Goal: Information Seeking & Learning: Learn about a topic

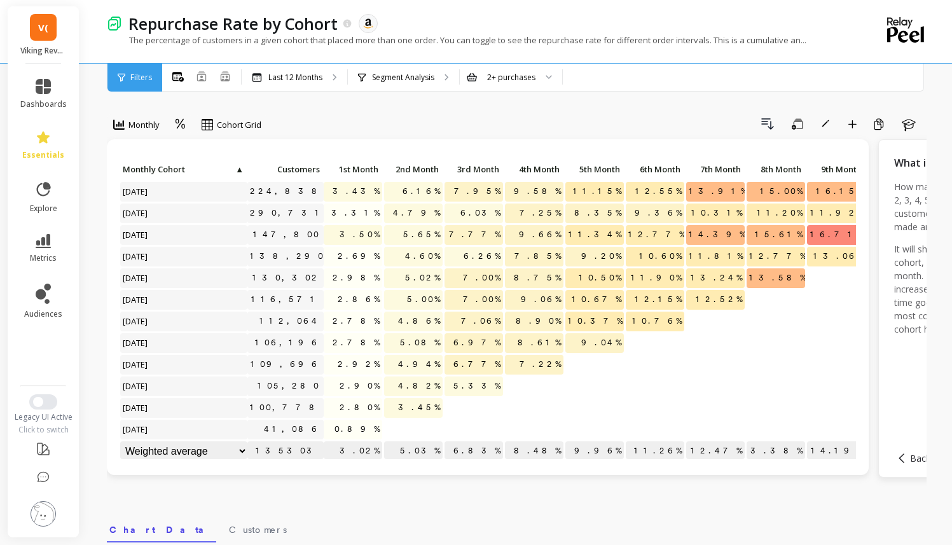
click at [41, 21] on span "V(" at bounding box center [43, 27] width 10 height 15
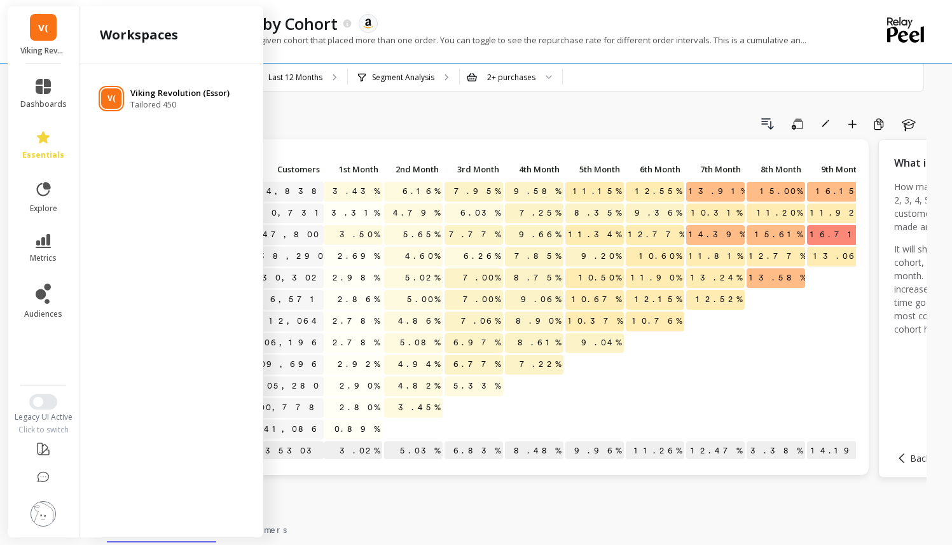
click at [124, 100] on div "V( Viking Revolution (Essor) Tailored 450" at bounding box center [171, 98] width 163 height 23
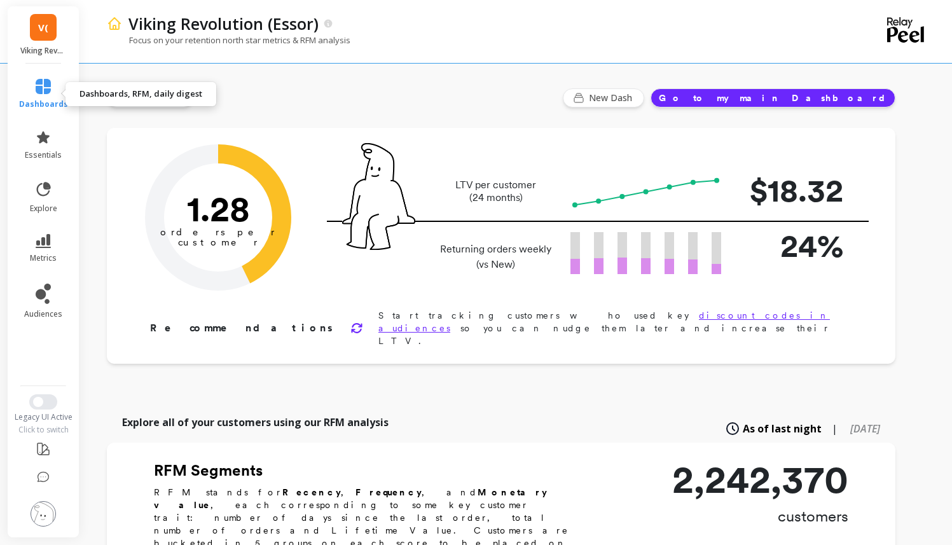
click at [40, 92] on icon at bounding box center [43, 86] width 15 height 15
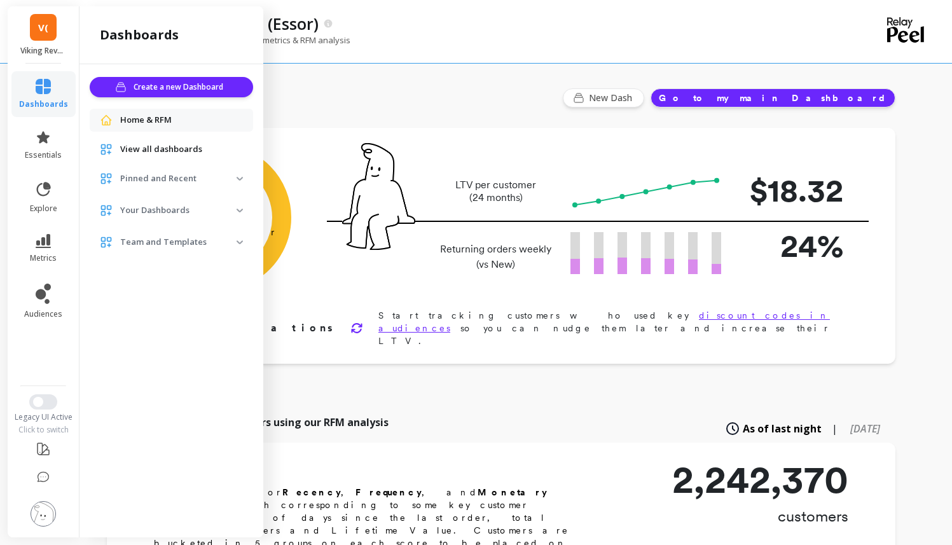
click at [145, 151] on span "View all dashboards" at bounding box center [161, 149] width 82 height 13
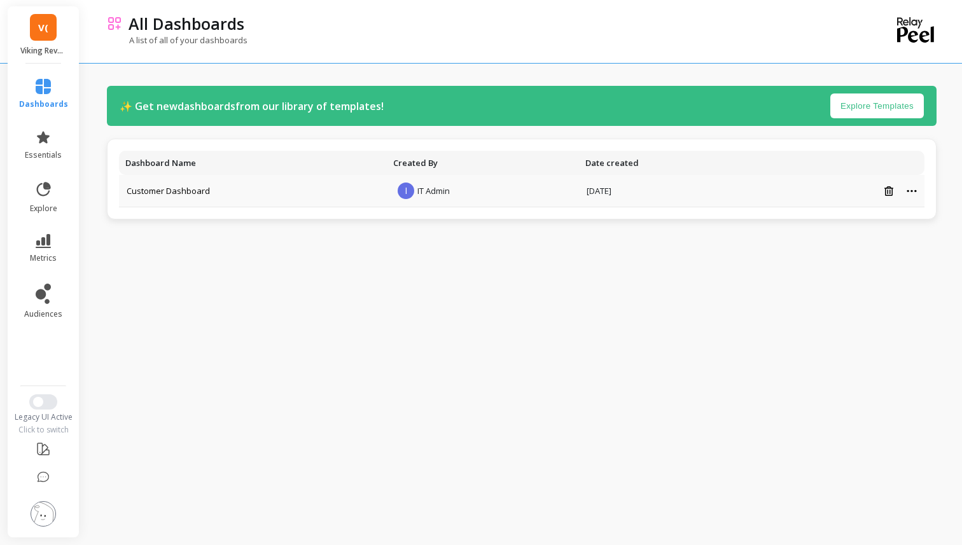
click at [211, 204] on td "Customer Dashboard" at bounding box center [253, 191] width 268 height 32
click at [200, 187] on link "Customer Dashboard" at bounding box center [168, 190] width 83 height 11
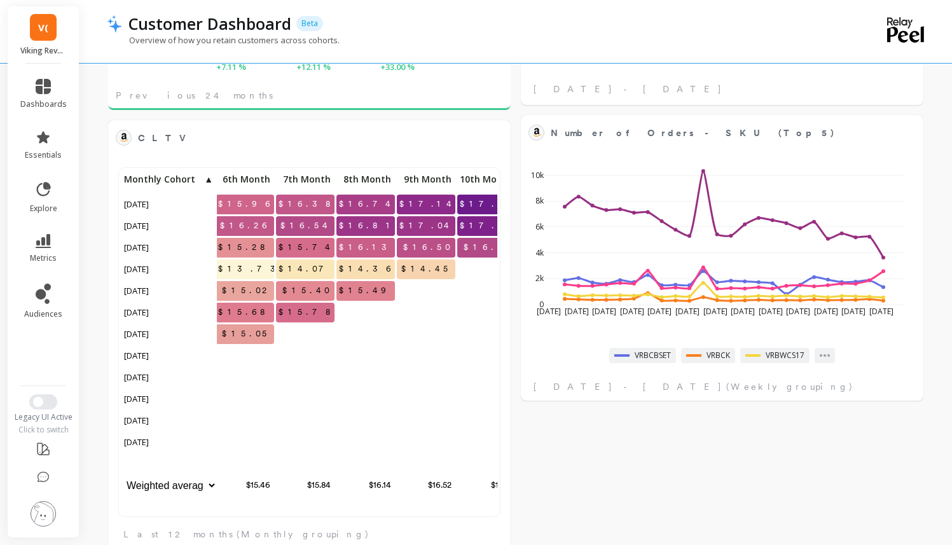
scroll to position [340, 357]
click at [46, 251] on link "metrics" at bounding box center [43, 248] width 46 height 29
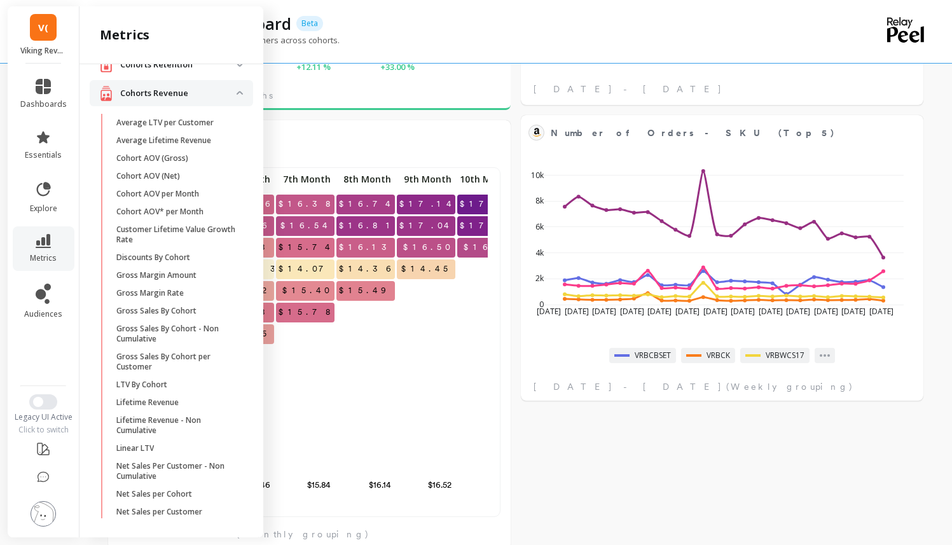
scroll to position [0, 0]
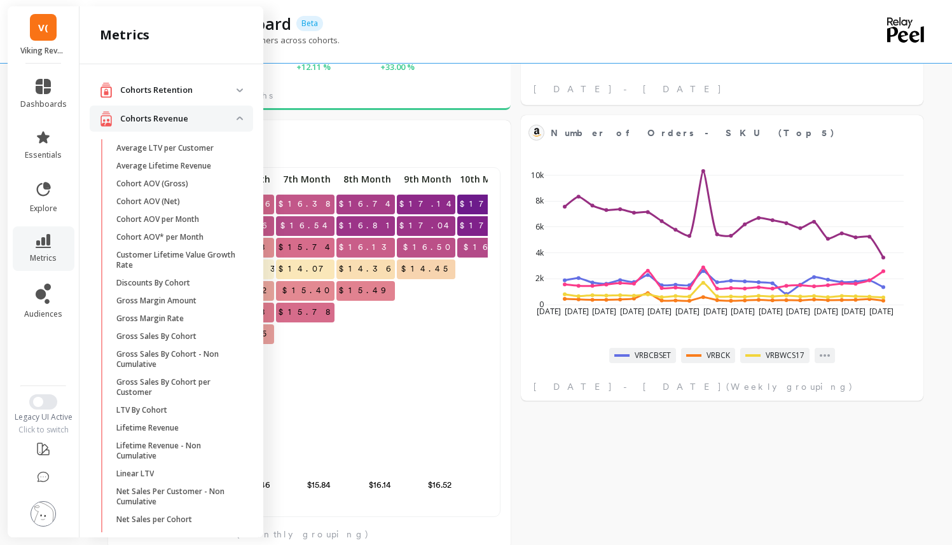
click at [221, 89] on p "Cohorts Retention" at bounding box center [178, 90] width 116 height 13
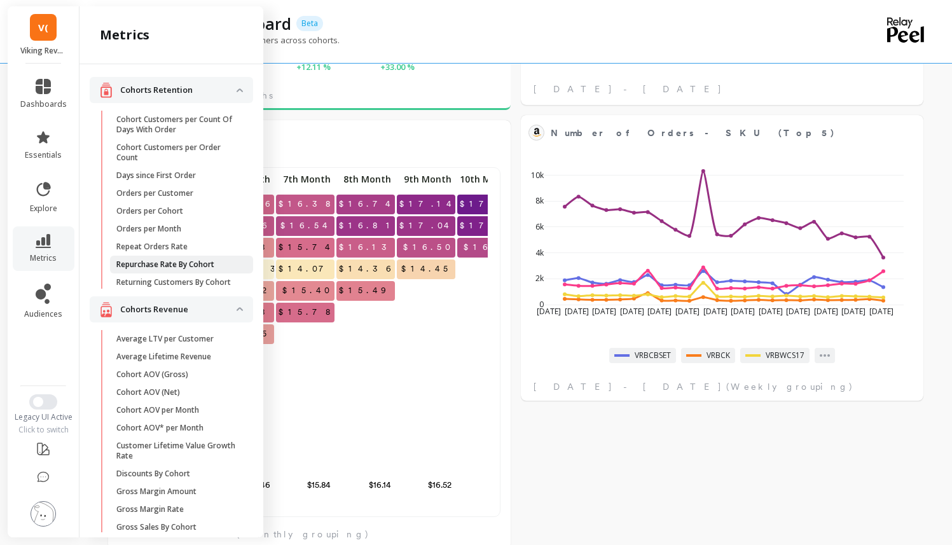
click at [180, 262] on p "Repurchase Rate By Cohort" at bounding box center [165, 264] width 98 height 10
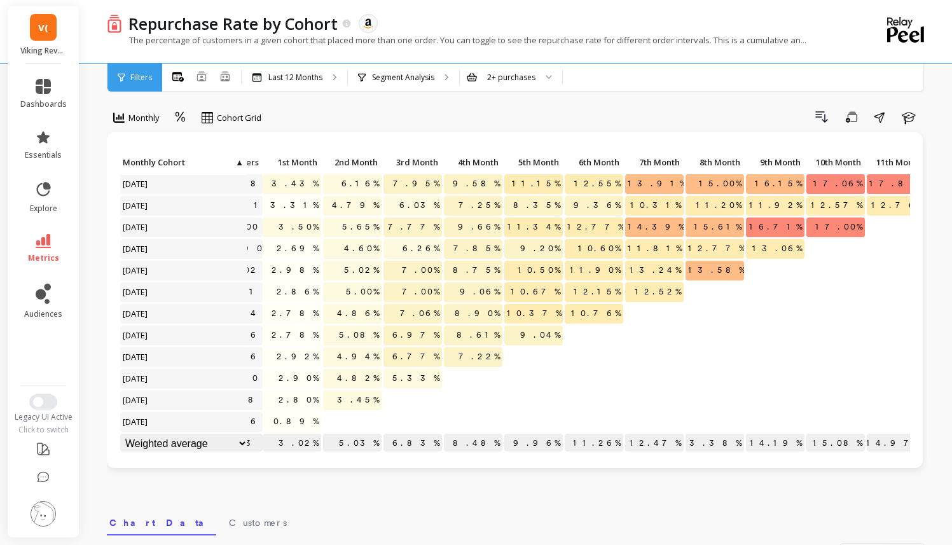
scroll to position [10, 148]
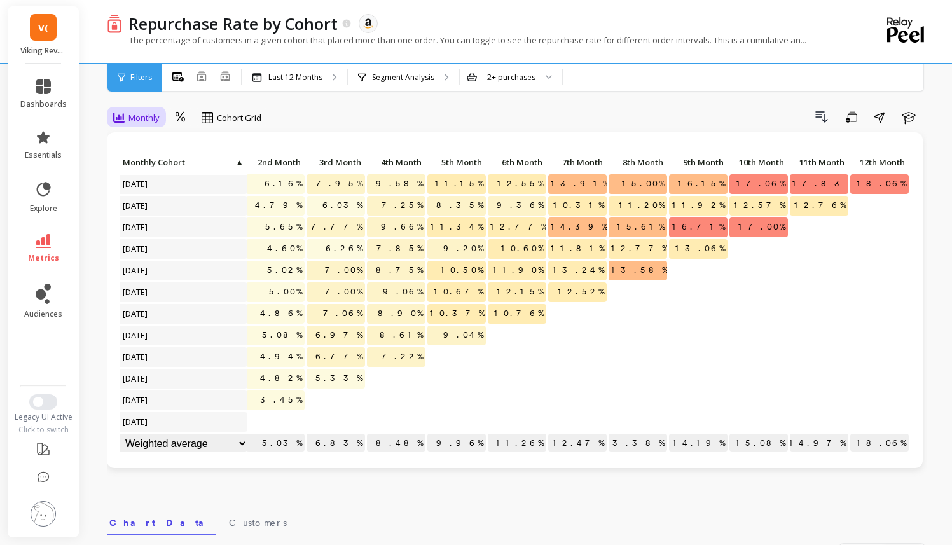
click at [144, 114] on span "Monthly" at bounding box center [143, 118] width 31 height 12
click at [152, 165] on div "Quarterly" at bounding box center [154, 171] width 73 height 12
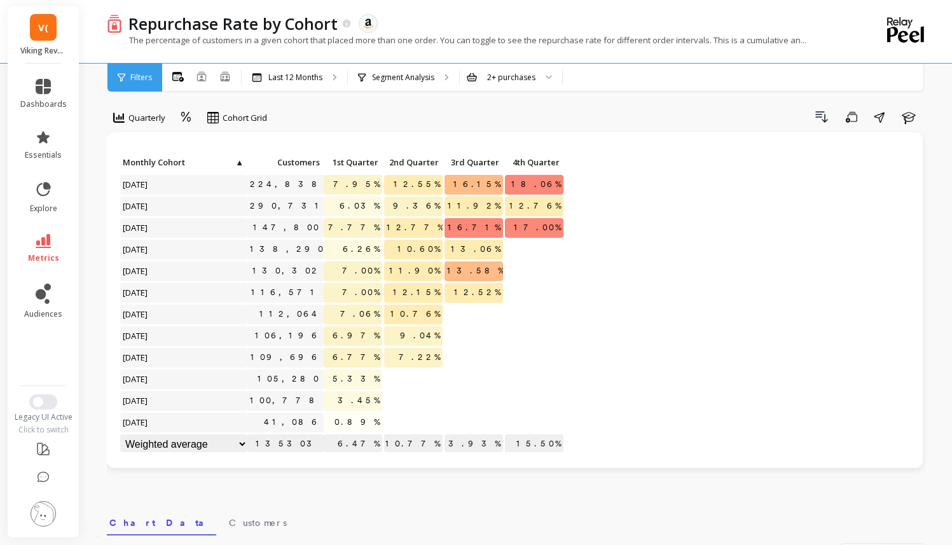
click at [240, 160] on span "▲" at bounding box center [239, 162] width 10 height 10
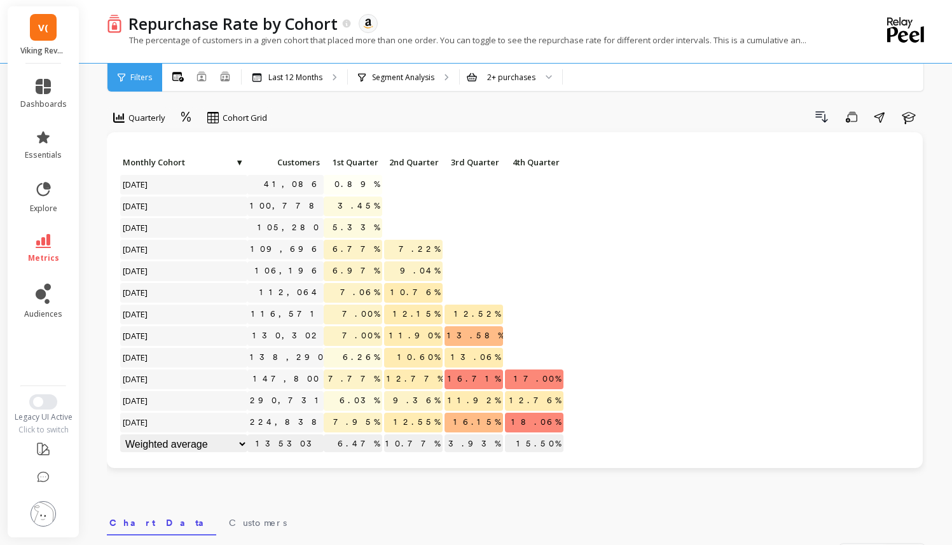
click at [238, 159] on span "▼" at bounding box center [239, 162] width 10 height 10
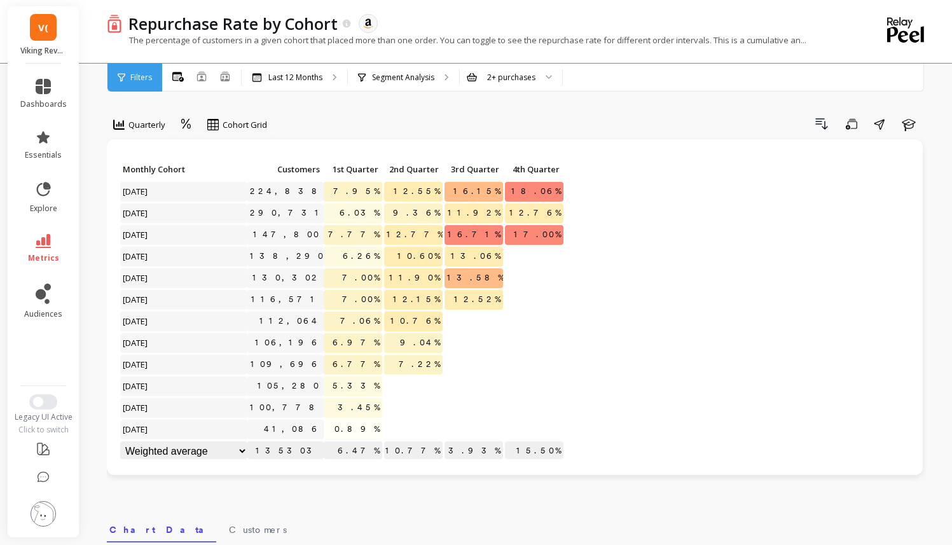
click at [138, 81] on span "Filters" at bounding box center [141, 78] width 22 height 10
click at [413, 76] on p "Segment Analysis" at bounding box center [403, 78] width 62 height 10
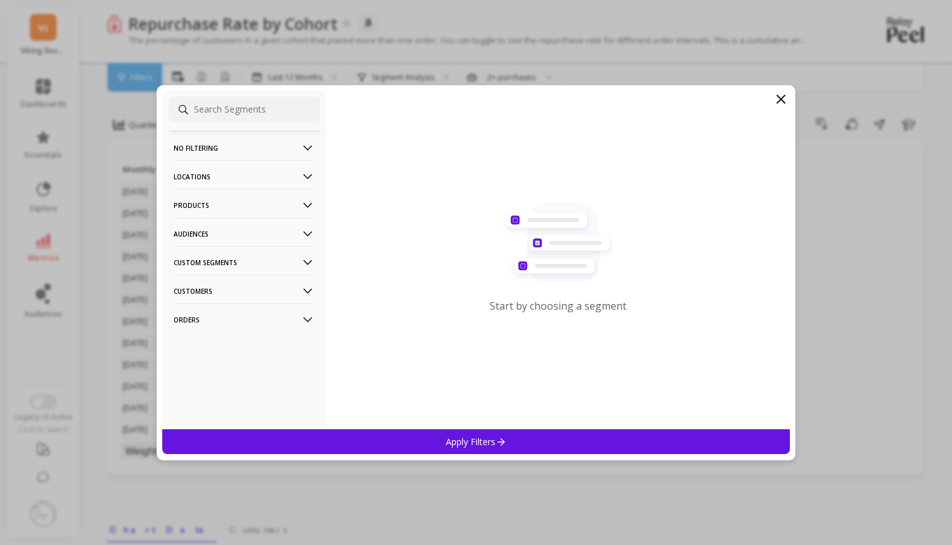
click at [260, 153] on p "No filtering" at bounding box center [244, 148] width 141 height 32
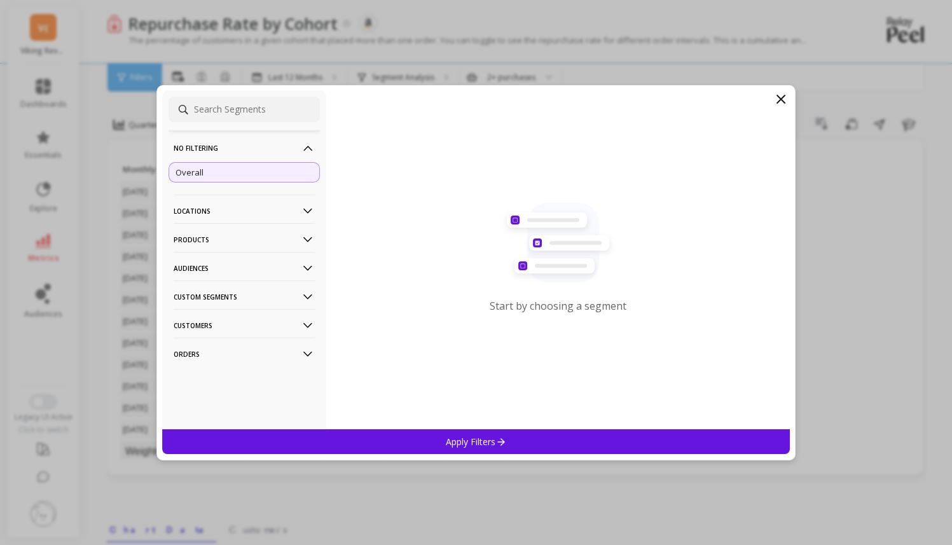
click at [247, 177] on div "Overall" at bounding box center [244, 172] width 151 height 20
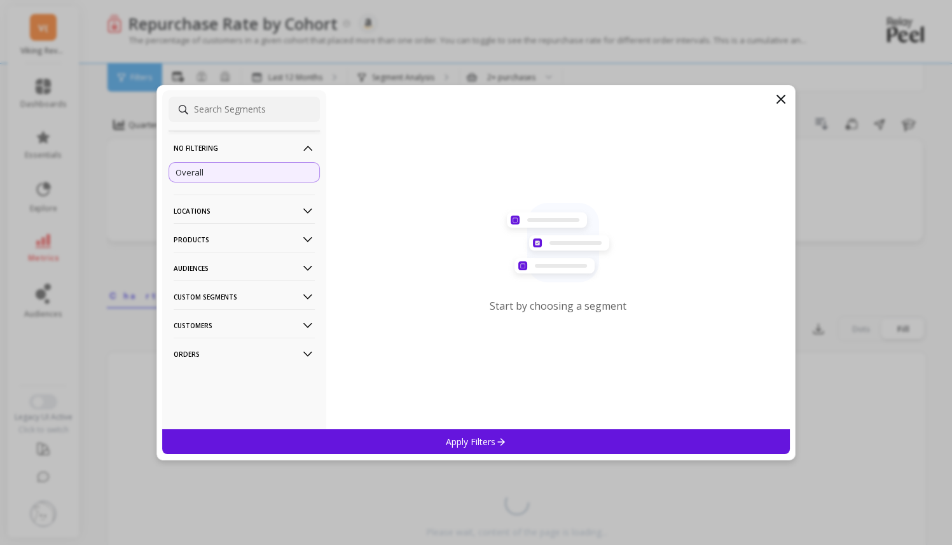
click at [359, 430] on div "Apply Filters" at bounding box center [476, 441] width 628 height 25
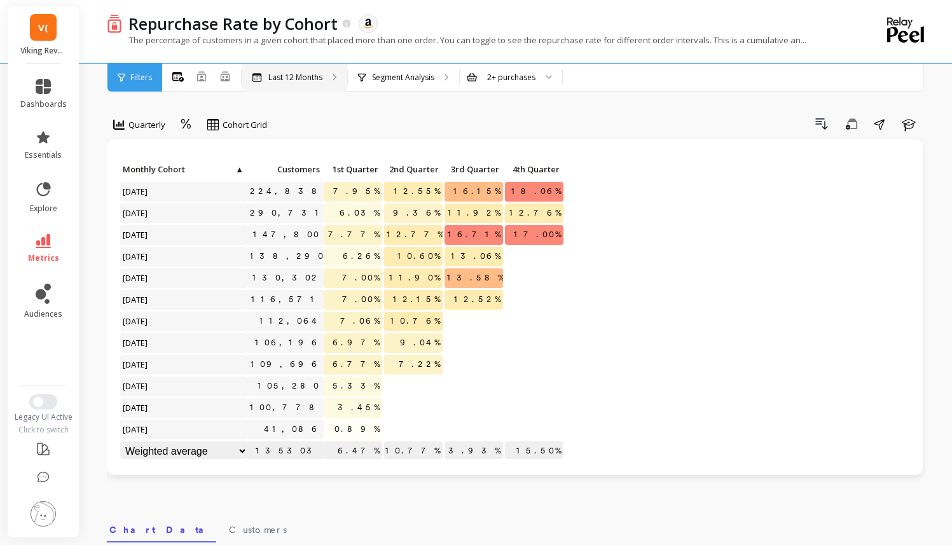
click at [294, 74] on p "Last 12 Months" at bounding box center [295, 78] width 54 height 10
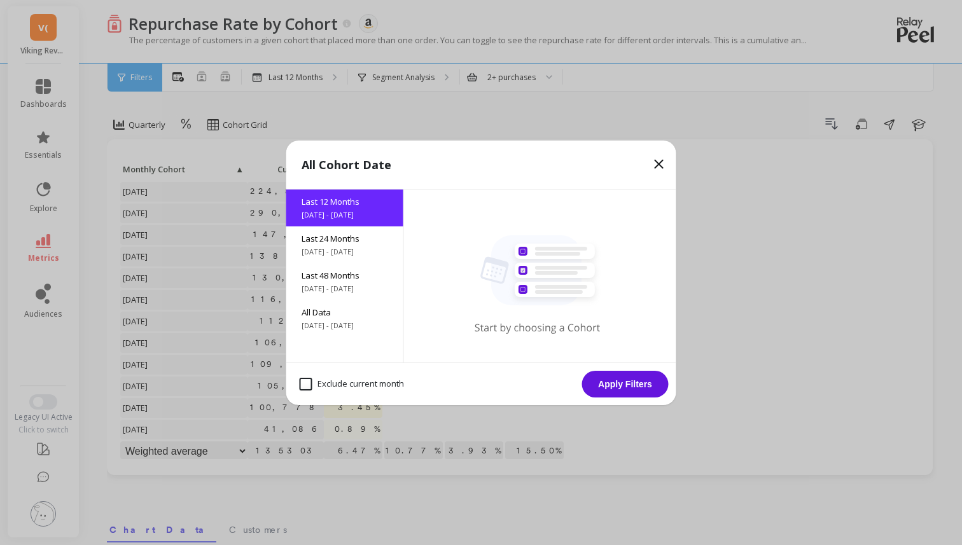
click at [363, 342] on div "Last 12 Months 10/9/2024 - 10/9/2025 Last 24 Months 10/9/2023 - 10/9/2025 Last …" at bounding box center [345, 276] width 118 height 173
click at [356, 321] on span "[DATE] - [DATE]" at bounding box center [344, 326] width 86 height 10
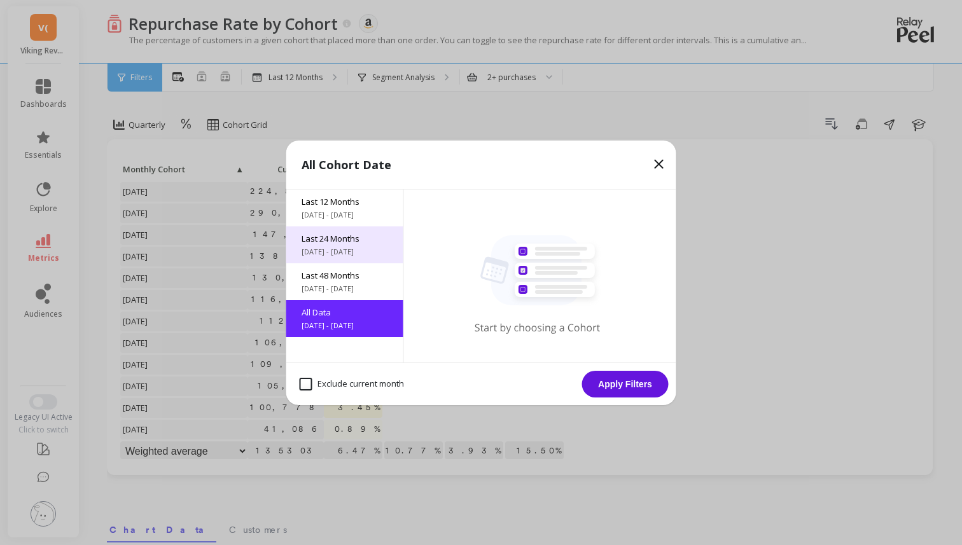
click at [326, 231] on div "Last 24 Months 10/9/2023 - 10/9/2025" at bounding box center [344, 244] width 117 height 37
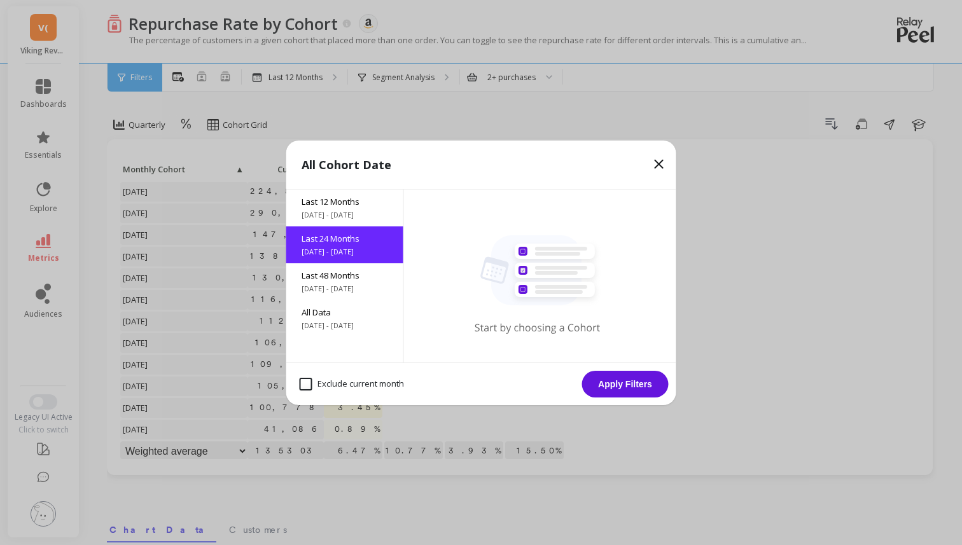
click at [619, 379] on button "Apply Filters" at bounding box center [625, 384] width 86 height 27
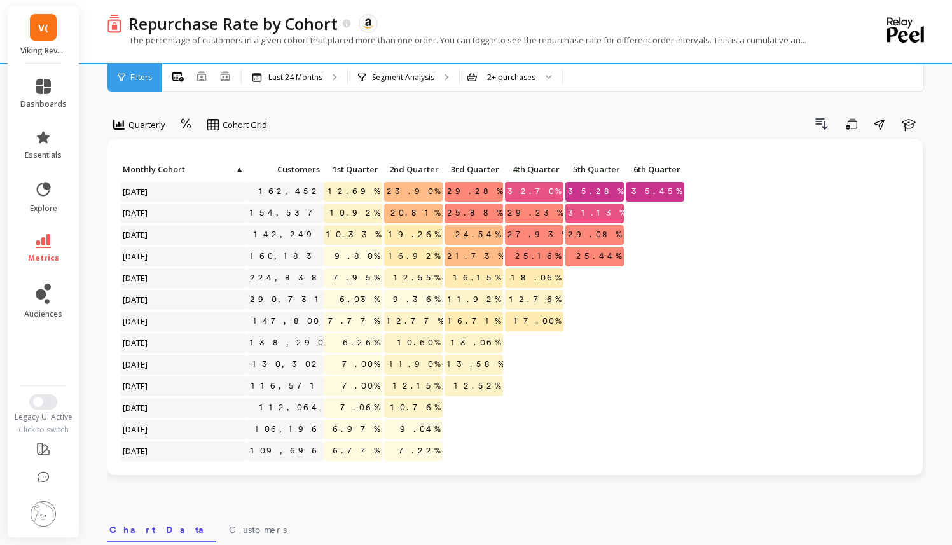
click at [141, 83] on div "Filters" at bounding box center [134, 78] width 55 height 28
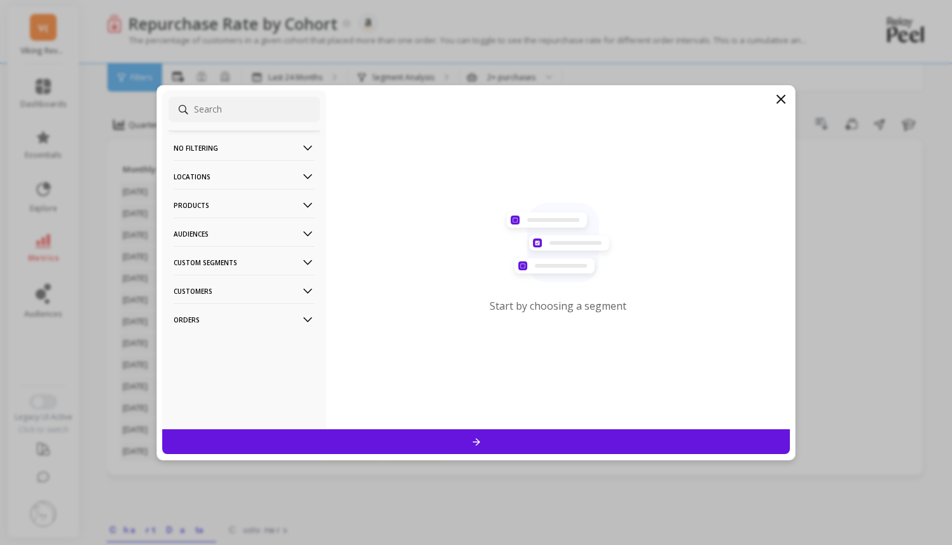
click at [240, 172] on p "Locations" at bounding box center [244, 176] width 141 height 32
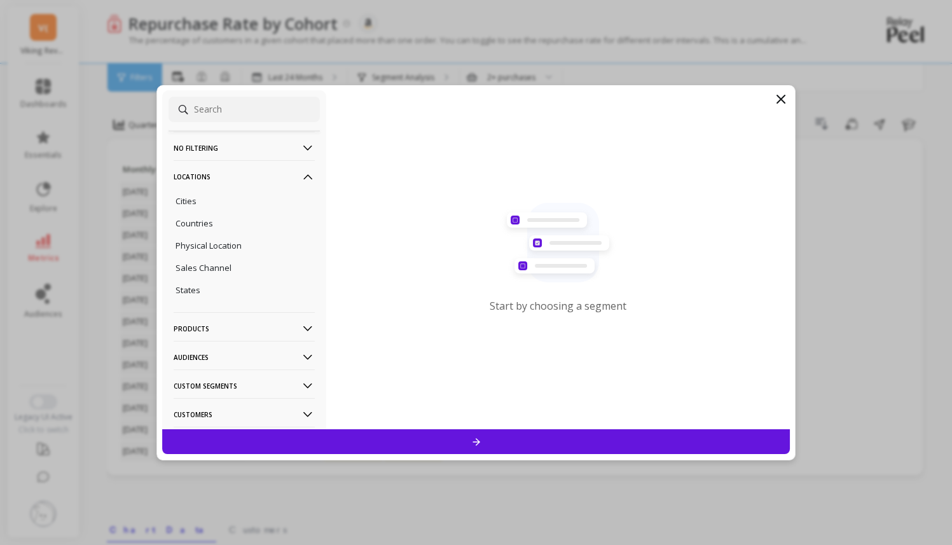
click at [240, 171] on p "Locations" at bounding box center [244, 176] width 141 height 32
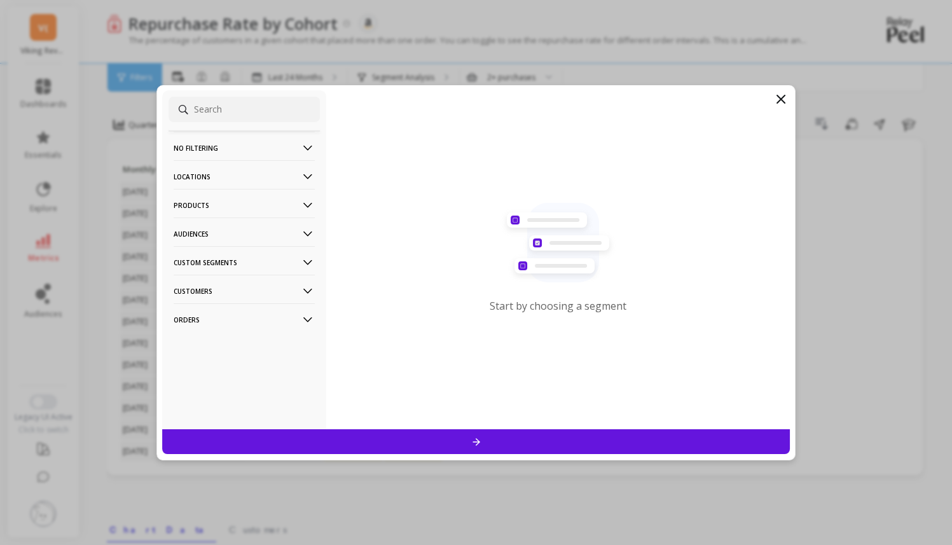
click at [234, 229] on p "Audiences" at bounding box center [244, 234] width 141 height 32
click at [253, 139] on p "No filtering" at bounding box center [244, 148] width 141 height 32
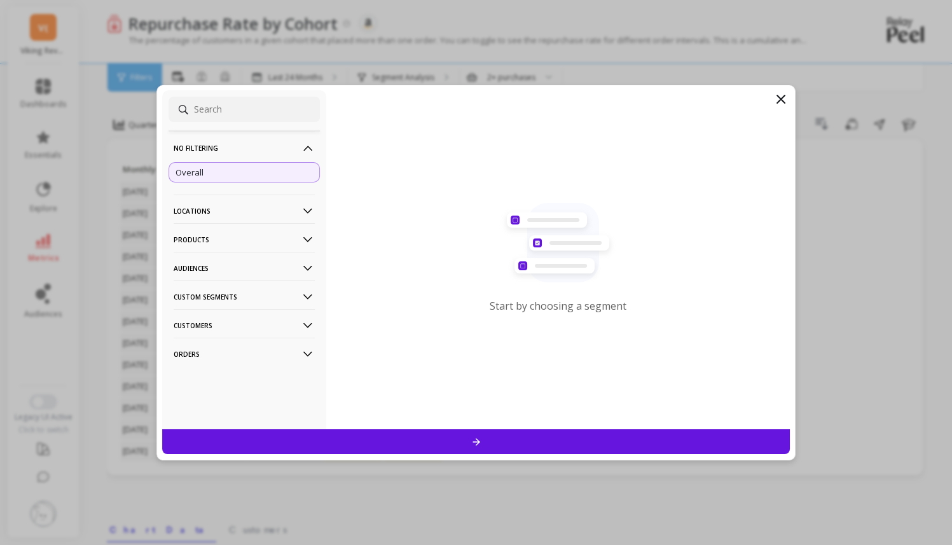
click at [253, 139] on p "No filtering" at bounding box center [244, 148] width 141 height 32
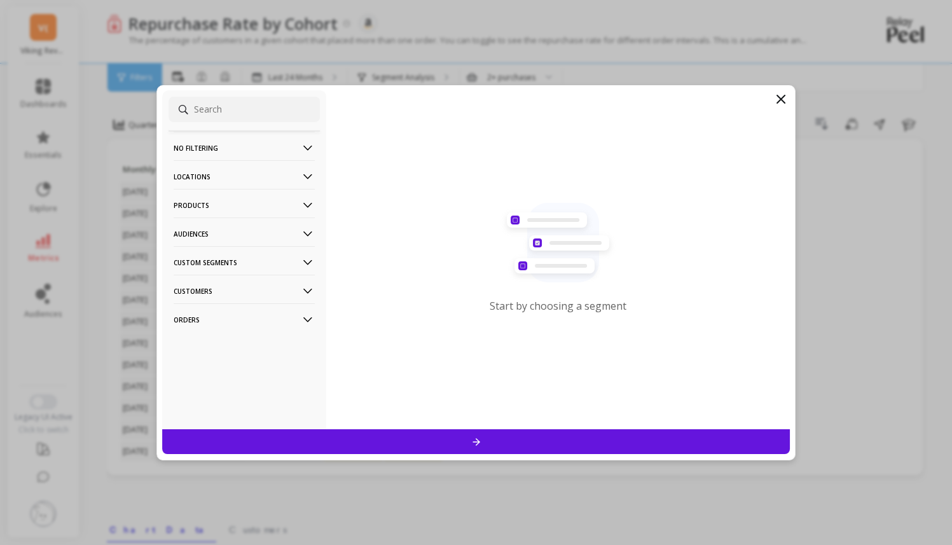
click at [242, 291] on p "Customers" at bounding box center [244, 291] width 141 height 32
click at [241, 429] on div at bounding box center [476, 441] width 628 height 25
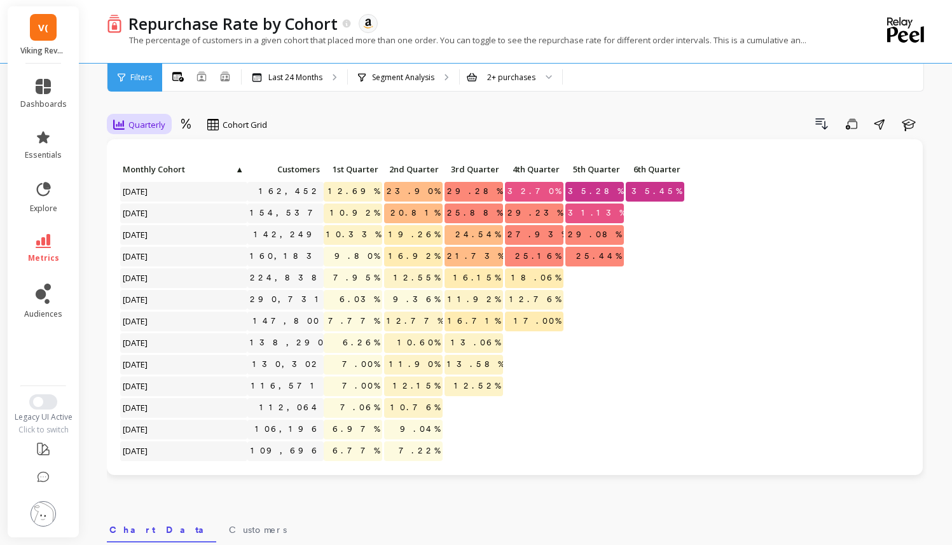
click at [156, 120] on span "Quarterly" at bounding box center [146, 125] width 37 height 12
click at [150, 146] on div "Monthly" at bounding box center [154, 153] width 88 height 22
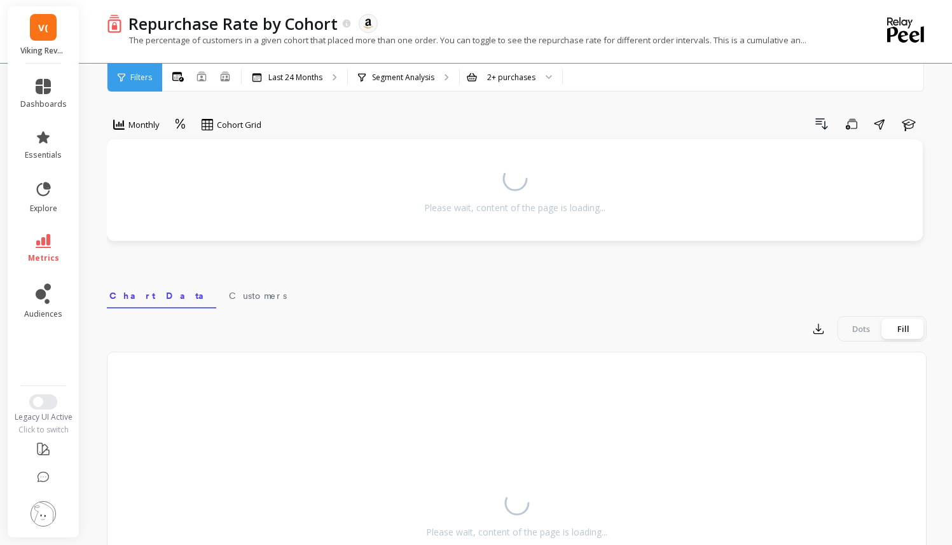
click at [130, 64] on div "Filters" at bounding box center [134, 78] width 55 height 28
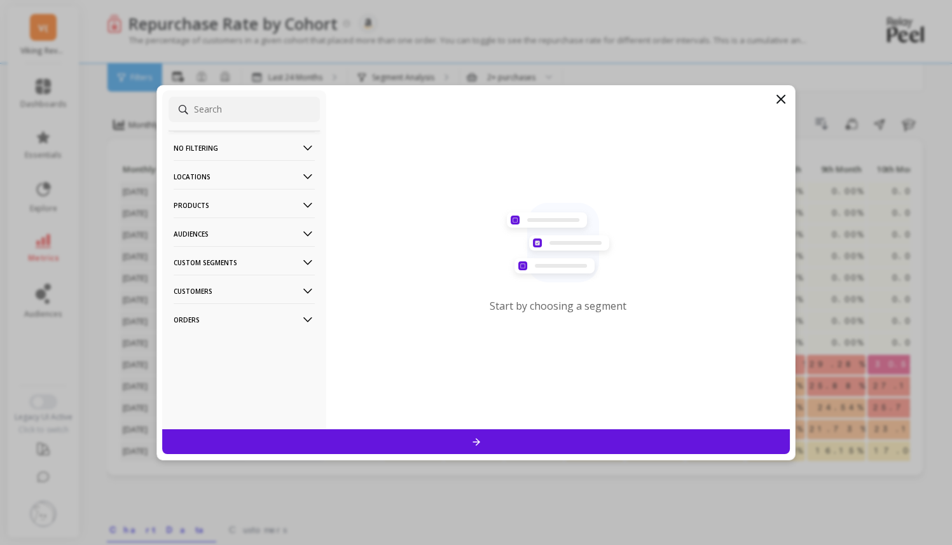
click at [183, 152] on p "No filtering" at bounding box center [244, 148] width 141 height 32
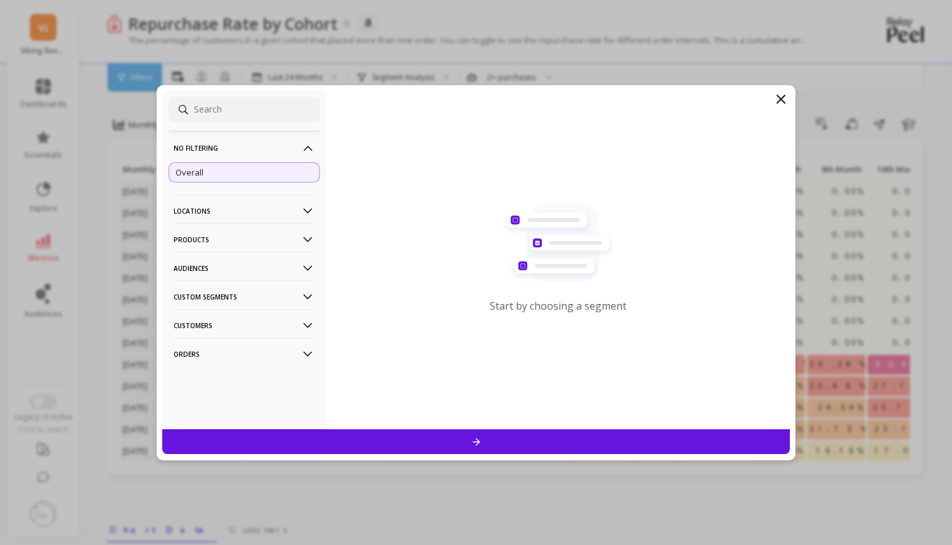
click at [207, 182] on div "Overall" at bounding box center [244, 172] width 151 height 20
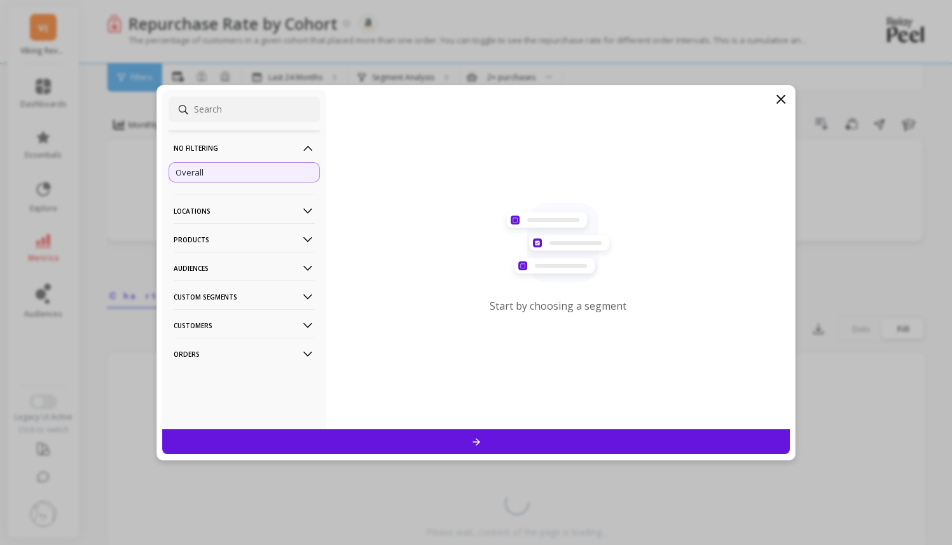
click at [319, 435] on div at bounding box center [476, 441] width 628 height 25
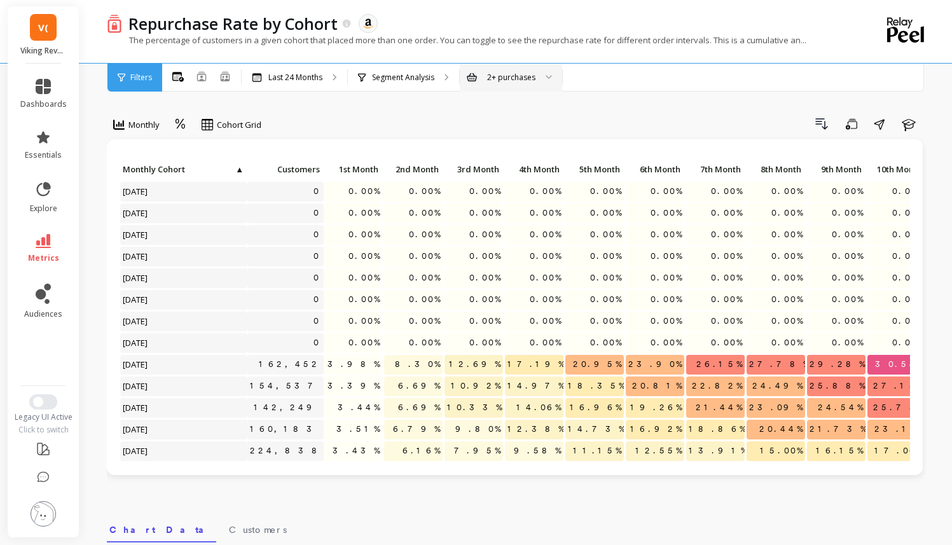
click at [487, 87] on div "2+ purchases" at bounding box center [511, 78] width 102 height 28
click at [487, 113] on div "2+ purchases" at bounding box center [511, 113] width 86 height 12
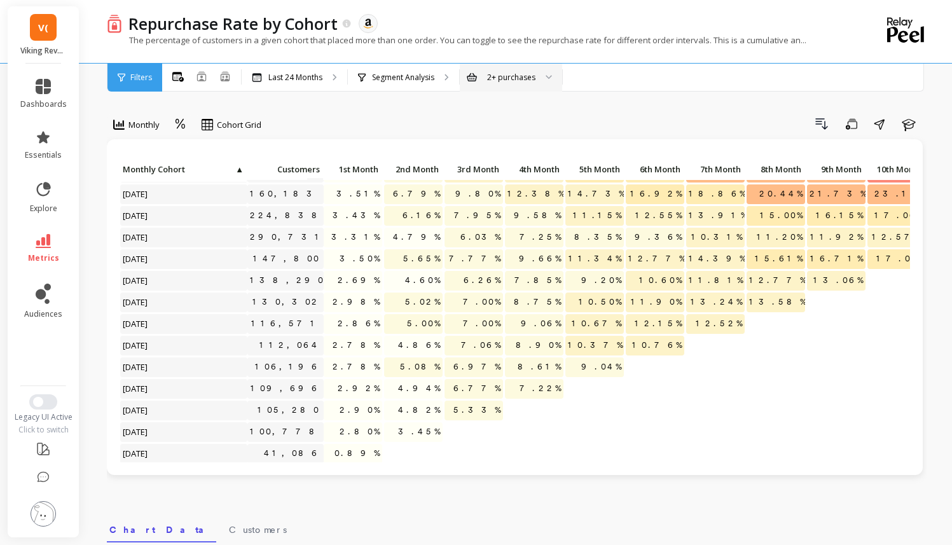
scroll to position [230, 0]
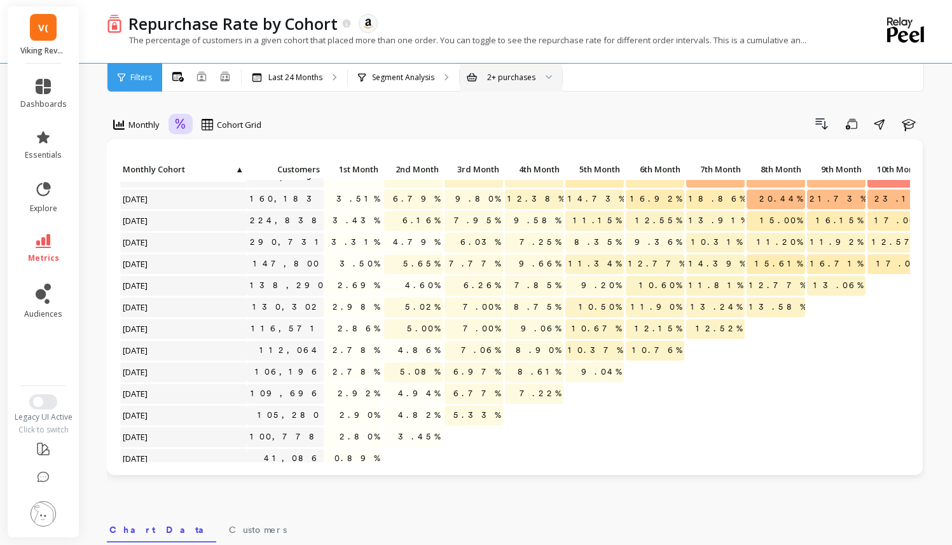
click at [179, 125] on icon at bounding box center [180, 124] width 11 height 12
click at [204, 182] on div "Absolute" at bounding box center [215, 178] width 73 height 12
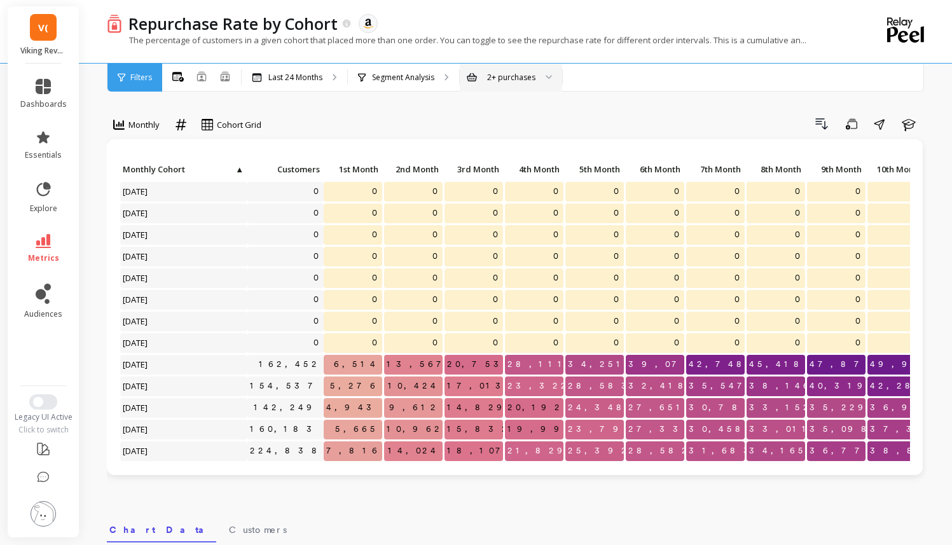
scroll to position [270, 0]
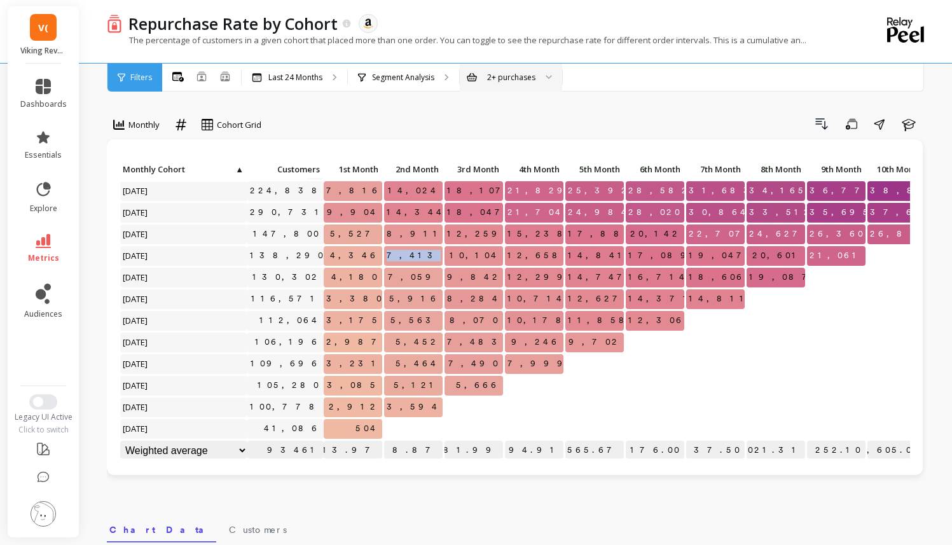
drag, startPoint x: 422, startPoint y: 248, endPoint x: 439, endPoint y: 249, distance: 17.8
click at [441, 249] on span "7,413" at bounding box center [414, 255] width 60 height 19
drag, startPoint x: 358, startPoint y: 267, endPoint x: 406, endPoint y: 267, distance: 47.7
click at [406, 267] on div "Click to create an audience 142,249 4,943 9,612 14,829 20,192 24,348 27,651 30,…" at bounding box center [761, 181] width 1282 height 562
drag, startPoint x: 414, startPoint y: 240, endPoint x: 445, endPoint y: 239, distance: 31.2
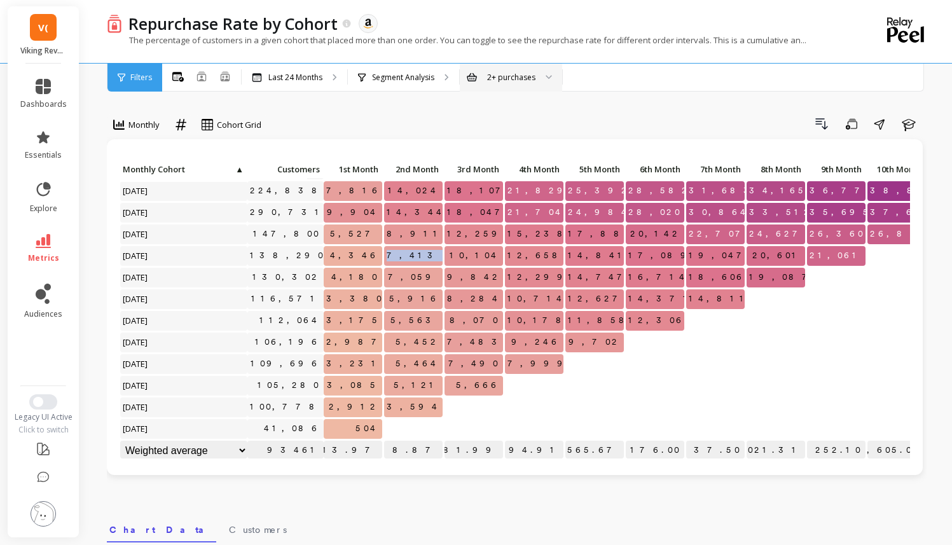
click at [446, 240] on div "Click to create an audience 142,249 4,943 9,612 14,829 20,192 24,348 27,651 30,…" at bounding box center [761, 181] width 1282 height 562
drag, startPoint x: 356, startPoint y: 266, endPoint x: 391, endPoint y: 268, distance: 35.0
click at [391, 268] on div "Click to create an audience 142,249 4,943 9,612 14,829 20,192 24,348 27,651 30,…" at bounding box center [761, 181] width 1282 height 562
drag, startPoint x: 421, startPoint y: 244, endPoint x: 477, endPoint y: 246, distance: 56.0
click at [477, 246] on div "Click to create an audience 142,249 4,943 9,612 14,829 20,192 24,348 27,651 30,…" at bounding box center [761, 181] width 1282 height 562
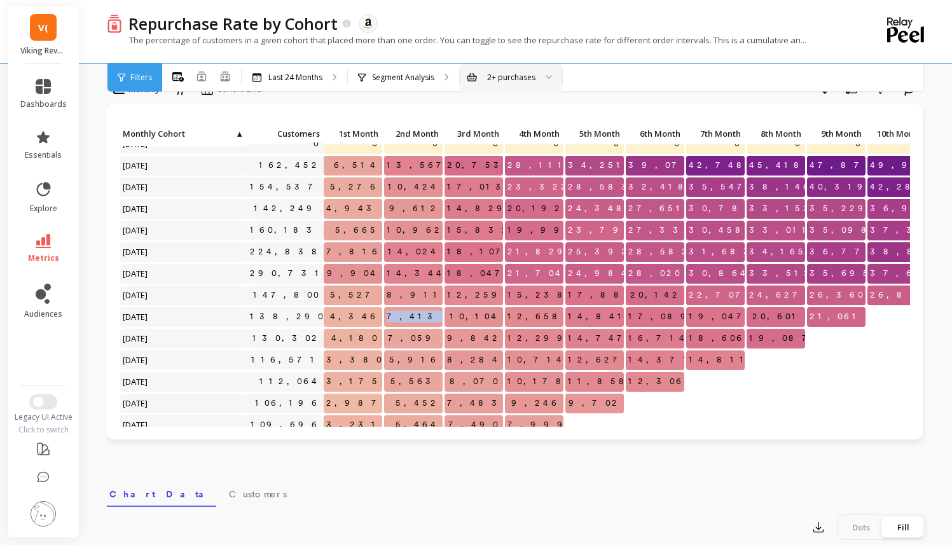
scroll to position [188, 0]
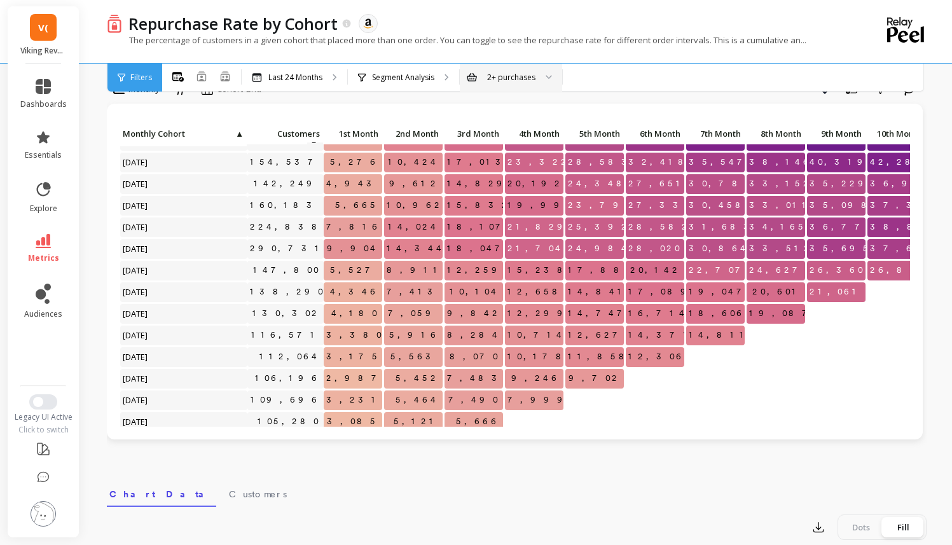
click at [37, 247] on icon at bounding box center [43, 241] width 15 height 14
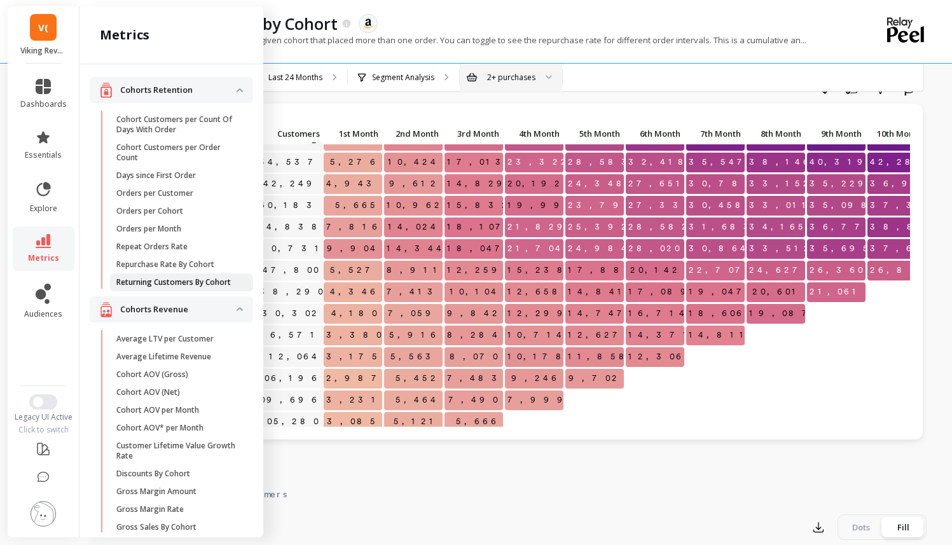
click at [179, 287] on p "Returning Customers By Cohort" at bounding box center [173, 282] width 114 height 10
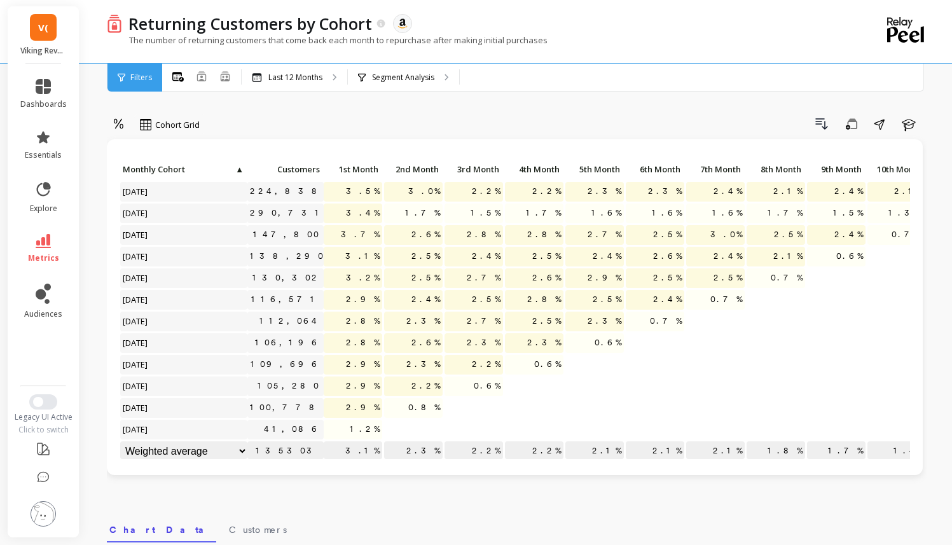
click at [141, 85] on div "Filters" at bounding box center [134, 78] width 55 height 28
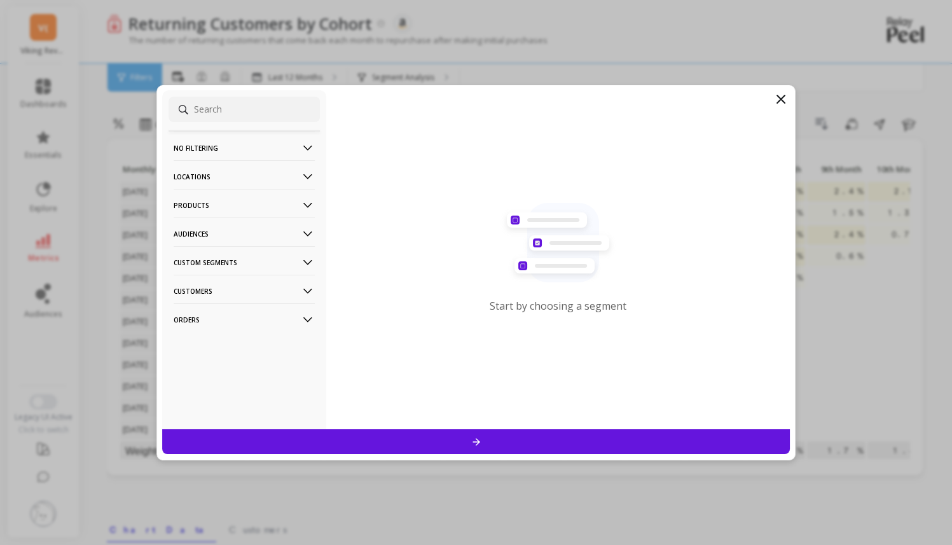
click at [180, 144] on p "No filtering" at bounding box center [244, 148] width 141 height 32
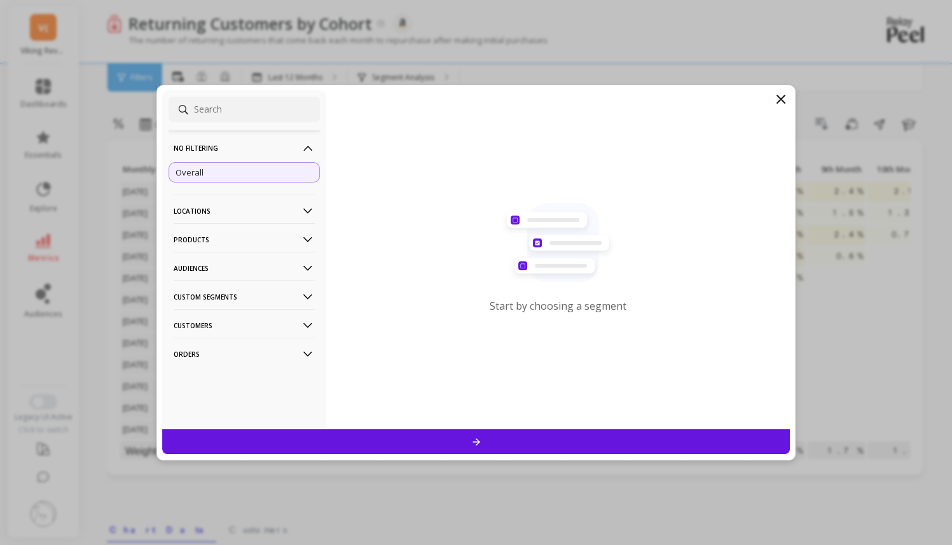
click at [193, 168] on p "Overall" at bounding box center [190, 172] width 28 height 11
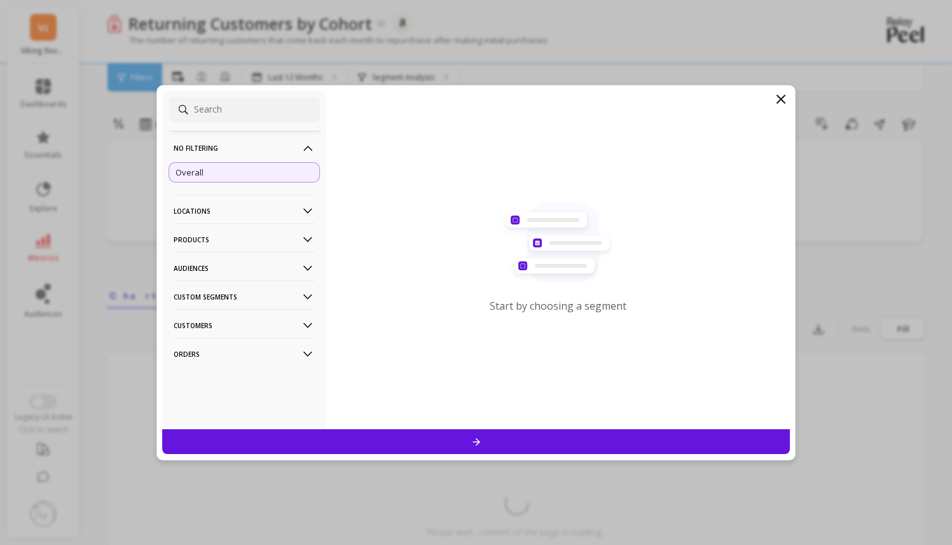
click at [333, 425] on div "Start by choosing a segment" at bounding box center [558, 259] width 464 height 339
click at [333, 438] on div at bounding box center [476, 441] width 628 height 25
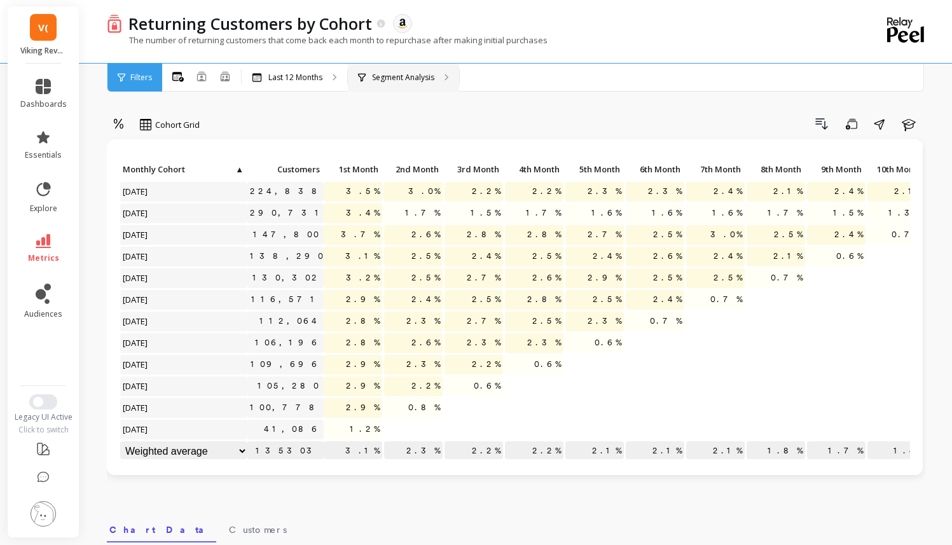
click at [370, 80] on div "Segment Analysis" at bounding box center [396, 78] width 76 height 10
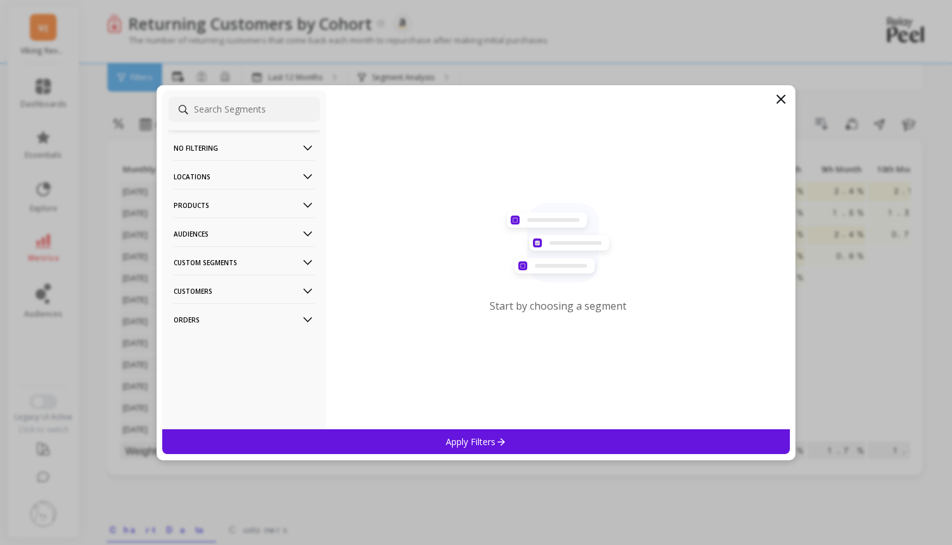
click at [258, 146] on p "No filtering" at bounding box center [244, 148] width 141 height 32
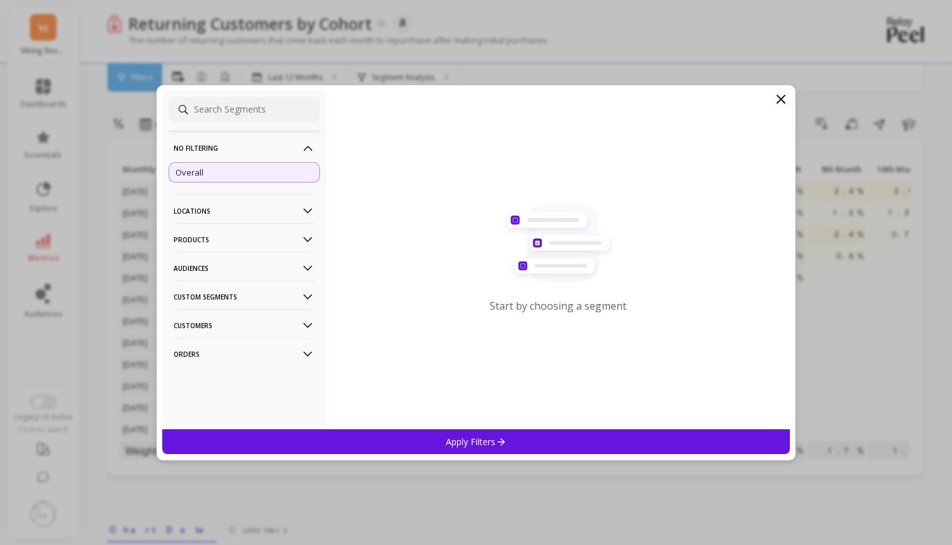
click at [249, 185] on div "No filtering Overall Locations Cities Countries Physical Location Sales Channel…" at bounding box center [244, 259] width 164 height 339
click at [249, 178] on div "Overall" at bounding box center [244, 172] width 151 height 20
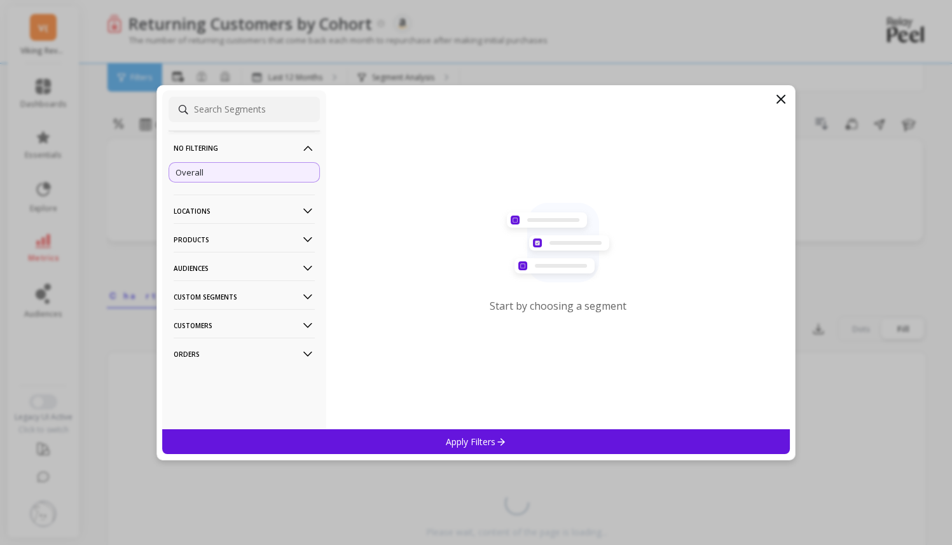
click at [342, 431] on div "Apply Filters" at bounding box center [476, 441] width 628 height 25
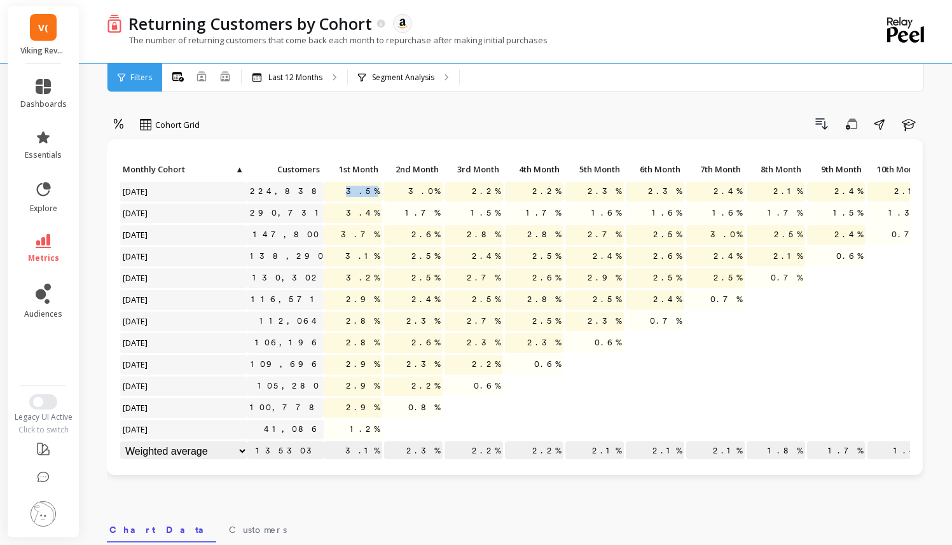
drag, startPoint x: 362, startPoint y: 190, endPoint x: 377, endPoint y: 190, distance: 14.6
click at [377, 190] on span "3.5%" at bounding box center [362, 191] width 39 height 19
drag, startPoint x: 410, startPoint y: 191, endPoint x: 451, endPoint y: 190, distance: 40.7
click at [451, 190] on div "Click to create an audience 224,838 3.5% 3.0% 2.2% 2.2% 2.3% 2.3% 2.4% 2.1% 2.4…" at bounding box center [584, 311] width 929 height 303
drag, startPoint x: 460, startPoint y: 190, endPoint x: 511, endPoint y: 190, distance: 50.2
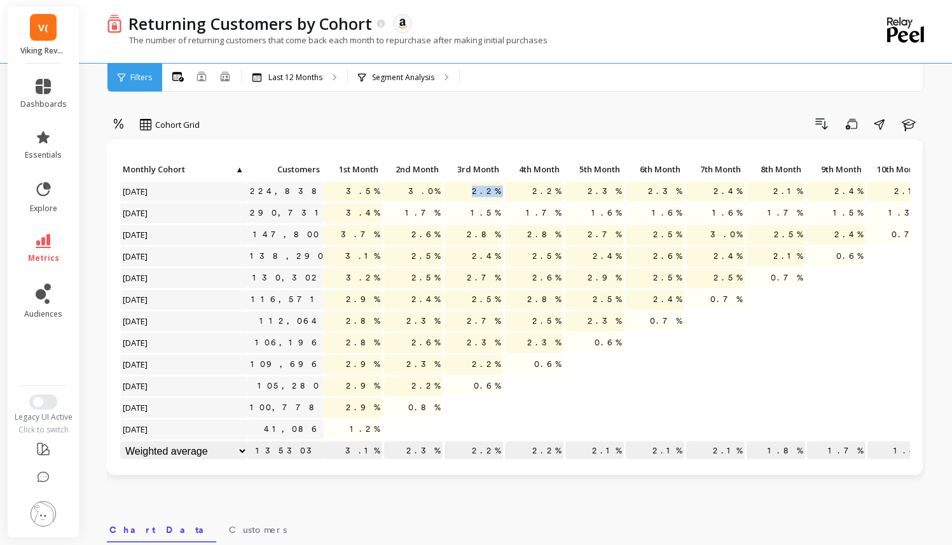
click at [510, 190] on div "Click to create an audience 224,838 3.5% 3.0% 2.2% 2.2% 2.3% 2.3% 2.4% 2.1% 2.4…" at bounding box center [584, 311] width 929 height 303
drag, startPoint x: 537, startPoint y: 191, endPoint x: 585, endPoint y: 190, distance: 48.3
click at [584, 190] on div "Click to create an audience 224,838 3.5% 3.0% 2.2% 2.2% 2.3% 2.3% 2.4% 2.1% 2.4…" at bounding box center [584, 311] width 929 height 303
drag, startPoint x: 594, startPoint y: 190, endPoint x: 646, endPoint y: 189, distance: 51.5
click at [646, 189] on div "Click to create an audience 224,838 3.5% 3.0% 2.2% 2.2% 2.3% 2.3% 2.4% 2.1% 2.4…" at bounding box center [584, 311] width 929 height 303
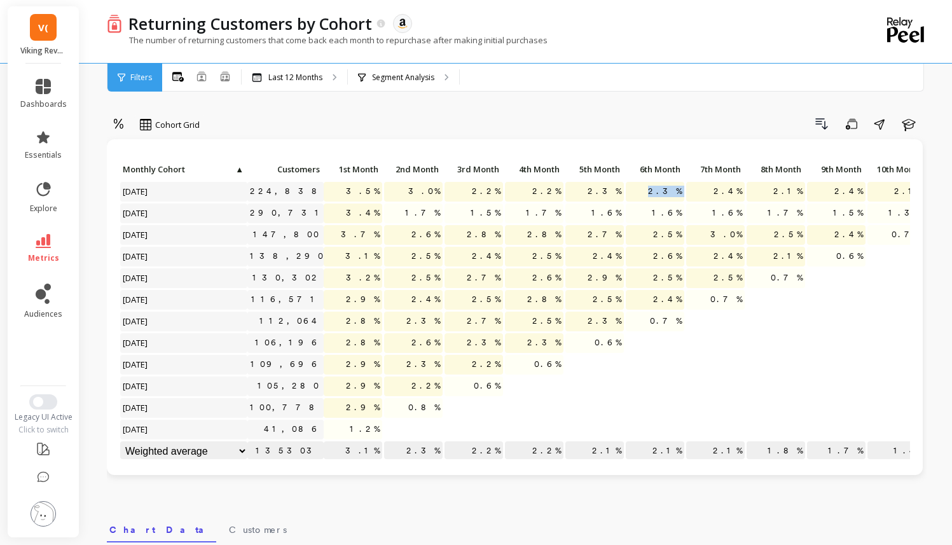
drag, startPoint x: 646, startPoint y: 189, endPoint x: 704, endPoint y: 188, distance: 58.5
click at [704, 188] on div "Click to create an audience 224,838 3.5% 3.0% 2.2% 2.2% 2.3% 2.3% 2.4% 2.1% 2.4…" at bounding box center [584, 311] width 929 height 303
drag, startPoint x: 711, startPoint y: 188, endPoint x: 773, endPoint y: 186, distance: 61.7
click at [771, 188] on div "Click to create an audience 224,838 3.5% 3.0% 2.2% 2.2% 2.3% 2.3% 2.4% 2.1% 2.4…" at bounding box center [584, 311] width 929 height 303
drag, startPoint x: 773, startPoint y: 186, endPoint x: 833, endPoint y: 186, distance: 59.2
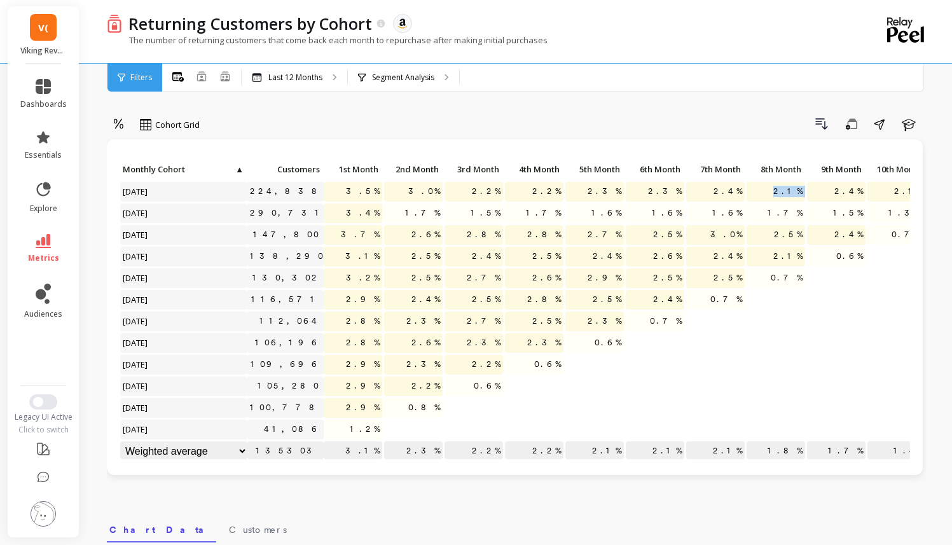
click at [833, 186] on div "Click to create an audience 224,838 3.5% 3.0% 2.2% 2.2% 2.3% 2.3% 2.4% 2.1% 2.4…" at bounding box center [584, 311] width 929 height 303
drag, startPoint x: 833, startPoint y: 186, endPoint x: 896, endPoint y: 186, distance: 63.0
click at [896, 186] on div "Click to create an audience 224,838 3.5% 3.0% 2.2% 2.2% 2.3% 2.3% 2.4% 2.1% 2.4…" at bounding box center [515, 311] width 791 height 302
click at [133, 126] on div "option Absolute, selected. Cohort Grid" at bounding box center [158, 126] width 102 height 25
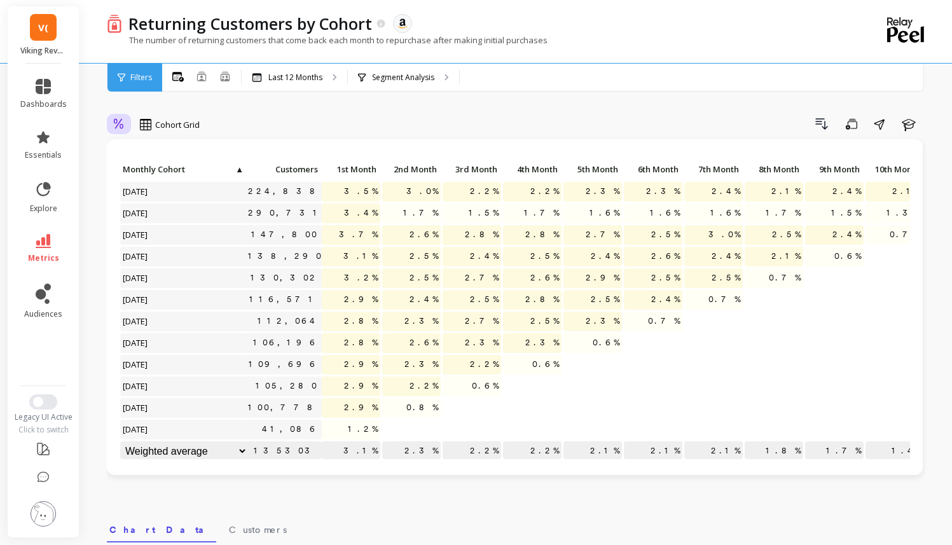
click at [123, 126] on icon at bounding box center [118, 124] width 11 height 12
click at [141, 172] on div "Absolute" at bounding box center [154, 178] width 73 height 12
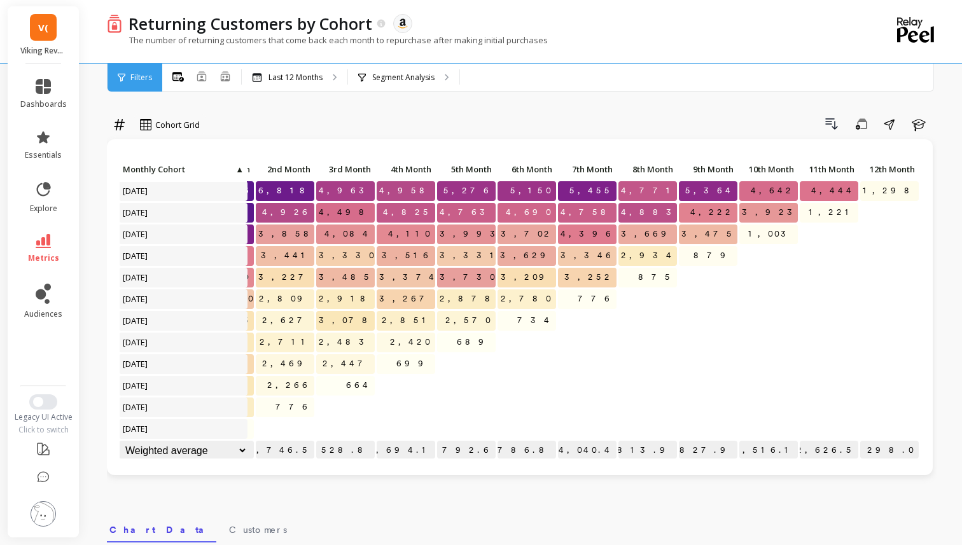
scroll to position [1, 0]
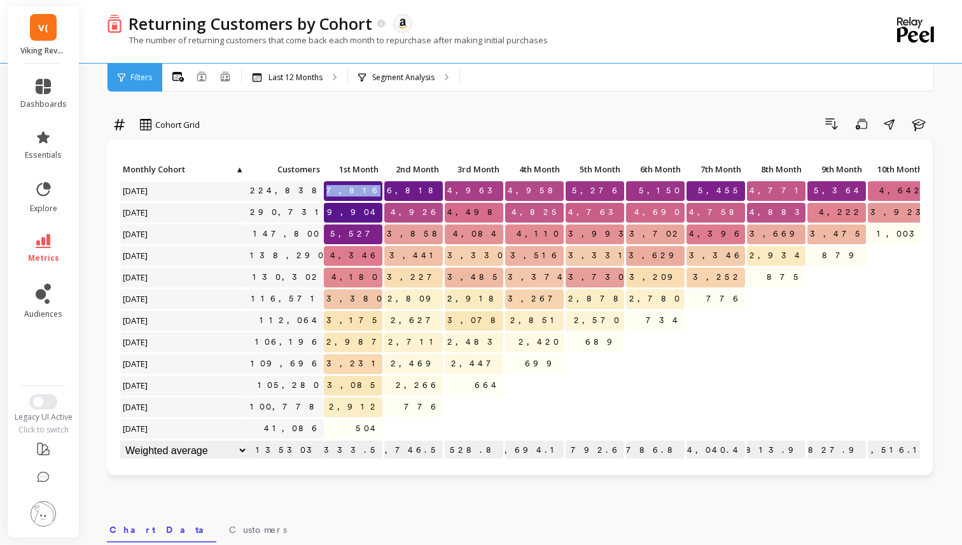
drag, startPoint x: 357, startPoint y: 193, endPoint x: 380, endPoint y: 192, distance: 22.9
click at [380, 192] on p "7,816" at bounding box center [353, 190] width 59 height 19
drag, startPoint x: 282, startPoint y: 213, endPoint x: 325, endPoint y: 208, distance: 42.9
click at [325, 208] on div "Click to create an audience 224,838 7,816 6,818 4,963 4,958 5,276 5,150 5,455 4…" at bounding box center [584, 311] width 929 height 303
drag, startPoint x: 420, startPoint y: 188, endPoint x: 447, endPoint y: 186, distance: 26.8
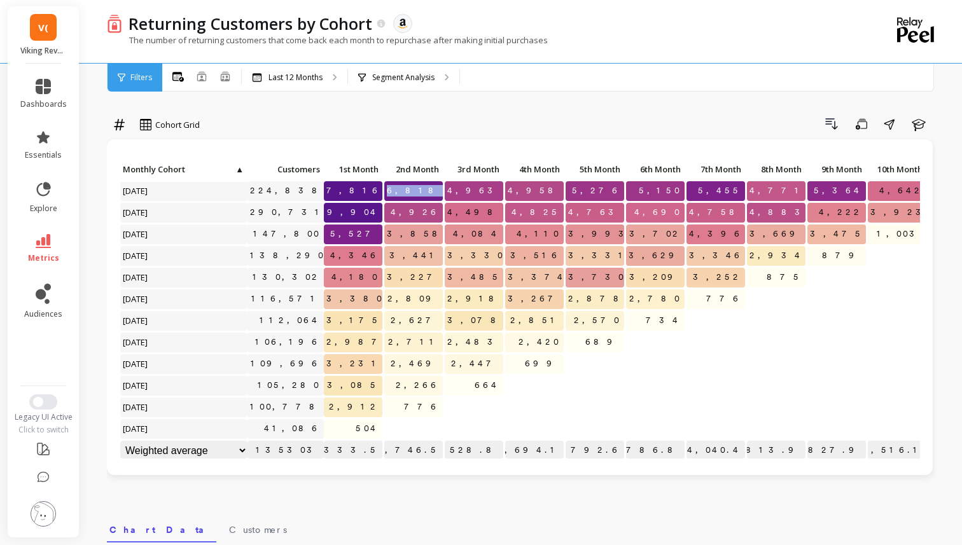
click at [448, 186] on div "Click to create an audience 224,838 7,816 6,818 4,963 4,958 5,276 5,150 5,455 4…" at bounding box center [584, 311] width 929 height 303
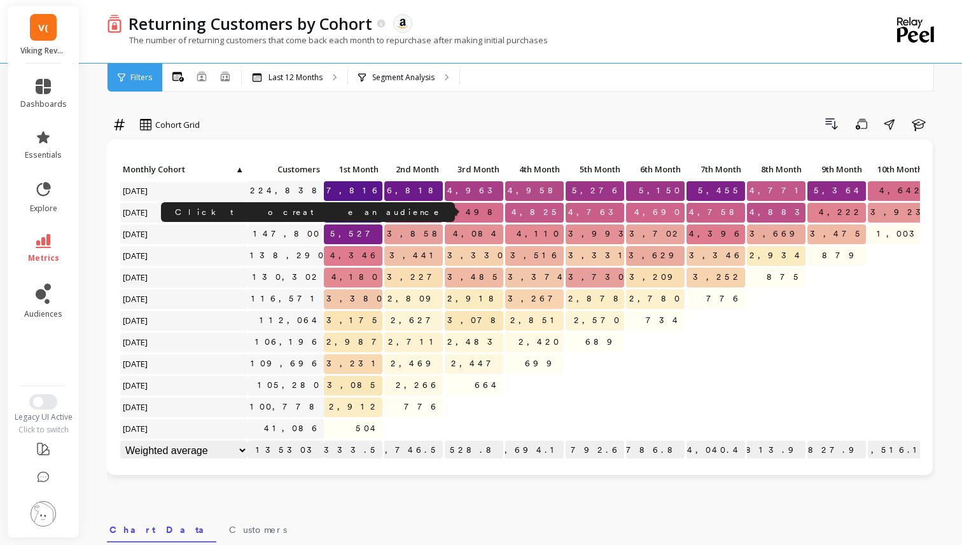
drag, startPoint x: 288, startPoint y: 212, endPoint x: 330, endPoint y: 211, distance: 42.0
click at [331, 212] on div "Click to create an audience 224,838 7,816 6,818 4,963 4,958 5,276 5,150 5,455 4…" at bounding box center [584, 311] width 929 height 303
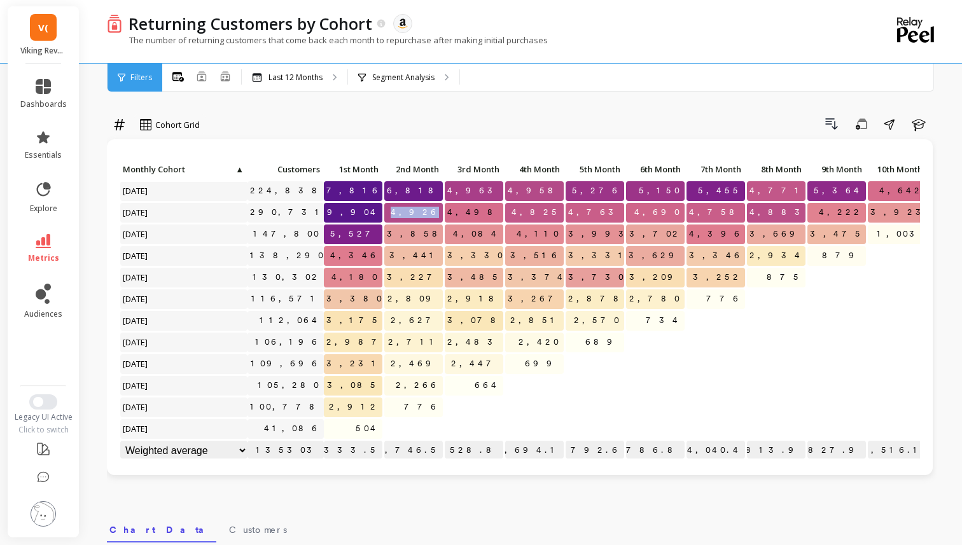
drag, startPoint x: 413, startPoint y: 212, endPoint x: 440, endPoint y: 212, distance: 27.3
click at [441, 212] on p "4,926" at bounding box center [413, 212] width 59 height 19
drag, startPoint x: 462, startPoint y: 197, endPoint x: 494, endPoint y: 193, distance: 32.0
click at [494, 193] on p "4,963" at bounding box center [474, 190] width 59 height 19
drag, startPoint x: 475, startPoint y: 212, endPoint x: 509, endPoint y: 211, distance: 33.7
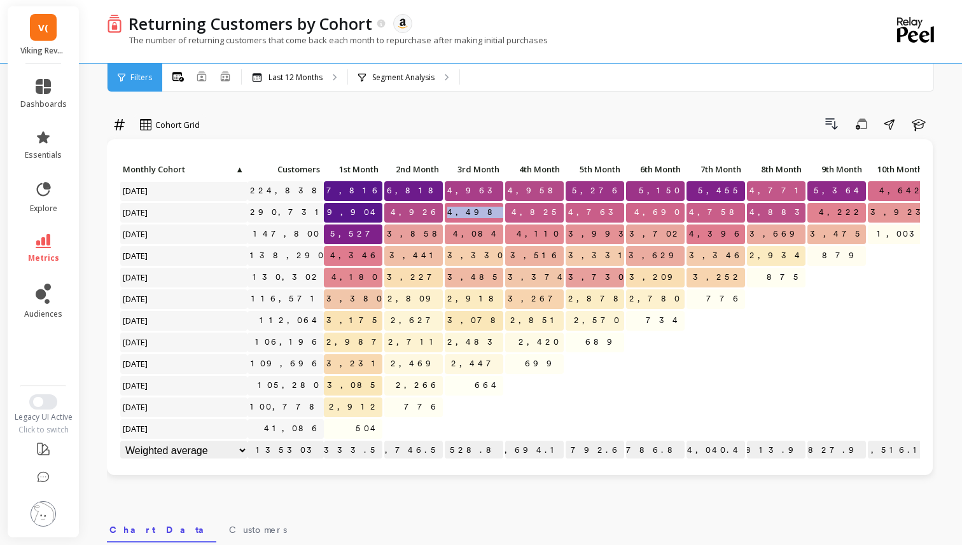
click at [509, 211] on div "Click to create an audience 224,838 7,816 6,818 4,963 4,958 5,276 5,150 5,455 4…" at bounding box center [584, 311] width 929 height 303
drag, startPoint x: 517, startPoint y: 190, endPoint x: 552, endPoint y: 186, distance: 35.2
click at [552, 186] on p "4,958" at bounding box center [534, 190] width 59 height 19
drag, startPoint x: 563, startPoint y: 189, endPoint x: 515, endPoint y: 191, distance: 48.4
click at [515, 191] on p "4,958" at bounding box center [534, 190] width 59 height 19
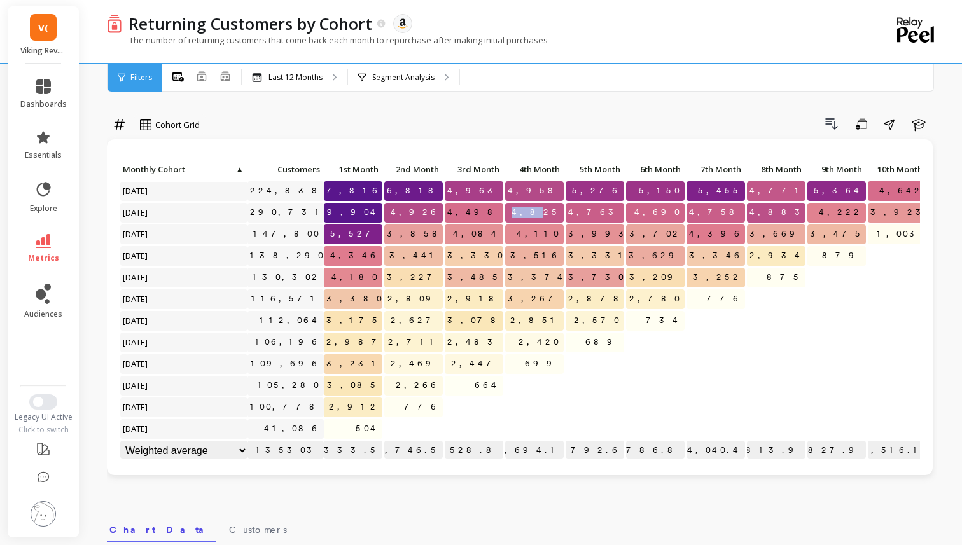
drag, startPoint x: 532, startPoint y: 215, endPoint x: 550, endPoint y: 215, distance: 17.8
click at [550, 215] on p "4,825" at bounding box center [534, 212] width 59 height 19
drag, startPoint x: 586, startPoint y: 193, endPoint x: 630, endPoint y: 190, distance: 44.0
click at [630, 190] on div "Click to create an audience 224,838 7,816 6,818 4,963 4,958 5,276 5,150 5,455 4…" at bounding box center [584, 311] width 929 height 303
drag, startPoint x: 592, startPoint y: 210, endPoint x: 630, endPoint y: 209, distance: 37.5
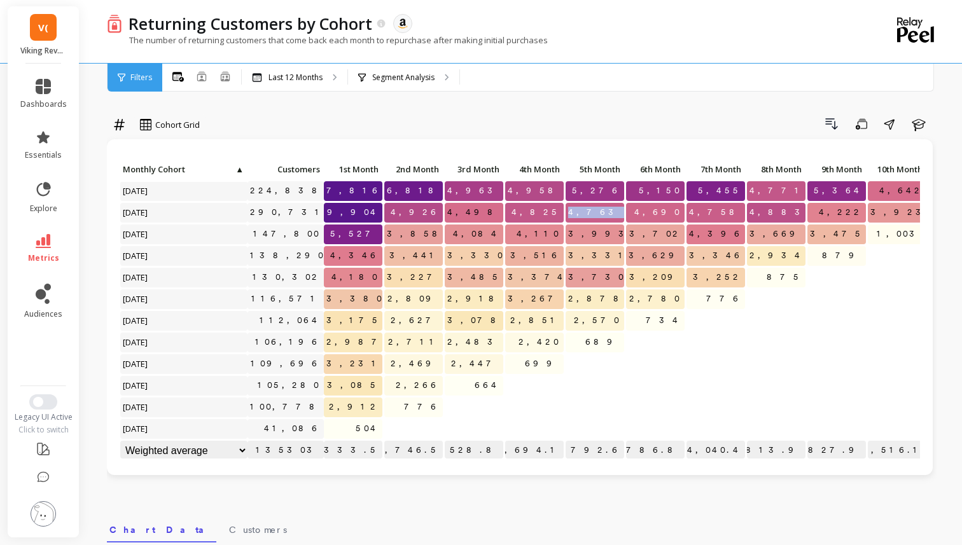
click at [631, 210] on div "Click to create an audience 224,838 7,816 6,818 4,963 4,958 5,276 5,150 5,455 4…" at bounding box center [584, 311] width 929 height 303
drag, startPoint x: 649, startPoint y: 187, endPoint x: 677, endPoint y: 186, distance: 28.6
click at [677, 186] on p "5,150" at bounding box center [655, 190] width 59 height 19
drag, startPoint x: 648, startPoint y: 215, endPoint x: 698, endPoint y: 215, distance: 50.2
click at [698, 215] on div "Click to create an audience 224,838 7,816 6,818 4,963 4,958 5,276 5,150 5,455 4…" at bounding box center [584, 311] width 929 height 303
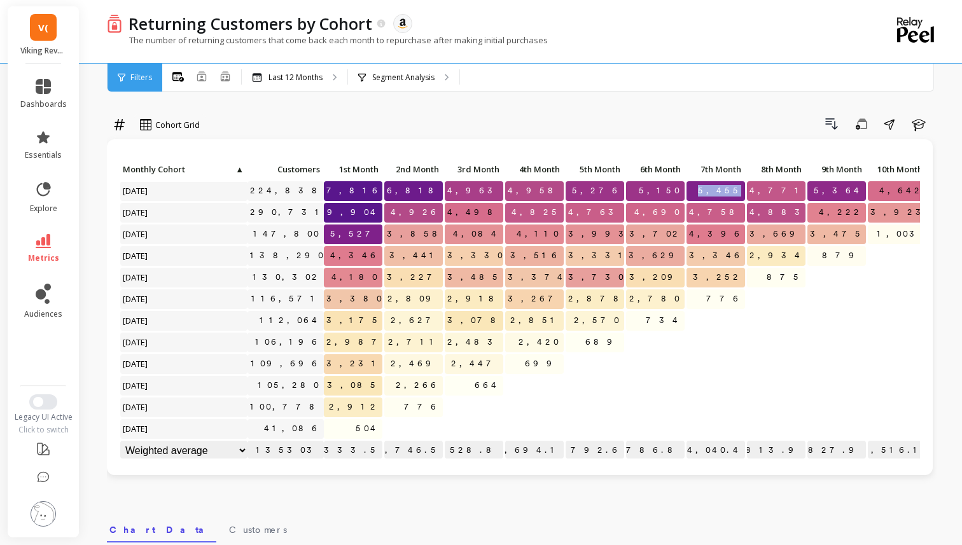
drag, startPoint x: 709, startPoint y: 190, endPoint x: 740, endPoint y: 190, distance: 31.2
click at [740, 190] on p "5,455" at bounding box center [715, 190] width 59 height 19
click at [736, 343] on div at bounding box center [715, 343] width 59 height 20
click at [36, 72] on li "dashboards" at bounding box center [44, 94] width 62 height 46
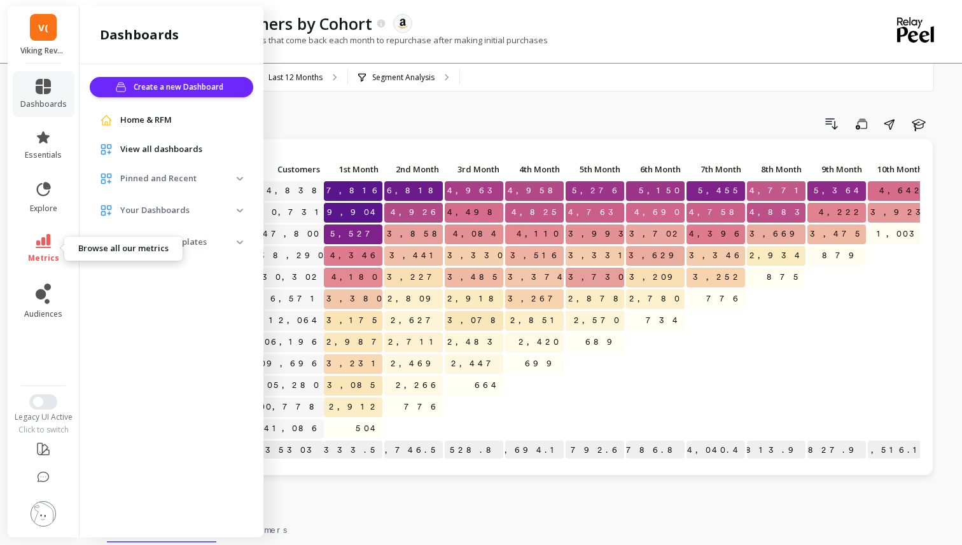
click at [53, 247] on link "metrics" at bounding box center [43, 248] width 46 height 29
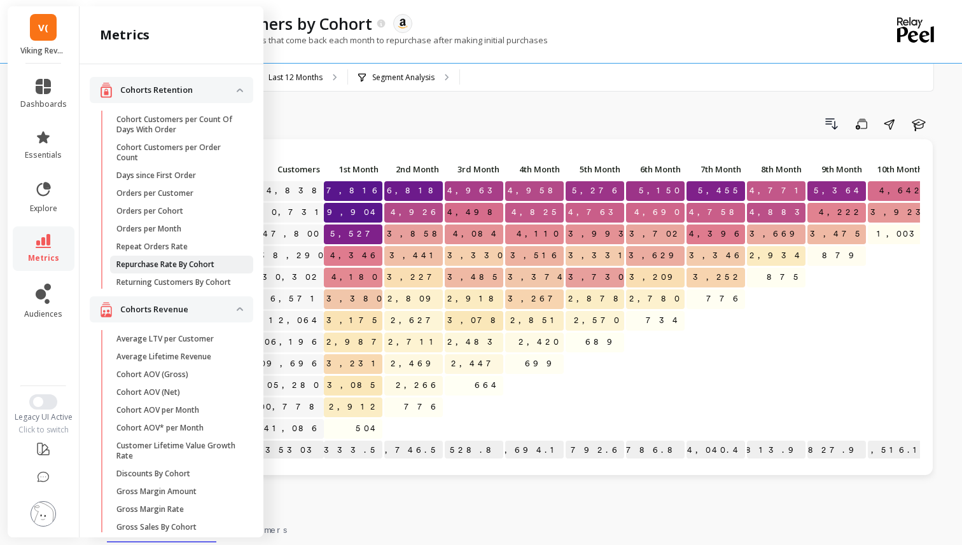
click at [160, 268] on p "Repurchase Rate By Cohort" at bounding box center [165, 264] width 98 height 10
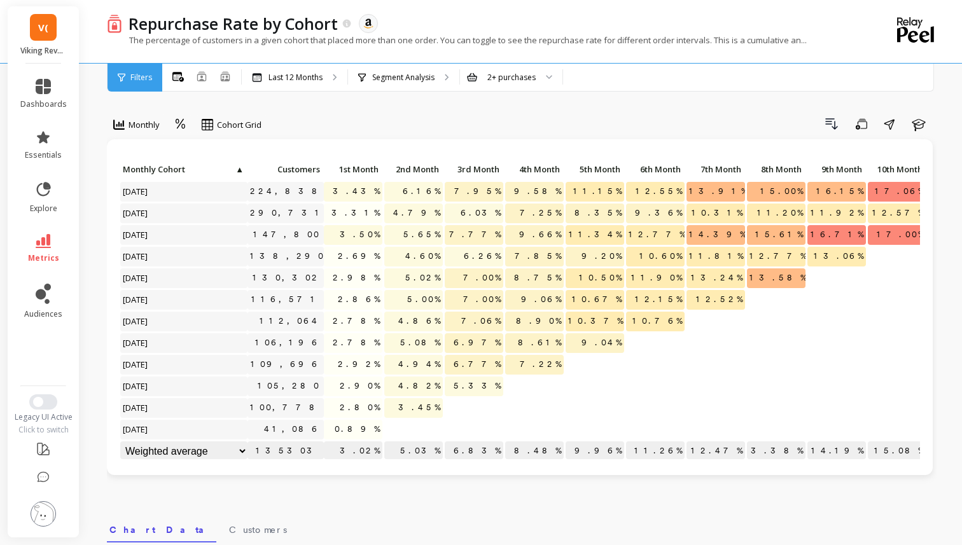
scroll to position [1, 0]
click at [172, 114] on div at bounding box center [180, 125] width 19 height 22
click at [196, 182] on div "Absolute" at bounding box center [215, 178] width 73 height 12
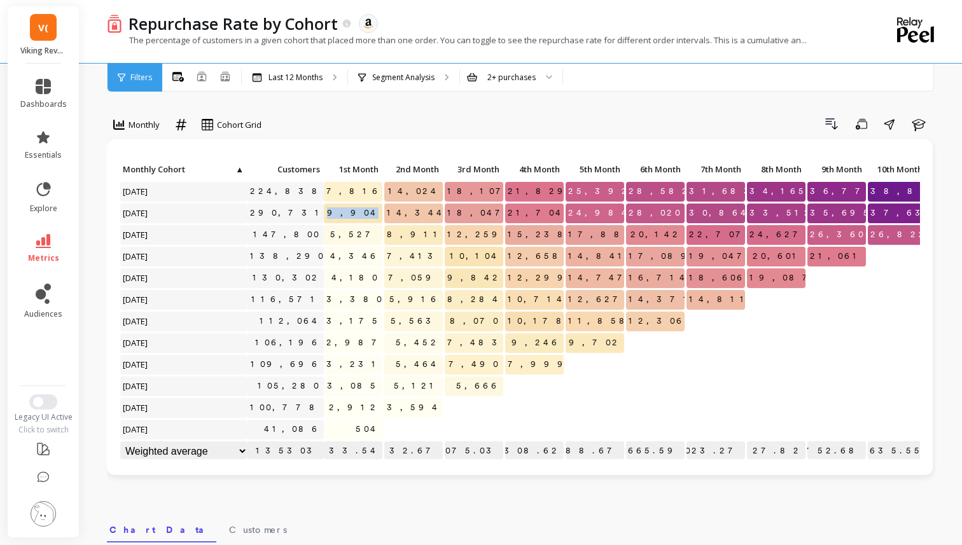
drag, startPoint x: 347, startPoint y: 215, endPoint x: 378, endPoint y: 214, distance: 31.2
click at [378, 214] on p "9,904" at bounding box center [353, 213] width 59 height 19
drag, startPoint x: 410, startPoint y: 191, endPoint x: 442, endPoint y: 191, distance: 32.4
click at [443, 191] on div "14,024" at bounding box center [414, 193] width 60 height 22
drag, startPoint x: 411, startPoint y: 212, endPoint x: 446, endPoint y: 212, distance: 35.0
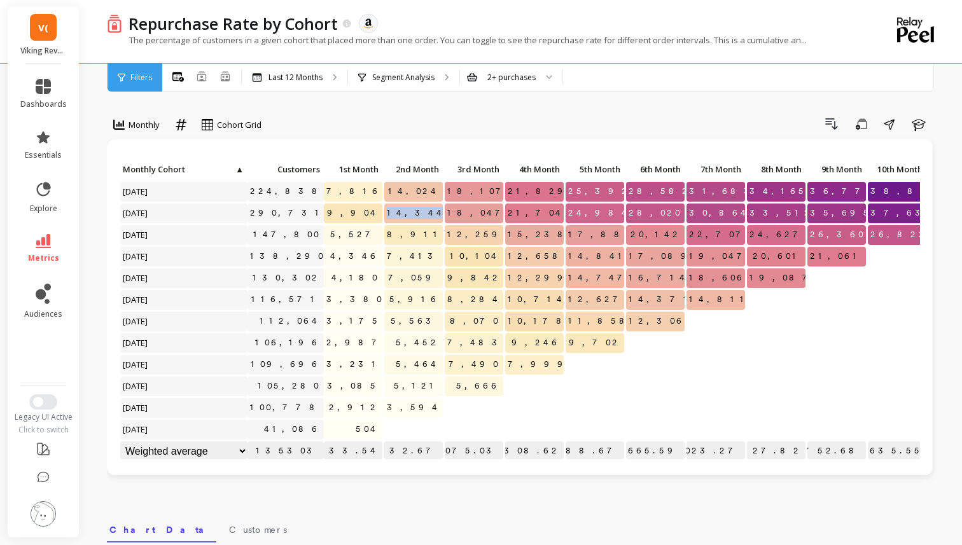
click at [446, 212] on div "Click to create an audience 224,838 7,816 14,024 18,107 21,829 25,392 28,582 31…" at bounding box center [570, 311] width 900 height 303
drag, startPoint x: 411, startPoint y: 189, endPoint x: 451, endPoint y: 191, distance: 40.1
click at [452, 191] on div "Click to create an audience 224,838 7,816 14,024 18,107 21,829 25,392 28,582 31…" at bounding box center [570, 311] width 900 height 303
drag, startPoint x: 350, startPoint y: 189, endPoint x: 385, endPoint y: 190, distance: 34.4
click at [385, 190] on div "Click to create an audience 224,838 7,816 14,024 18,107 21,829 25,392 28,582 31…" at bounding box center [570, 311] width 900 height 303
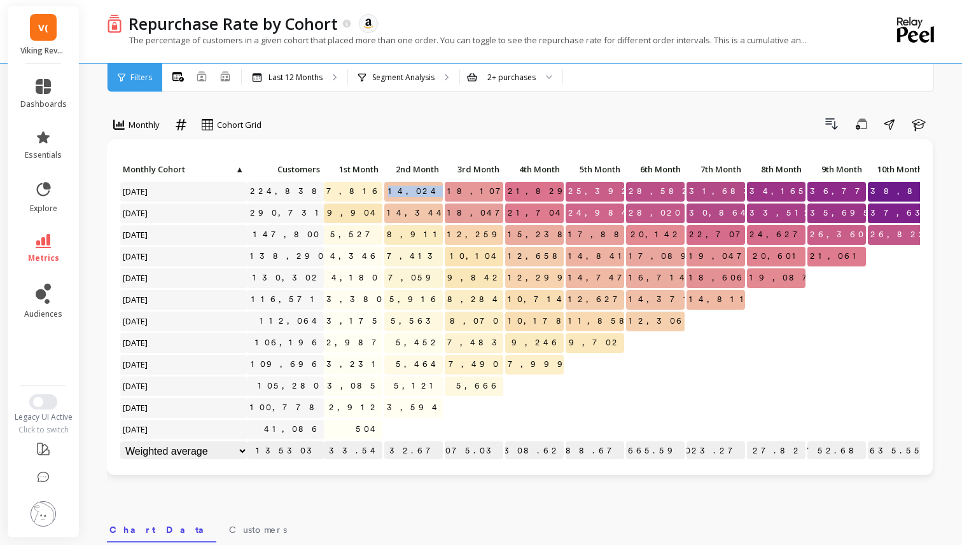
drag, startPoint x: 409, startPoint y: 190, endPoint x: 452, endPoint y: 189, distance: 43.3
click at [453, 190] on div "Click to create an audience 224,838 7,816 14,024 18,107 21,829 25,392 28,582 31…" at bounding box center [570, 311] width 900 height 303
drag, startPoint x: 342, startPoint y: 214, endPoint x: 394, endPoint y: 213, distance: 51.5
click at [394, 214] on div "Click to create an audience 224,838 7,816 14,024 18,107 21,829 25,392 28,582 31…" at bounding box center [570, 311] width 900 height 303
drag, startPoint x: 410, startPoint y: 214, endPoint x: 446, endPoint y: 211, distance: 35.8
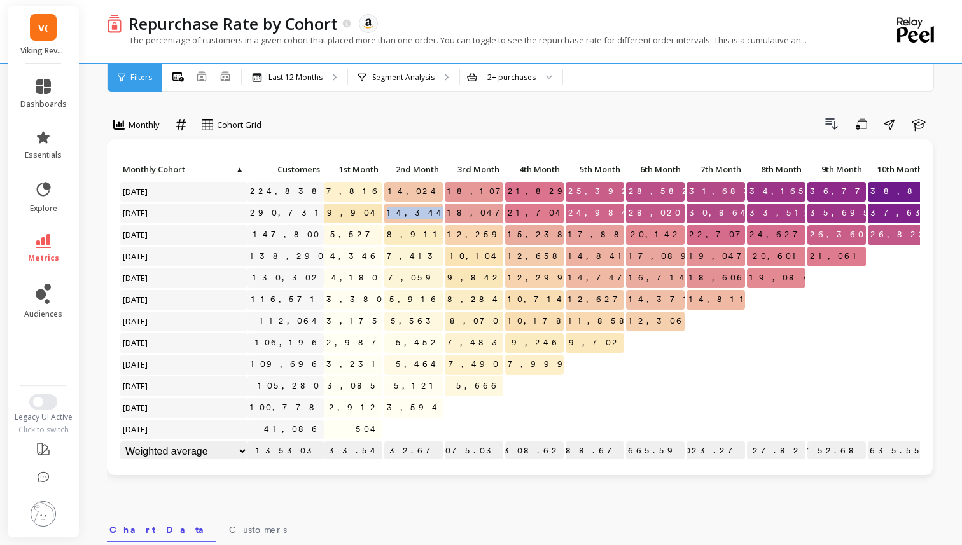
click at [446, 211] on div "Click to create an audience 224,838 7,816 14,024 18,107 21,829 25,392 28,582 31…" at bounding box center [570, 311] width 900 height 303
drag, startPoint x: 286, startPoint y: 213, endPoint x: 338, endPoint y: 213, distance: 52.2
click at [338, 213] on div "Click to create an audience 224,838 7,816 14,024 18,107 21,829 25,392 28,582 31…" at bounding box center [570, 311] width 900 height 303
click at [420, 207] on span "14,344" at bounding box center [416, 213] width 64 height 19
drag, startPoint x: 413, startPoint y: 209, endPoint x: 454, endPoint y: 209, distance: 41.3
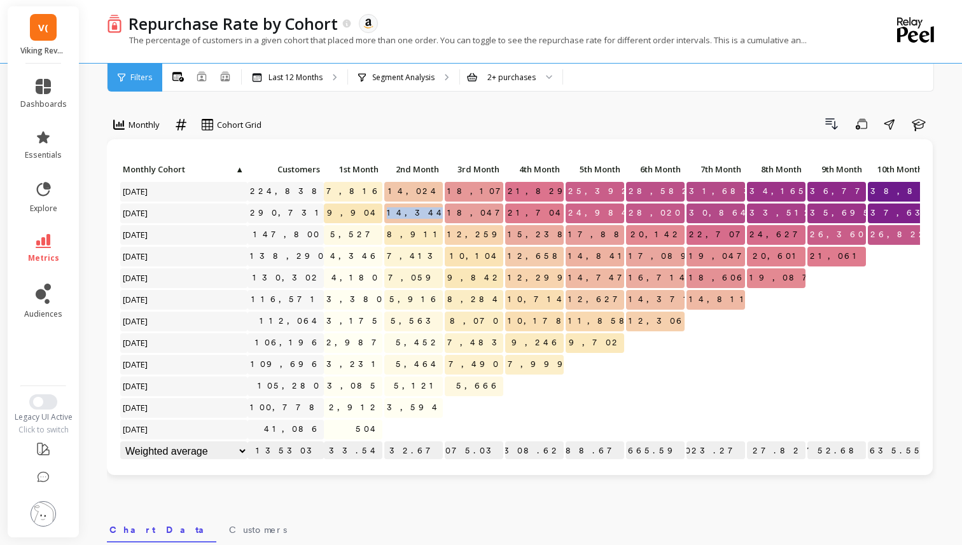
click at [454, 209] on div "Click to create an audience 224,838 7,816 14,024 18,107 21,829 25,392 28,582 31…" at bounding box center [570, 311] width 900 height 303
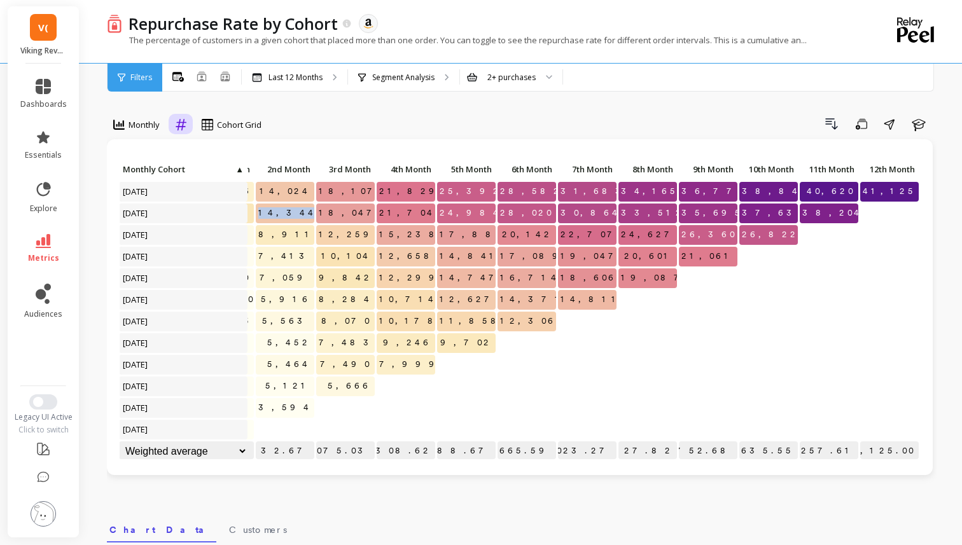
click at [178, 123] on icon at bounding box center [180, 124] width 11 height 12
click at [195, 153] on div "Relative" at bounding box center [215, 154] width 73 height 12
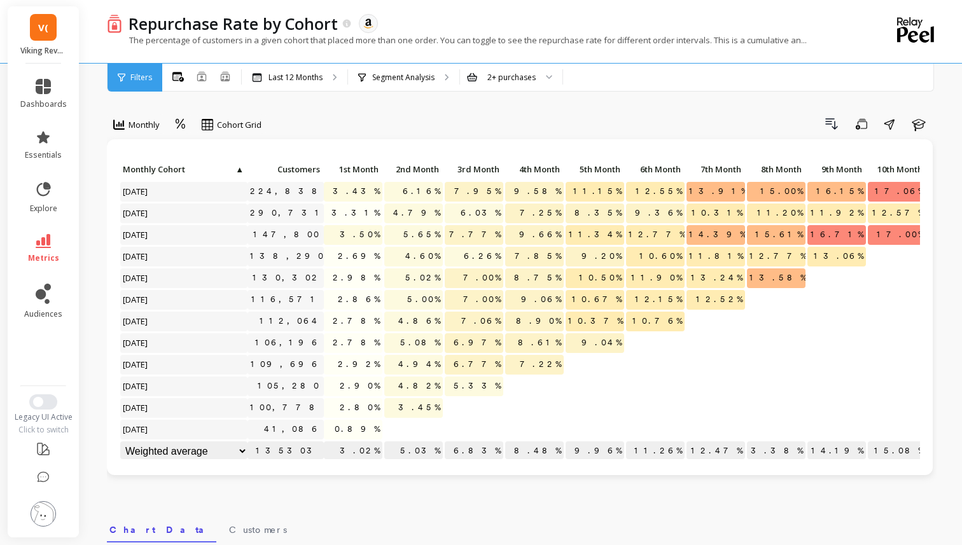
click at [239, 172] on span "▲" at bounding box center [239, 169] width 10 height 10
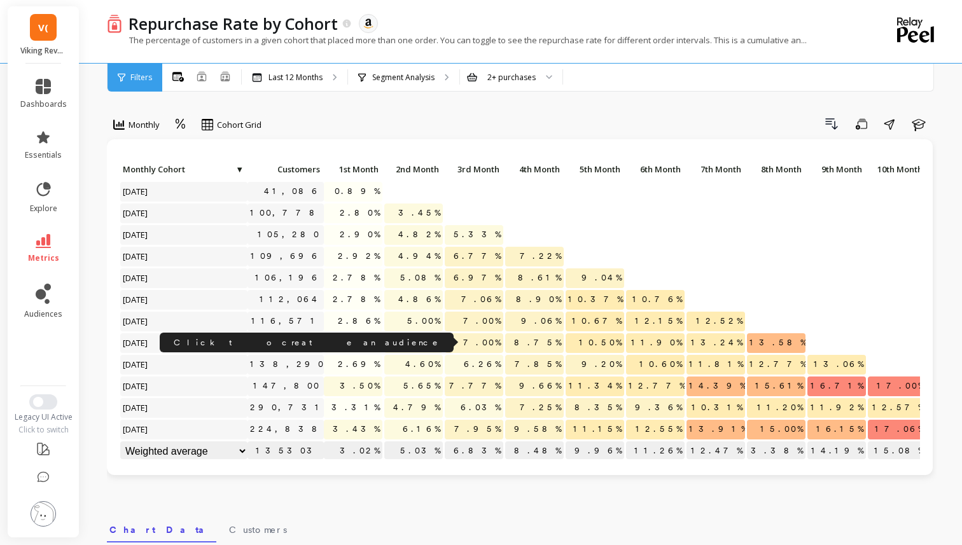
scroll to position [1, 0]
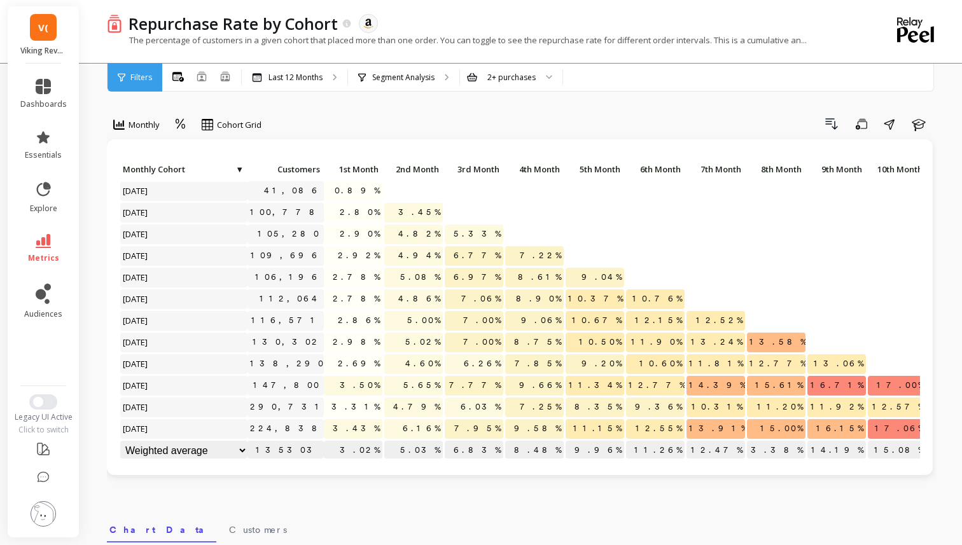
click at [246, 449] on select "Weighted average Weighted average excl. current month Sum Max Min" at bounding box center [183, 451] width 127 height 20
click at [240, 444] on select "Weighted average Weighted average excl. current month Sum Max Min" at bounding box center [183, 451] width 127 height 20
click at [120, 441] on select "Weighted average Weighted average excl. current month Sum Max Min" at bounding box center [183, 451] width 127 height 20
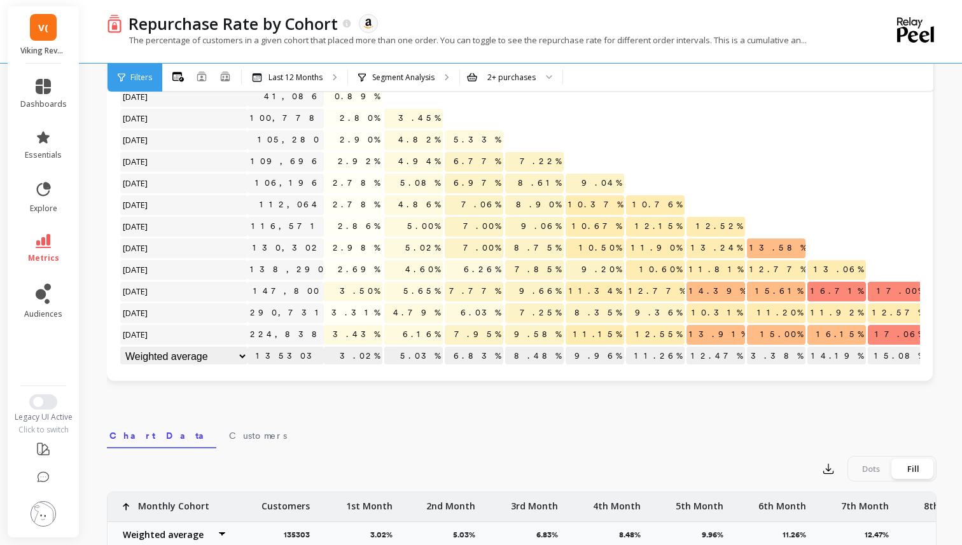
scroll to position [66, 0]
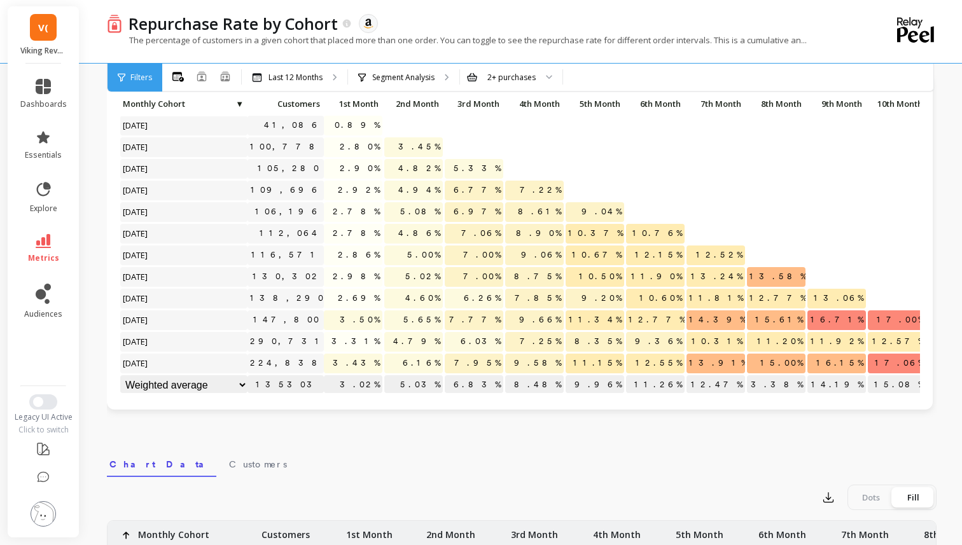
drag, startPoint x: 226, startPoint y: 314, endPoint x: 226, endPoint y: 258, distance: 56.0
click at [226, 258] on div "Click to create an audience 41,086 0.89% Click to create an audience 100,778 2.…" at bounding box center [584, 245] width 929 height 303
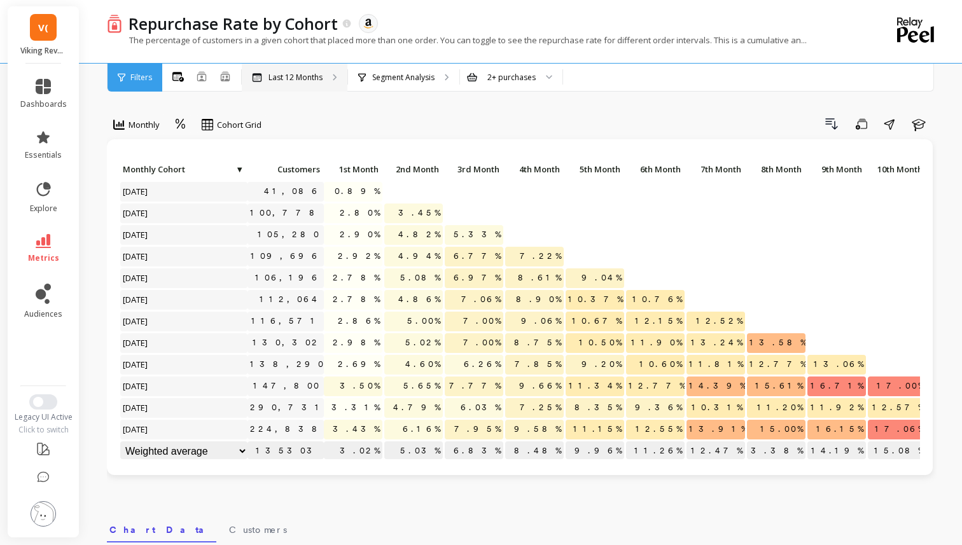
click at [288, 82] on p "Last 12 Months" at bounding box center [295, 78] width 54 height 10
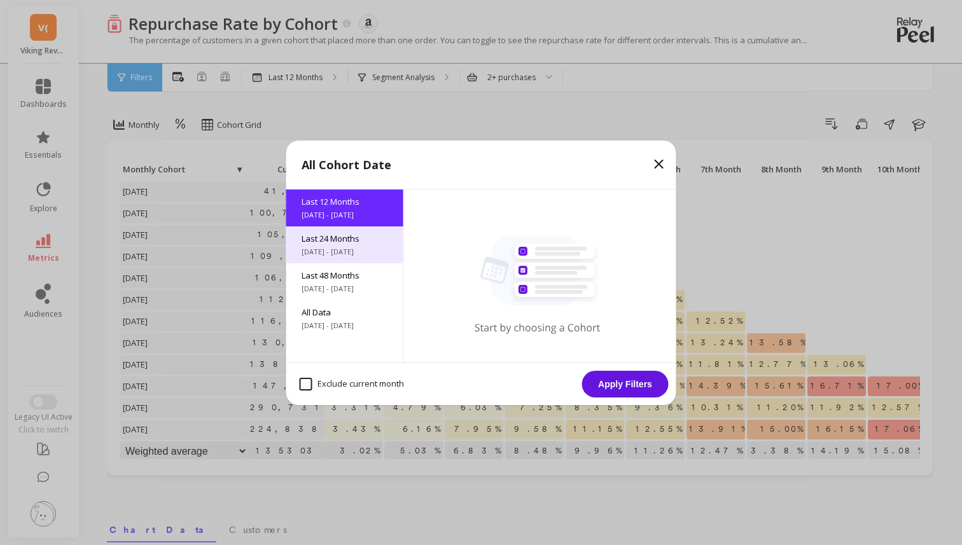
click at [336, 249] on span "10/9/2023 - 10/9/2025" at bounding box center [344, 252] width 86 height 10
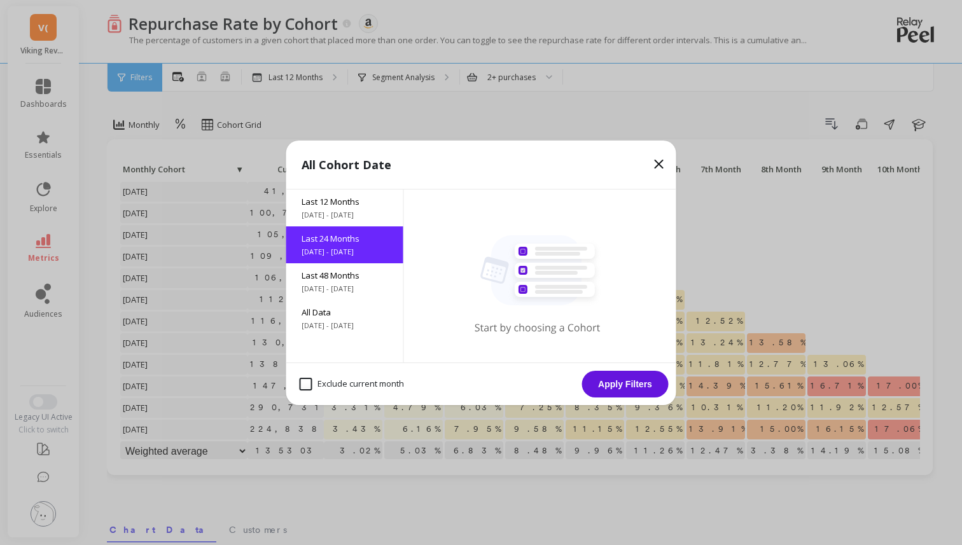
click at [633, 396] on button "Apply Filters" at bounding box center [625, 384] width 86 height 27
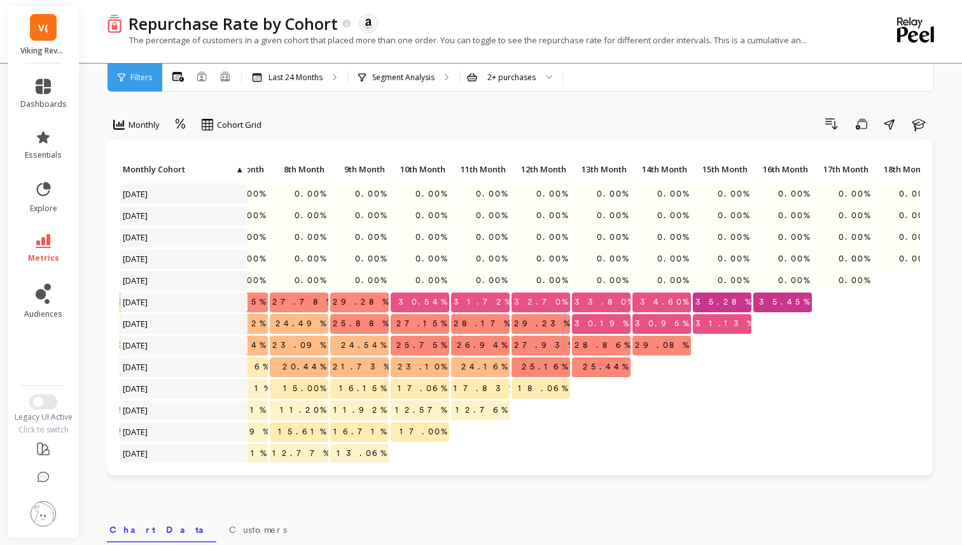
scroll to position [62, 474]
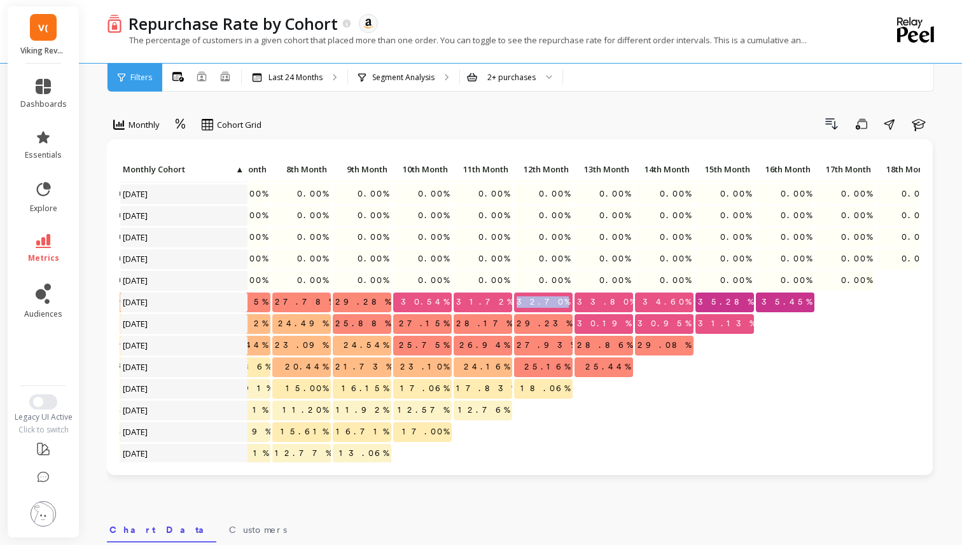
drag, startPoint x: 539, startPoint y: 301, endPoint x: 569, endPoint y: 300, distance: 30.5
click at [570, 300] on p "32.70%" at bounding box center [543, 302] width 59 height 19
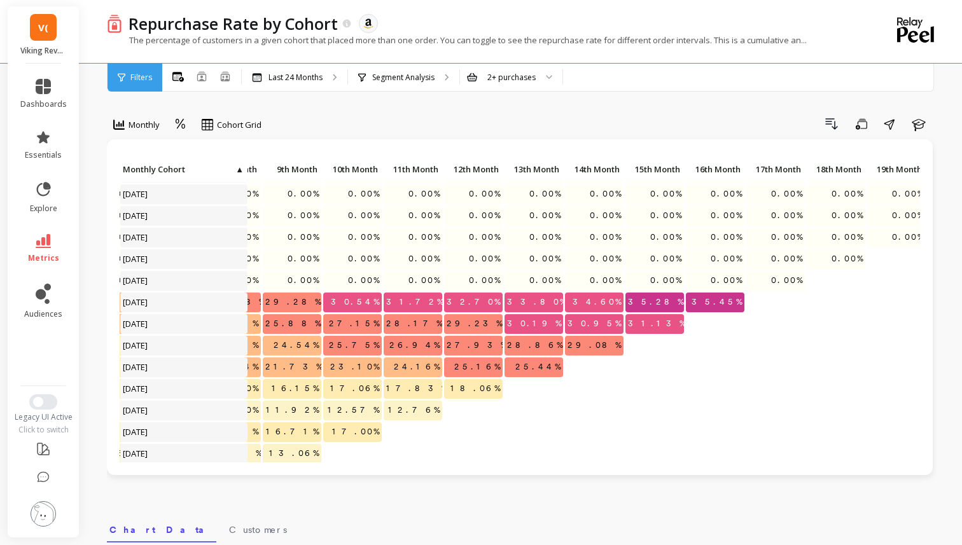
scroll to position [62, 567]
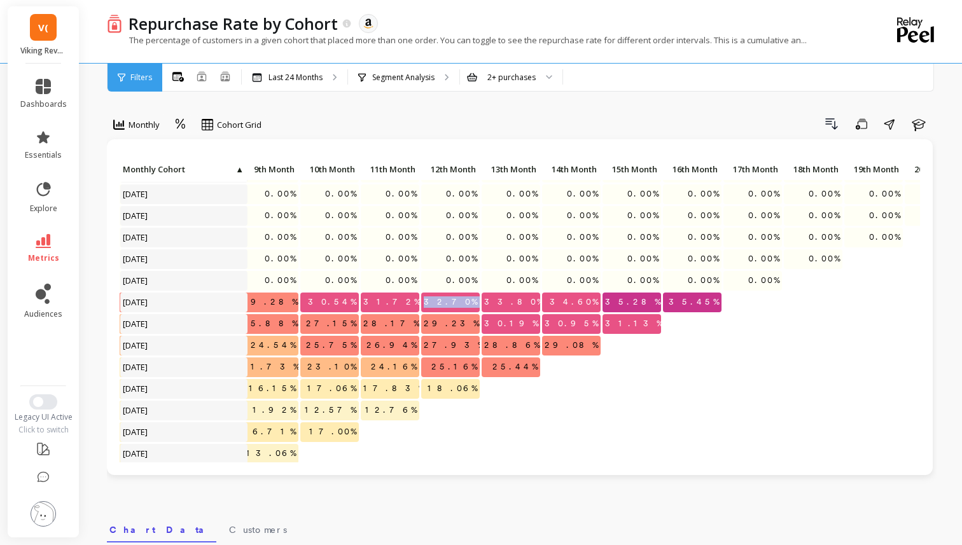
drag, startPoint x: 442, startPoint y: 298, endPoint x: 490, endPoint y: 298, distance: 48.3
click at [490, 298] on div "0.00% 0.00% 0.00% 0.00% 0.00% 0.00% 0.00% 0.00% 0.00% 0.00% 0.00% 0.00% 0.00% 0…" at bounding box center [350, 414] width 1596 height 633
copy span "32.70%"
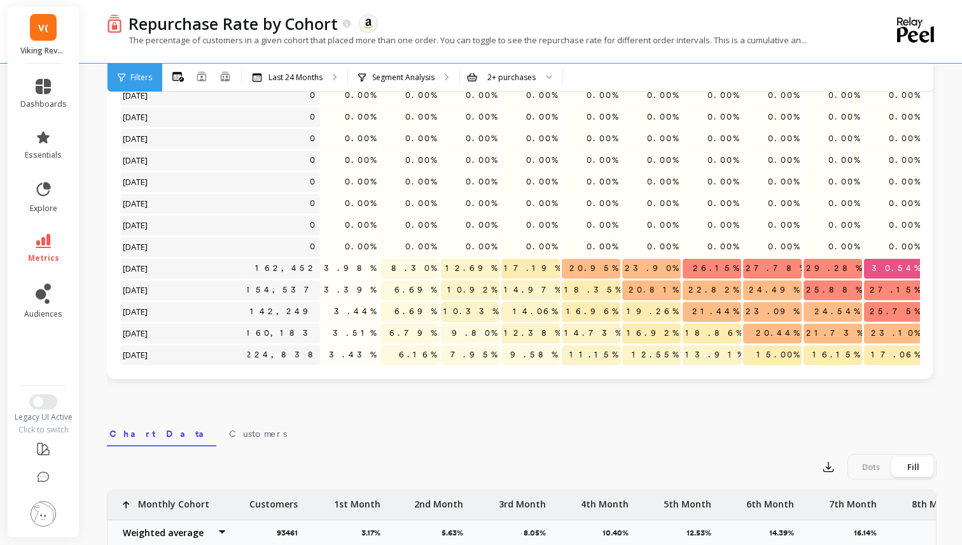
scroll to position [0, 0]
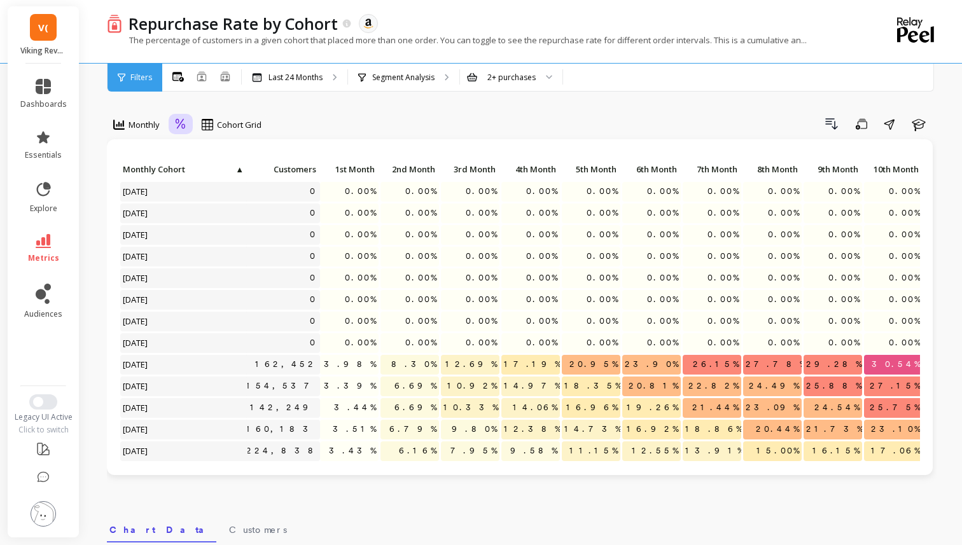
click at [183, 125] on icon at bounding box center [180, 124] width 11 height 12
click at [198, 168] on div "Absolute" at bounding box center [216, 178] width 88 height 22
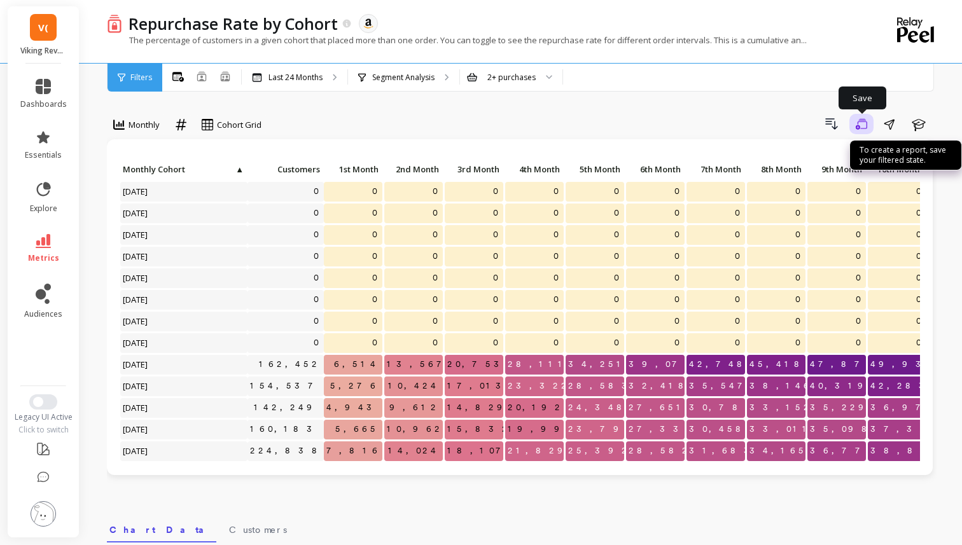
click at [871, 132] on button "Save" at bounding box center [861, 124] width 24 height 20
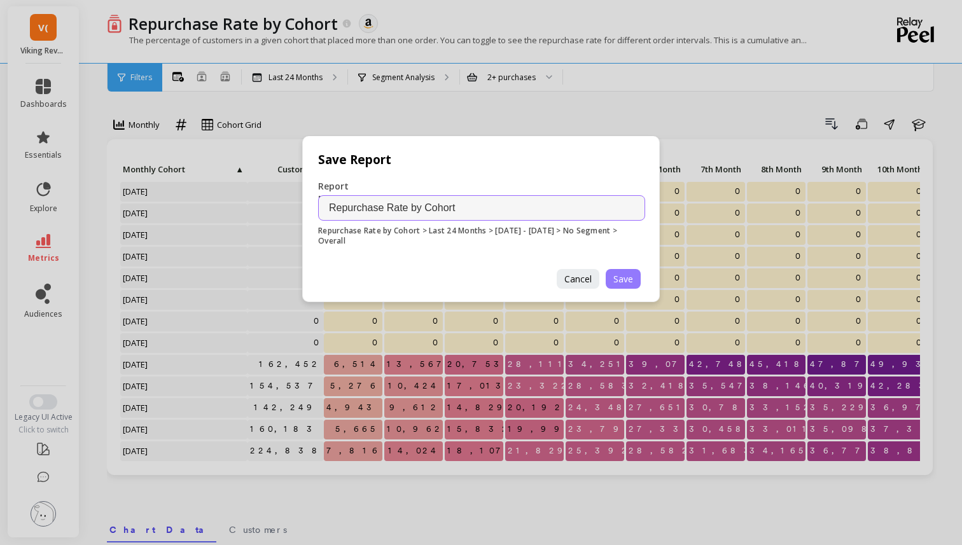
click at [629, 278] on span "Save" at bounding box center [623, 279] width 20 height 12
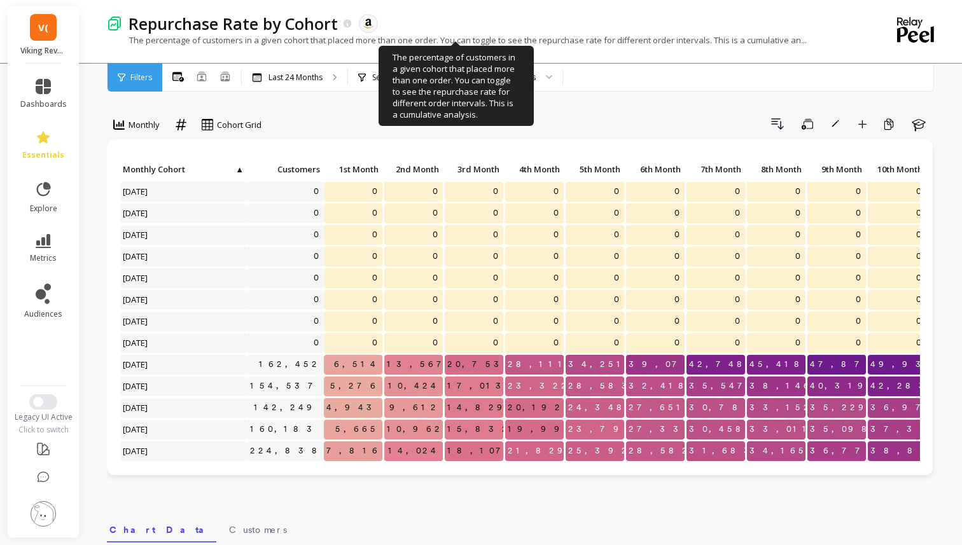
click at [491, 104] on div "Monthly Cohort Grid Drill Down Save Rename Add to Dashboard Create a Copy Learn…" at bounding box center [521, 536] width 829 height 971
click at [715, 126] on div "Drill Down Save Rename Add to Dashboard Create a Copy Learn" at bounding box center [603, 124] width 666 height 20
click at [457, 39] on p "The percentage of customers in a given cohort that placed more than one order. …" at bounding box center [457, 39] width 700 height 11
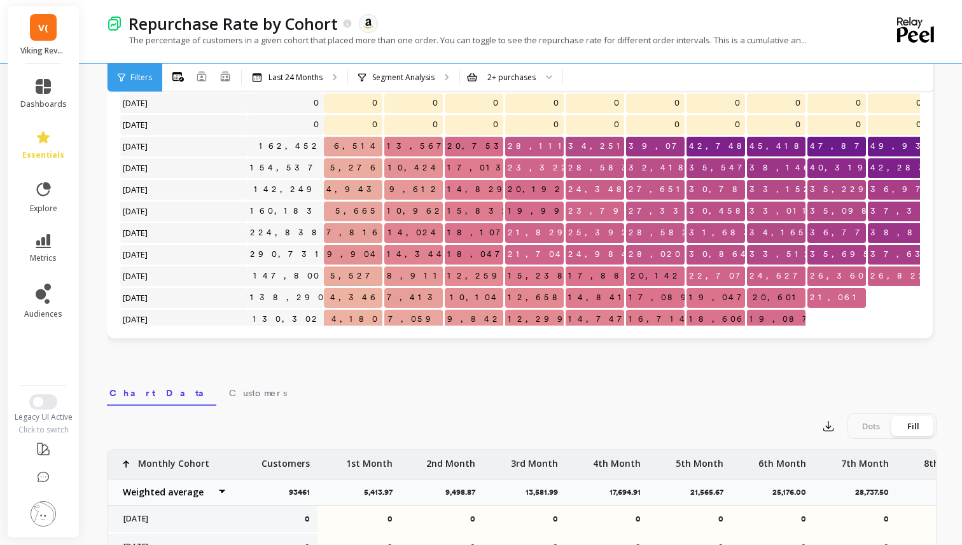
scroll to position [92, 0]
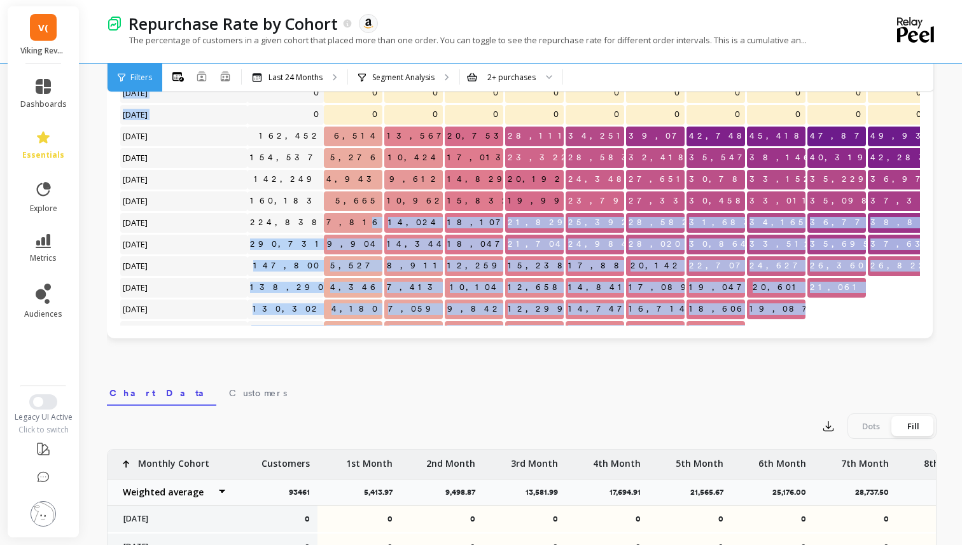
drag, startPoint x: 123, startPoint y: 135, endPoint x: 371, endPoint y: 225, distance: 263.4
click at [371, 225] on div "Click to create an audience 0 0 0 0 0 0 0 0 0 0 0 0 Click to create an audience…" at bounding box center [761, 213] width 1282 height 562
click at [120, 128] on span "[DATE]" at bounding box center [135, 136] width 31 height 19
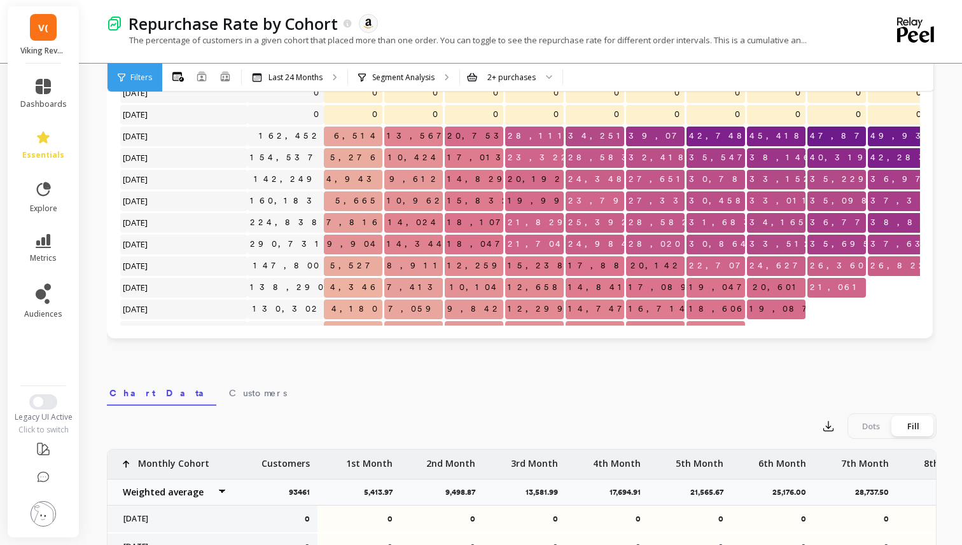
drag, startPoint x: 123, startPoint y: 134, endPoint x: 233, endPoint y: 135, distance: 110.0
click at [233, 135] on p "[DATE]" at bounding box center [183, 136] width 127 height 19
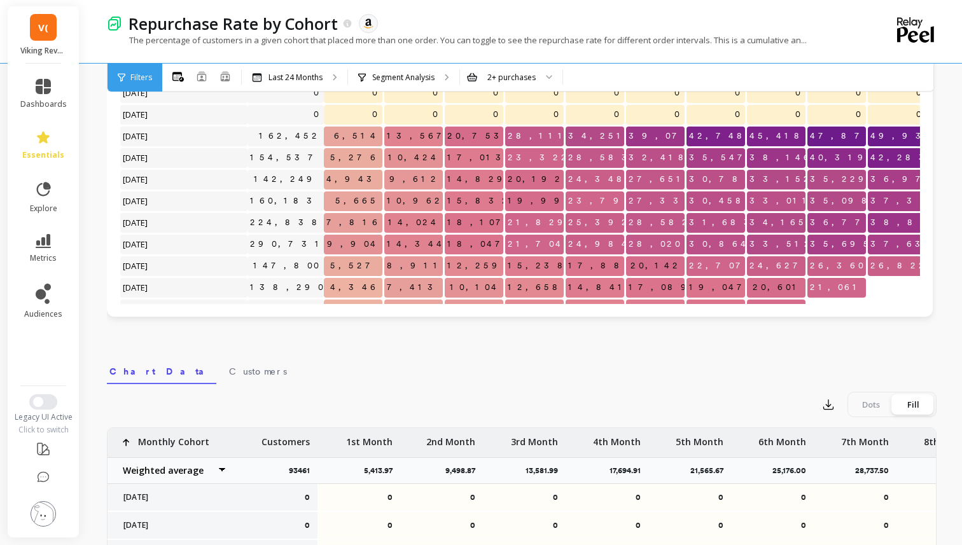
scroll to position [50, 0]
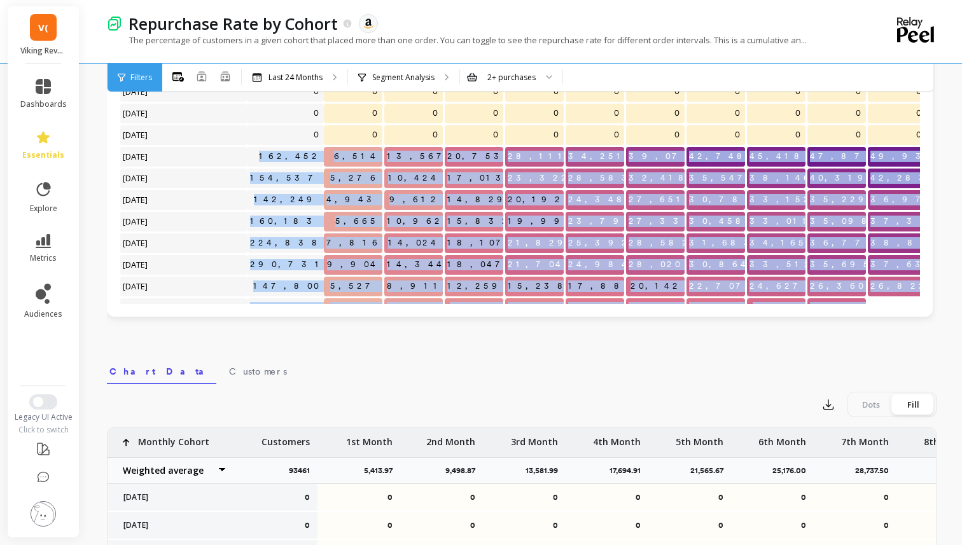
drag, startPoint x: 915, startPoint y: 287, endPoint x: 288, endPoint y: 152, distance: 641.6
copy div "162,452 6,514 13,567 20,753 28,111 34,251 39,074 42,748 45,418 47,873 49,930 51…"
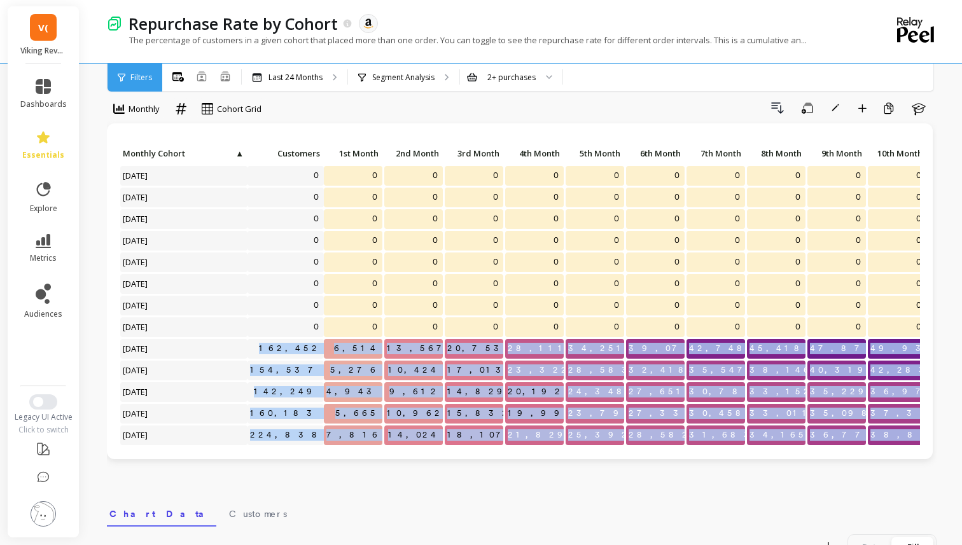
scroll to position [0, 0]
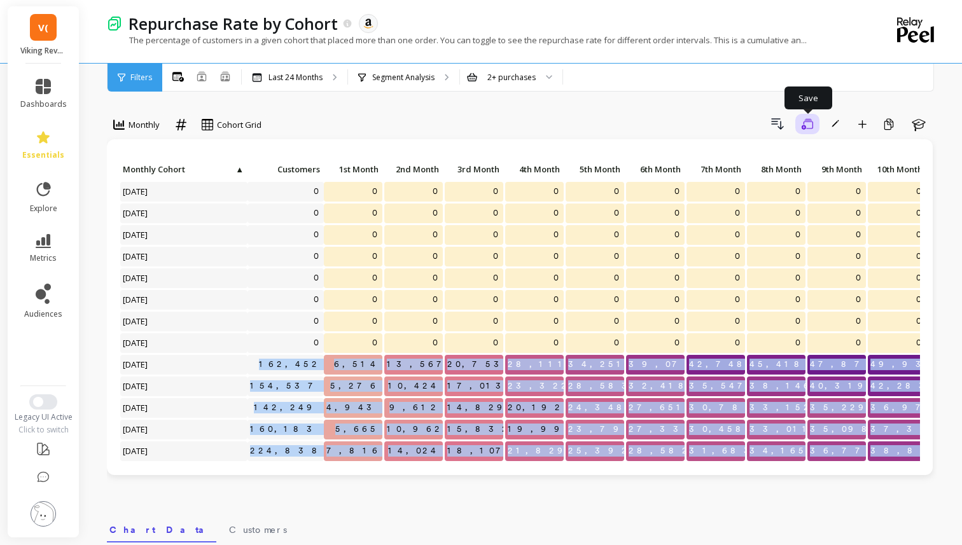
click at [812, 120] on icon "button" at bounding box center [806, 124] width 11 height 12
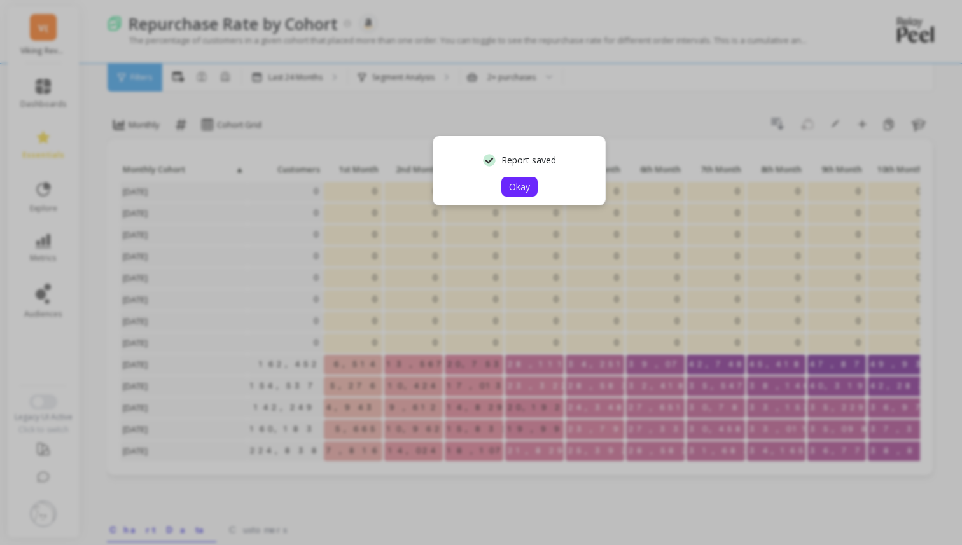
click at [526, 185] on span "Okay" at bounding box center [519, 187] width 21 height 12
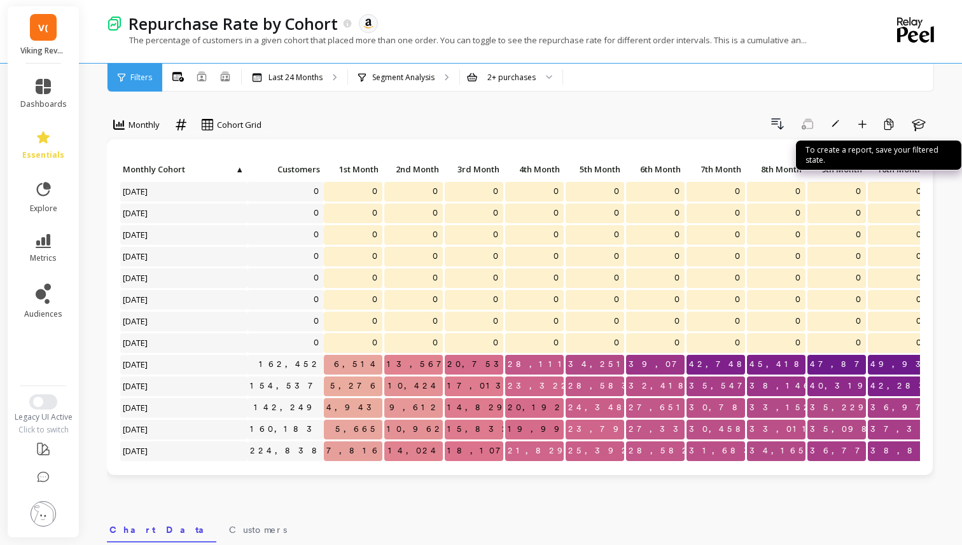
click at [836, 152] on p "To create a report, save your filtered state." at bounding box center [878, 155] width 146 height 20
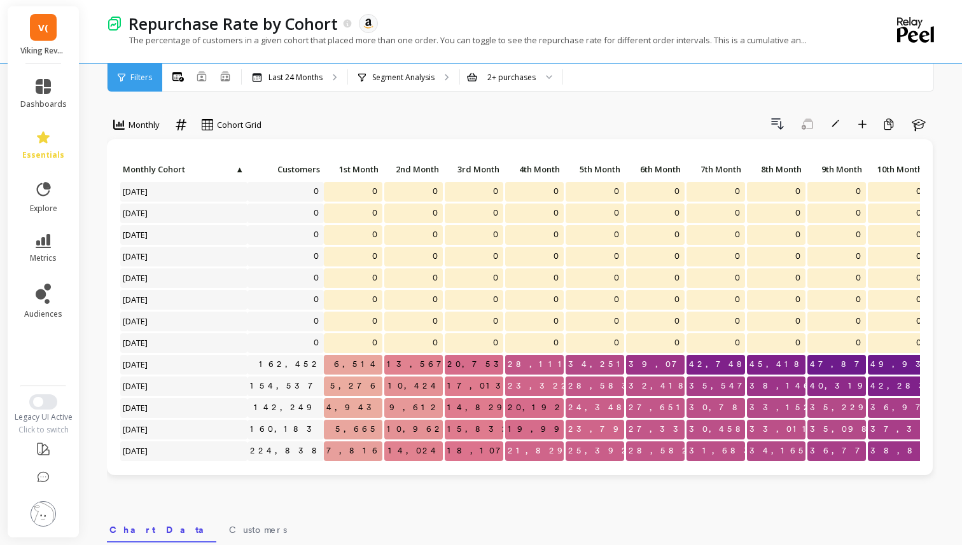
click at [48, 525] on button at bounding box center [43, 514] width 25 height 27
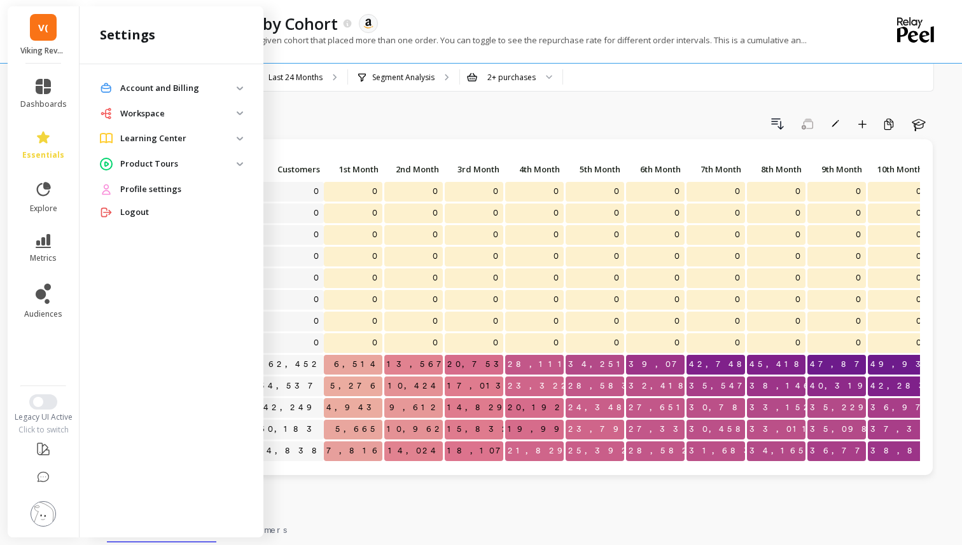
click at [223, 135] on p "Learning Center" at bounding box center [178, 138] width 116 height 13
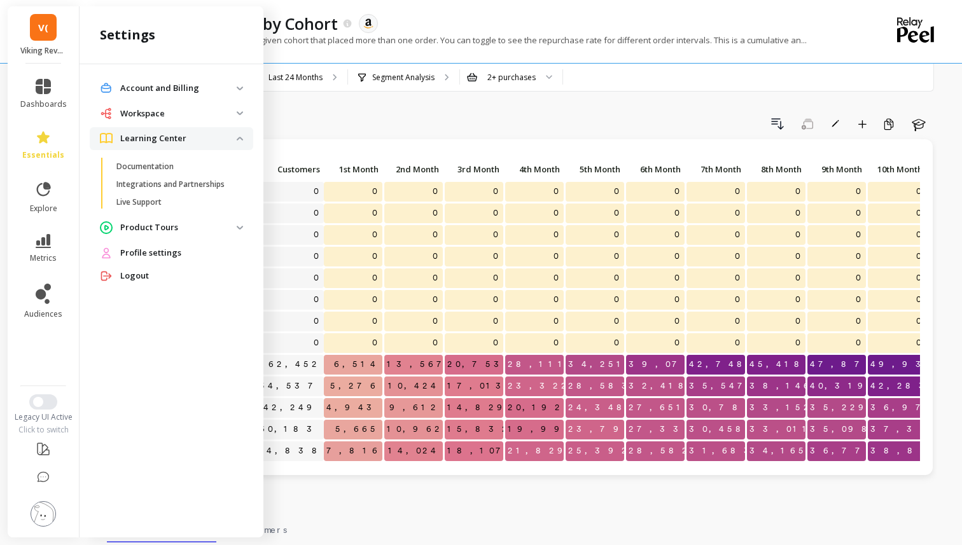
click at [223, 135] on p "Learning Center" at bounding box center [178, 138] width 116 height 13
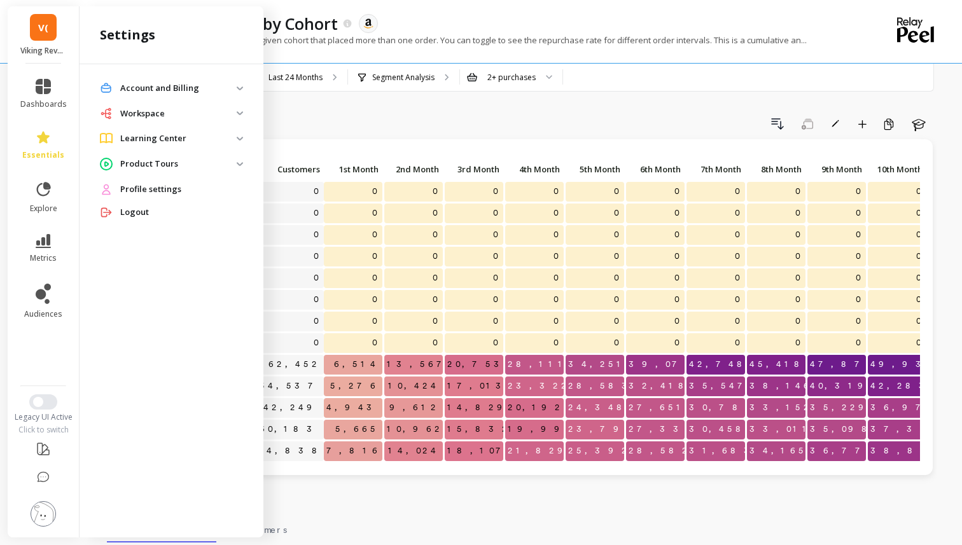
click at [223, 125] on li "Workspace Connections and Datasets Export List Product Costs (COGS) Segments Wo…" at bounding box center [171, 114] width 163 height 25
click at [223, 115] on p "Workspace" at bounding box center [178, 113] width 116 height 13
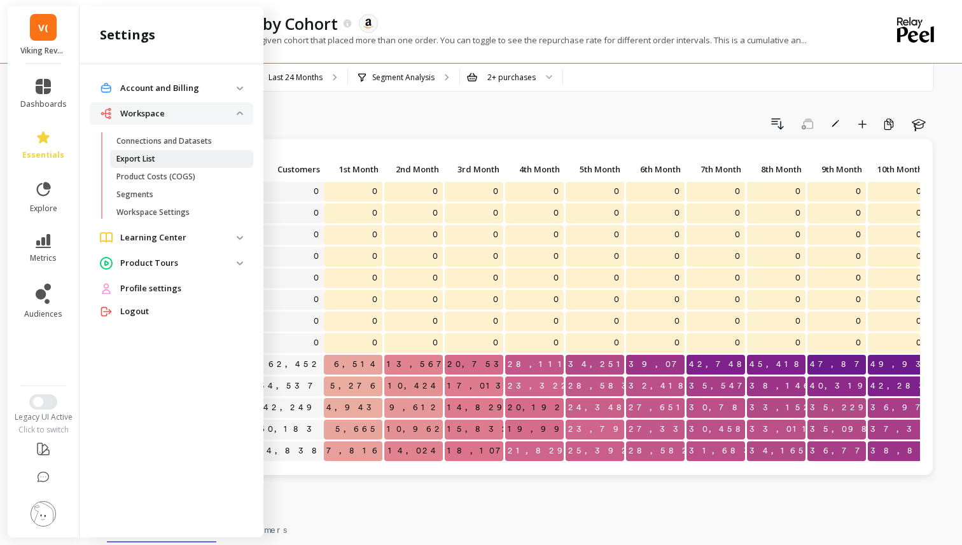
click at [190, 157] on span "Export List" at bounding box center [176, 159] width 121 height 10
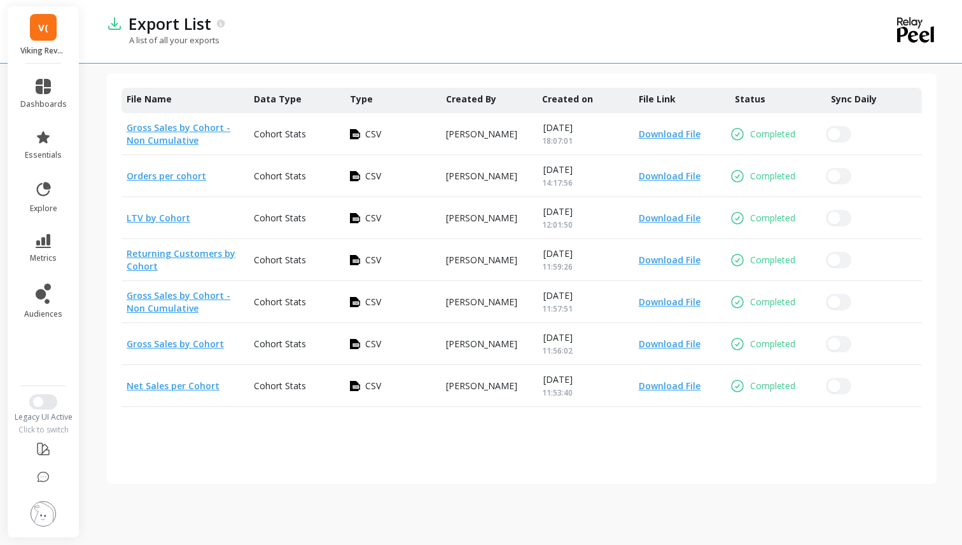
click at [686, 136] on link "Download File" at bounding box center [666, 134] width 67 height 13
click at [37, 149] on link "essentials" at bounding box center [43, 145] width 46 height 31
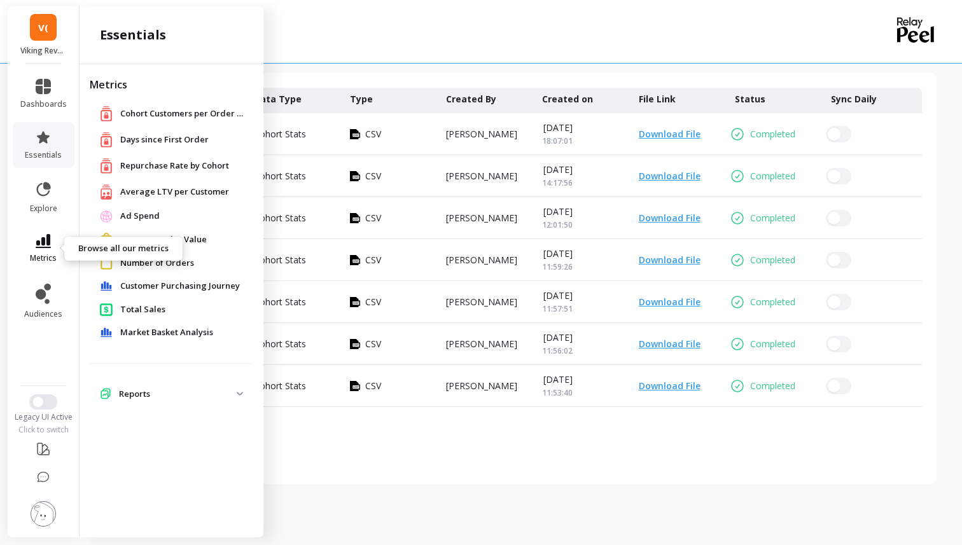
click at [45, 247] on icon at bounding box center [43, 241] width 15 height 14
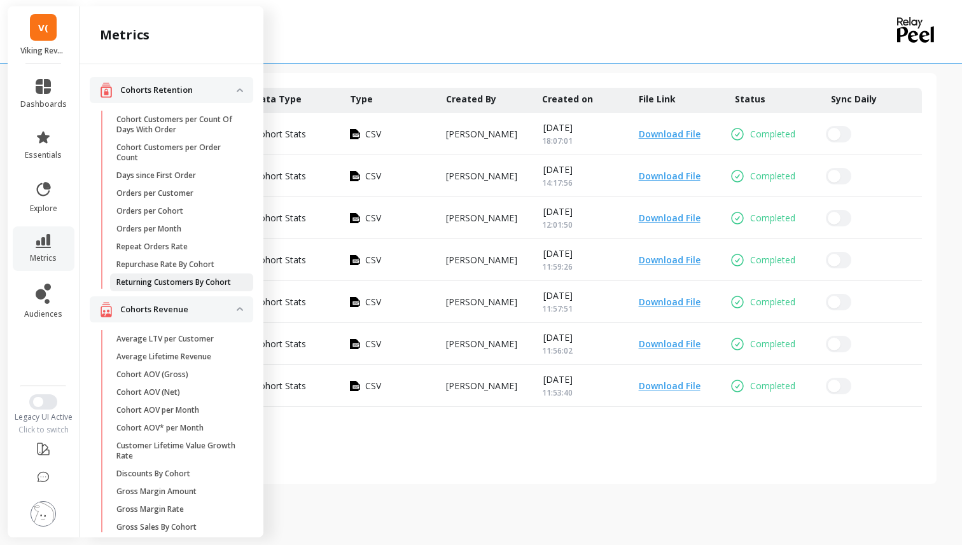
click at [172, 284] on p "Returning Customers By Cohort" at bounding box center [173, 282] width 114 height 10
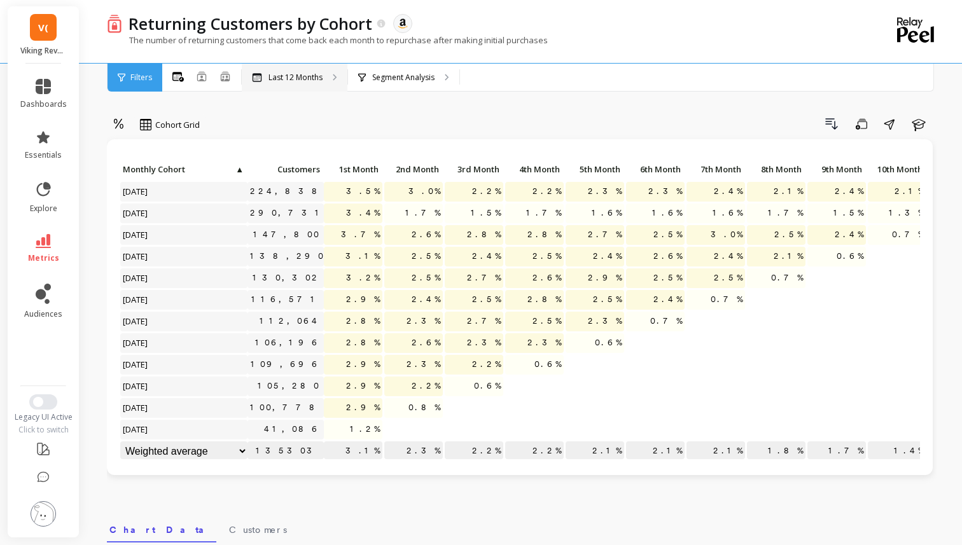
click at [298, 85] on div "Last 12 Months" at bounding box center [295, 78] width 106 height 28
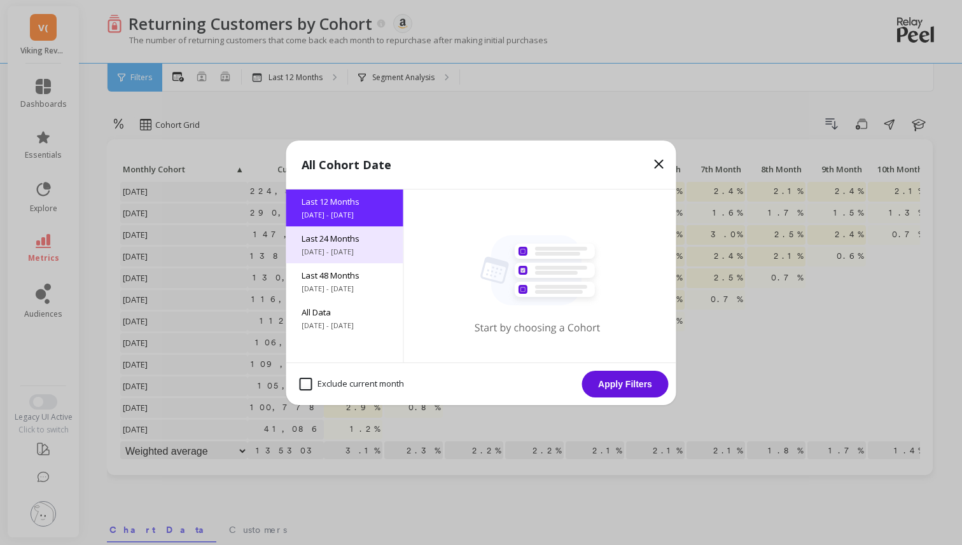
click at [331, 245] on div "Last 24 Months 10/9/2023 - 10/9/2025" at bounding box center [344, 244] width 117 height 37
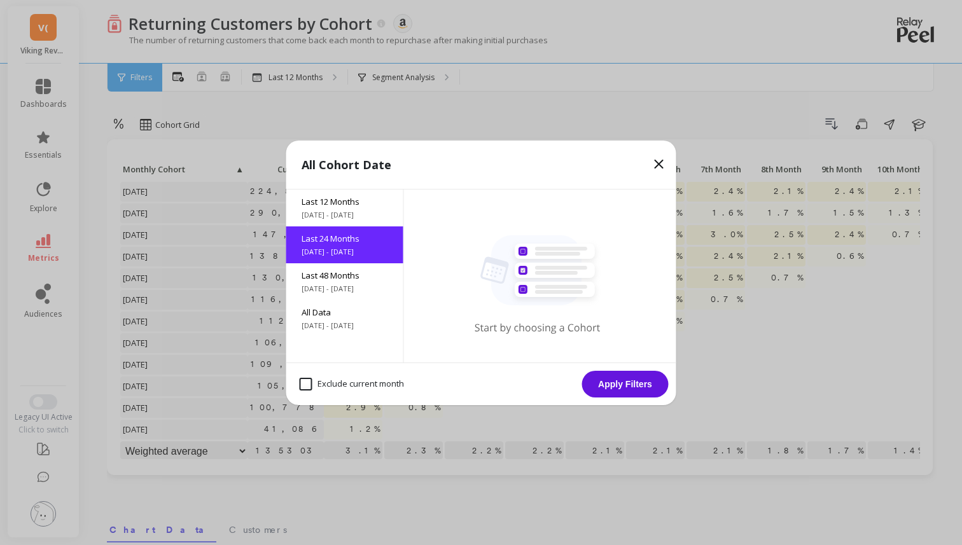
click at [587, 378] on button "Apply Filters" at bounding box center [625, 384] width 86 height 27
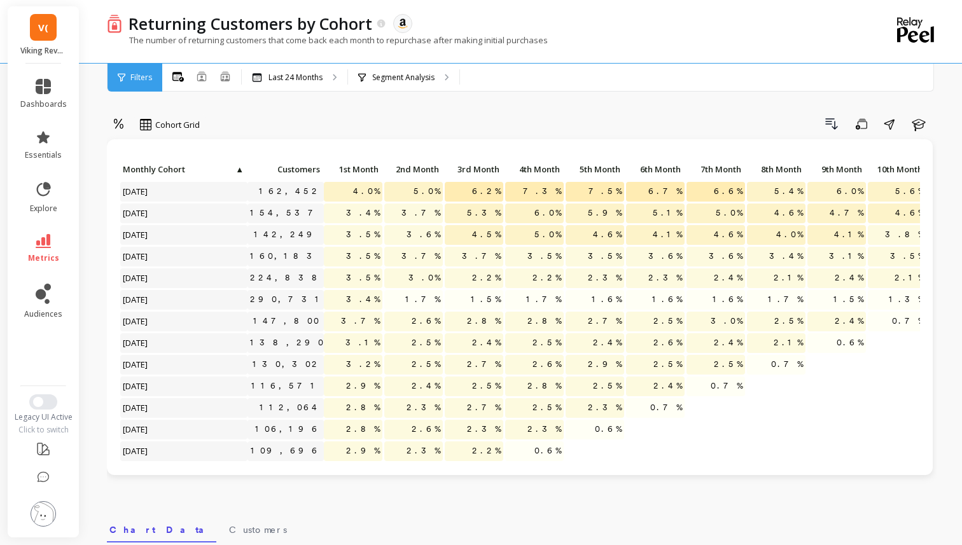
click at [136, 78] on span "Filters" at bounding box center [141, 78] width 22 height 10
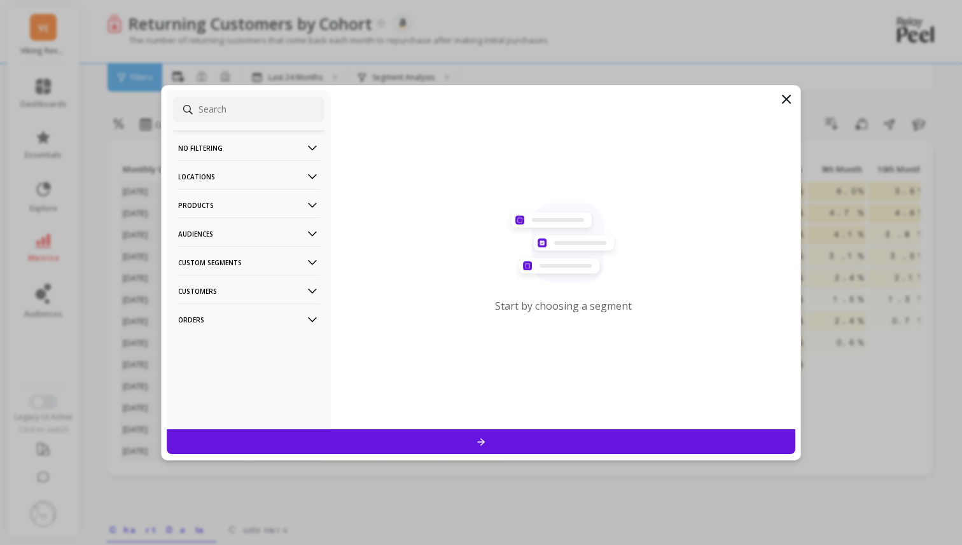
click at [195, 152] on p "No filtering" at bounding box center [248, 148] width 141 height 32
click at [226, 172] on div "Overall" at bounding box center [248, 172] width 151 height 20
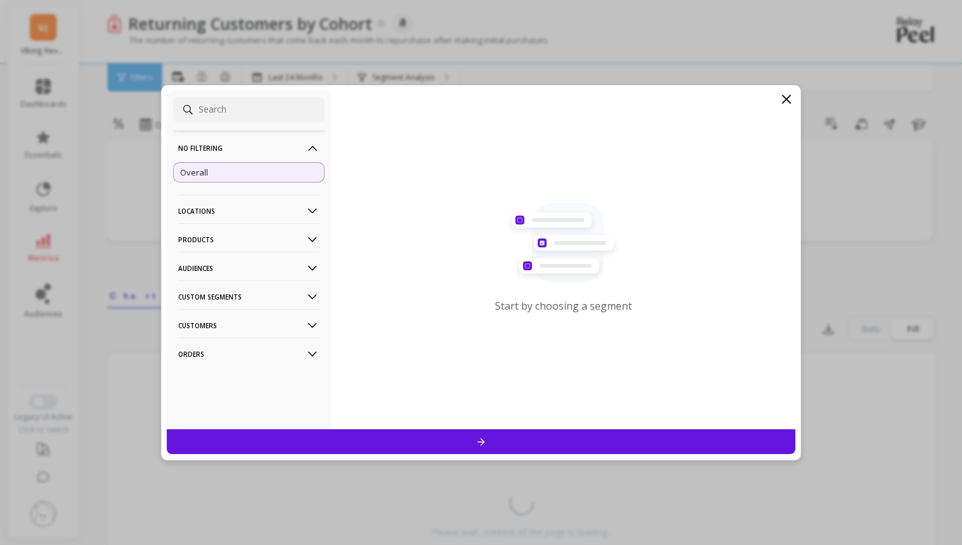
click at [399, 436] on div at bounding box center [481, 441] width 628 height 25
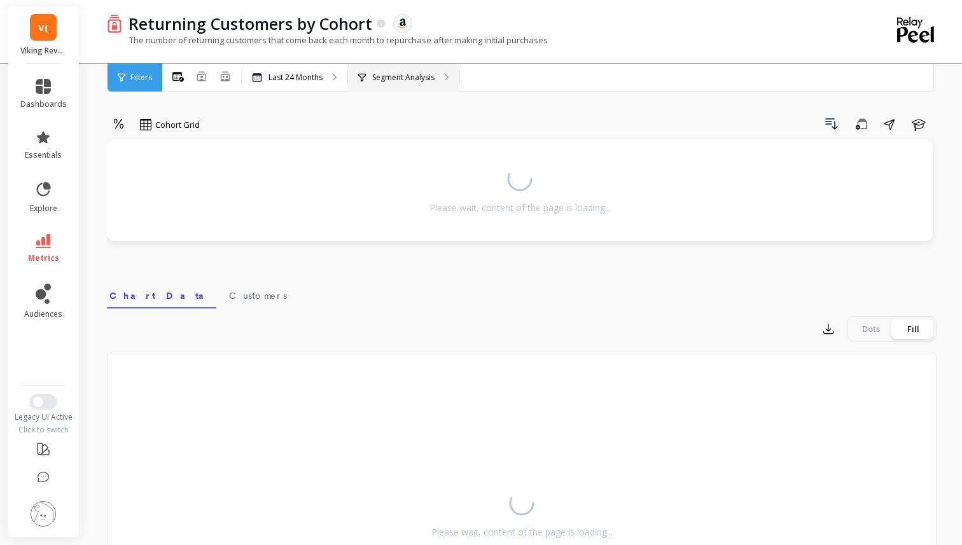
click at [389, 73] on p "Segment Analysis" at bounding box center [403, 78] width 62 height 10
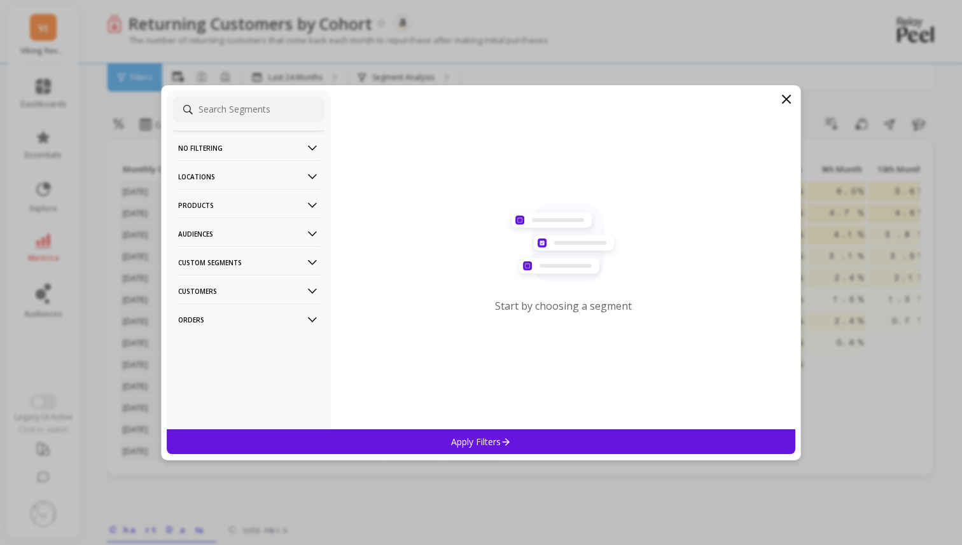
click at [246, 139] on p "No filtering" at bounding box center [248, 148] width 141 height 32
click at [244, 162] on div "Overall" at bounding box center [248, 172] width 151 height 20
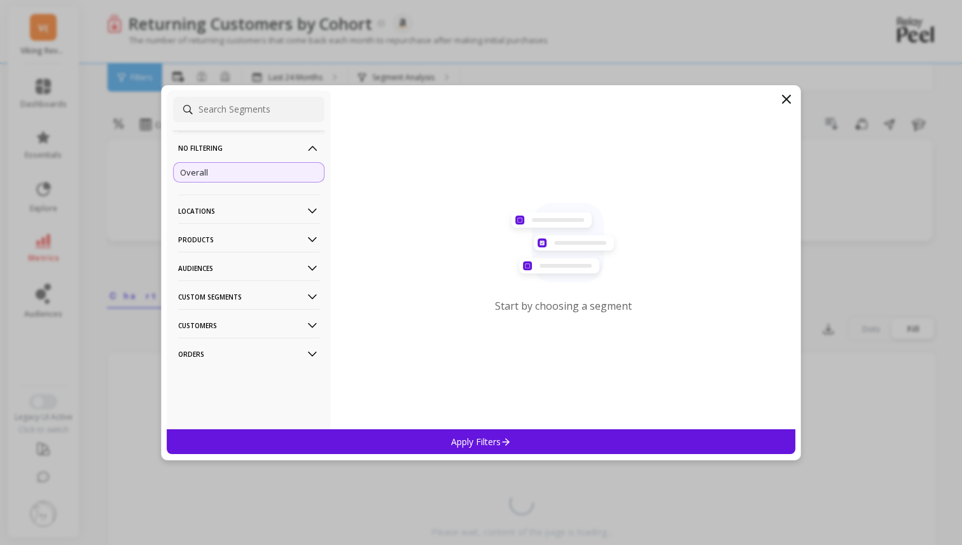
click at [247, 183] on div "Overall" at bounding box center [248, 172] width 151 height 20
click at [368, 434] on div "Apply Filters" at bounding box center [481, 441] width 628 height 25
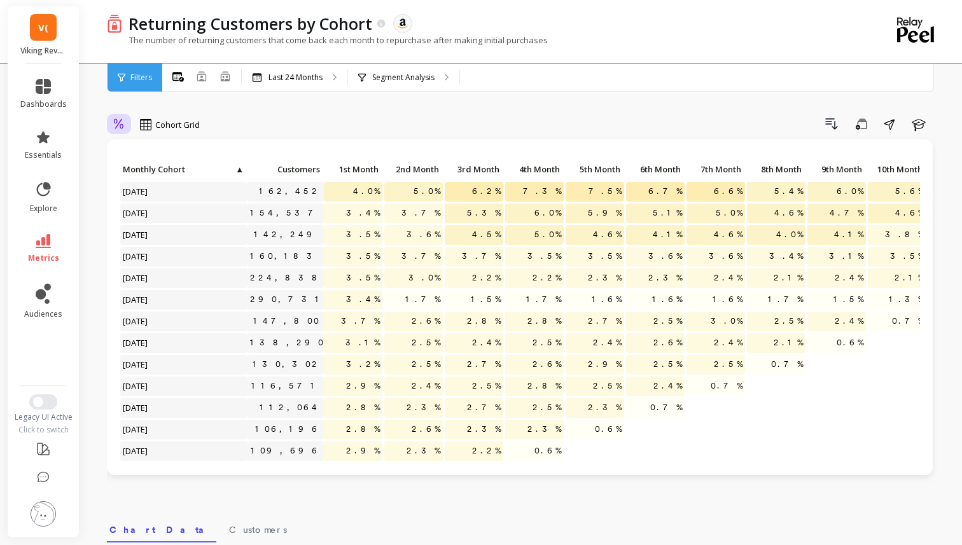
click at [112, 118] on div at bounding box center [118, 125] width 19 height 22
click at [140, 170] on div "Absolute" at bounding box center [154, 178] width 88 height 22
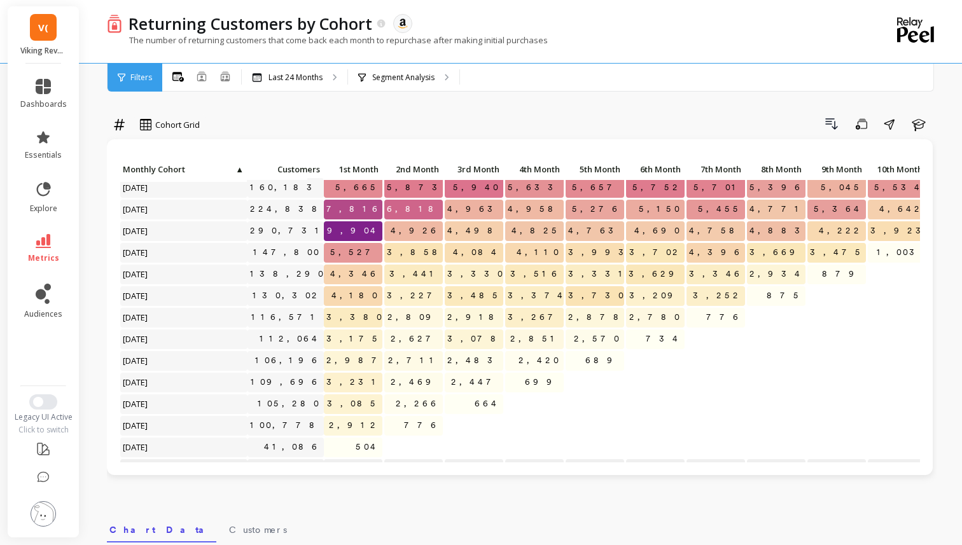
scroll to position [71, 0]
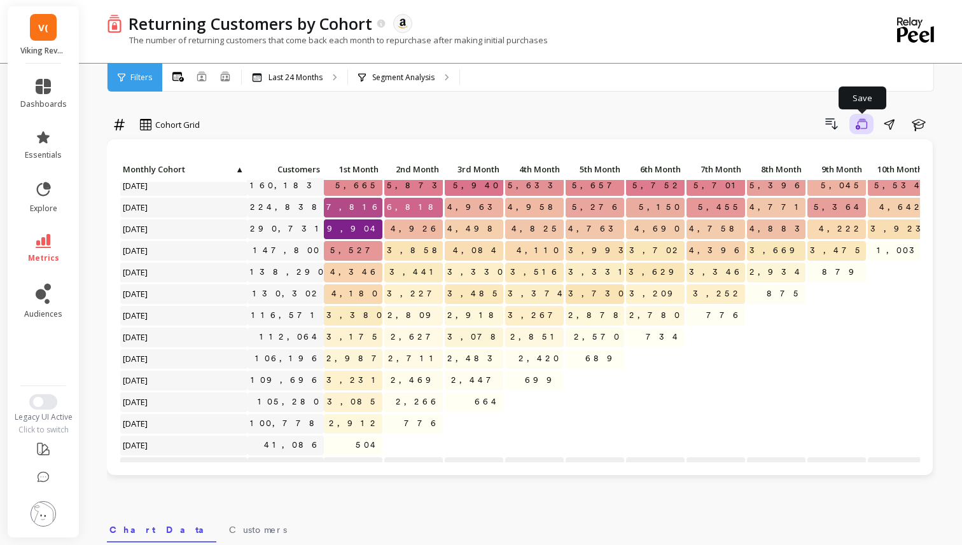
click at [871, 124] on button "Save" at bounding box center [861, 124] width 24 height 20
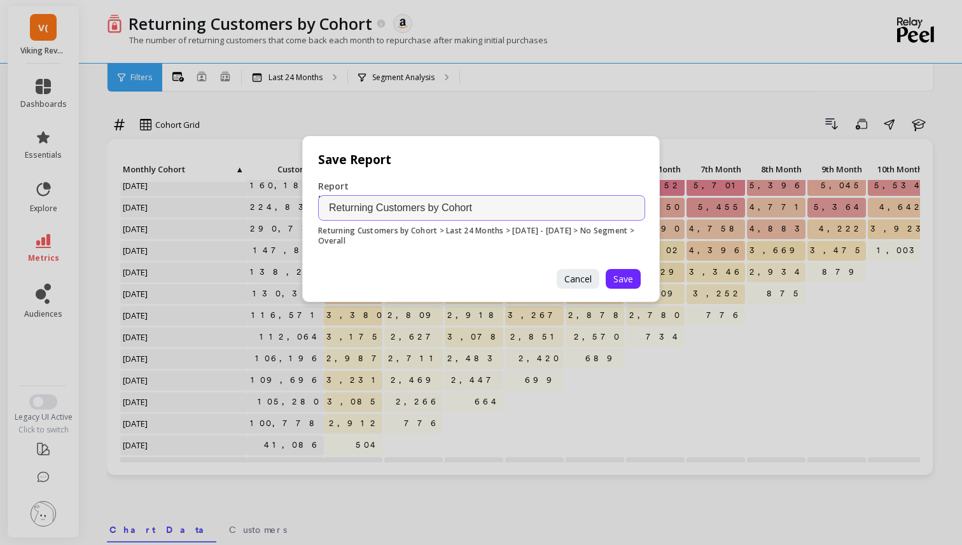
click at [482, 206] on input "Returning Customers by Cohort" at bounding box center [481, 207] width 327 height 25
type input "Returning Customers by Cohort_Board"
click at [633, 272] on button "Save" at bounding box center [622, 279] width 35 height 20
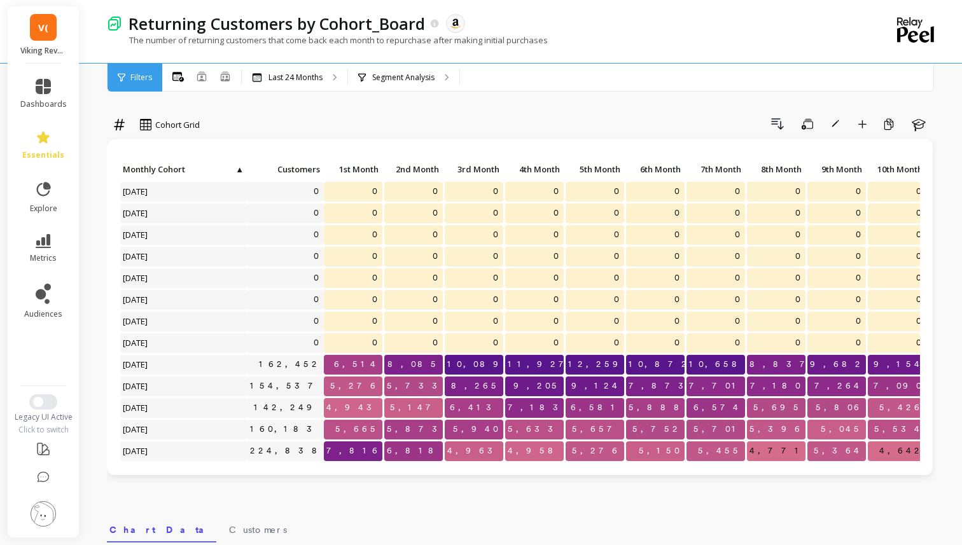
click at [48, 509] on img at bounding box center [43, 513] width 25 height 25
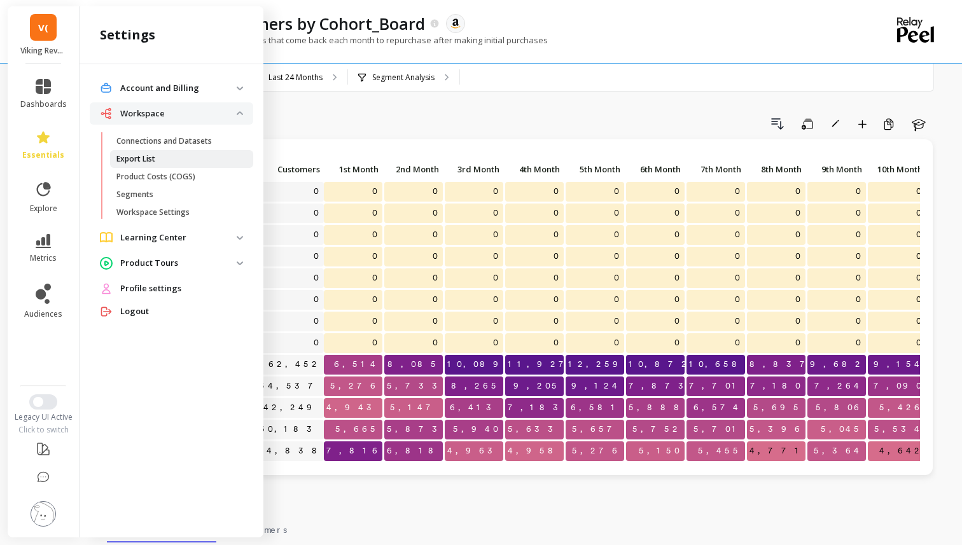
click at [186, 154] on span "Export List" at bounding box center [176, 159] width 121 height 10
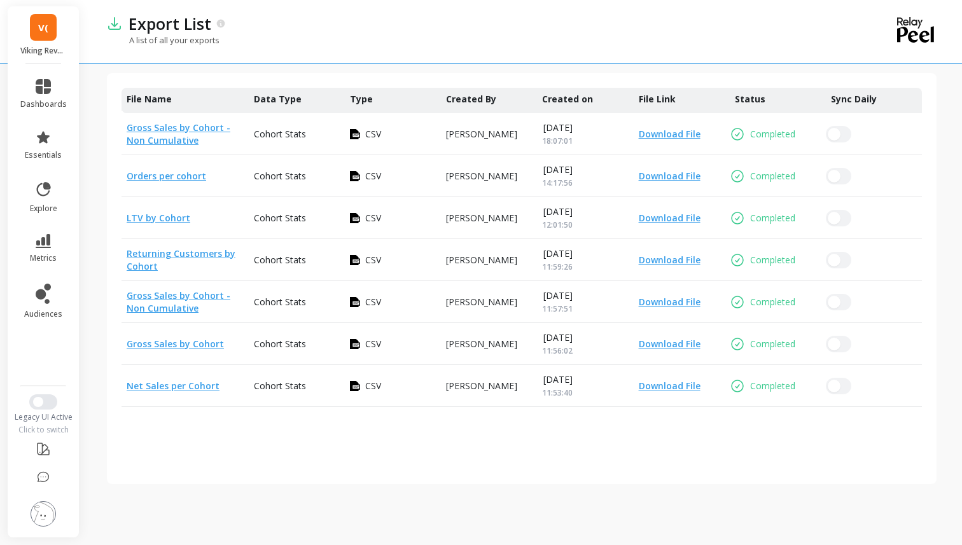
click at [49, 511] on img at bounding box center [43, 513] width 25 height 25
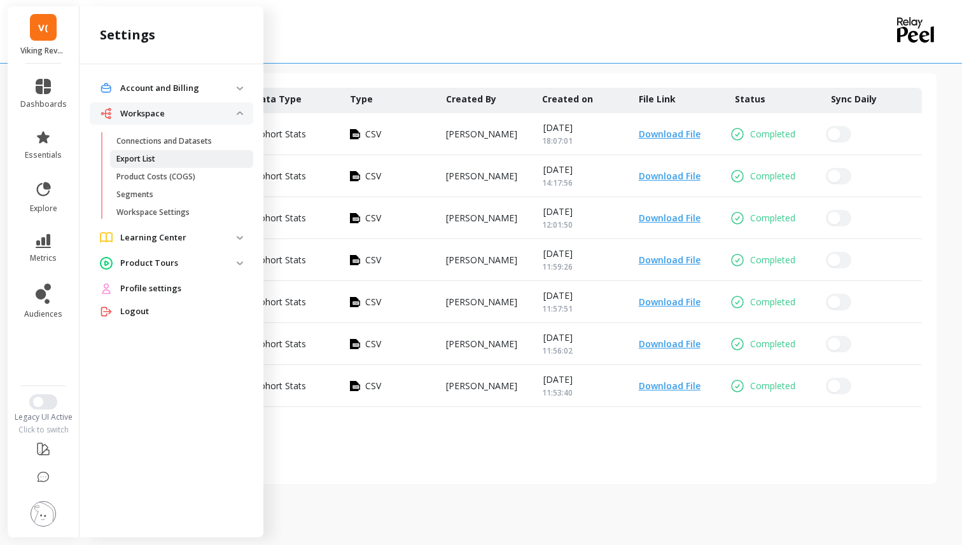
click at [221, 151] on link "Export List" at bounding box center [181, 159] width 143 height 18
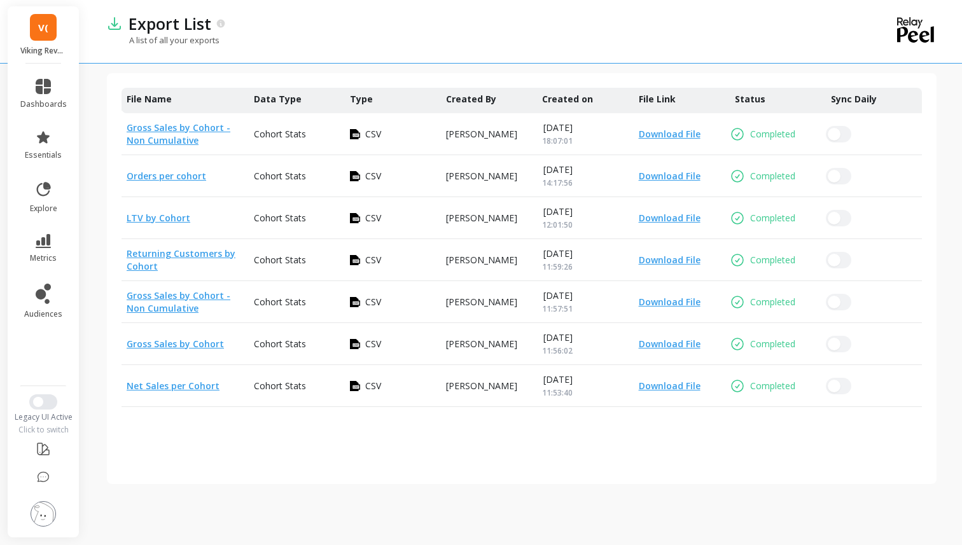
click at [49, 504] on img at bounding box center [43, 513] width 25 height 25
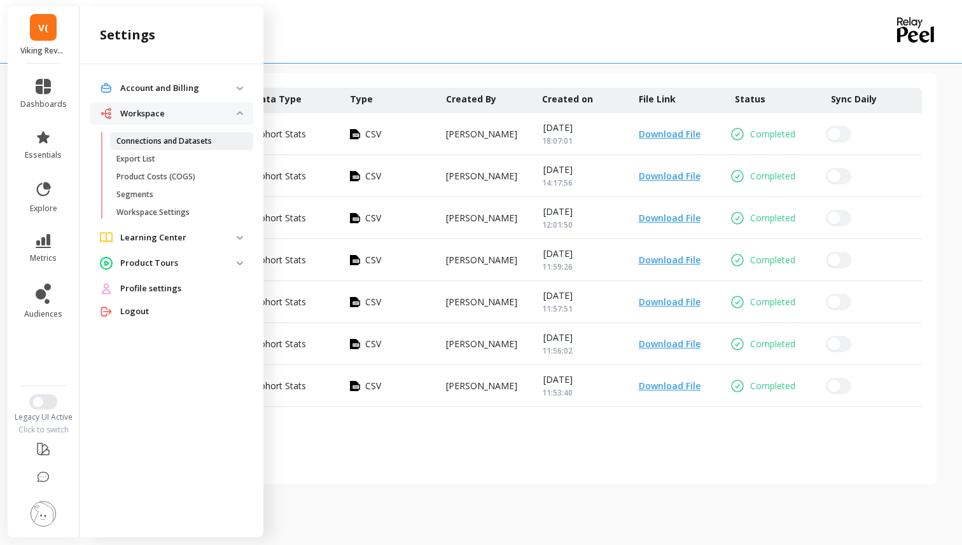
click at [170, 137] on p "Connections and Datasets" at bounding box center [163, 141] width 95 height 10
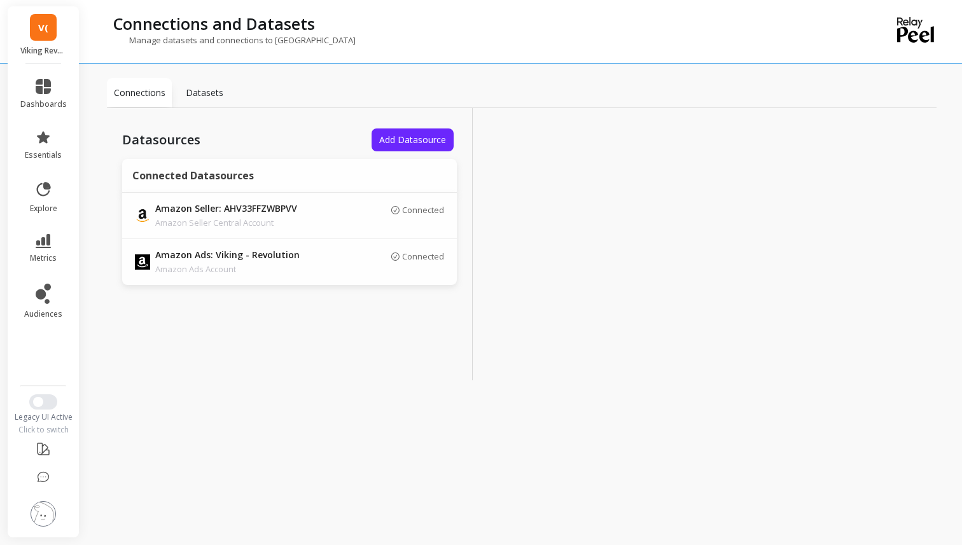
click at [34, 513] on img at bounding box center [43, 513] width 25 height 25
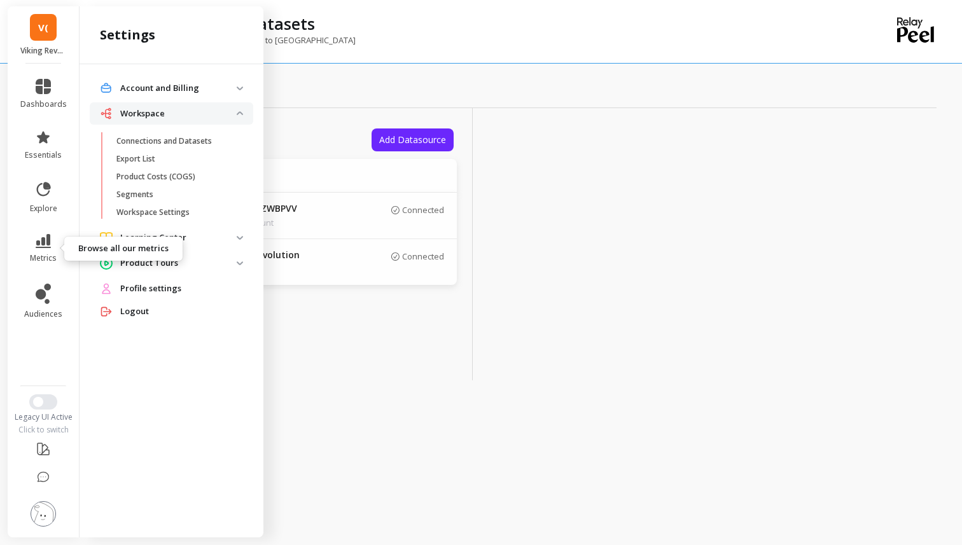
click at [40, 232] on li "metrics" at bounding box center [44, 248] width 62 height 45
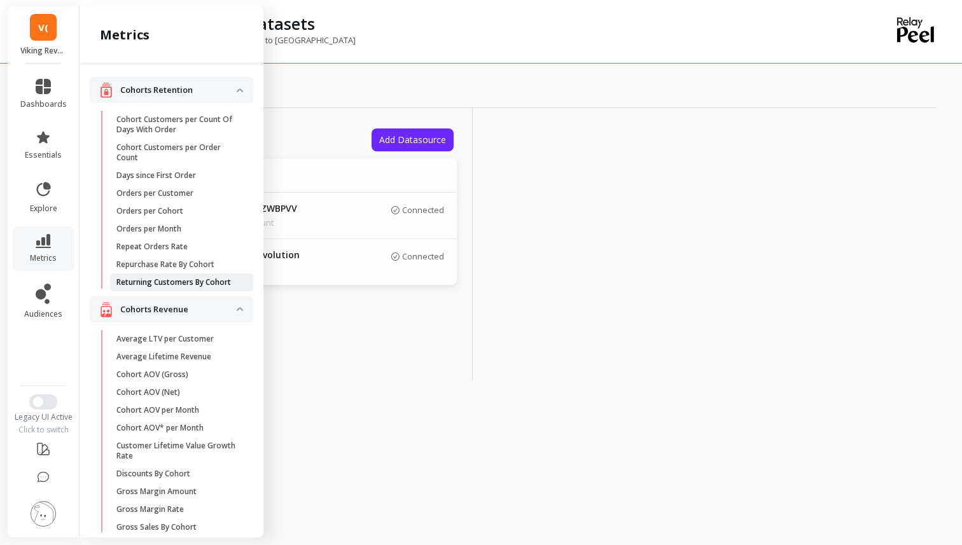
click at [162, 275] on link "Returning Customers By Cohort" at bounding box center [181, 282] width 143 height 18
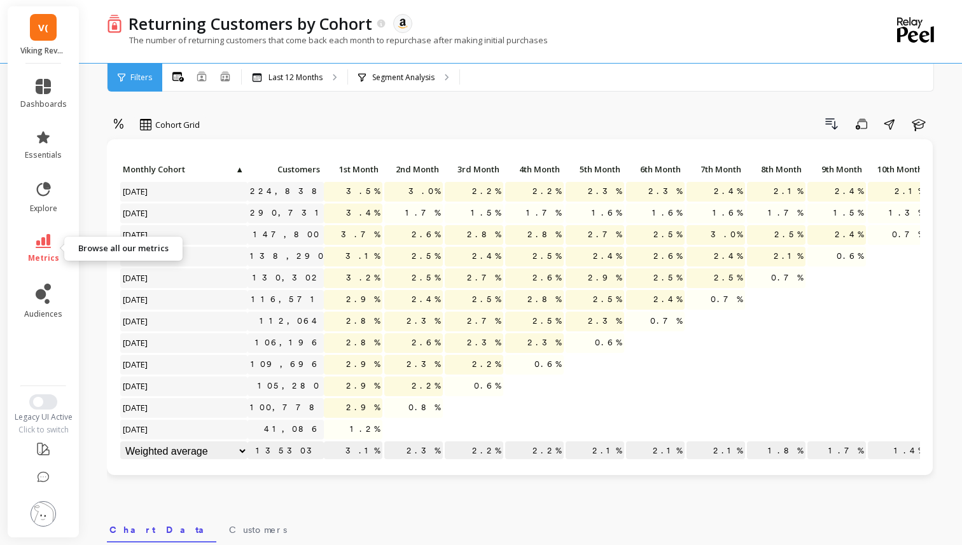
click at [40, 252] on link "metrics" at bounding box center [43, 248] width 46 height 29
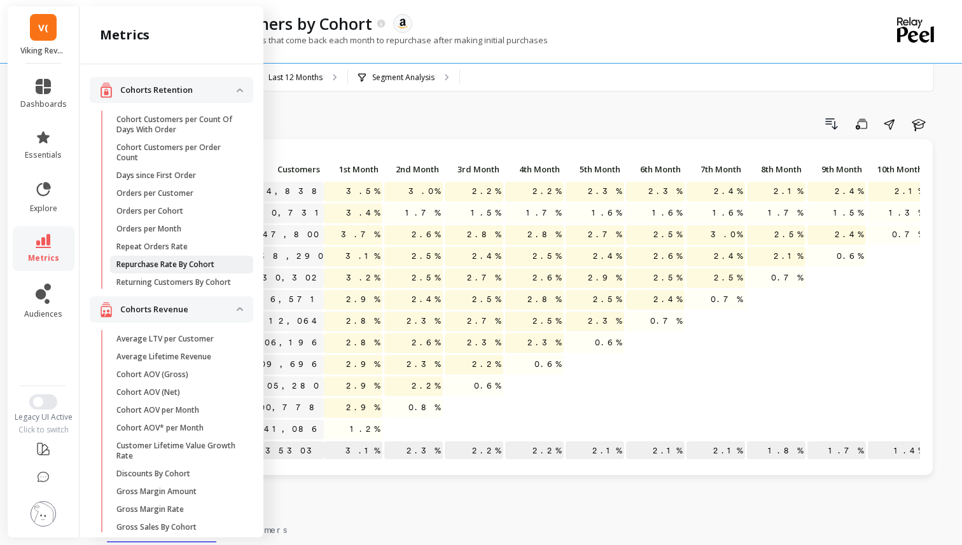
click at [182, 263] on p "Repurchase Rate By Cohort" at bounding box center [165, 264] width 98 height 10
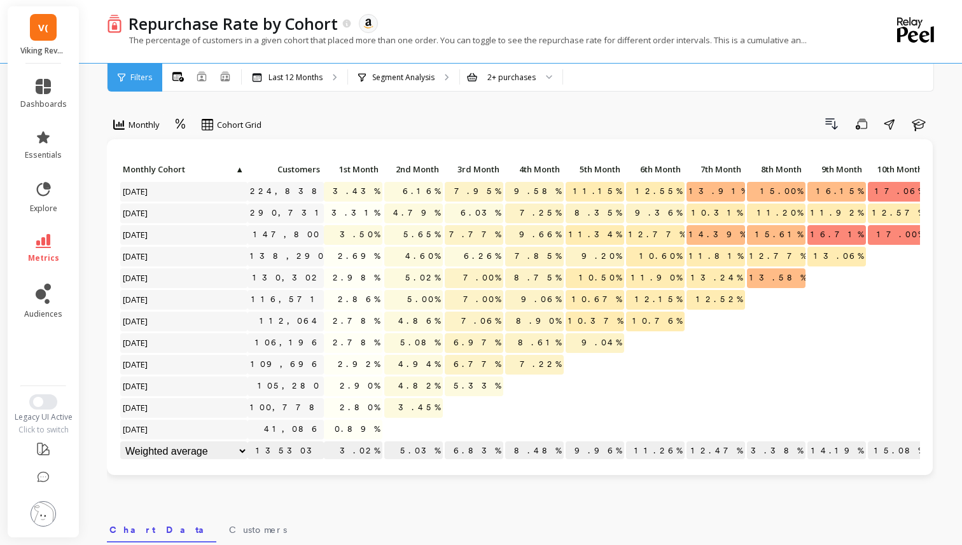
scroll to position [1, 0]
click at [835, 128] on icon "button" at bounding box center [831, 124] width 11 height 10
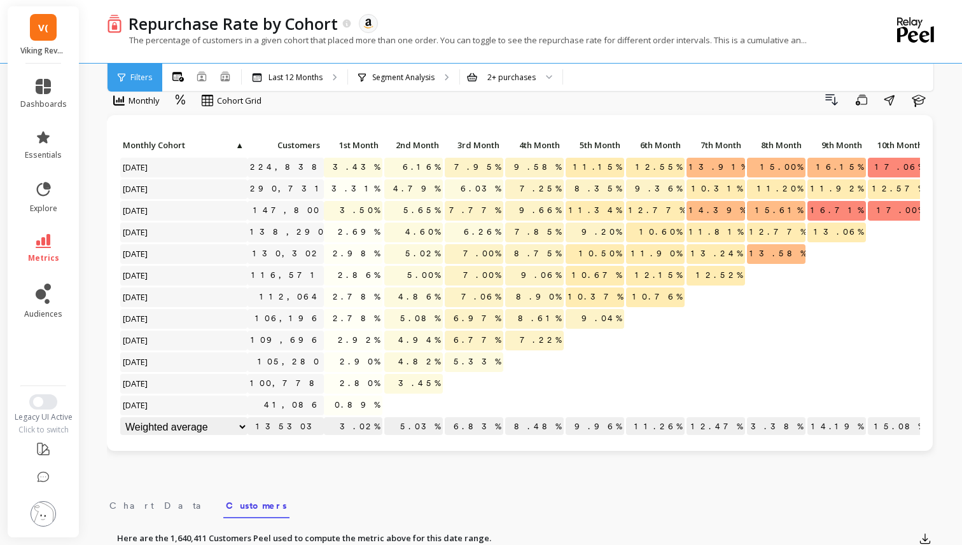
scroll to position [0, 0]
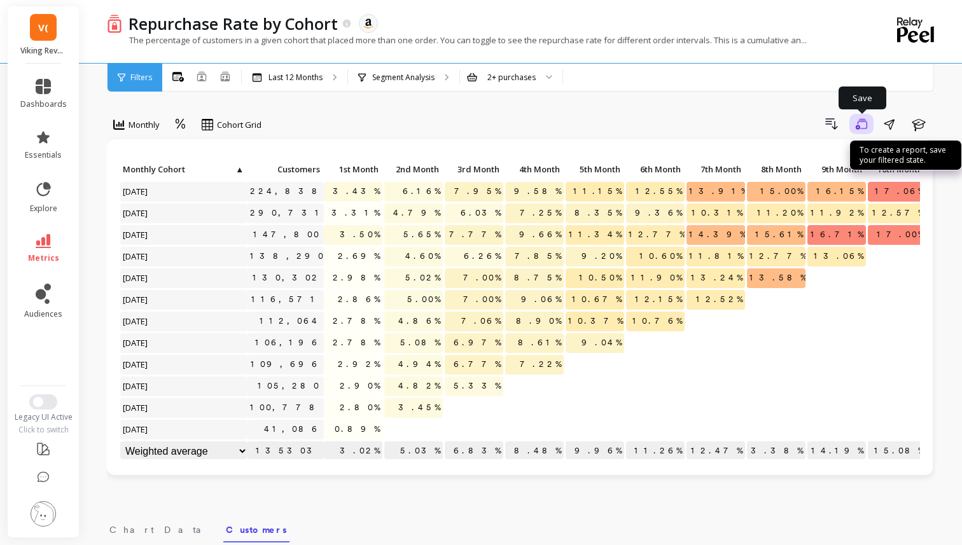
click at [861, 124] on icon "button" at bounding box center [860, 124] width 11 height 12
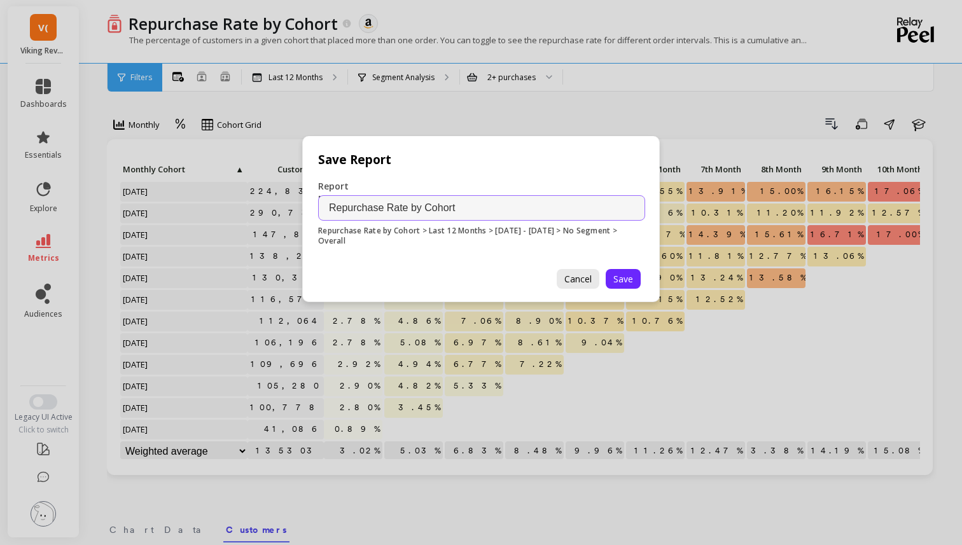
click at [578, 278] on span "Cancel" at bounding box center [577, 279] width 27 height 12
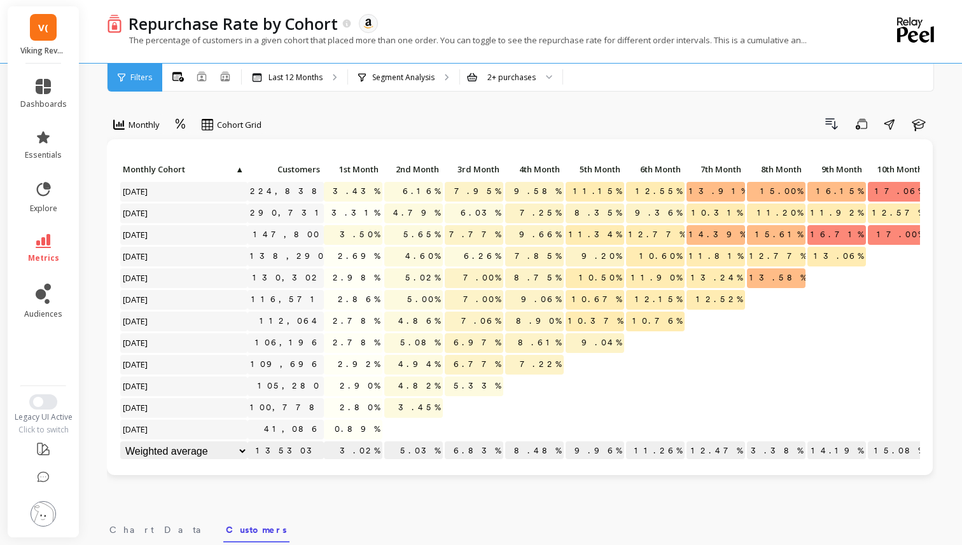
click at [142, 83] on div "Filters" at bounding box center [134, 78] width 55 height 28
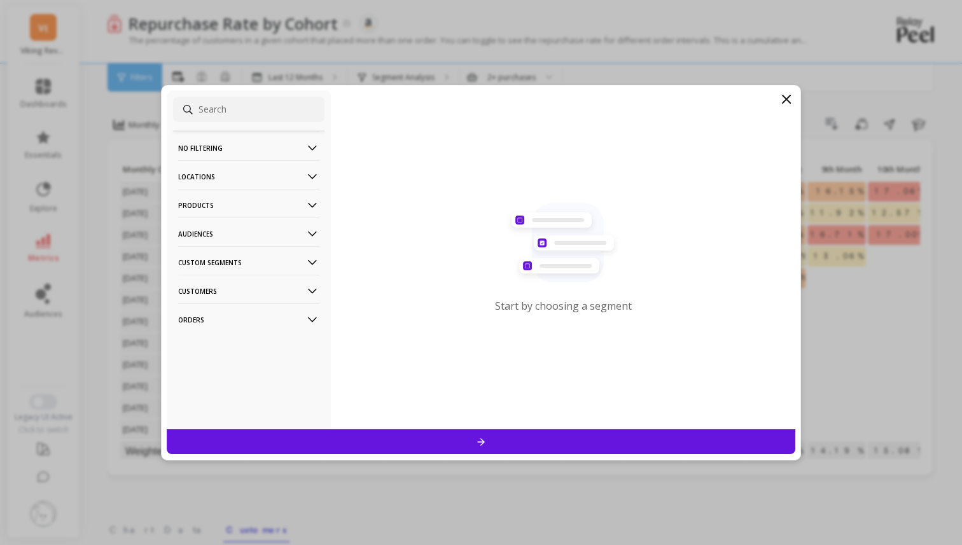
click at [243, 299] on p "Customers" at bounding box center [248, 291] width 141 height 32
click at [275, 436] on div at bounding box center [481, 441] width 628 height 25
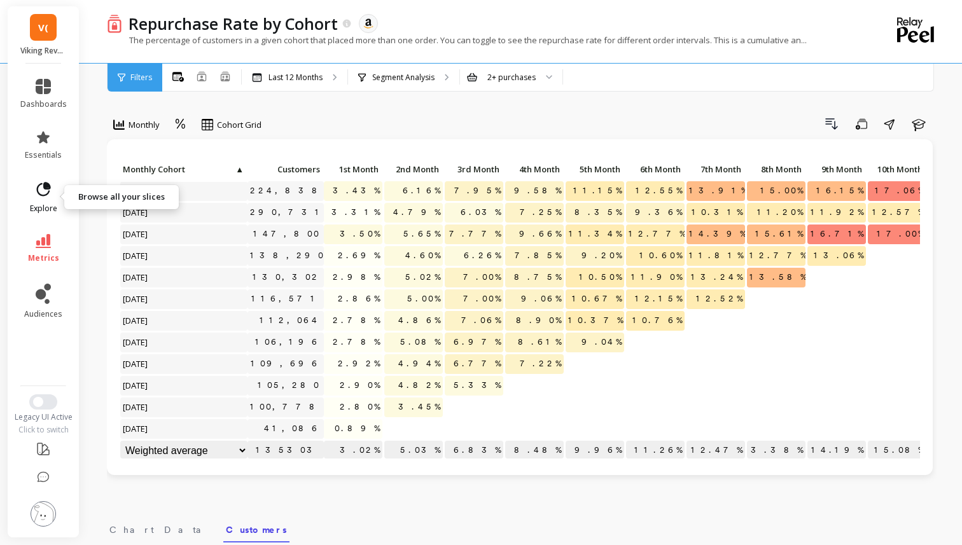
click at [39, 198] on link "explore" at bounding box center [43, 197] width 46 height 33
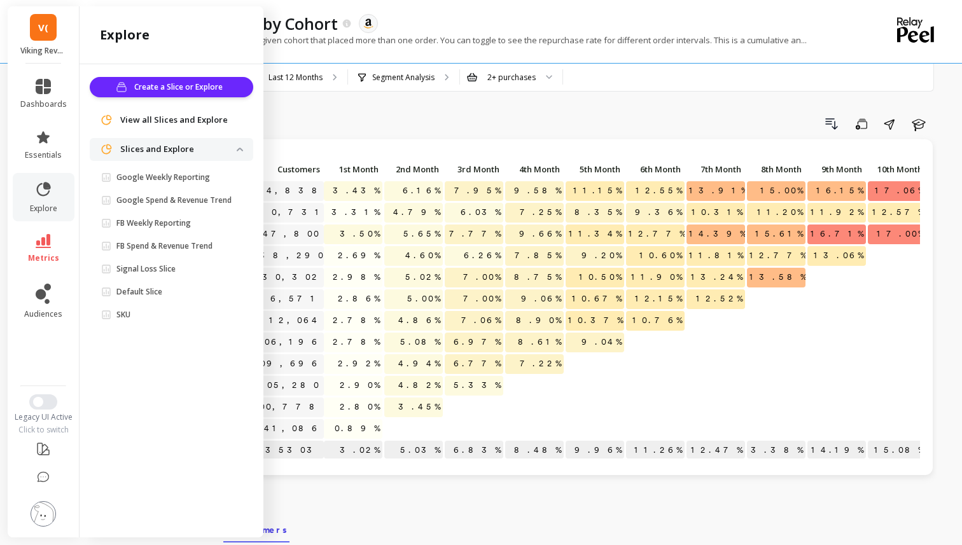
click at [336, 138] on div "Monthly Cohort Grid Drill Down Save Share Learn" at bounding box center [521, 126] width 829 height 25
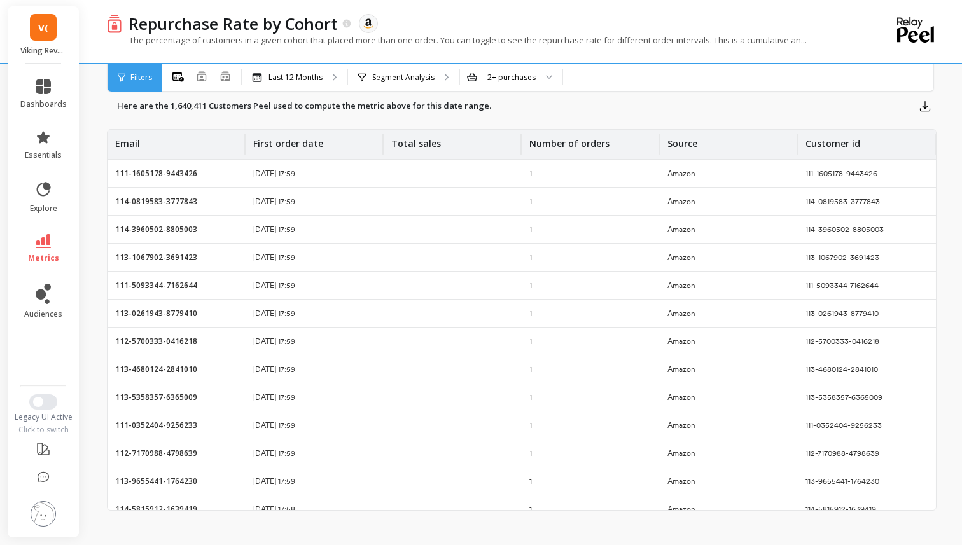
click at [131, 123] on div "Here are the 1,640,411 Customers Peel used to compute the metric above for this…" at bounding box center [521, 301] width 829 height 420
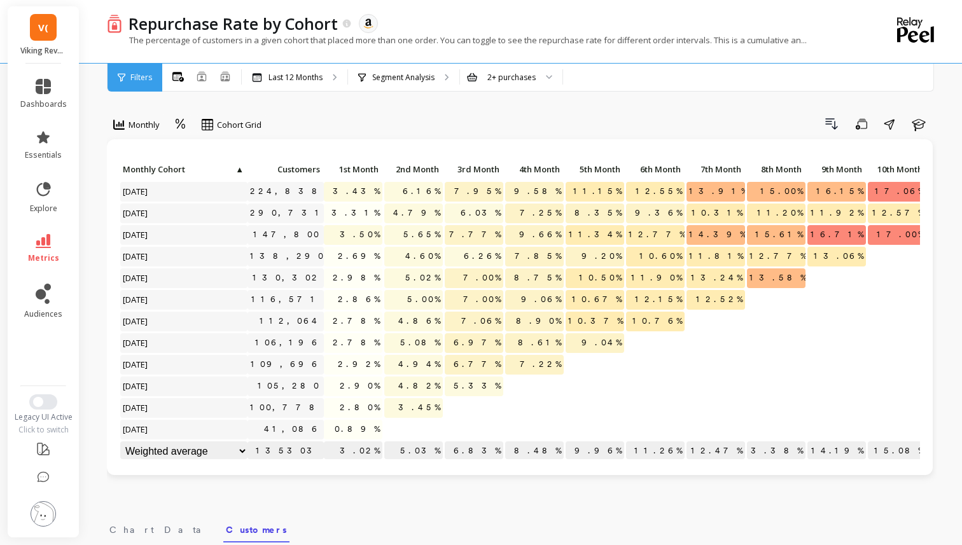
click at [144, 121] on span "Monthly" at bounding box center [143, 125] width 31 height 12
click at [138, 172] on div "Quarterly" at bounding box center [154, 178] width 73 height 12
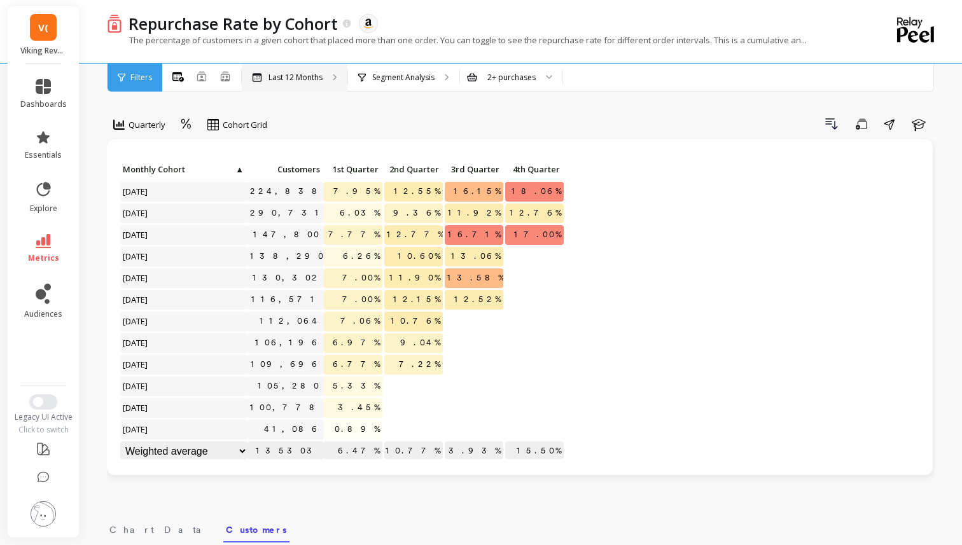
click at [310, 90] on div "Last 12 Months" at bounding box center [295, 78] width 106 height 28
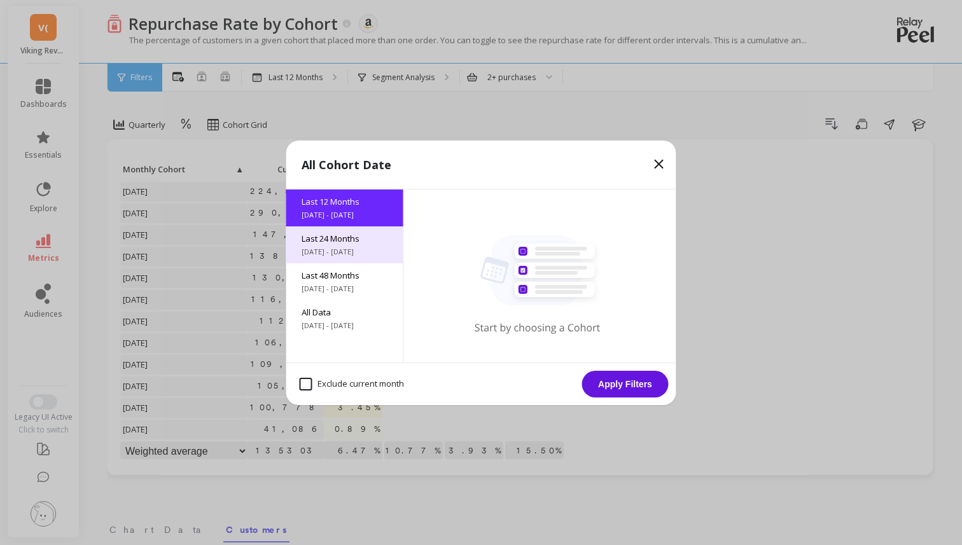
click at [342, 240] on span "Last 24 Months" at bounding box center [344, 238] width 86 height 11
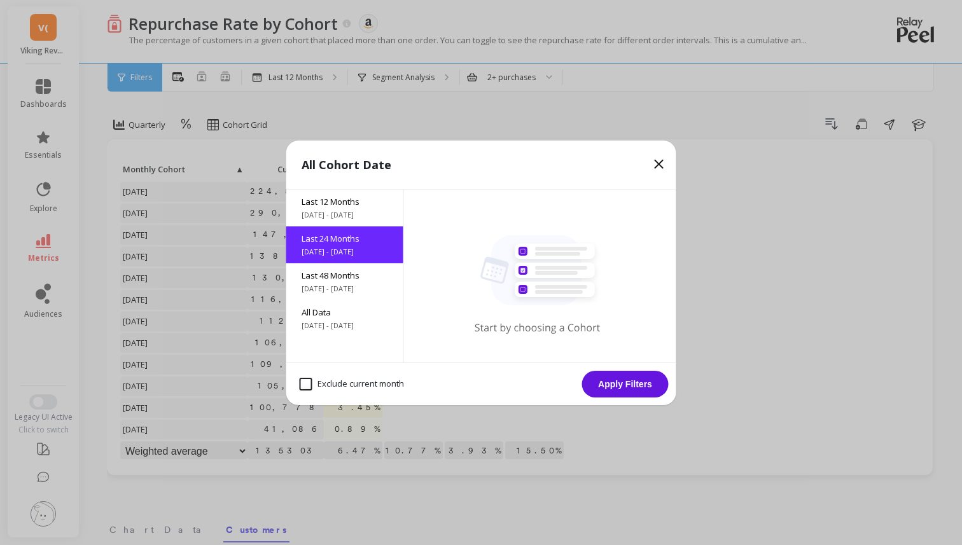
click at [588, 384] on button "Apply Filters" at bounding box center [625, 384] width 86 height 27
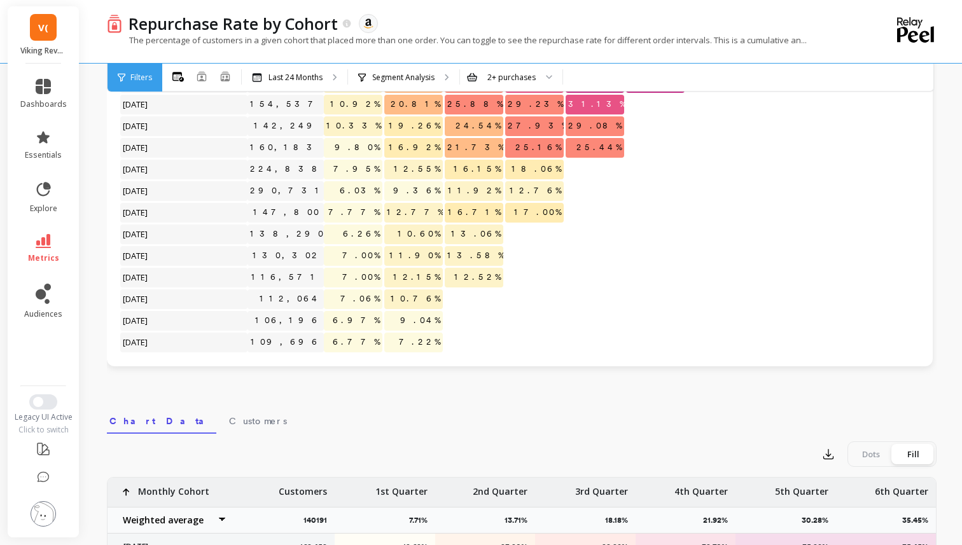
click at [148, 71] on div "Filters" at bounding box center [134, 78] width 55 height 28
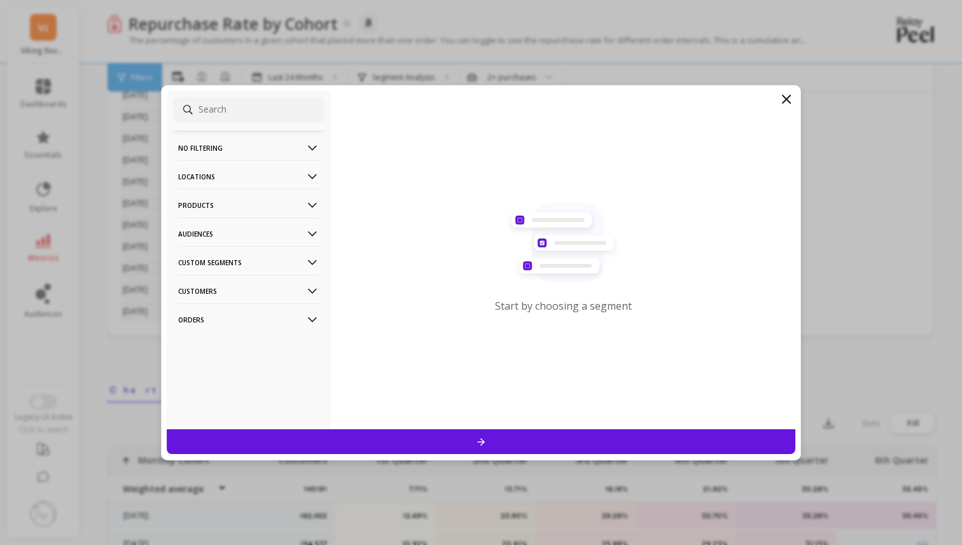
scroll to position [143, 0]
click at [266, 258] on p "Custom Segments" at bounding box center [248, 262] width 141 height 32
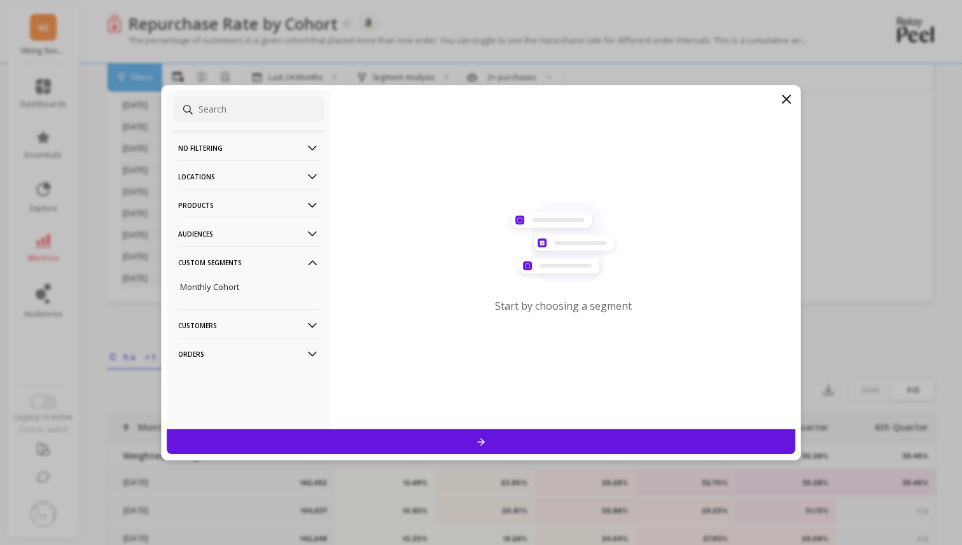
scroll to position [175, 0]
click at [232, 292] on p "Monthly Cohort" at bounding box center [209, 286] width 59 height 11
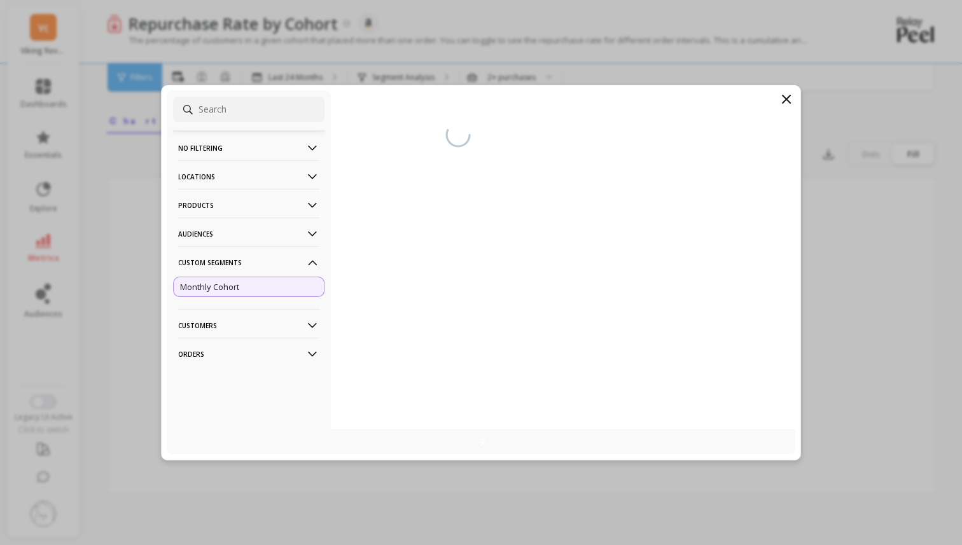
scroll to position [167, 0]
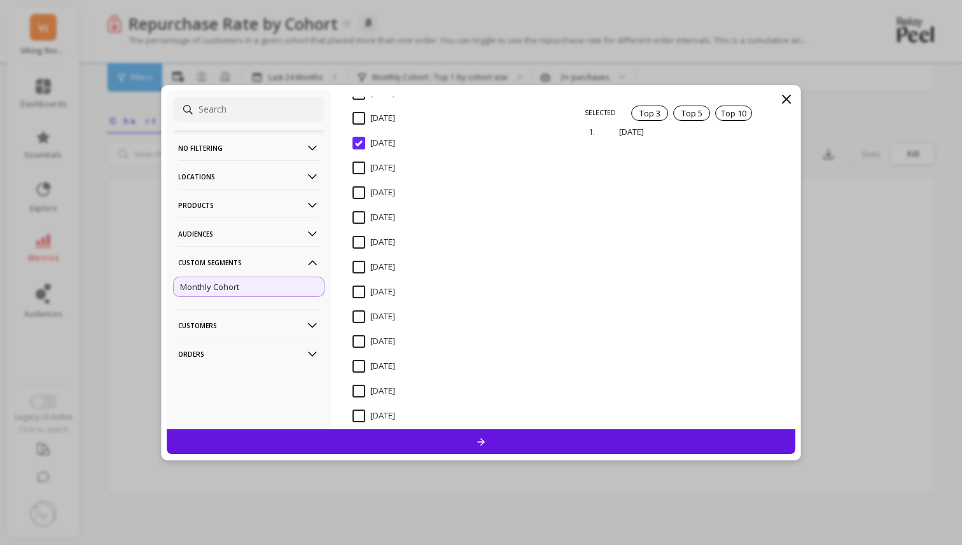
scroll to position [141, 0]
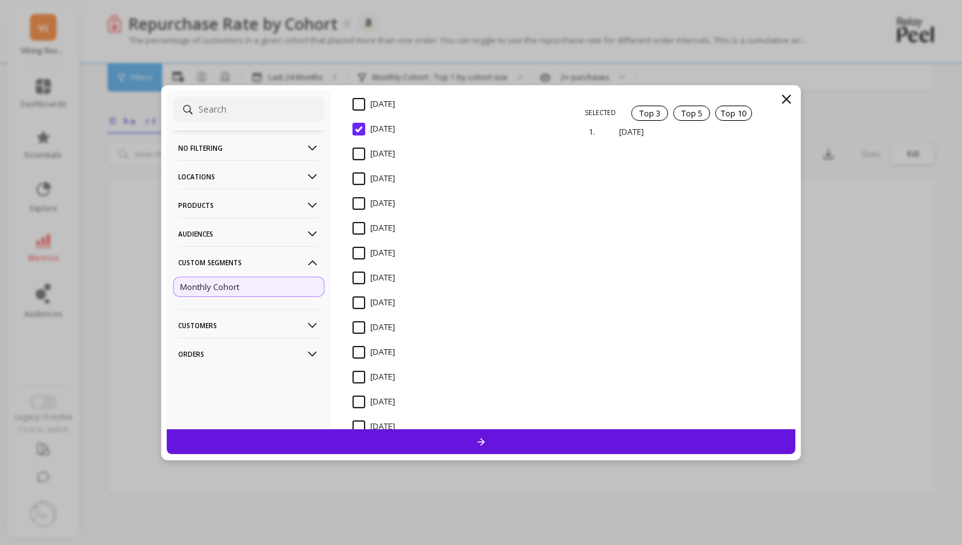
click at [360, 201] on input "July 2024" at bounding box center [373, 203] width 43 height 13
click at [358, 172] on input "January 2025" at bounding box center [373, 178] width 43 height 13
click at [358, 153] on input "[DATE]" at bounding box center [373, 154] width 43 height 13
click at [359, 226] on input "[DATE]" at bounding box center [373, 228] width 43 height 13
click at [359, 251] on input "[DATE]" at bounding box center [373, 253] width 43 height 13
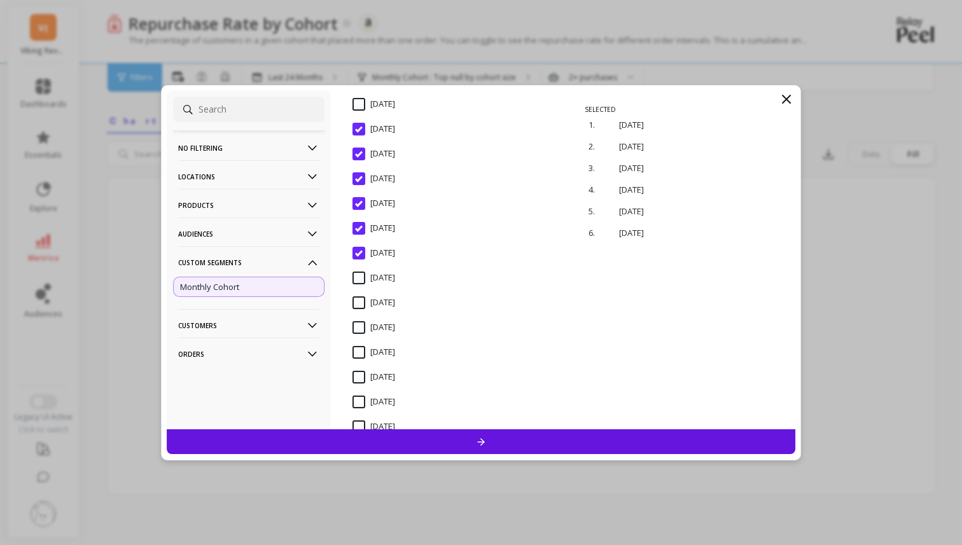
click at [359, 275] on input "[DATE]" at bounding box center [373, 278] width 43 height 13
click at [359, 301] on input "[DATE]" at bounding box center [373, 302] width 43 height 13
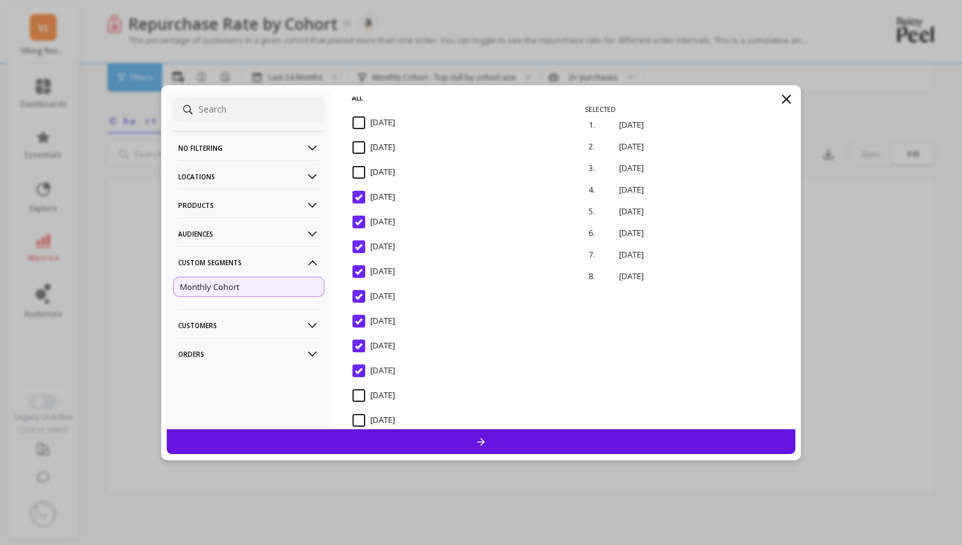
click at [361, 144] on input "[DATE]" at bounding box center [373, 147] width 43 height 13
click at [359, 221] on input "[DATE]" at bounding box center [373, 222] width 43 height 13
click at [359, 126] on input "[DATE]" at bounding box center [373, 122] width 43 height 13
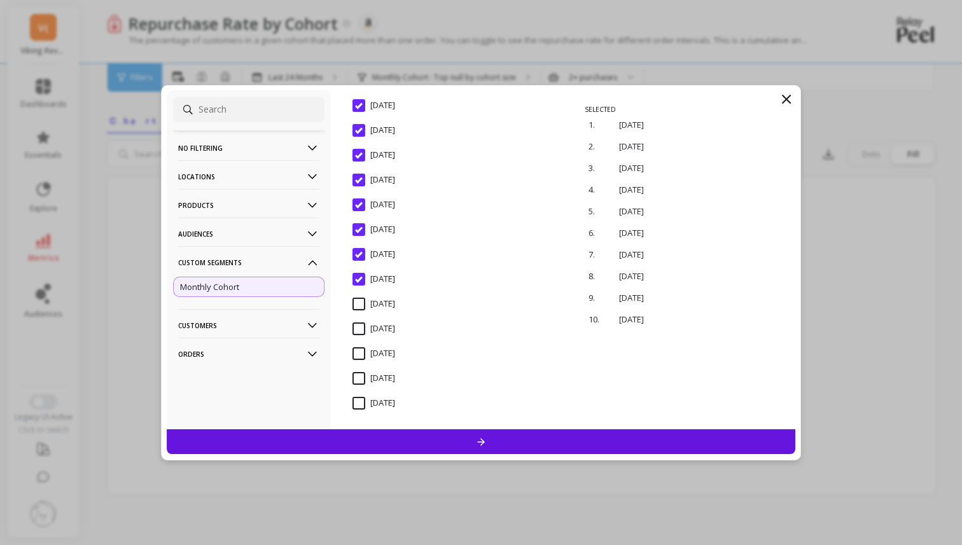
click at [360, 382] on input "[DATE]" at bounding box center [373, 378] width 43 height 13
click at [359, 328] on input "[DATE]" at bounding box center [373, 328] width 43 height 13
click at [357, 302] on input "[DATE]" at bounding box center [373, 304] width 43 height 13
click at [392, 439] on div at bounding box center [481, 441] width 628 height 25
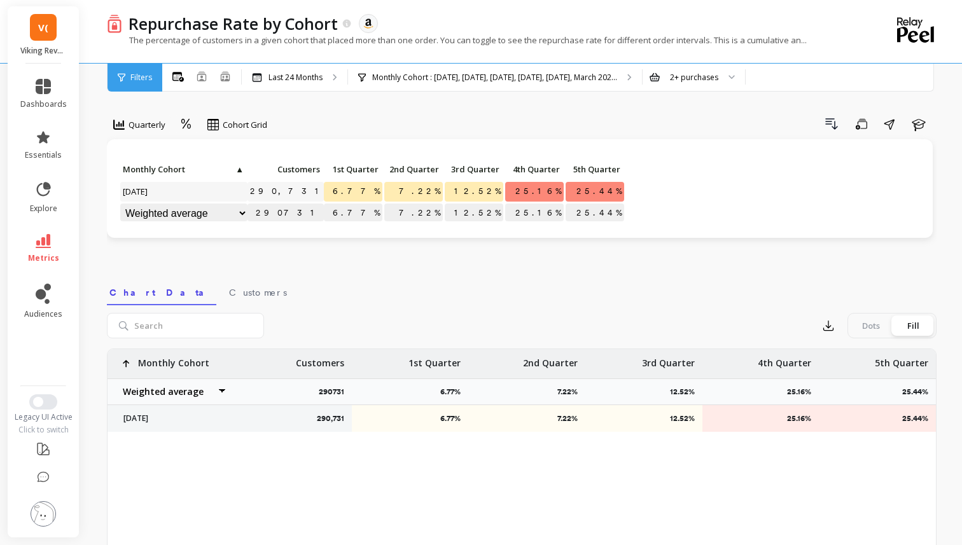
click at [151, 190] on span "[DATE]" at bounding box center [135, 191] width 31 height 19
click at [240, 214] on select "Weighted average Weighted average excl. current month Sum Max Min" at bounding box center [183, 214] width 127 height 20
drag, startPoint x: 534, startPoint y: 195, endPoint x: 560, endPoint y: 195, distance: 26.7
click at [560, 195] on span "25.16%" at bounding box center [538, 191] width 51 height 19
click at [148, 122] on span "Quarterly" at bounding box center [146, 125] width 37 height 12
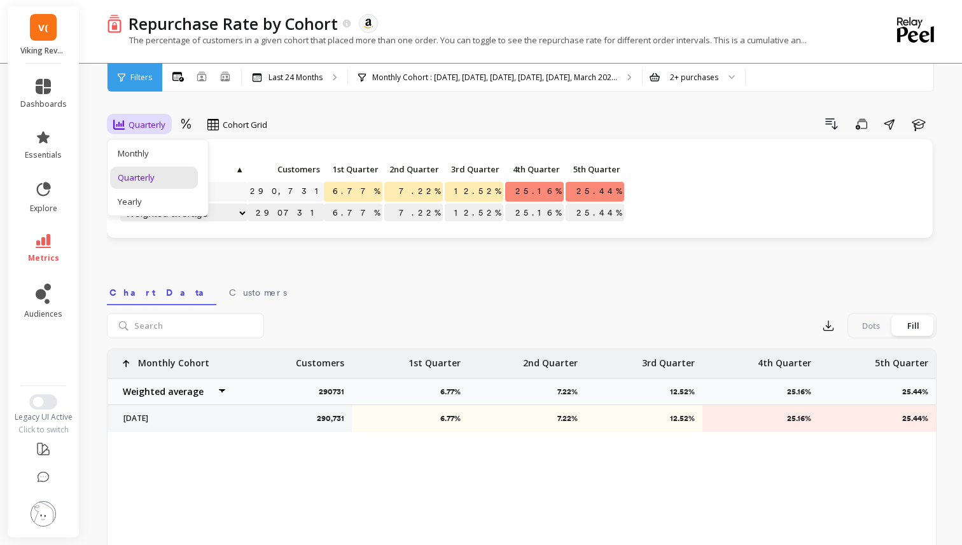
click at [144, 90] on div "Filters" at bounding box center [134, 78] width 55 height 28
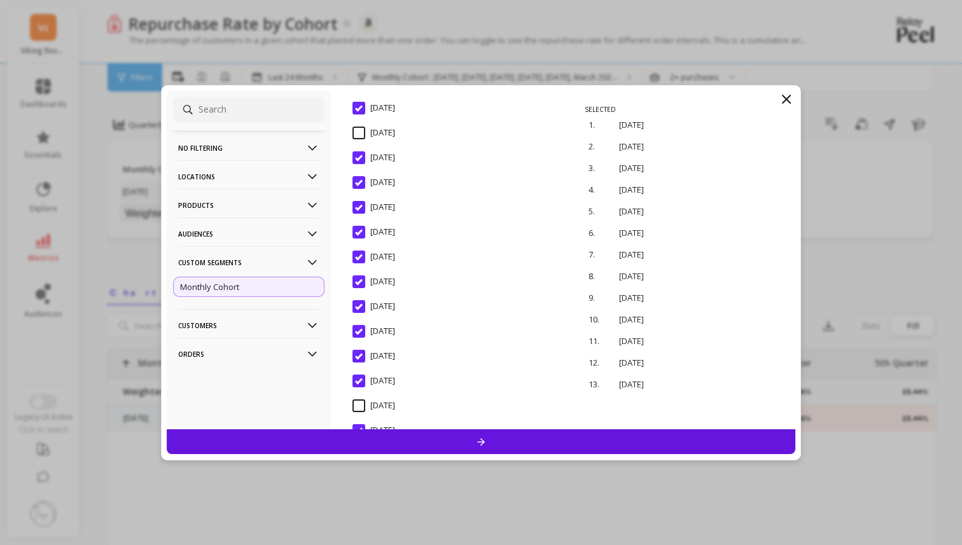
scroll to position [164, 0]
click at [380, 443] on div at bounding box center [481, 441] width 628 height 25
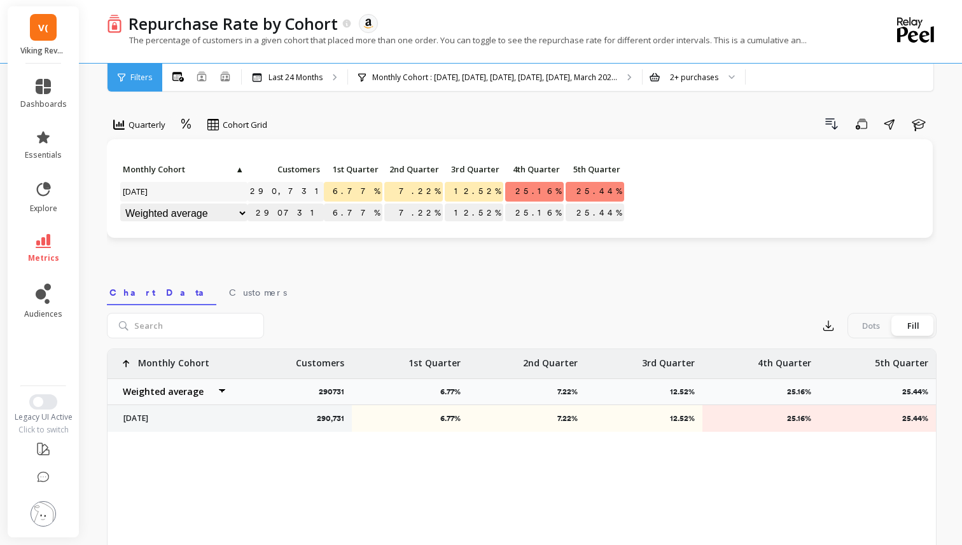
scroll to position [1, 0]
click at [136, 128] on span "Quarterly" at bounding box center [146, 124] width 37 height 12
click at [143, 65] on div "Filters" at bounding box center [134, 78] width 55 height 28
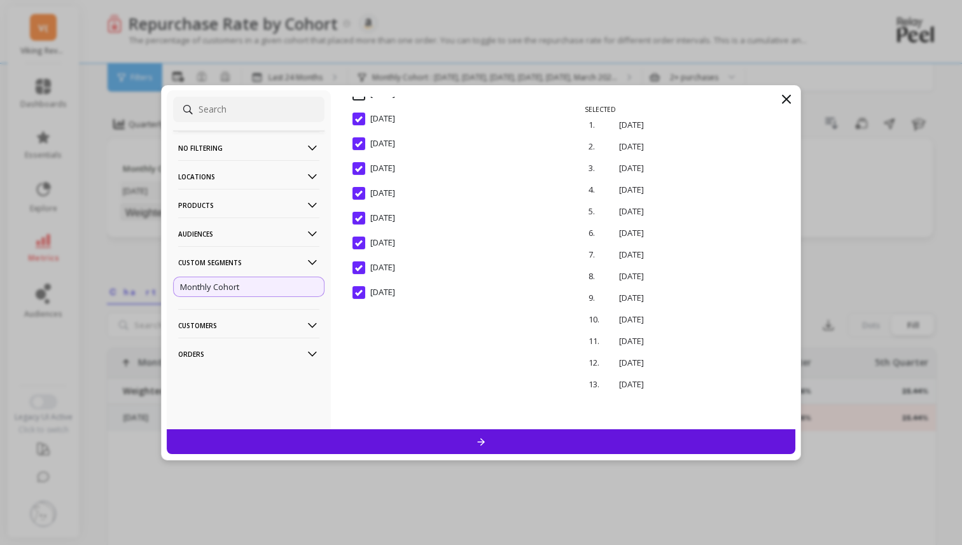
scroll to position [0, 0]
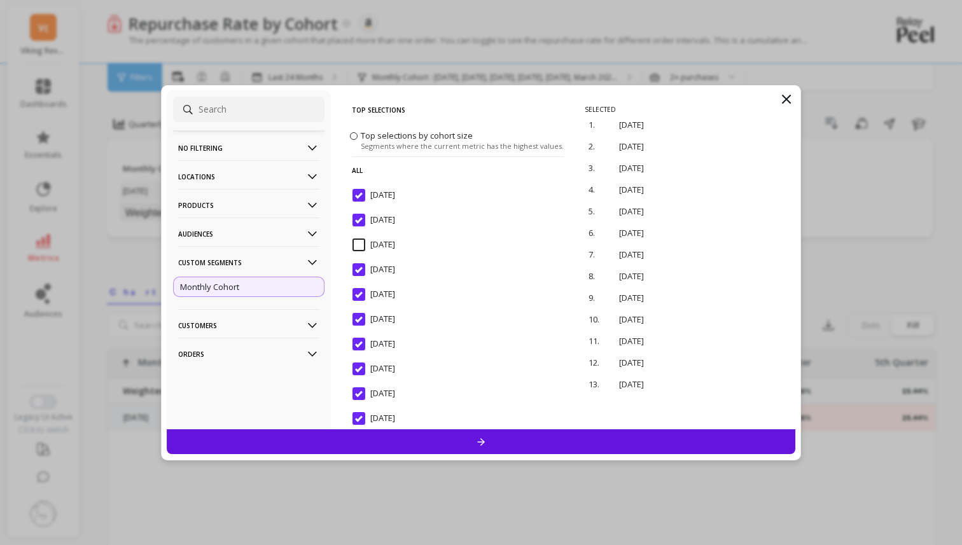
click at [359, 132] on label "Top selections by cohort size Segments where the current metric has the highest…" at bounding box center [457, 139] width 214 height 21
click at [0, 0] on input "Top selections by cohort size Segments where the current metric has the highest…" at bounding box center [0, 0] width 0 height 0
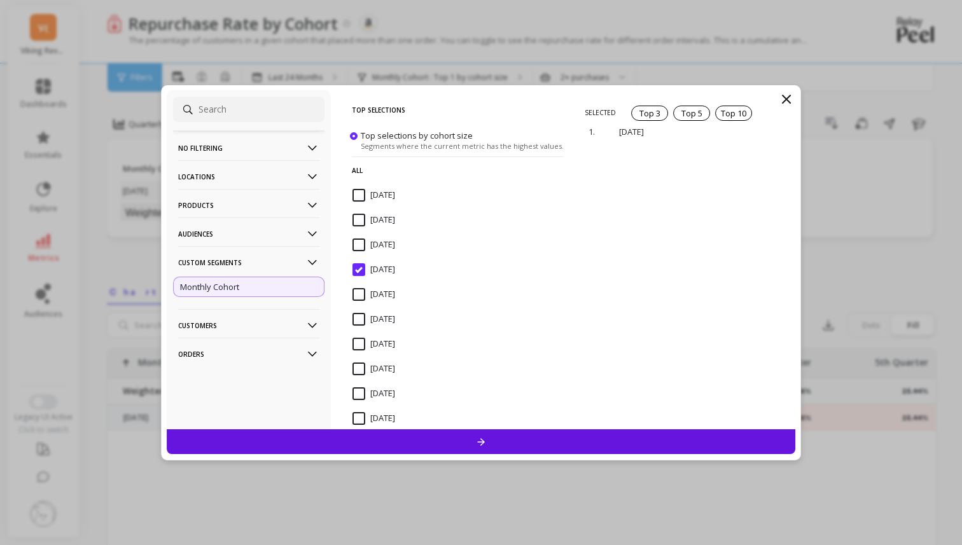
click at [359, 132] on label "Top selections by cohort size Segments where the current metric has the highest…" at bounding box center [457, 139] width 214 height 21
click at [0, 0] on input "Top selections by cohort size Segments where the current metric has the highest…" at bounding box center [0, 0] width 0 height 0
click at [357, 134] on span at bounding box center [354, 136] width 8 height 8
click at [0, 0] on input "Top selections by cohort size Segments where the current metric has the highest…" at bounding box center [0, 0] width 0 height 0
click at [360, 187] on div "[DATE]" at bounding box center [458, 202] width 222 height 38
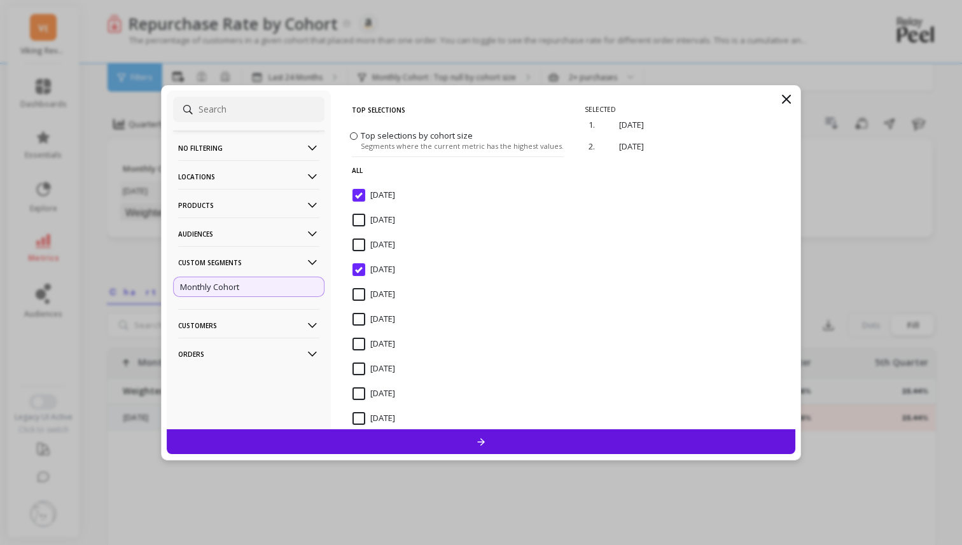
click at [361, 220] on input "[DATE]" at bounding box center [373, 220] width 43 height 13
click at [361, 241] on input "[DATE]" at bounding box center [373, 245] width 43 height 13
click at [398, 454] on div "No filtering Overall Locations Cities Countries Physical Location Sales Channel…" at bounding box center [481, 272] width 640 height 375
click at [385, 441] on div at bounding box center [481, 441] width 628 height 25
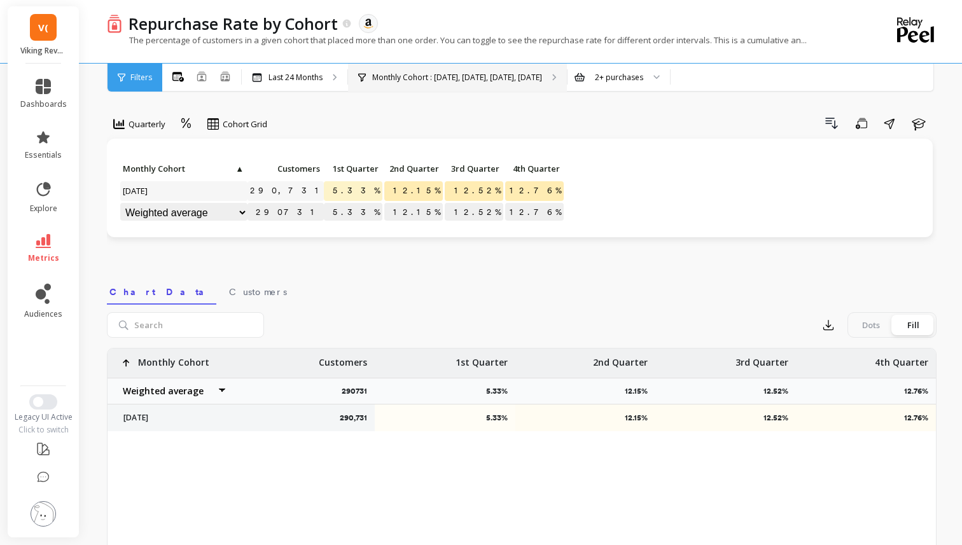
click at [478, 74] on p "Monthly Cohort : December 2024, April 2025, August 2024, August 2025" at bounding box center [457, 78] width 170 height 10
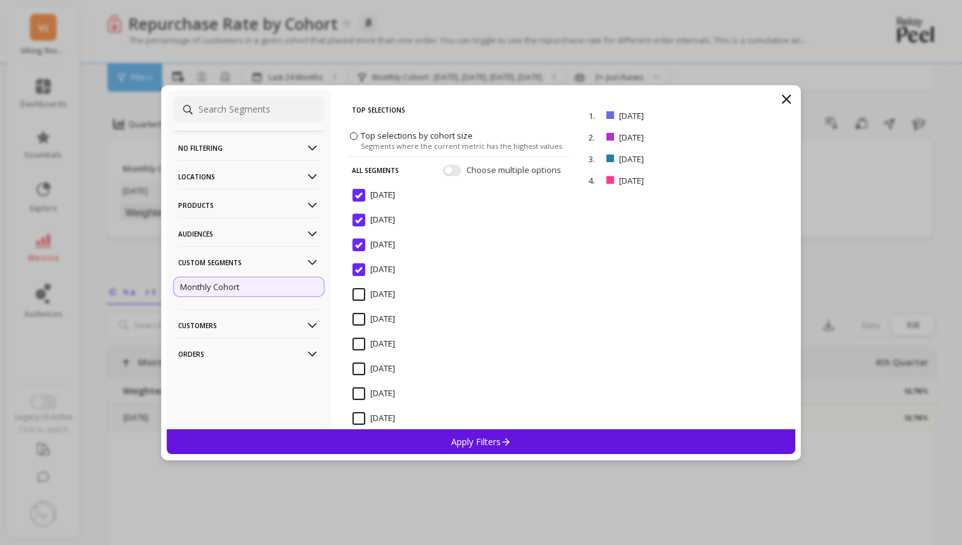
click at [253, 148] on p "No filtering" at bounding box center [248, 148] width 141 height 32
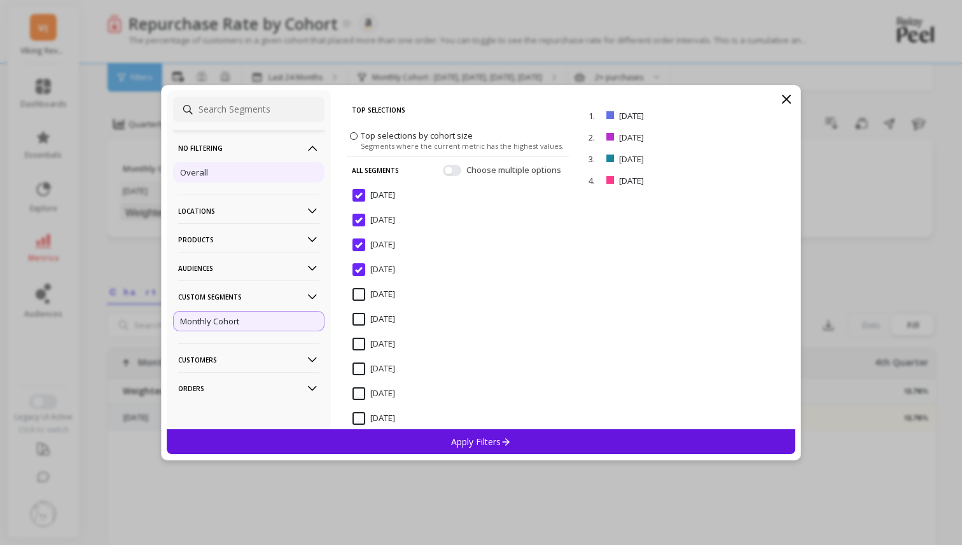
click at [242, 173] on div "Overall" at bounding box center [248, 172] width 151 height 20
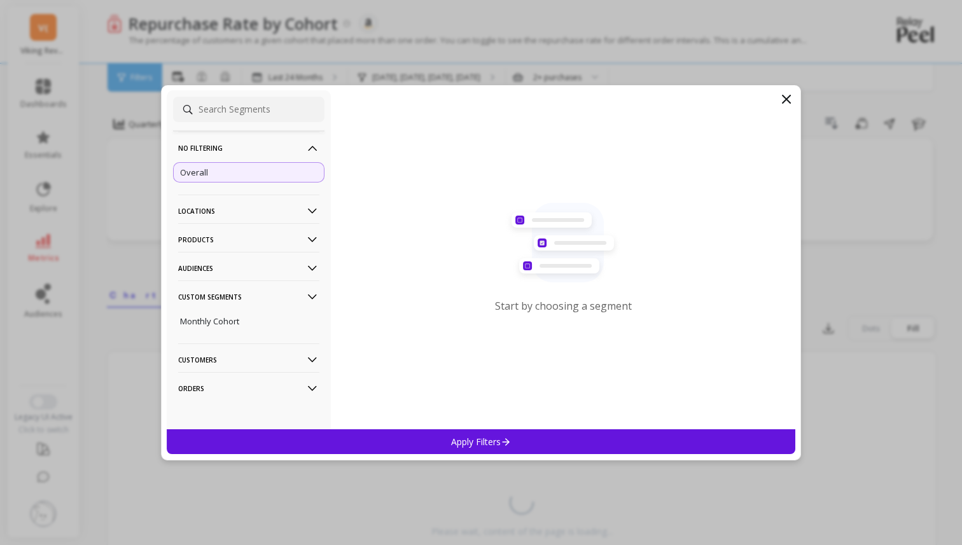
click at [231, 206] on p "Locations" at bounding box center [248, 211] width 141 height 32
click at [232, 211] on p "Locations" at bounding box center [248, 211] width 141 height 32
click at [232, 239] on p "Products" at bounding box center [248, 239] width 141 height 32
click at [233, 239] on p "Products" at bounding box center [248, 239] width 141 height 32
click at [241, 289] on p "Custom Segments" at bounding box center [248, 296] width 141 height 32
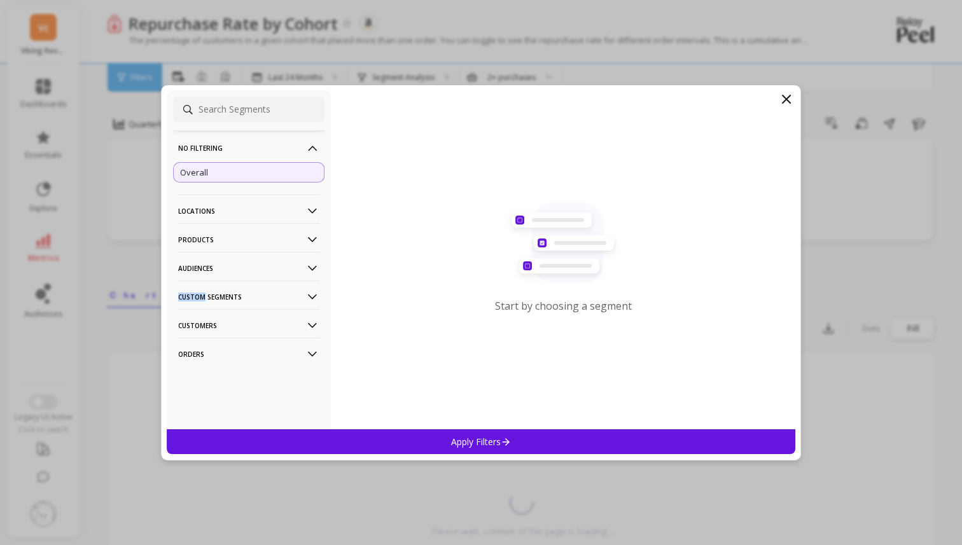
click at [241, 289] on p "Custom Segments" at bounding box center [248, 296] width 141 height 32
click at [246, 346] on p "Customers" at bounding box center [248, 356] width 141 height 32
click at [246, 346] on p "Customers" at bounding box center [248, 355] width 141 height 32
click at [246, 346] on p "Customers" at bounding box center [248, 356] width 141 height 32
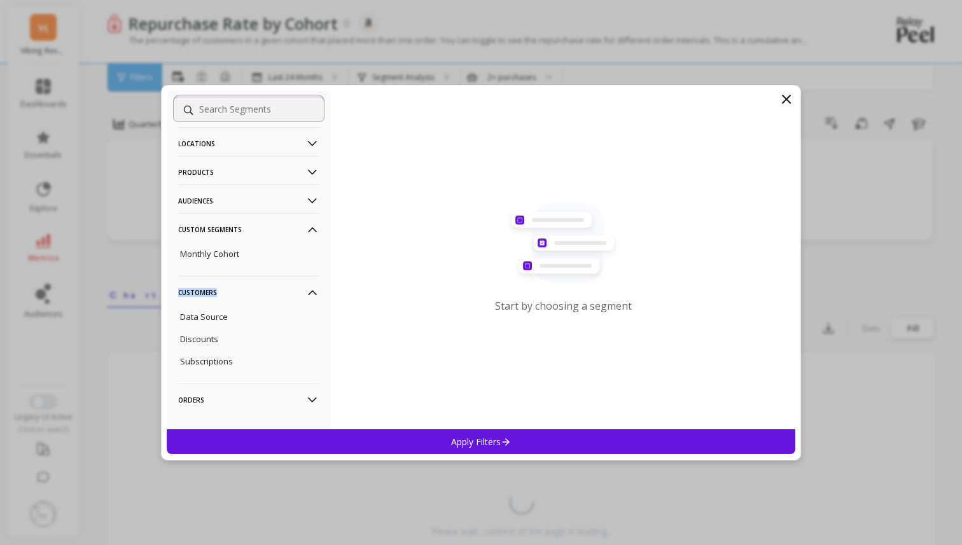
scroll to position [85, 0]
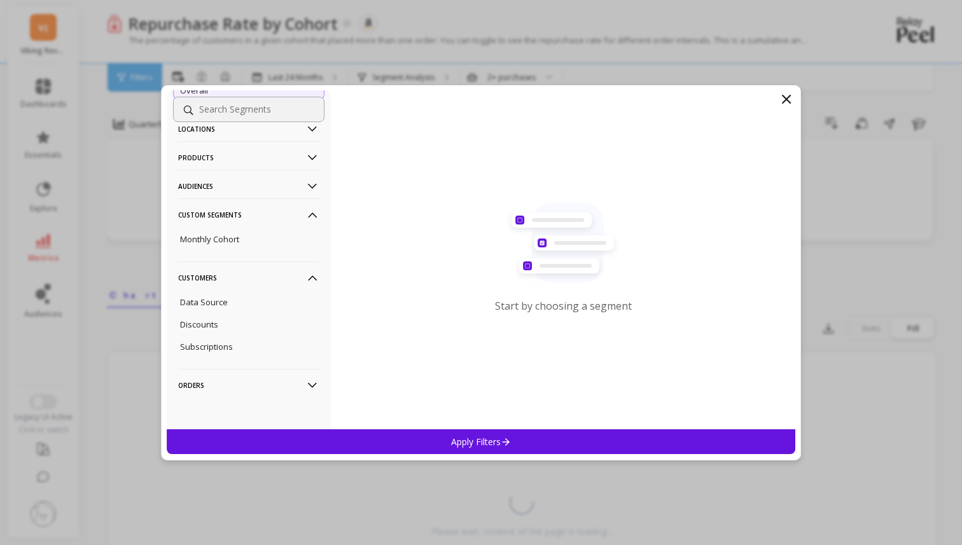
click at [240, 388] on p "Orders" at bounding box center [248, 385] width 141 height 32
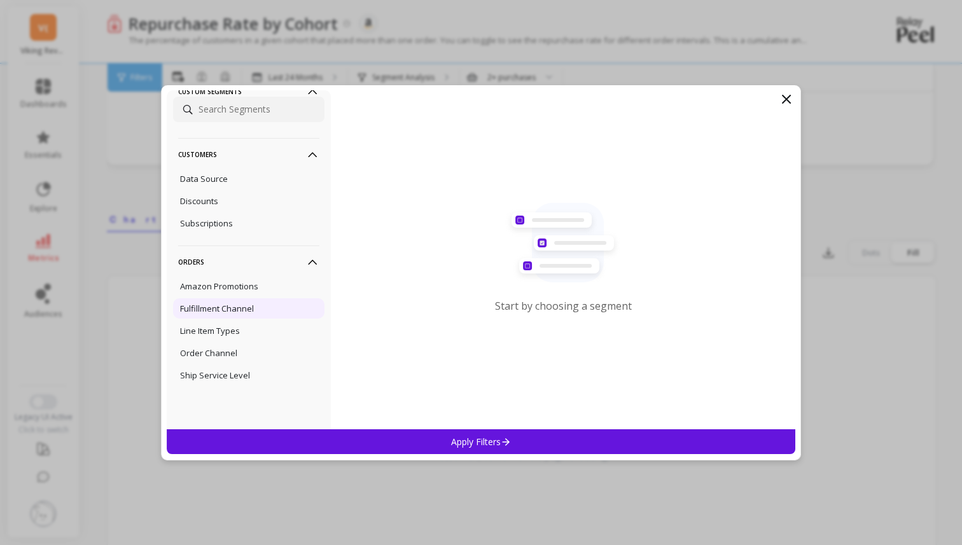
scroll to position [0, 0]
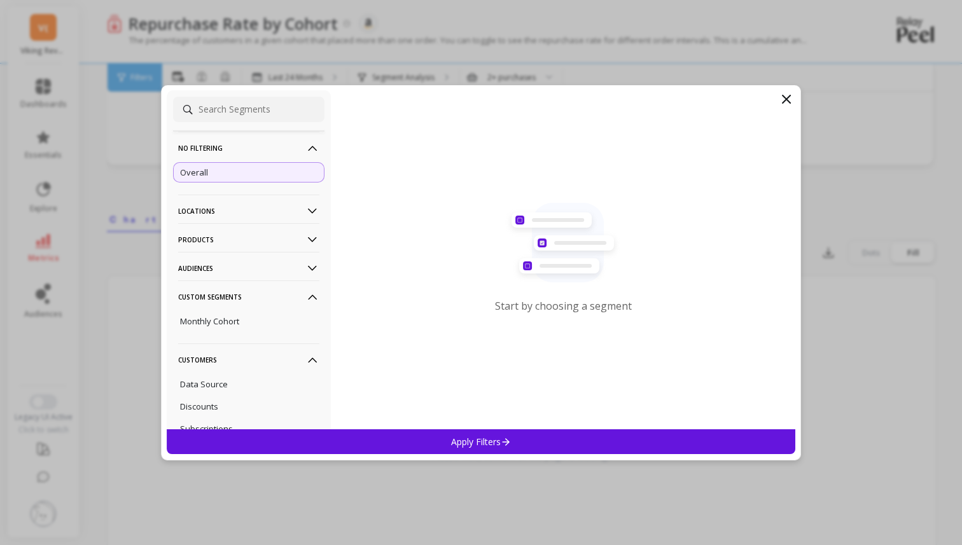
click at [534, 441] on div "Apply Filters" at bounding box center [481, 441] width 628 height 25
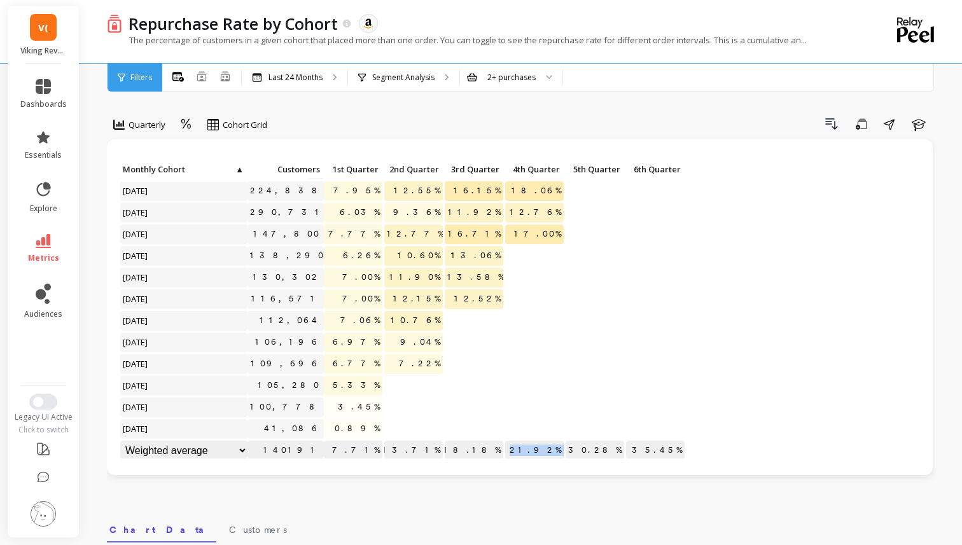
drag, startPoint x: 532, startPoint y: 451, endPoint x: 568, endPoint y: 451, distance: 36.3
click at [568, 451] on div "Click to create an audience 142,249 10.33% 19.26% 24.54% 27.93% 29.08% Click to…" at bounding box center [403, 267] width 566 height 389
click at [190, 452] on select "Weighted average Weighted average excl. current month Sum Max Min" at bounding box center [183, 451] width 127 height 20
click at [929, 115] on button "Learn" at bounding box center [918, 124] width 28 height 20
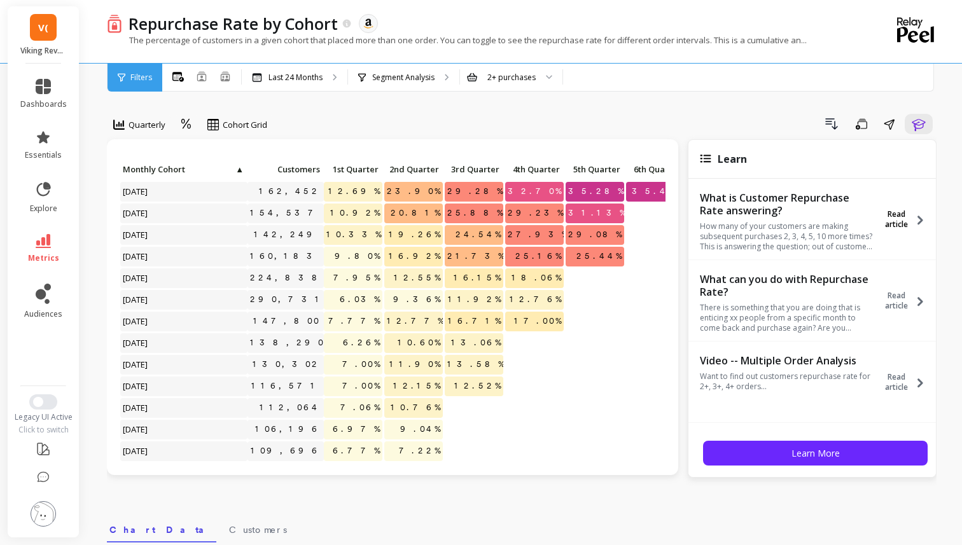
click at [906, 230] on button "Read article" at bounding box center [905, 219] width 55 height 59
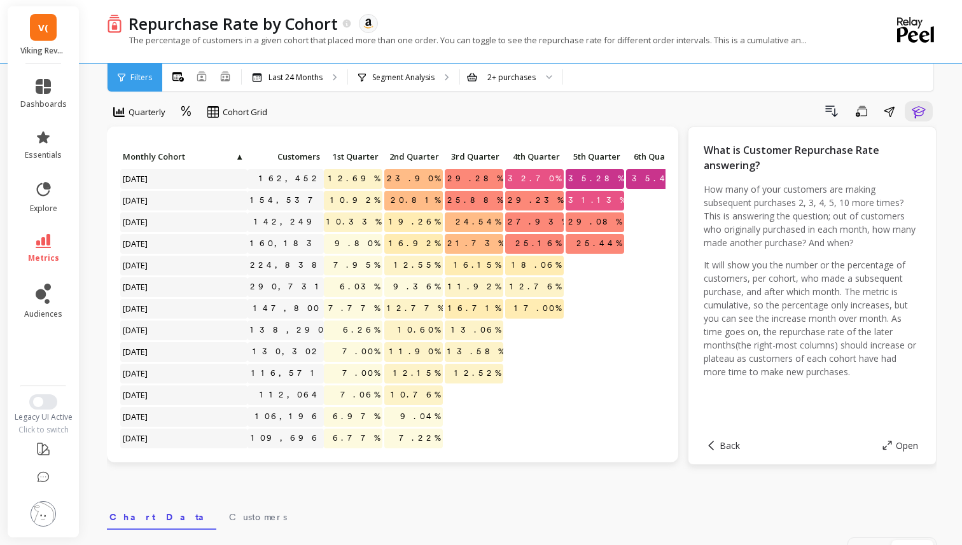
scroll to position [9, 0]
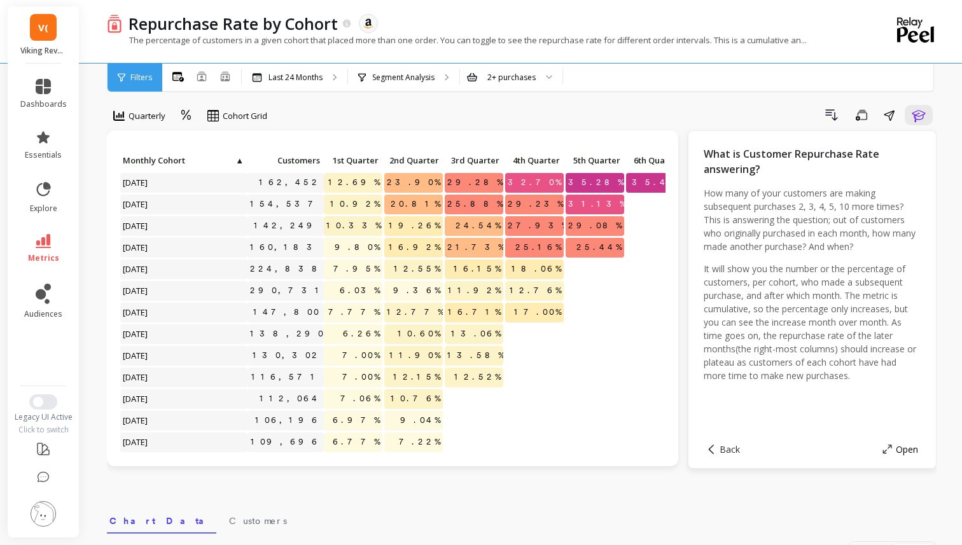
click at [900, 451] on span "Open" at bounding box center [907, 449] width 22 height 12
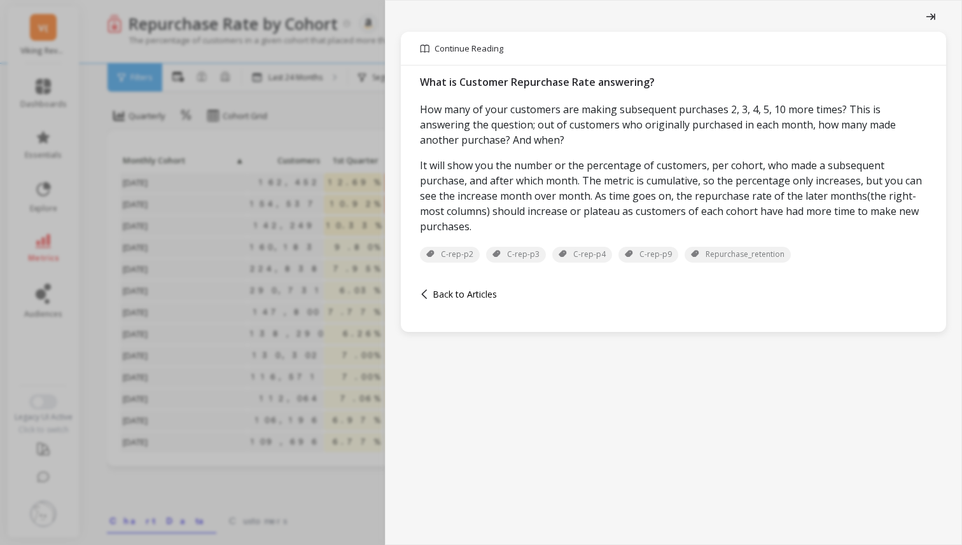
click at [434, 289] on span "Back to Articles" at bounding box center [464, 294] width 64 height 12
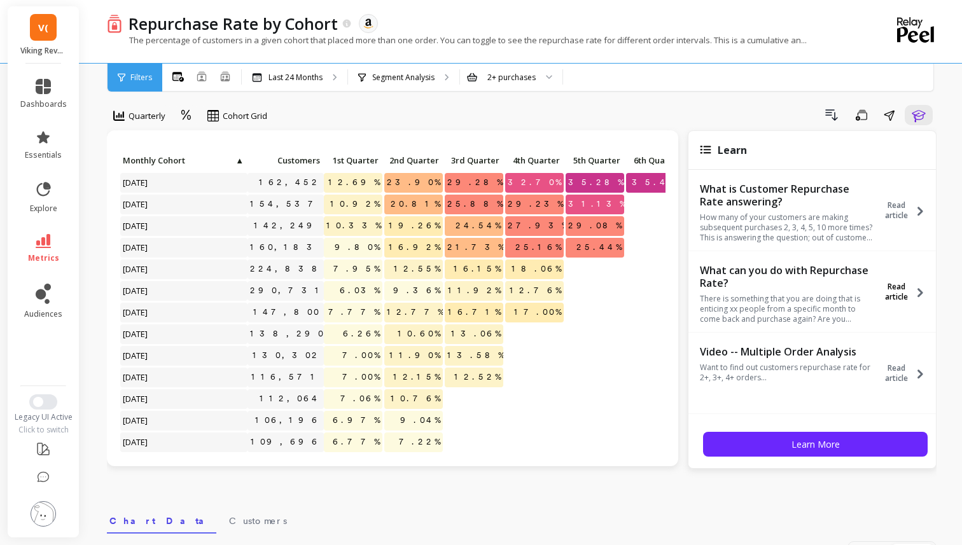
click at [897, 285] on span "Read article" at bounding box center [896, 292] width 36 height 20
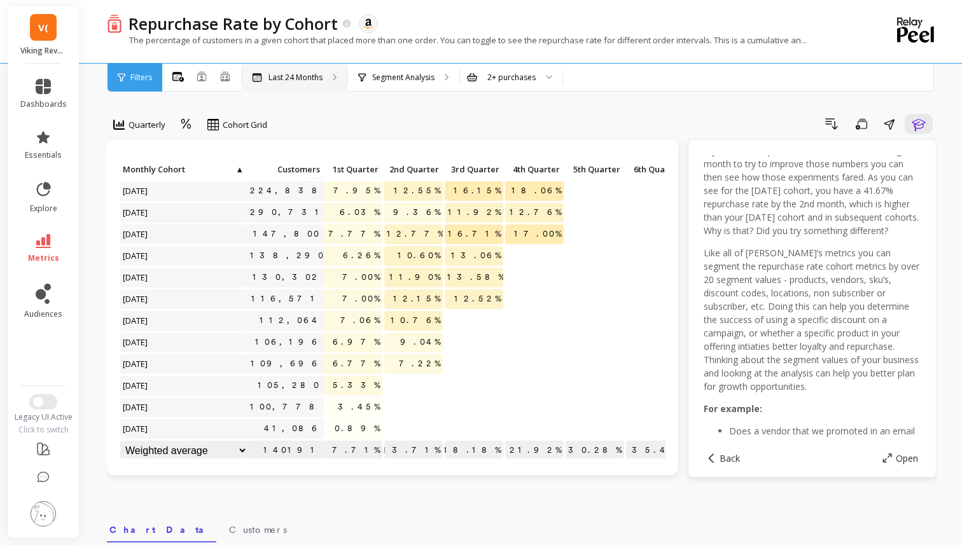
click at [307, 76] on p "Last 24 Months" at bounding box center [295, 78] width 54 height 10
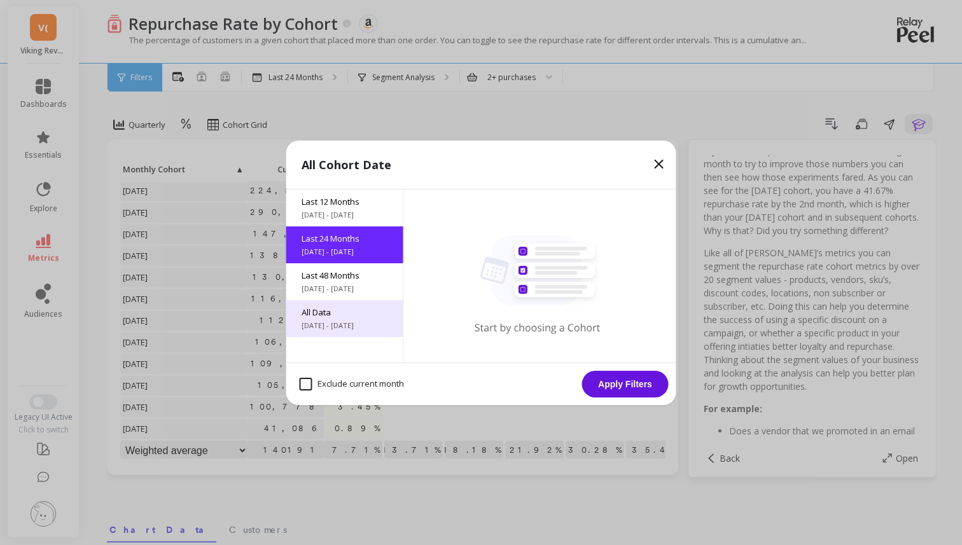
click at [343, 303] on div "All Data 6/9/2017 - 10/9/2025" at bounding box center [344, 318] width 117 height 37
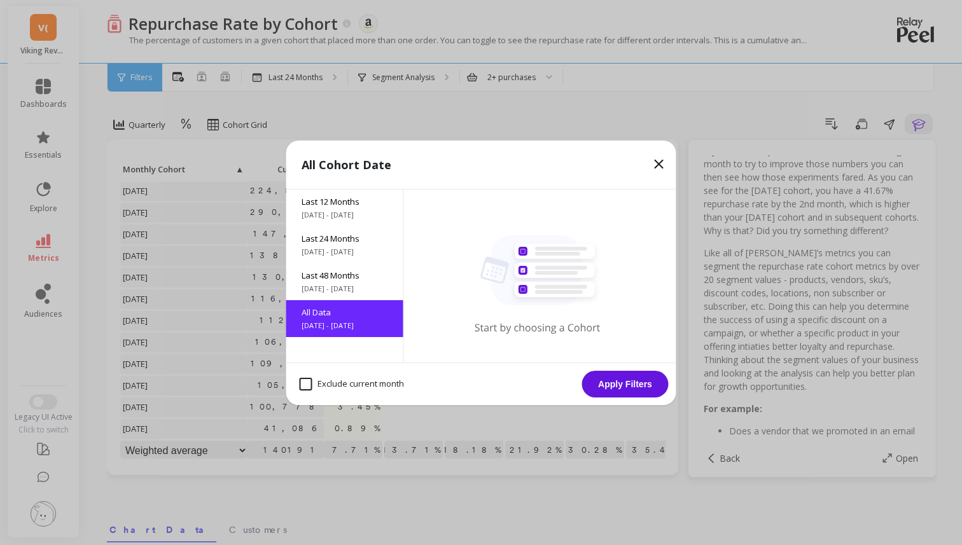
click at [632, 399] on div "Exclude current month Apply Filters" at bounding box center [481, 384] width 390 height 43
click at [632, 388] on button "Apply Filters" at bounding box center [625, 384] width 86 height 27
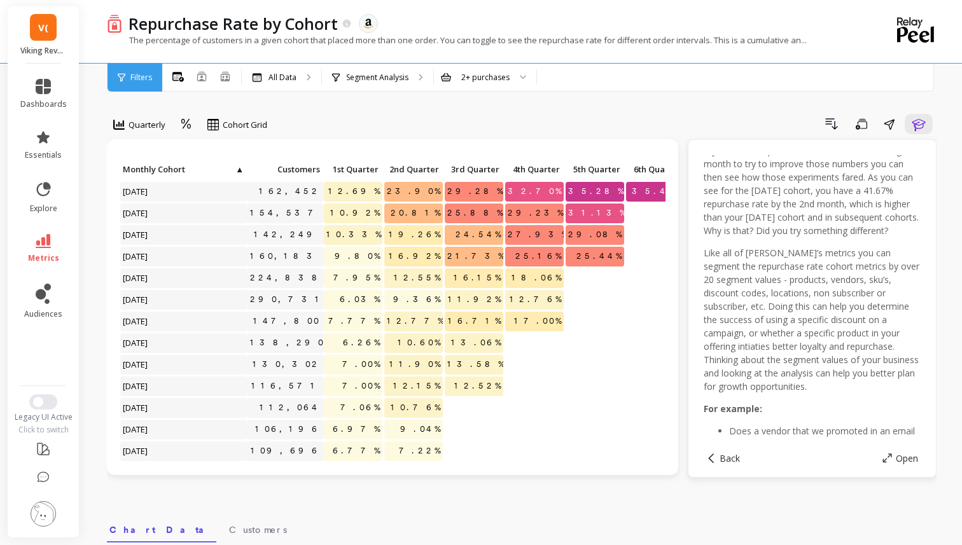
click at [145, 82] on div "Filters" at bounding box center [134, 78] width 55 height 28
click at [412, 81] on div "Segment Analysis" at bounding box center [377, 78] width 111 height 28
click at [295, 74] on p "All Data" at bounding box center [282, 78] width 28 height 10
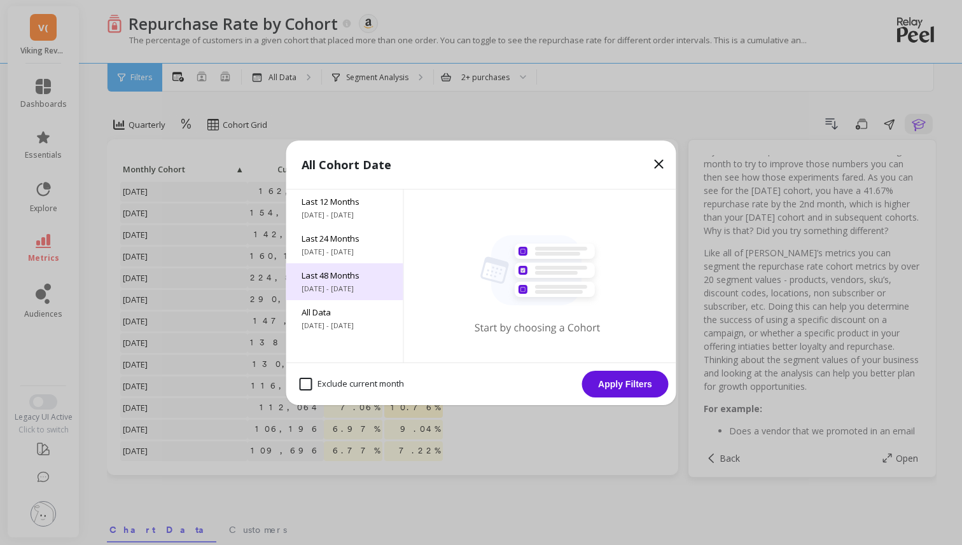
click at [360, 273] on span "Last 48 Months" at bounding box center [344, 275] width 86 height 11
click at [605, 382] on button "Apply Filters" at bounding box center [625, 384] width 86 height 27
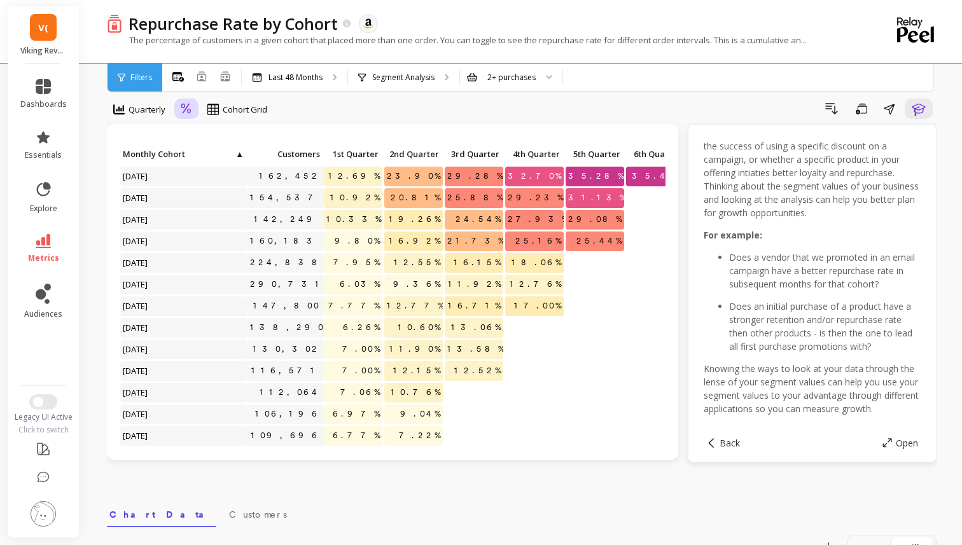
click at [184, 110] on icon at bounding box center [186, 109] width 10 height 10
click at [212, 156] on div "Absolute" at bounding box center [221, 162] width 73 height 12
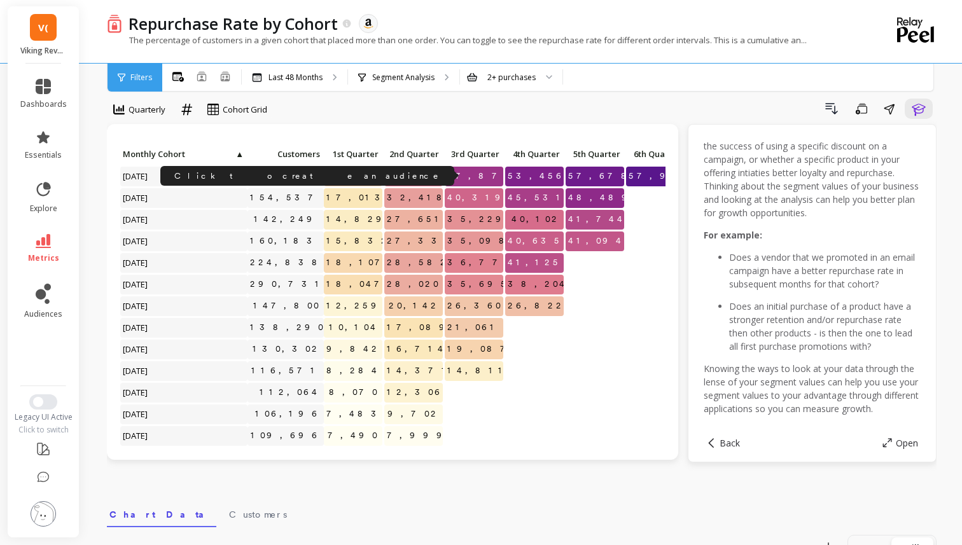
click at [303, 174] on link "162,452" at bounding box center [289, 176] width 67 height 19
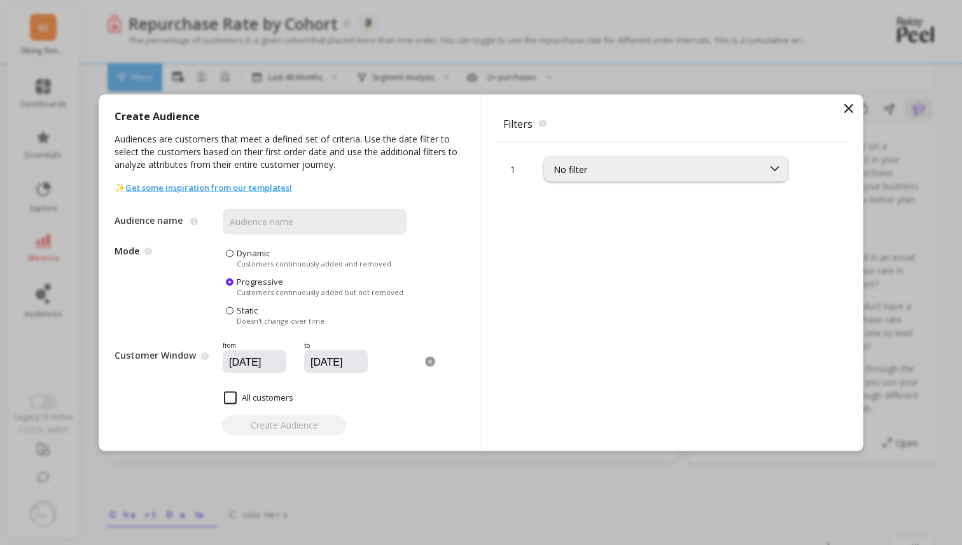
click at [852, 102] on icon at bounding box center [848, 107] width 15 height 15
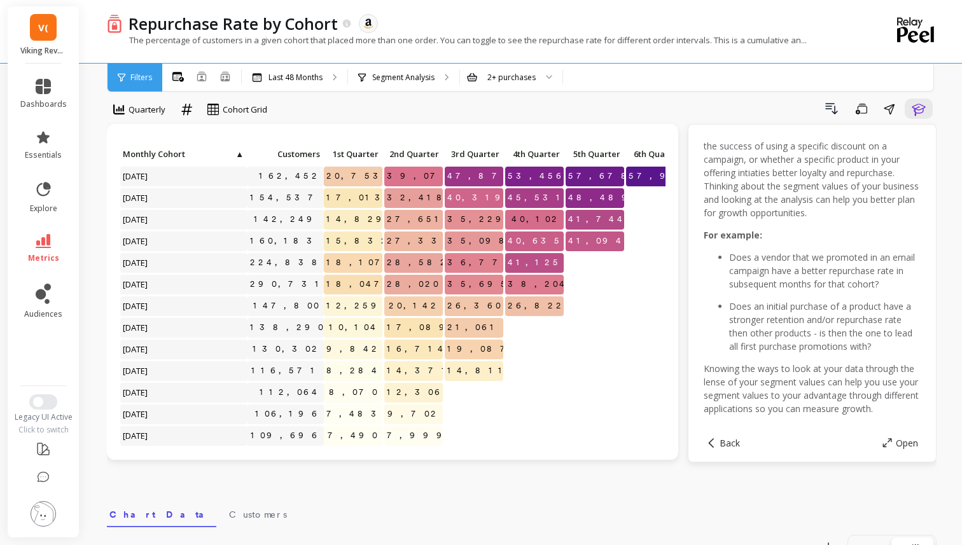
click at [50, 520] on img at bounding box center [43, 513] width 25 height 25
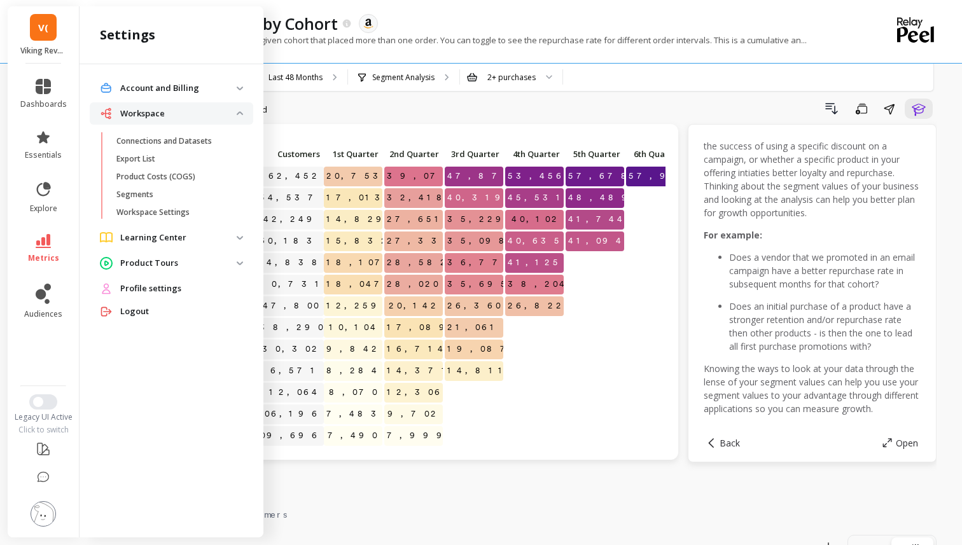
click at [240, 118] on span "Workspace" at bounding box center [171, 113] width 163 height 23
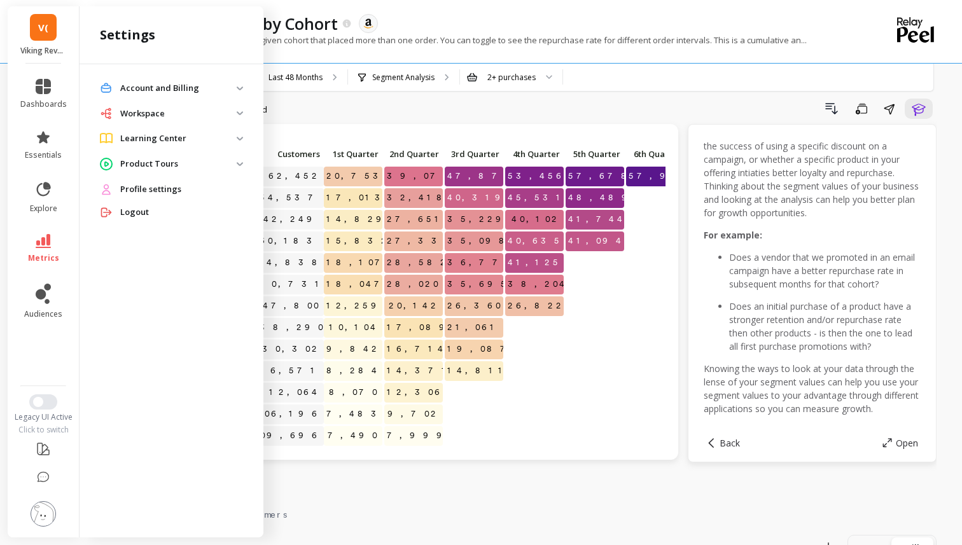
click at [238, 90] on img at bounding box center [240, 88] width 6 height 4
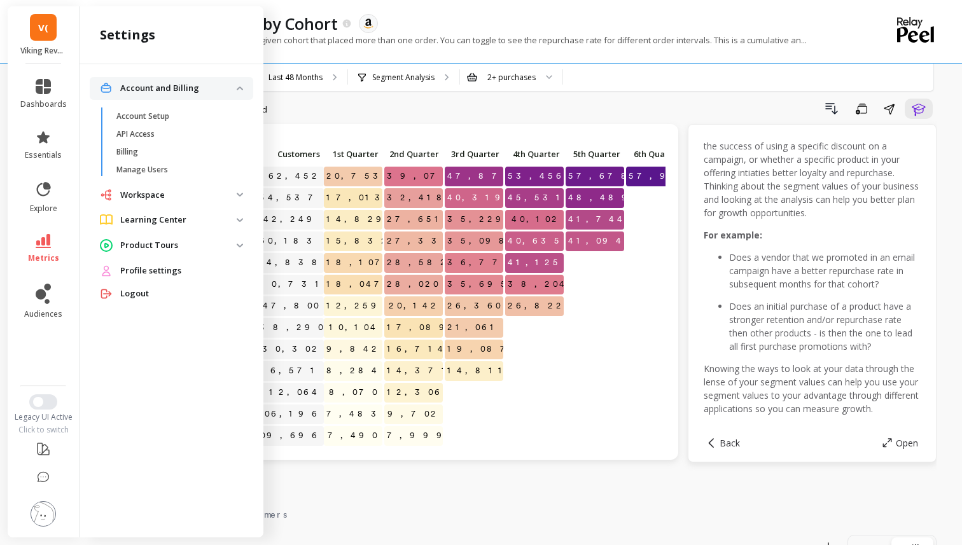
click at [238, 90] on img at bounding box center [240, 88] width 6 height 4
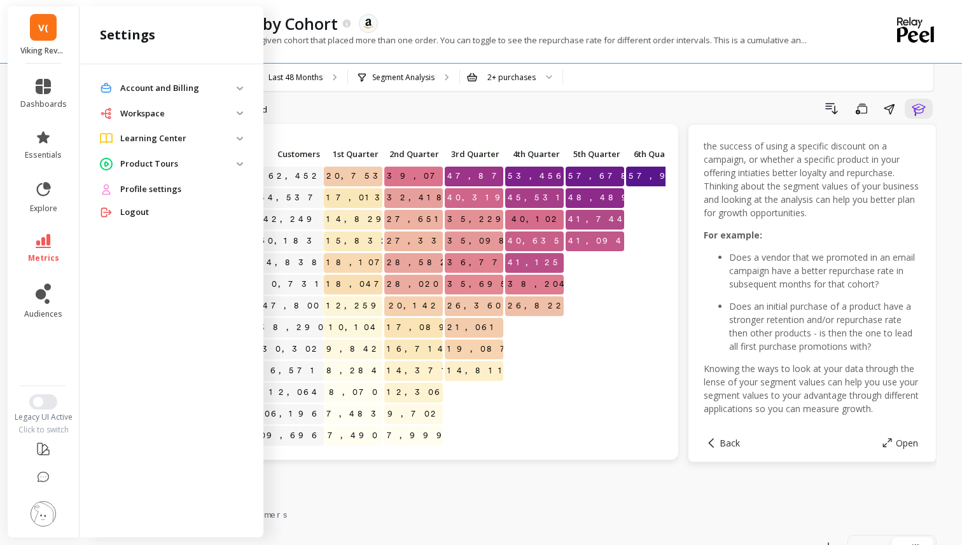
click at [235, 113] on p "Workspace" at bounding box center [178, 113] width 116 height 13
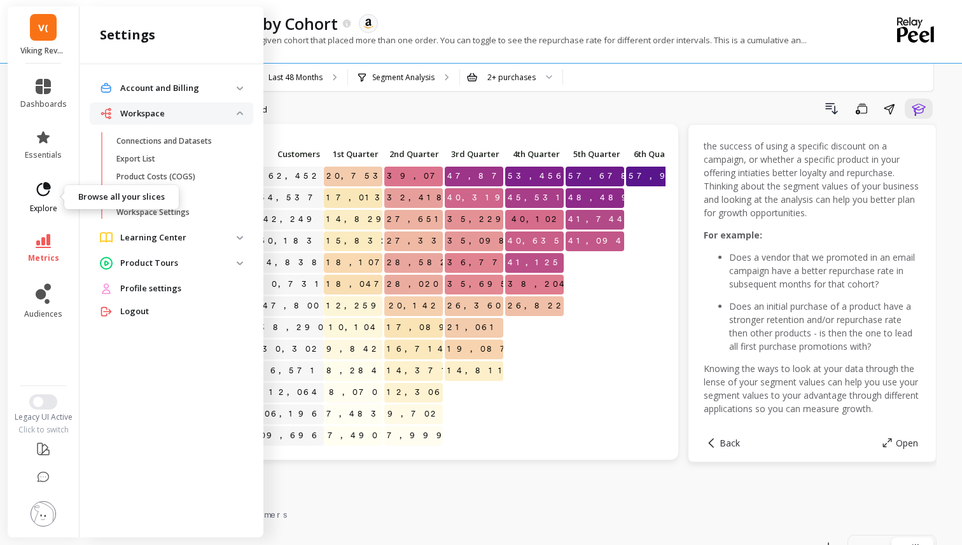
click at [45, 195] on icon at bounding box center [44, 189] width 14 height 14
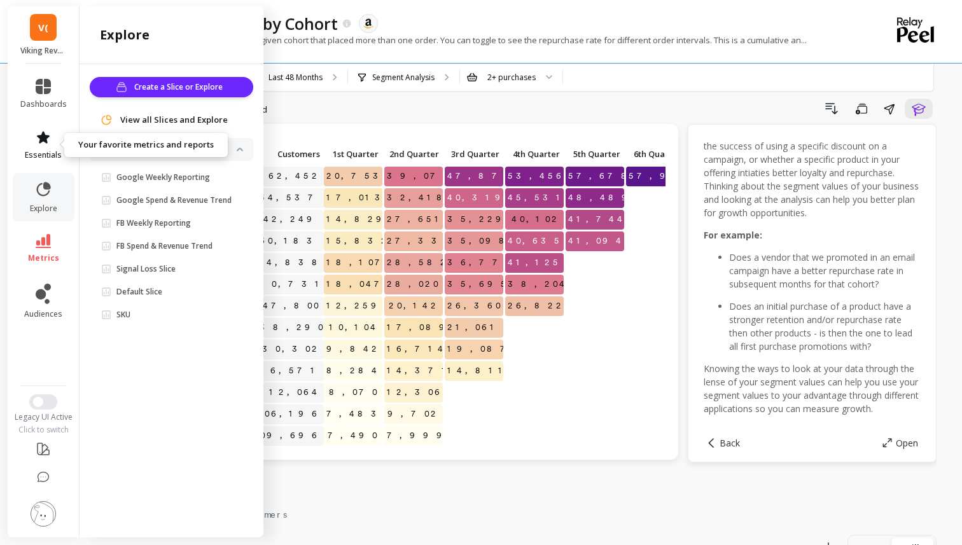
click at [46, 155] on span "essentials" at bounding box center [43, 155] width 37 height 10
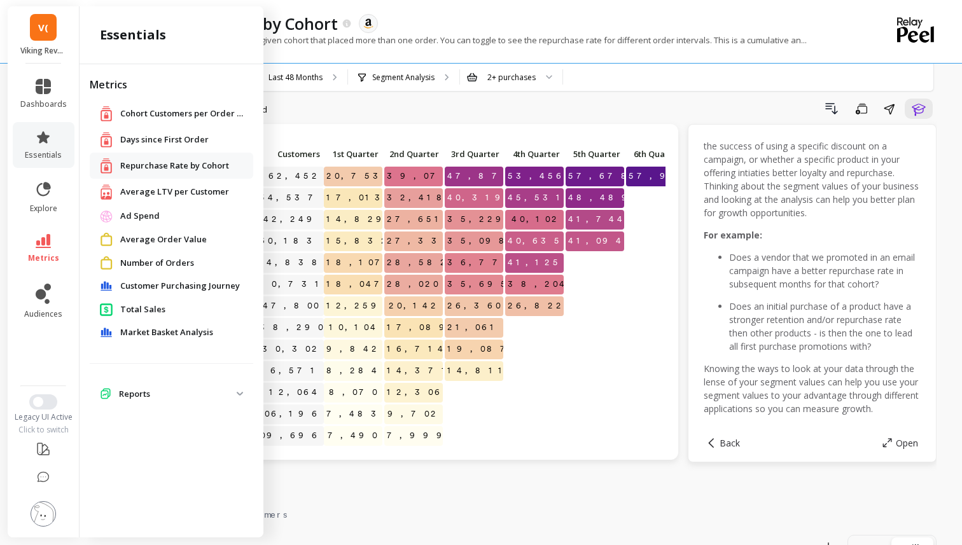
click at [239, 393] on img at bounding box center [240, 394] width 6 height 4
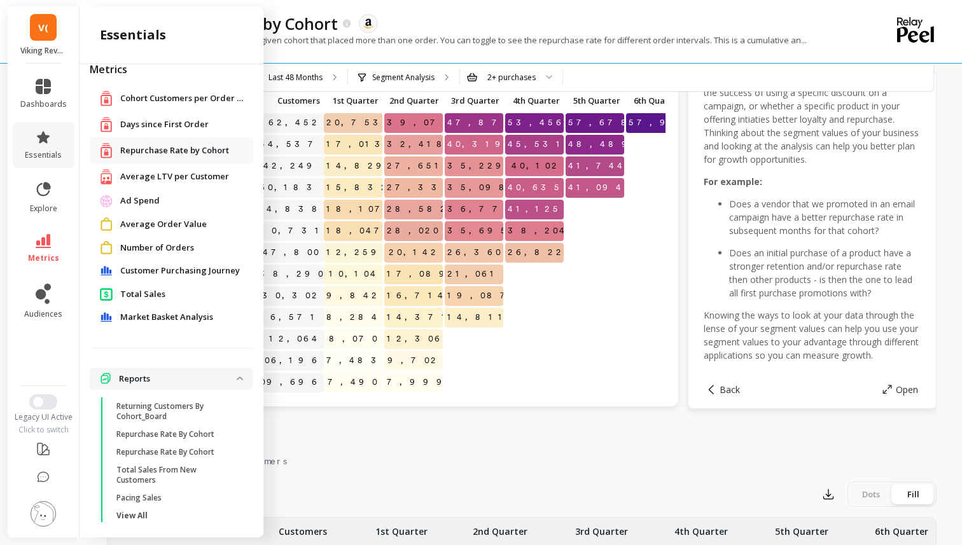
scroll to position [71, 0]
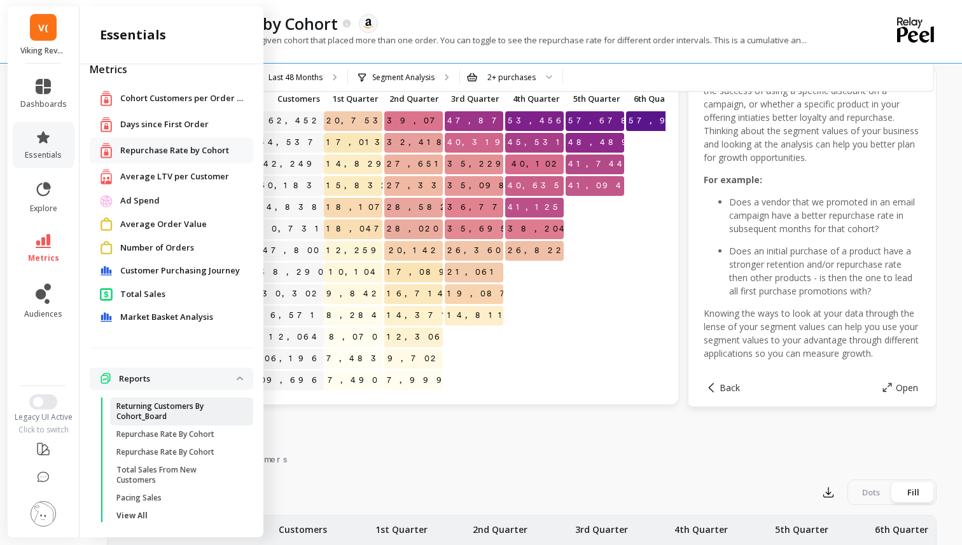
click at [218, 408] on p "Returning Customers By Cohort_Board" at bounding box center [176, 411] width 121 height 20
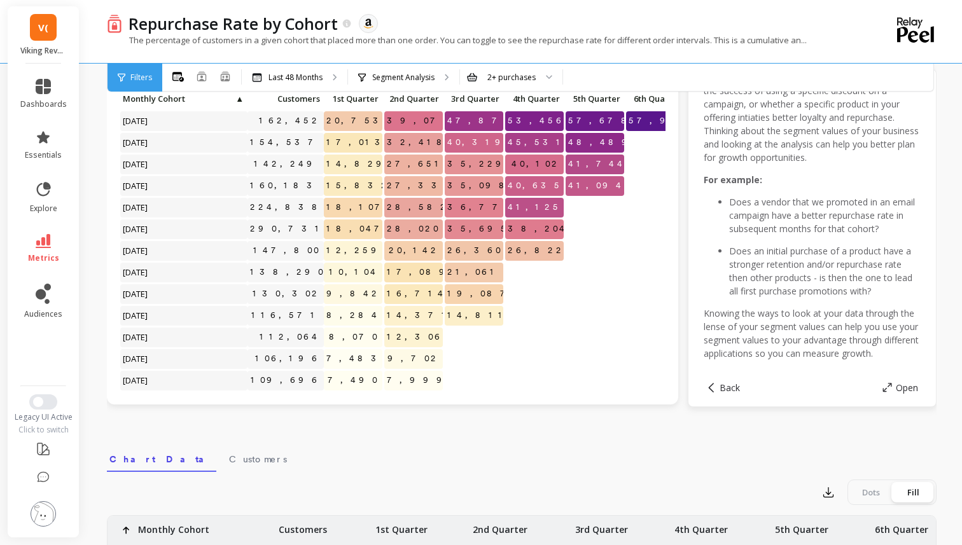
scroll to position [0, 0]
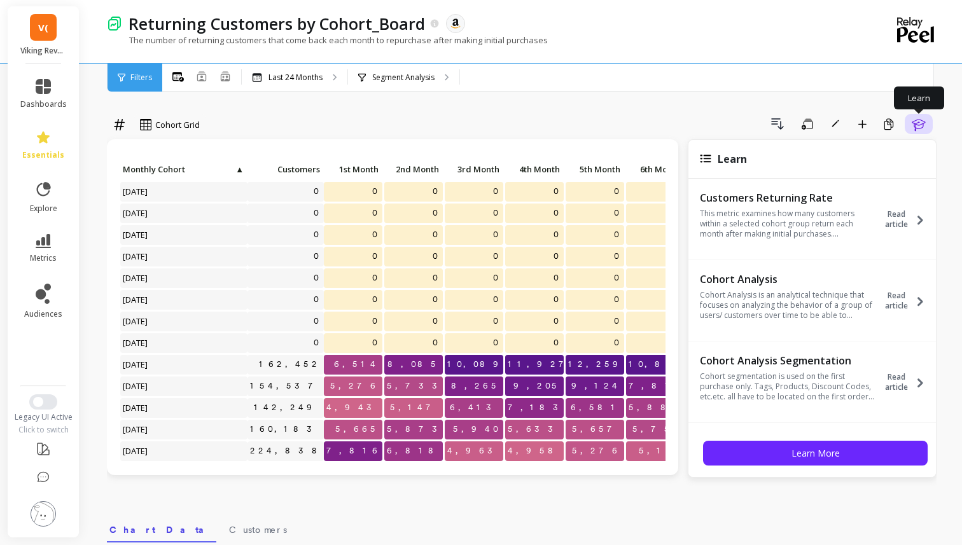
click at [914, 124] on icon "button" at bounding box center [917, 125] width 13 height 12
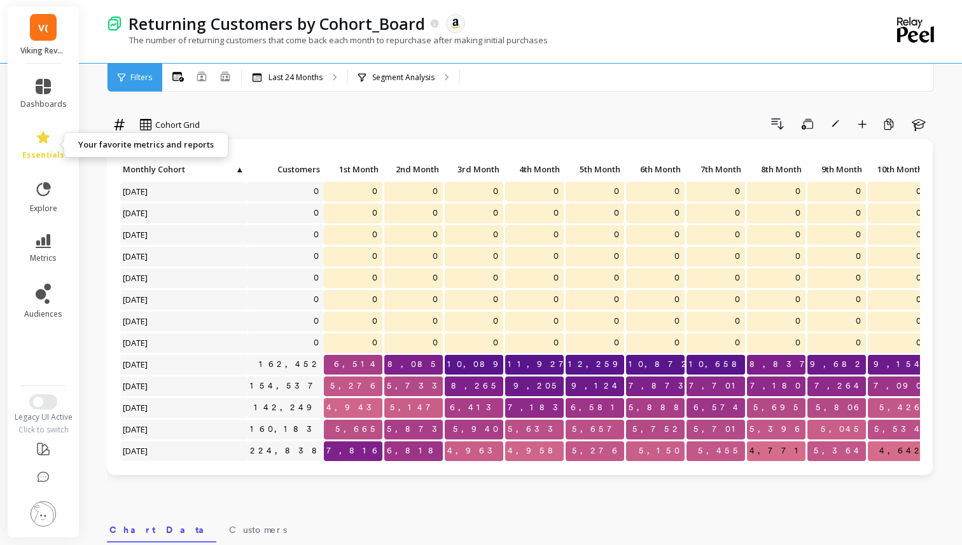
click at [50, 145] on link "essentials" at bounding box center [43, 145] width 46 height 31
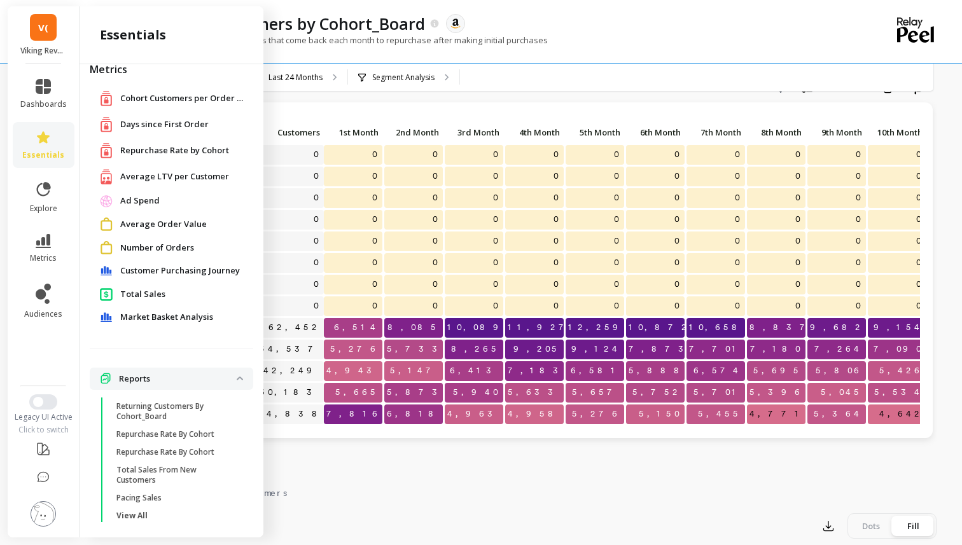
scroll to position [58, 0]
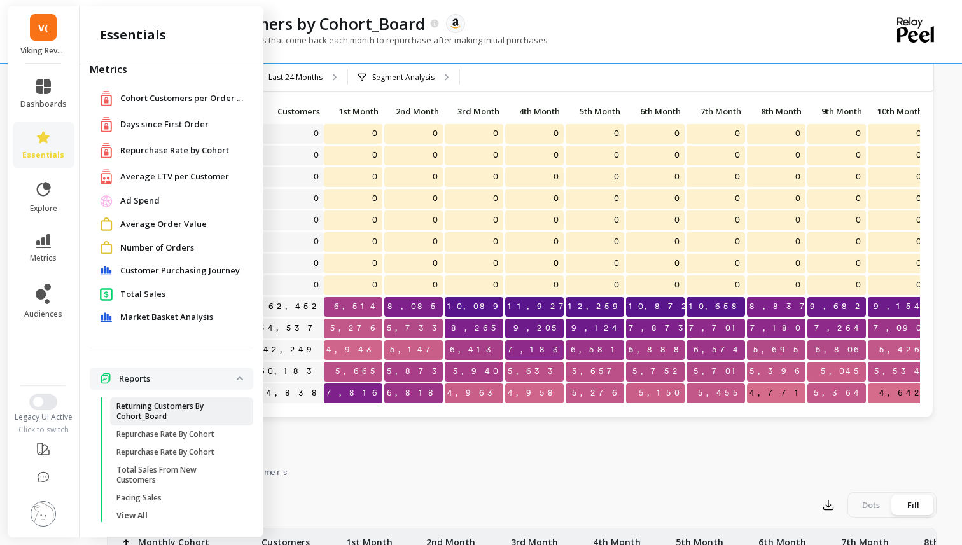
click at [228, 418] on p "Returning Customers By Cohort_Board" at bounding box center [176, 411] width 121 height 20
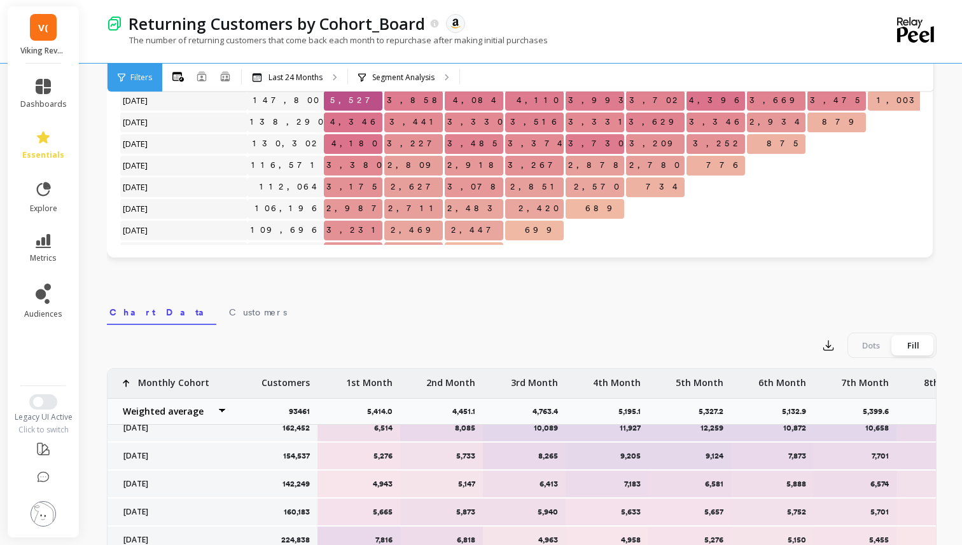
scroll to position [183, 0]
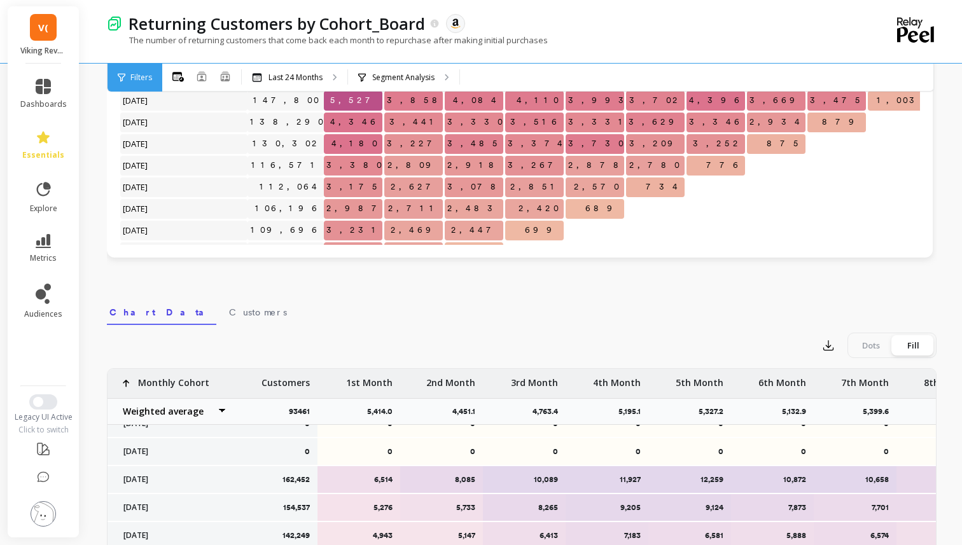
click at [862, 340] on div "Dots" at bounding box center [871, 345] width 42 height 20
click at [0, 0] on input "Dots Fill" at bounding box center [0, 0] width 0 height 0
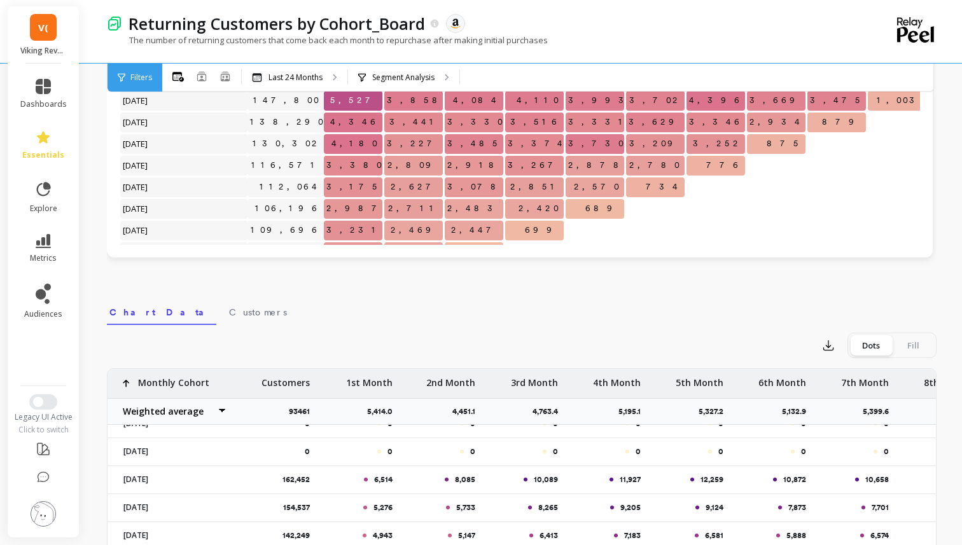
click at [904, 343] on div "Fill" at bounding box center [913, 345] width 42 height 20
click at [0, 0] on input "Dots Fill" at bounding box center [0, 0] width 0 height 0
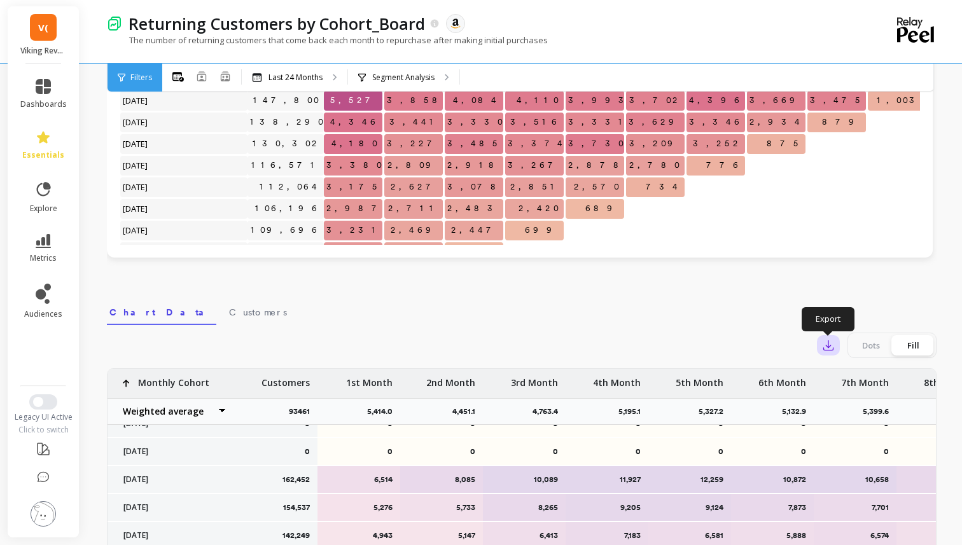
click at [826, 343] on icon "button" at bounding box center [828, 345] width 13 height 13
click at [844, 374] on span "CSV" at bounding box center [852, 380] width 18 height 13
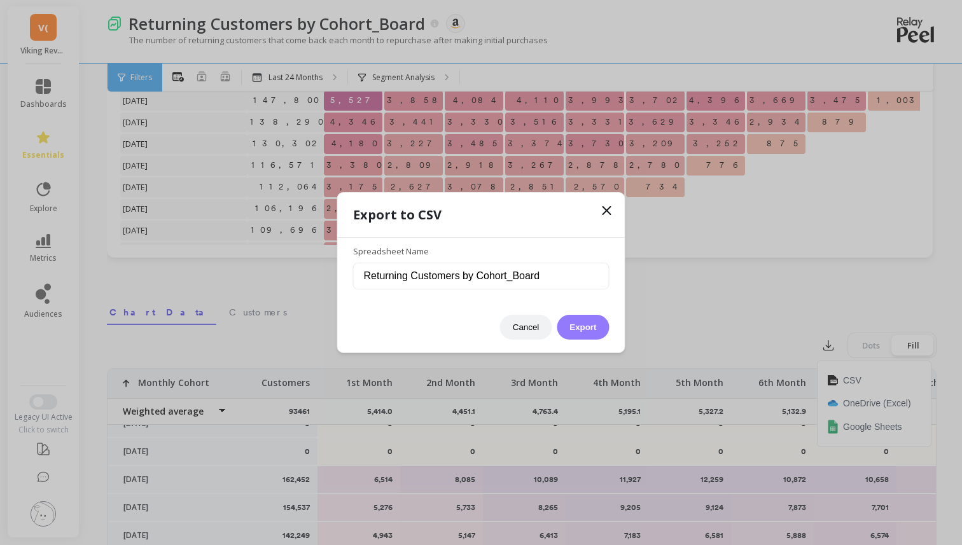
click at [588, 321] on button "Export" at bounding box center [583, 327] width 52 height 25
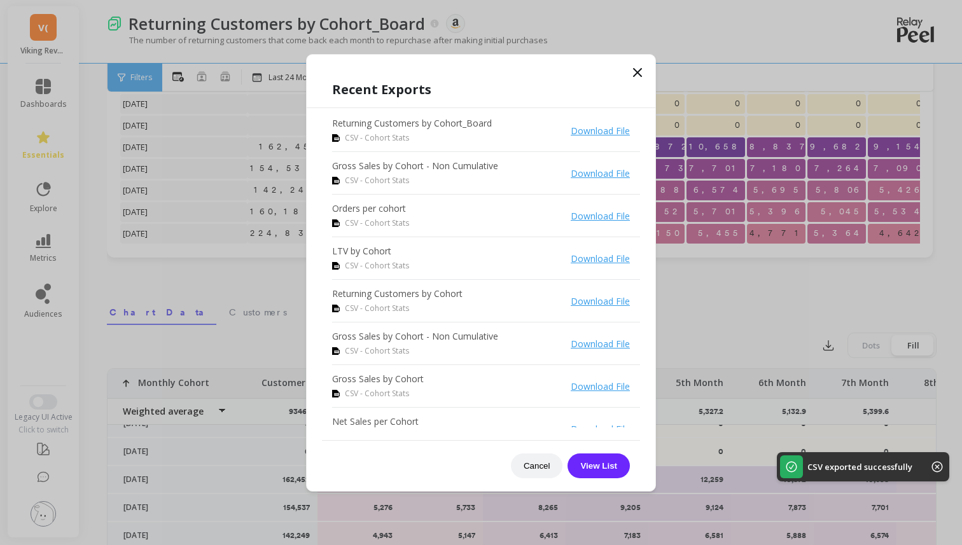
click at [598, 139] on li "Returning Customers by Cohort_Board CSV - Cohort Stats Download File" at bounding box center [486, 130] width 308 height 43
click at [600, 130] on link "Download File" at bounding box center [600, 131] width 59 height 12
click at [638, 65] on icon at bounding box center [637, 72] width 15 height 15
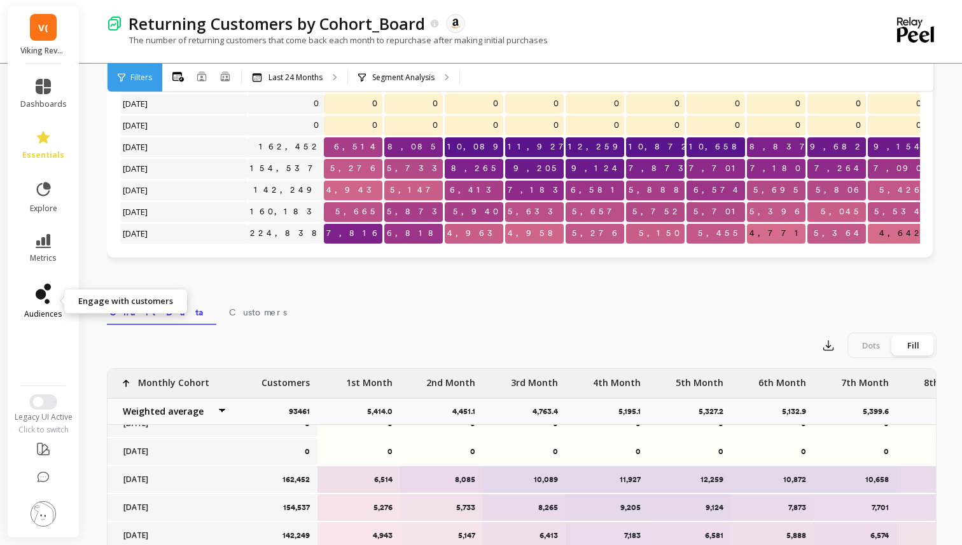
click at [46, 293] on icon at bounding box center [43, 294] width 15 height 20
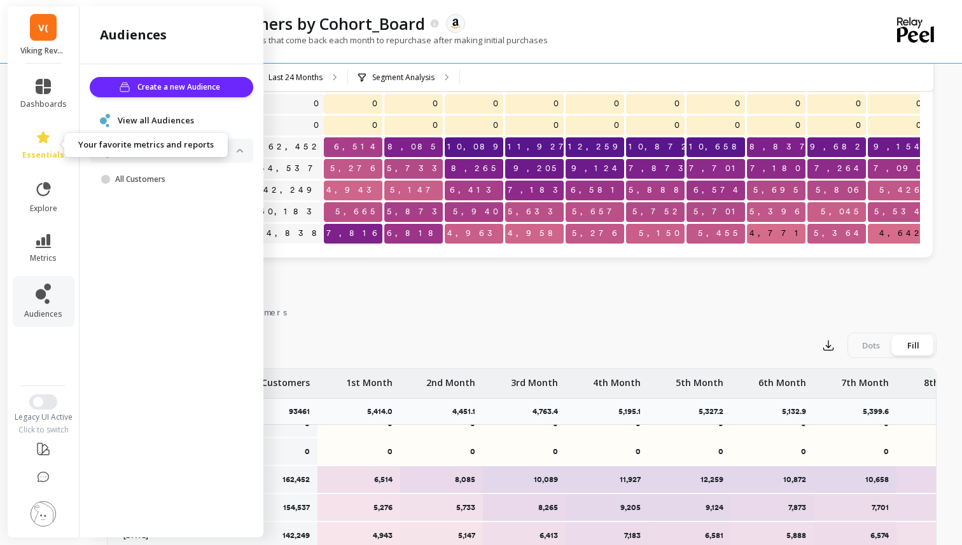
click at [35, 134] on link "essentials" at bounding box center [43, 145] width 46 height 31
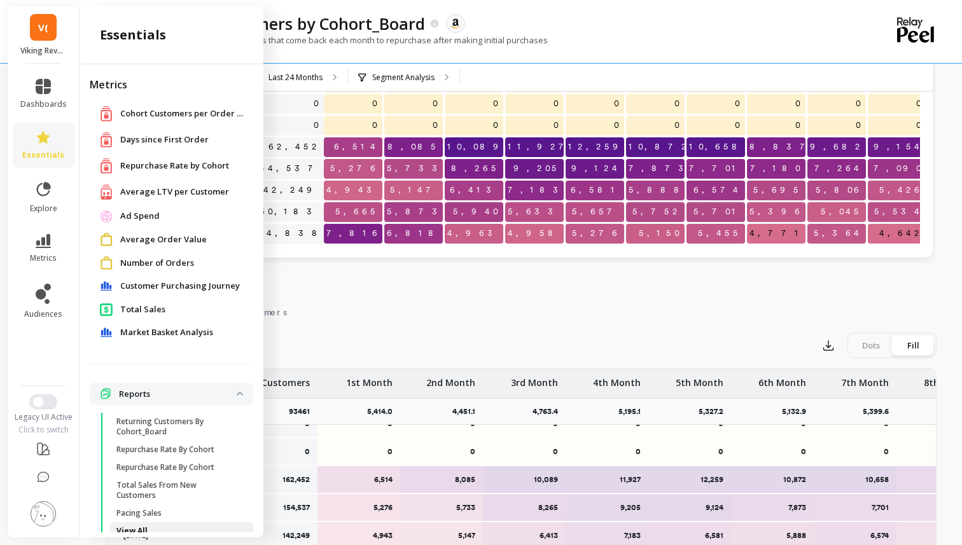
scroll to position [15, 0]
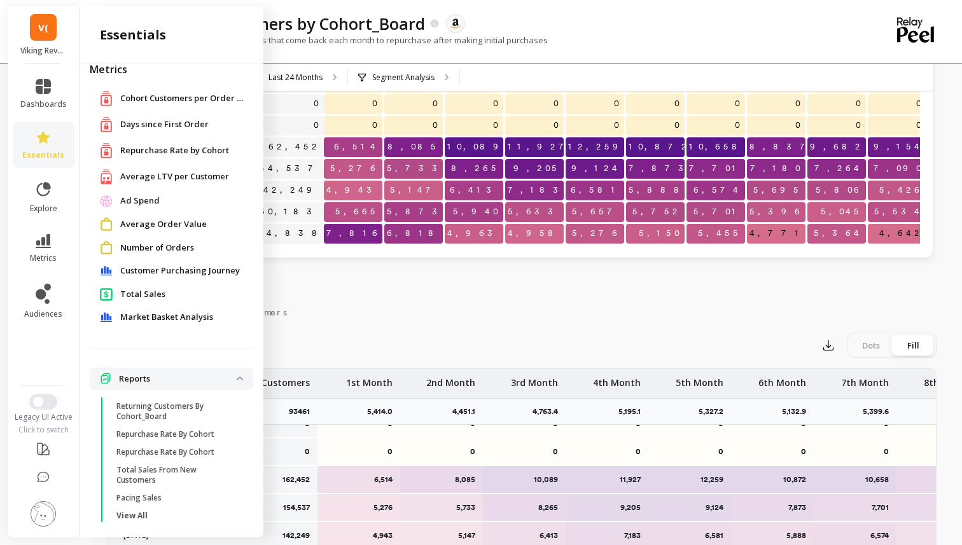
click at [169, 380] on p "Reports" at bounding box center [178, 379] width 118 height 13
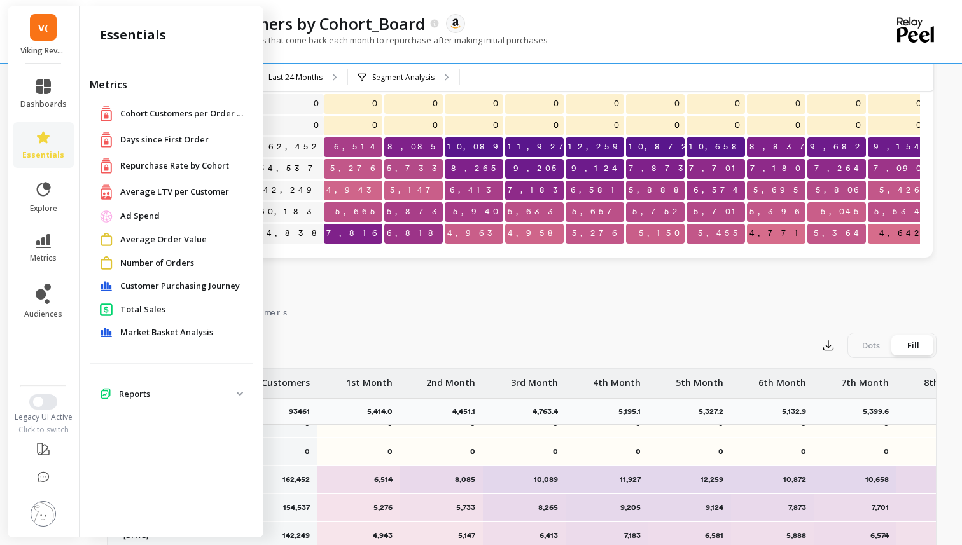
click at [131, 391] on p "Reports" at bounding box center [178, 394] width 118 height 13
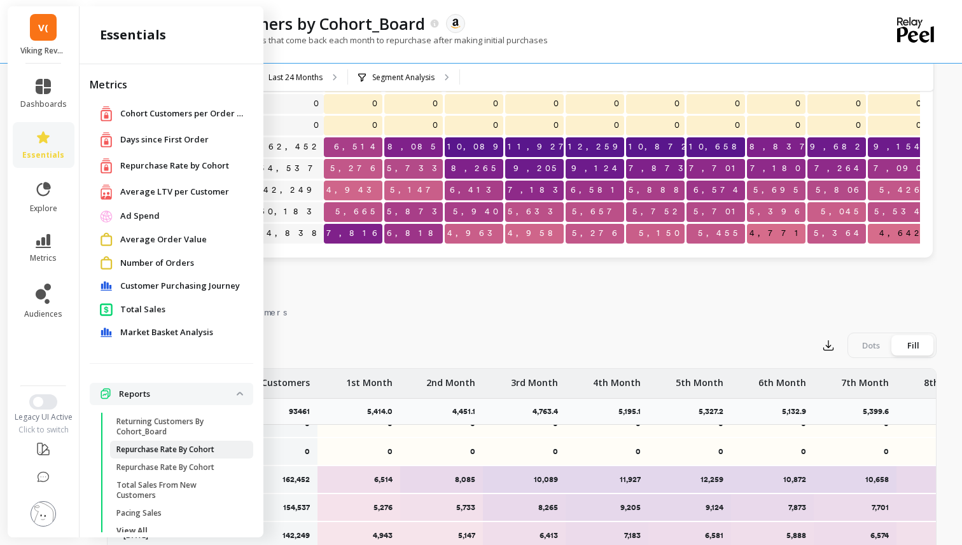
scroll to position [15, 0]
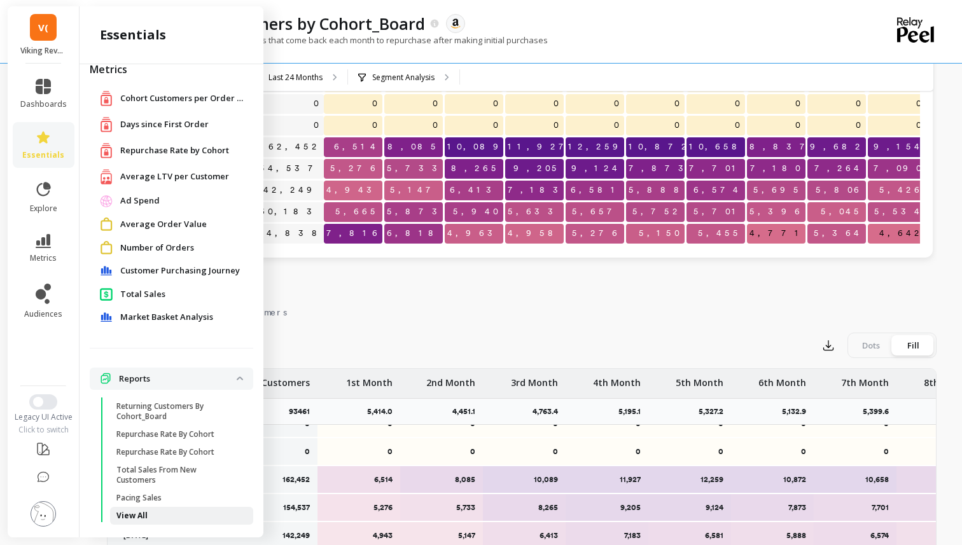
click at [139, 511] on p "View All" at bounding box center [131, 516] width 31 height 10
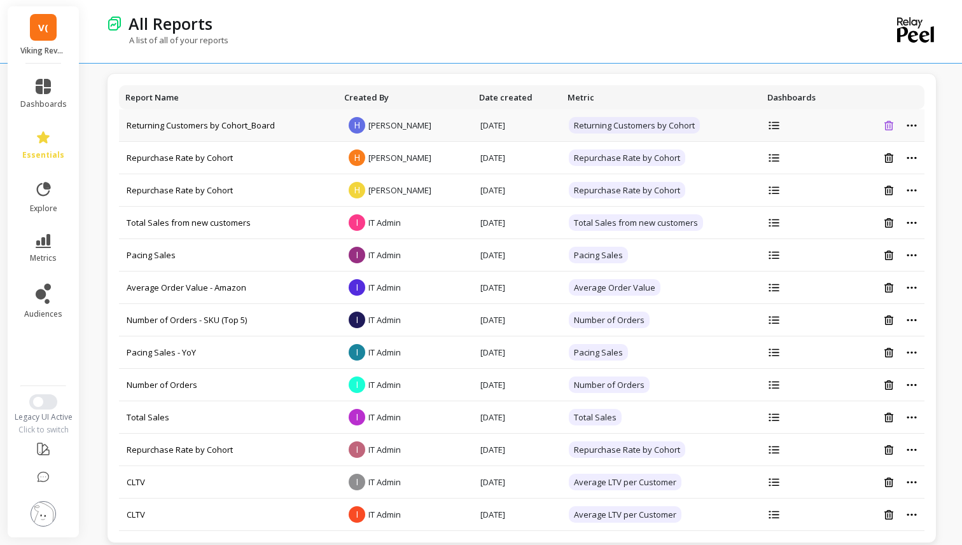
click at [887, 125] on icon at bounding box center [888, 126] width 9 height 10
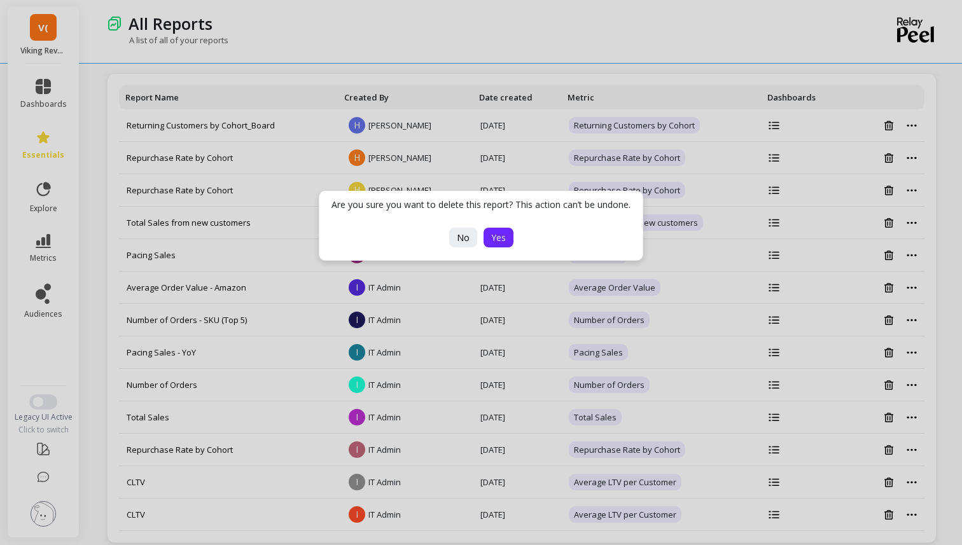
click at [499, 235] on span "Yes" at bounding box center [498, 238] width 15 height 12
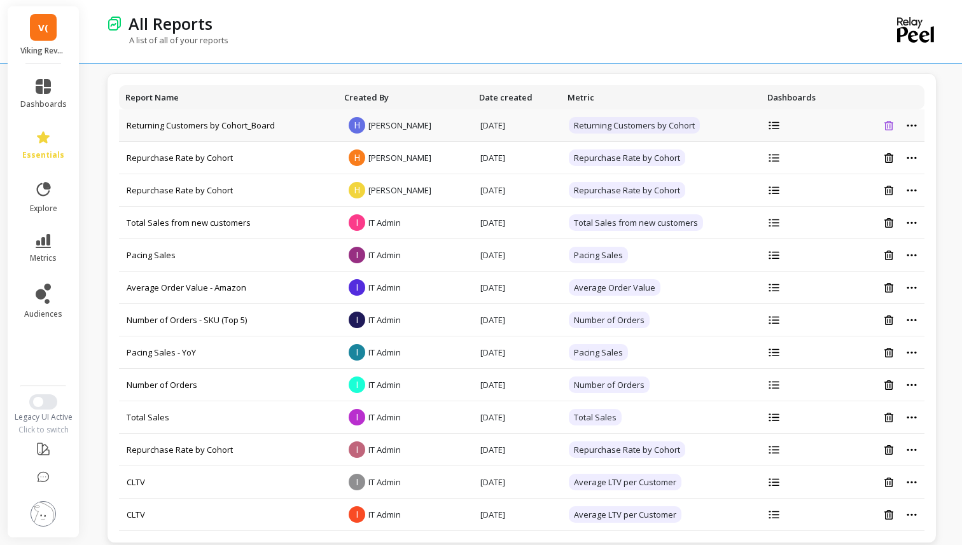
click at [881, 127] on button at bounding box center [888, 125] width 17 height 11
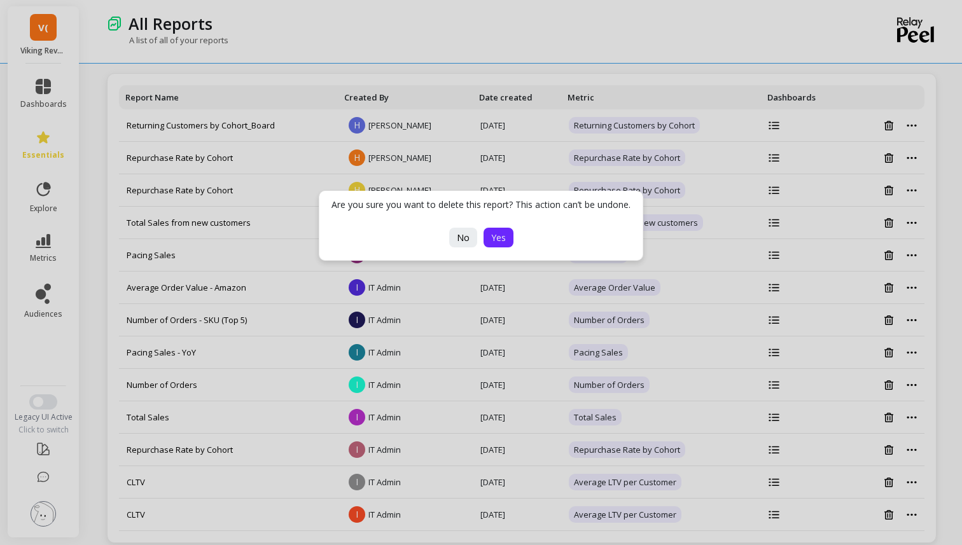
click at [492, 237] on span "Yes" at bounding box center [498, 238] width 15 height 12
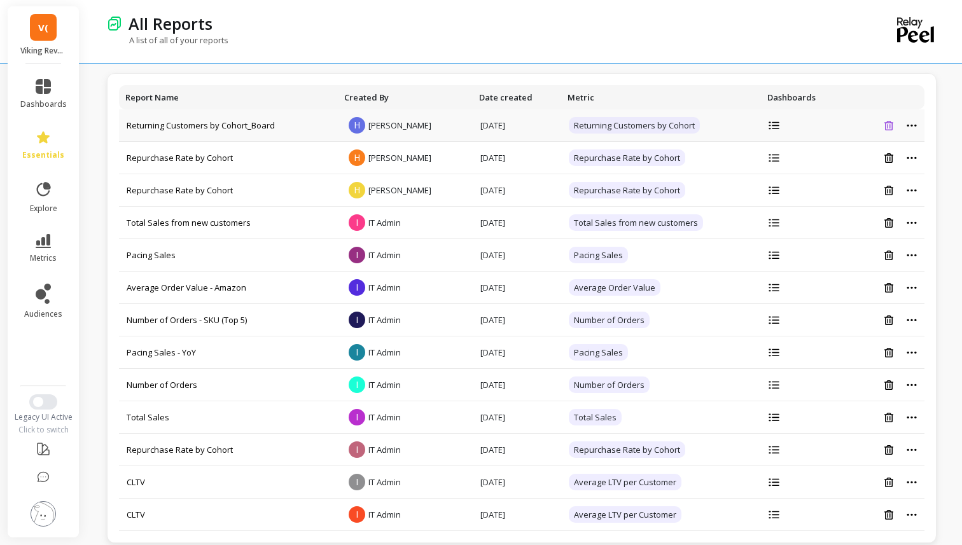
click at [883, 123] on button at bounding box center [888, 125] width 17 height 11
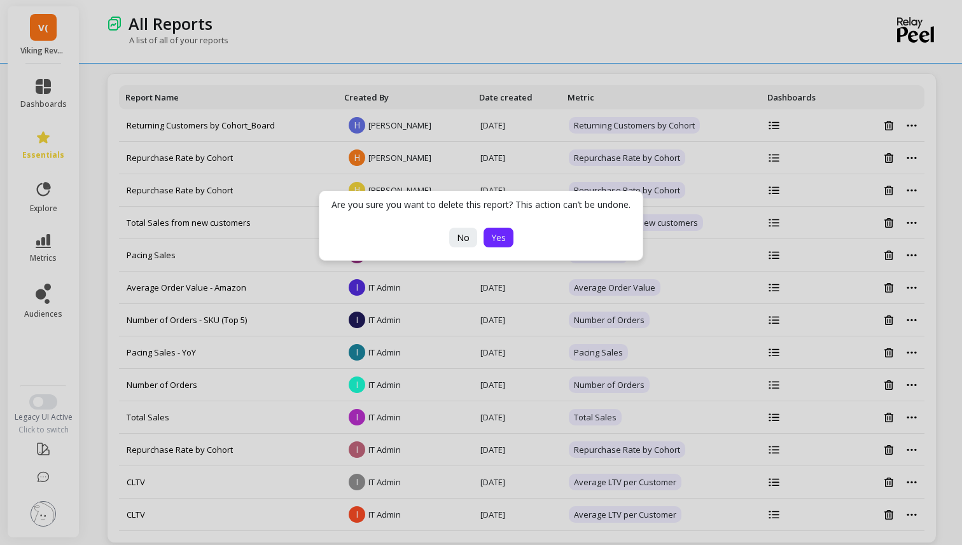
click at [505, 233] on button "Yes" at bounding box center [498, 238] width 30 height 20
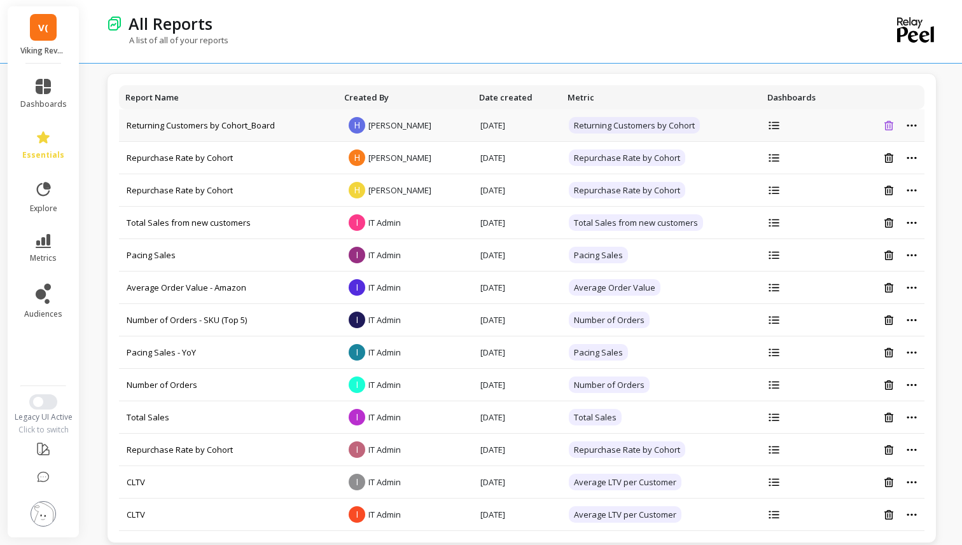
click at [890, 128] on icon at bounding box center [888, 126] width 9 height 10
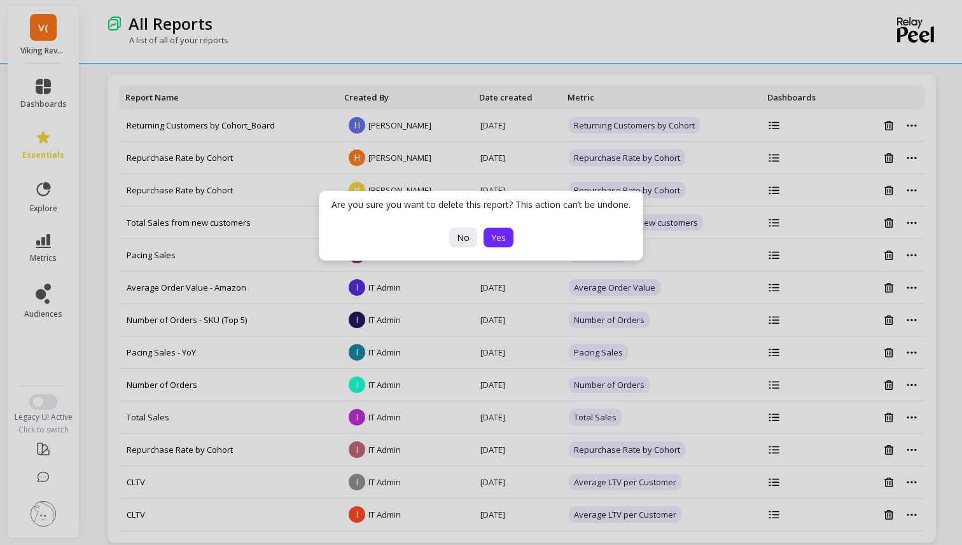
click at [493, 239] on span "Yes" at bounding box center [498, 238] width 15 height 12
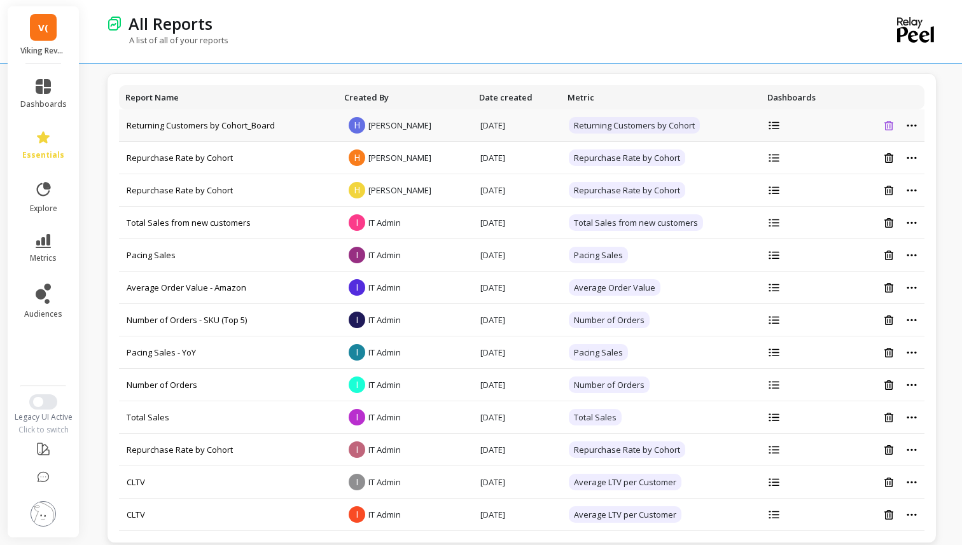
click at [892, 128] on icon at bounding box center [888, 126] width 9 height 10
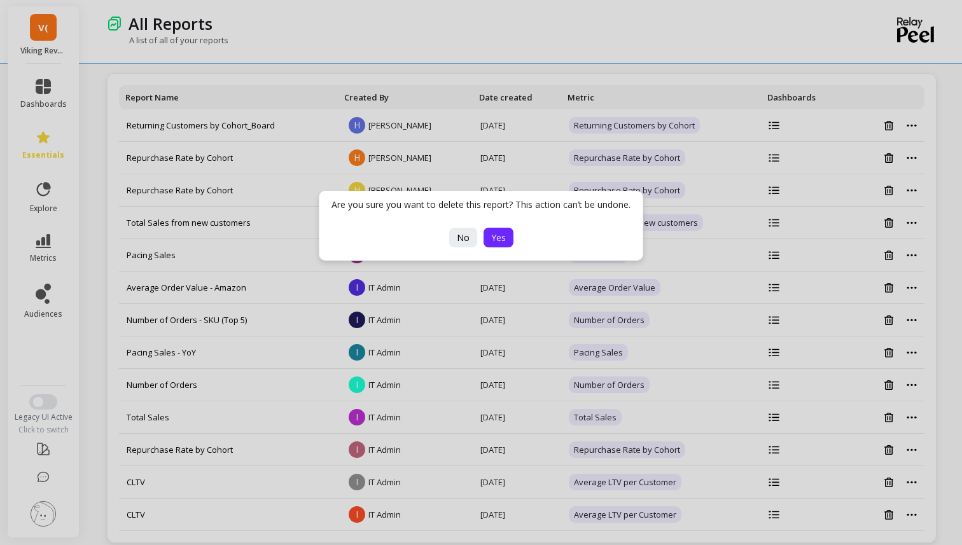
click at [501, 242] on span "Yes" at bounding box center [498, 238] width 15 height 12
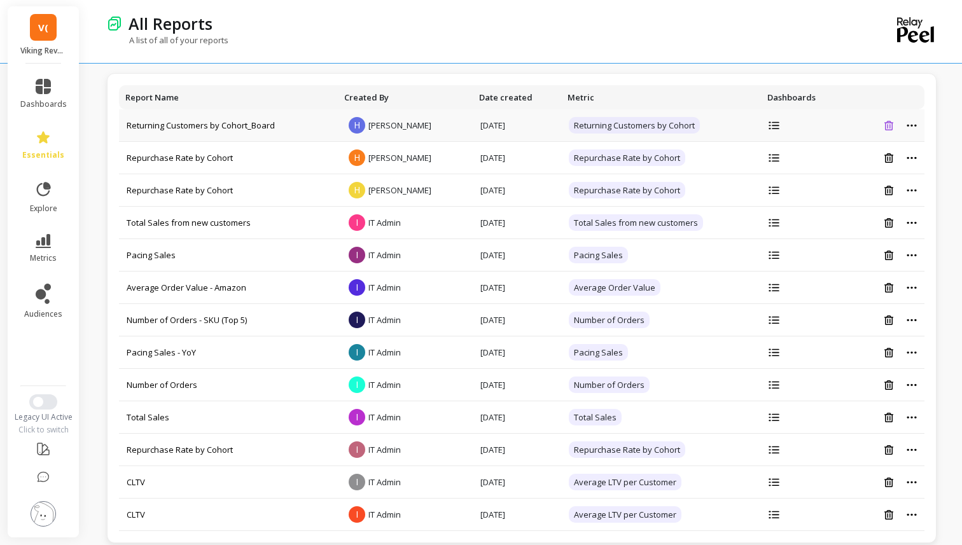
click at [890, 121] on icon at bounding box center [888, 126] width 9 height 10
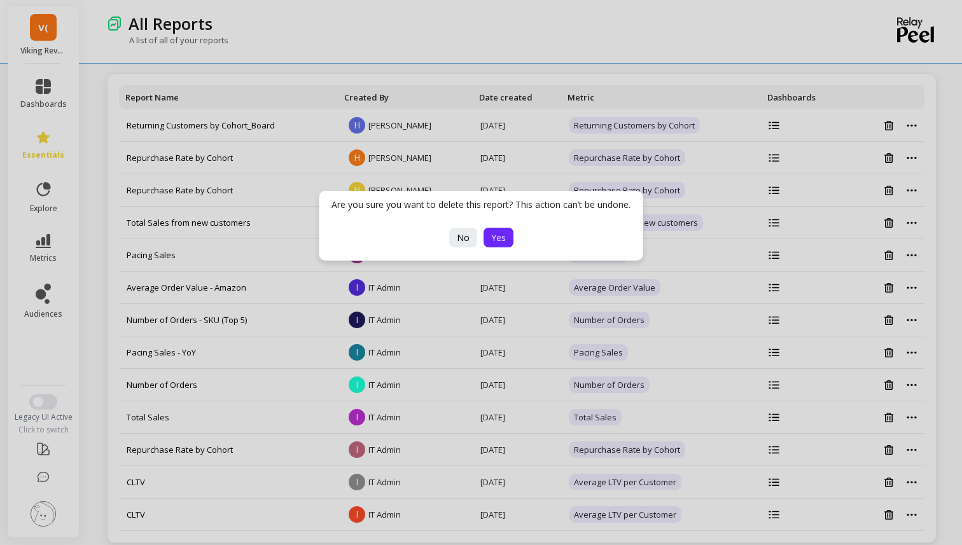
click at [499, 235] on span "Yes" at bounding box center [498, 238] width 15 height 12
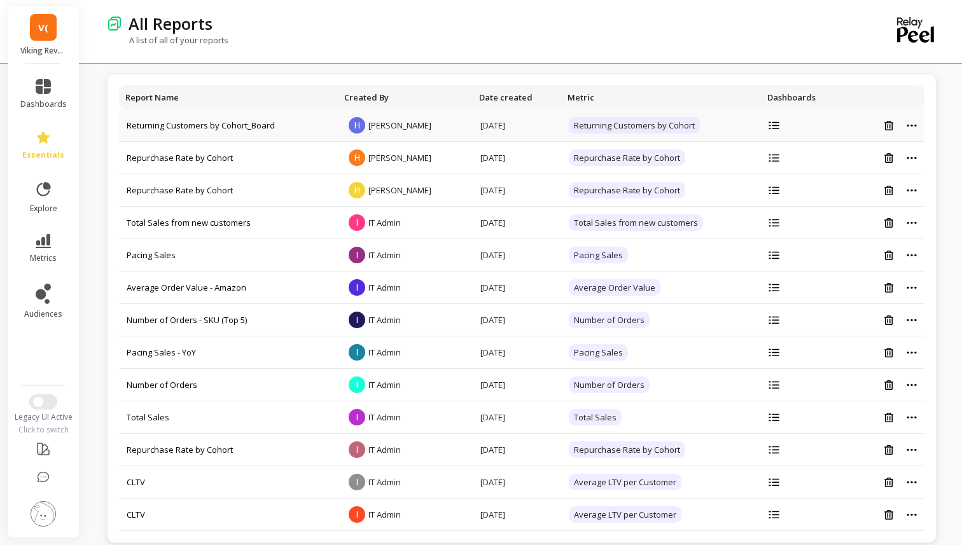
click at [901, 126] on div at bounding box center [883, 125] width 66 height 11
click at [893, 121] on button at bounding box center [888, 125] width 17 height 11
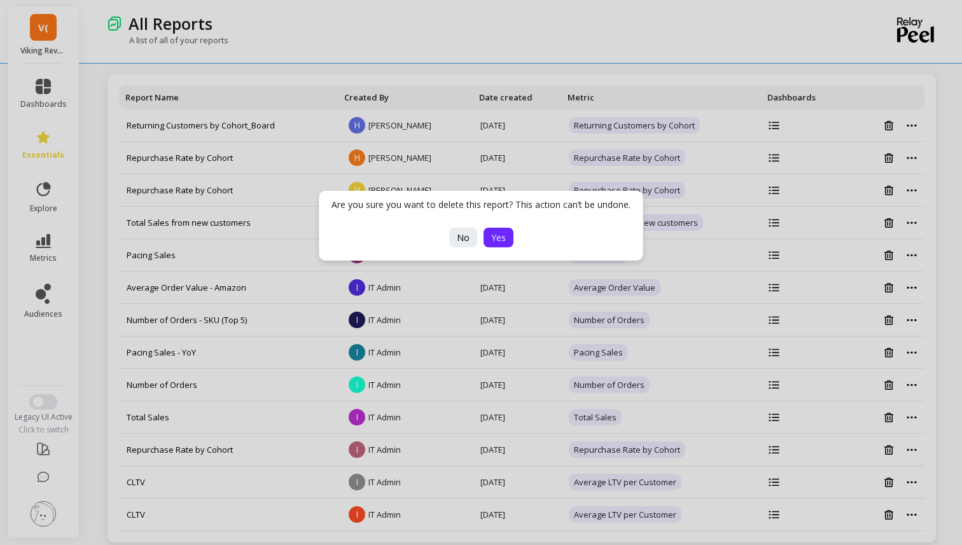
click at [495, 234] on span "Yes" at bounding box center [498, 238] width 15 height 12
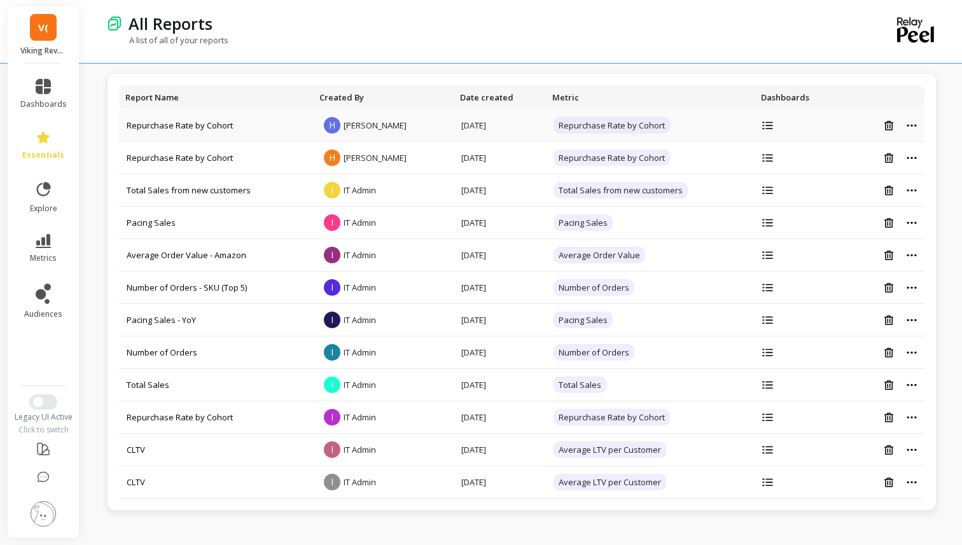
click at [881, 132] on td at bounding box center [881, 125] width 85 height 32
click at [882, 128] on button at bounding box center [888, 125] width 17 height 11
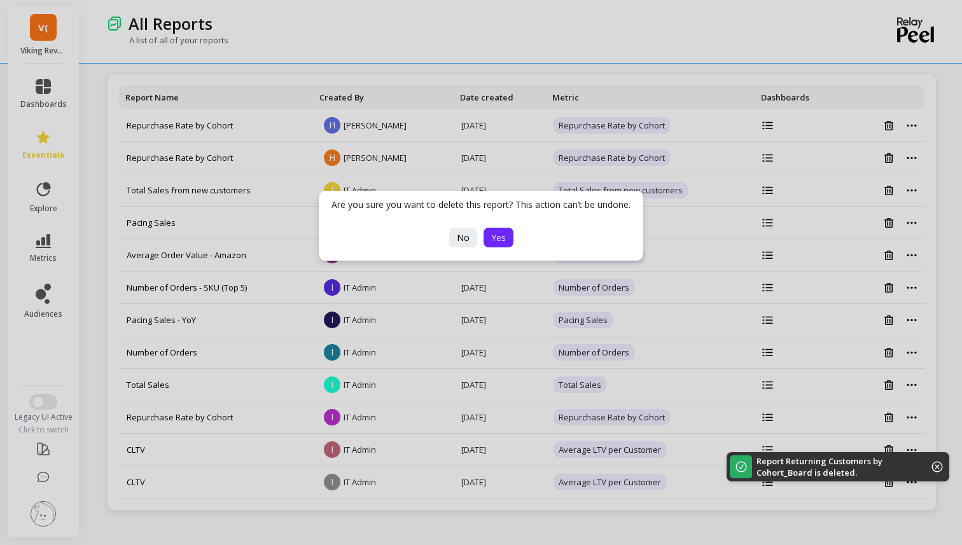
click at [501, 239] on span "Yes" at bounding box center [498, 238] width 15 height 12
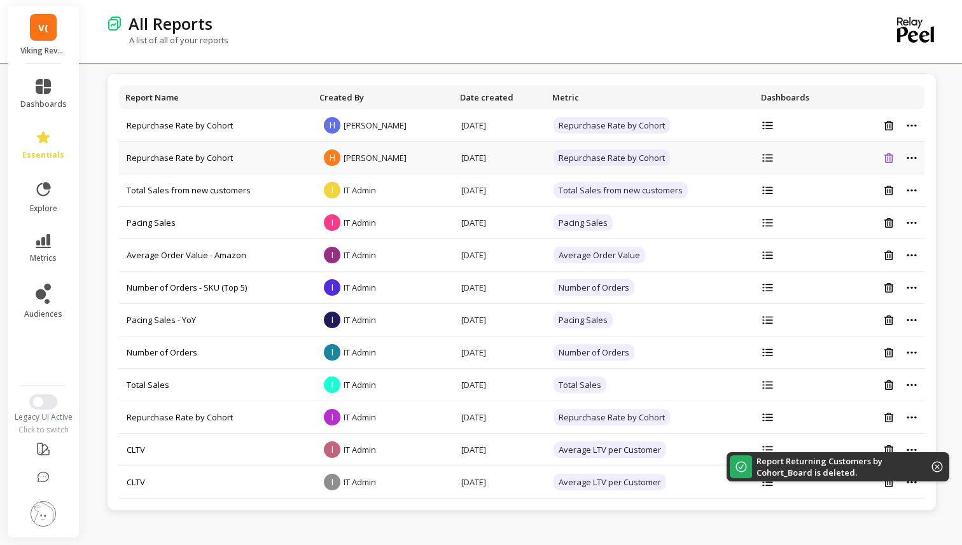
click at [890, 158] on icon at bounding box center [888, 158] width 9 height 10
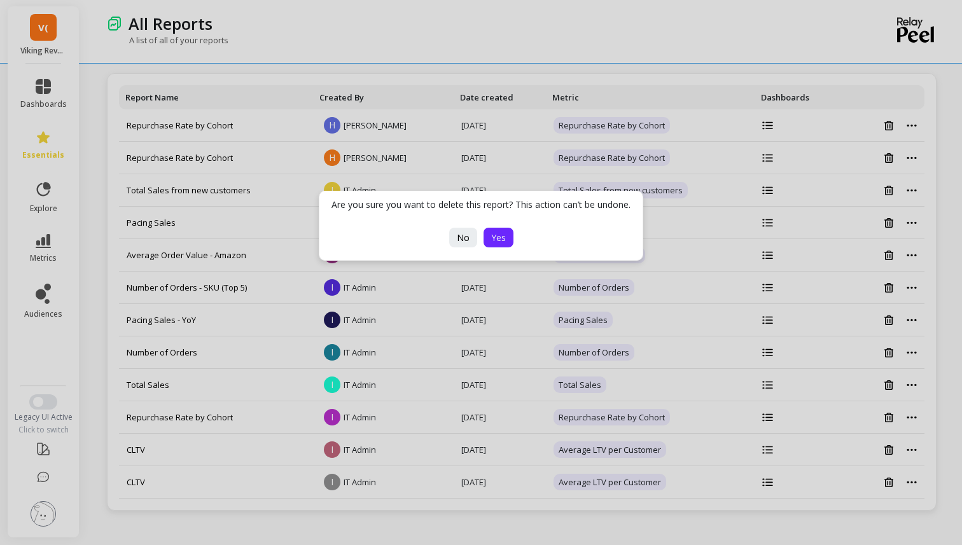
click at [501, 237] on span "Yes" at bounding box center [498, 238] width 15 height 12
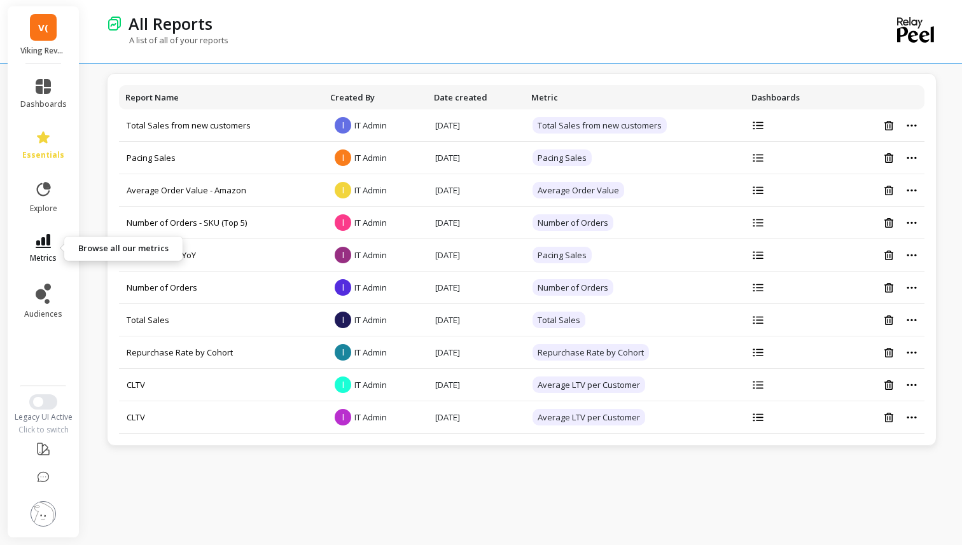
click at [39, 245] on icon at bounding box center [43, 241] width 15 height 14
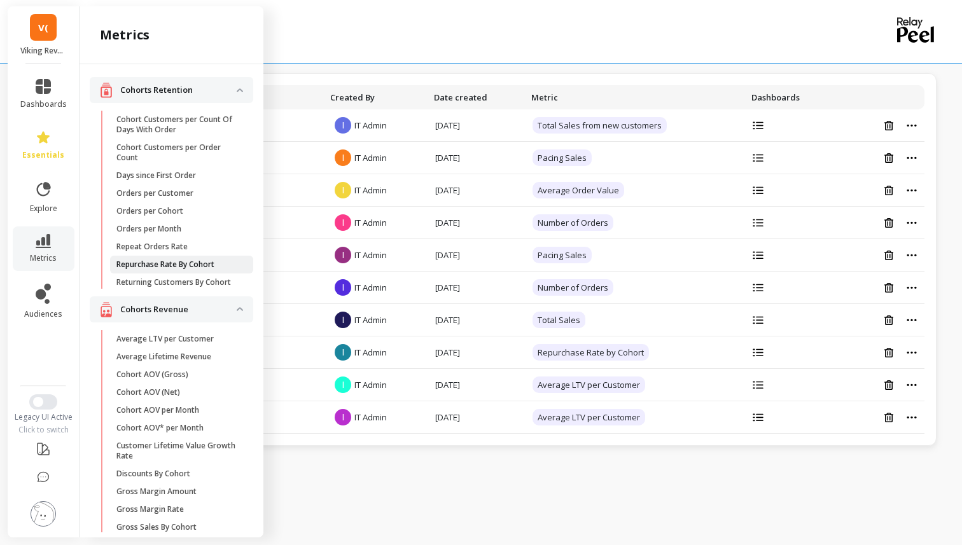
click at [144, 269] on p "Repurchase Rate By Cohort" at bounding box center [165, 264] width 98 height 10
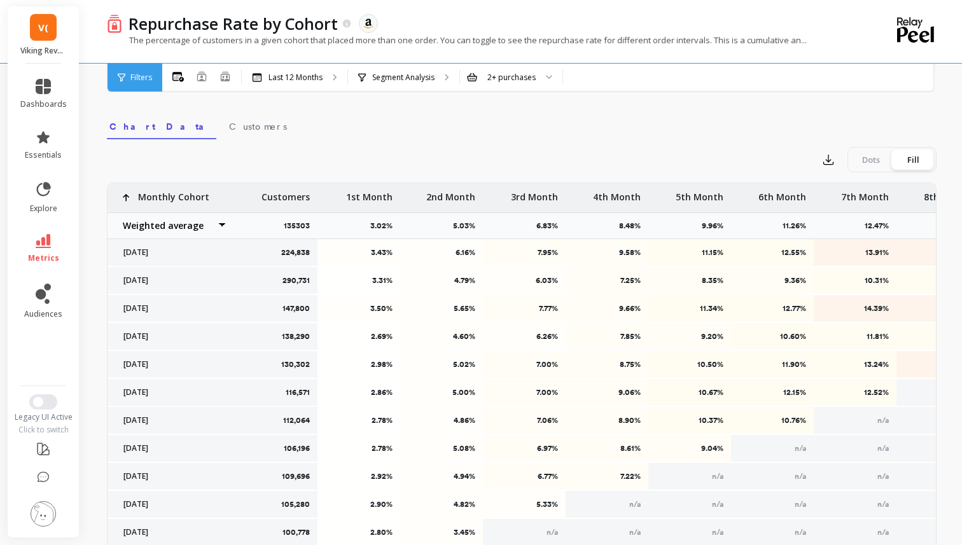
scroll to position [405, 0]
click at [52, 235] on link "metrics" at bounding box center [43, 248] width 46 height 29
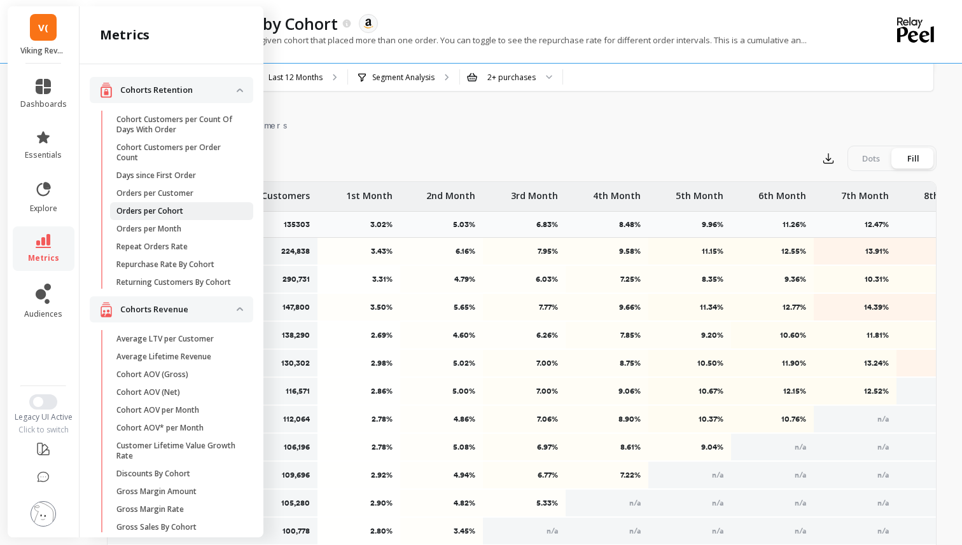
click at [145, 214] on p "Orders per Cohort" at bounding box center [149, 211] width 67 height 10
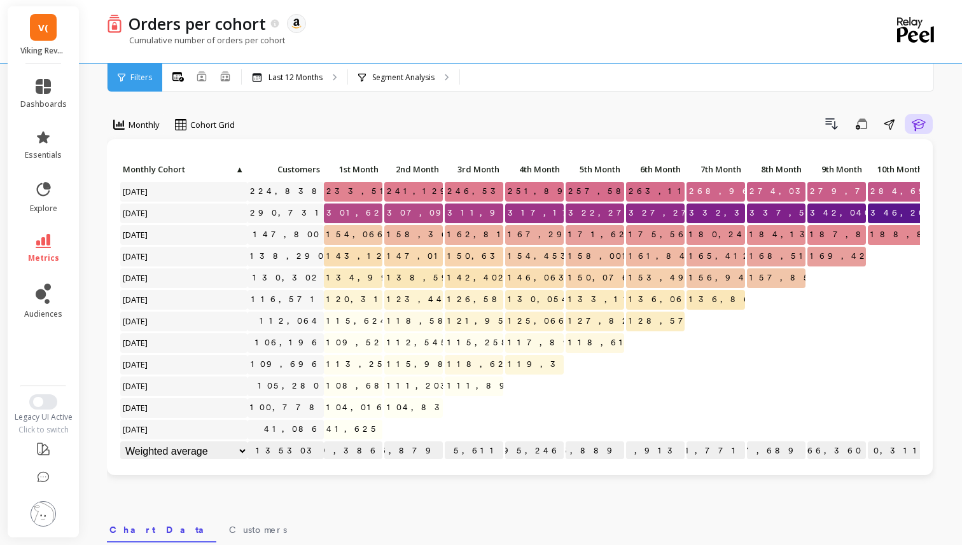
click at [926, 130] on button "Learn" at bounding box center [918, 124] width 28 height 20
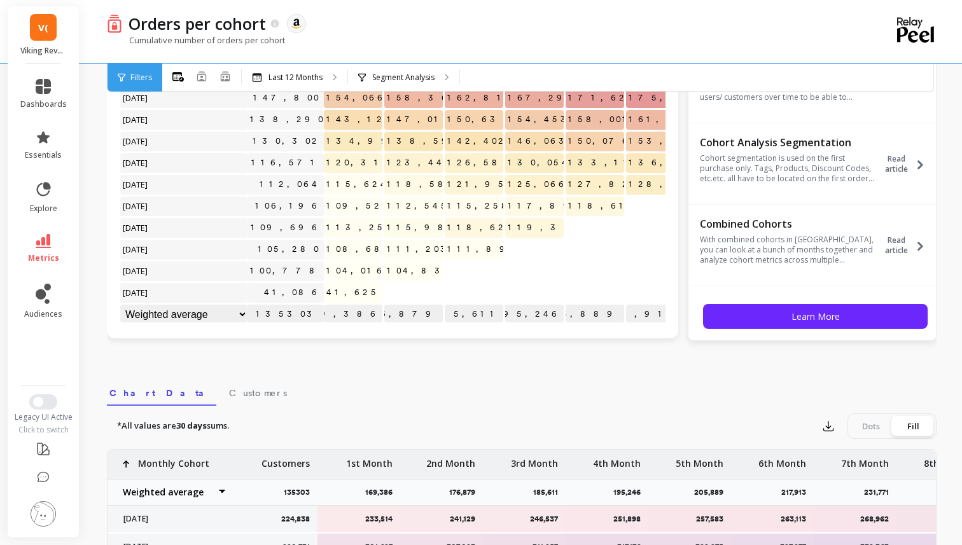
scroll to position [162, 0]
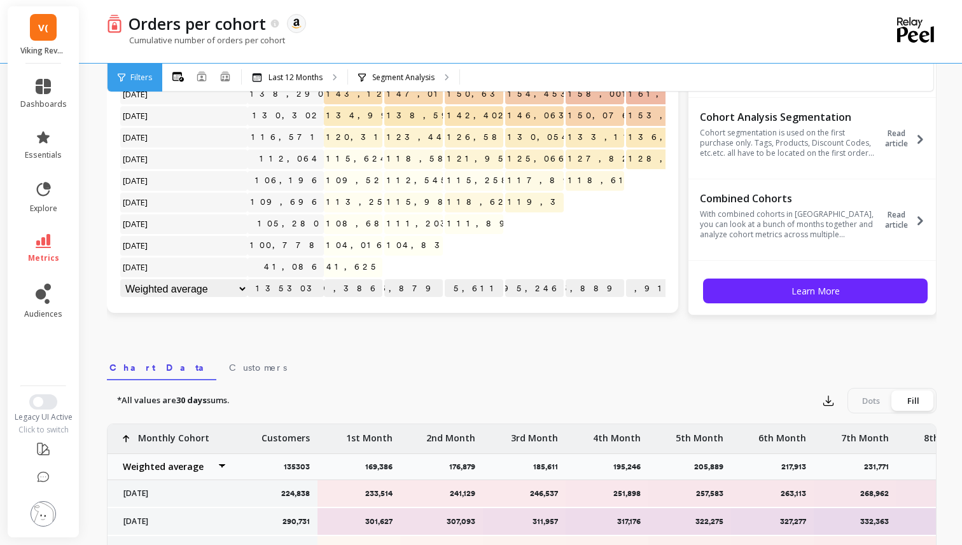
click at [611, 334] on div "Monthly Cohort Grid Drill Down Save Share Learn Click to create an audience 224…" at bounding box center [521, 374] width 829 height 971
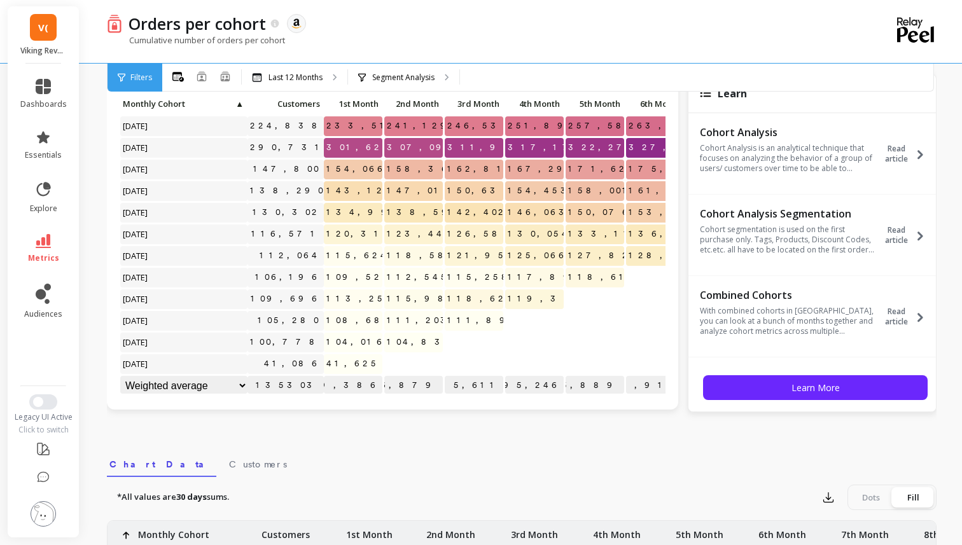
scroll to position [0, 0]
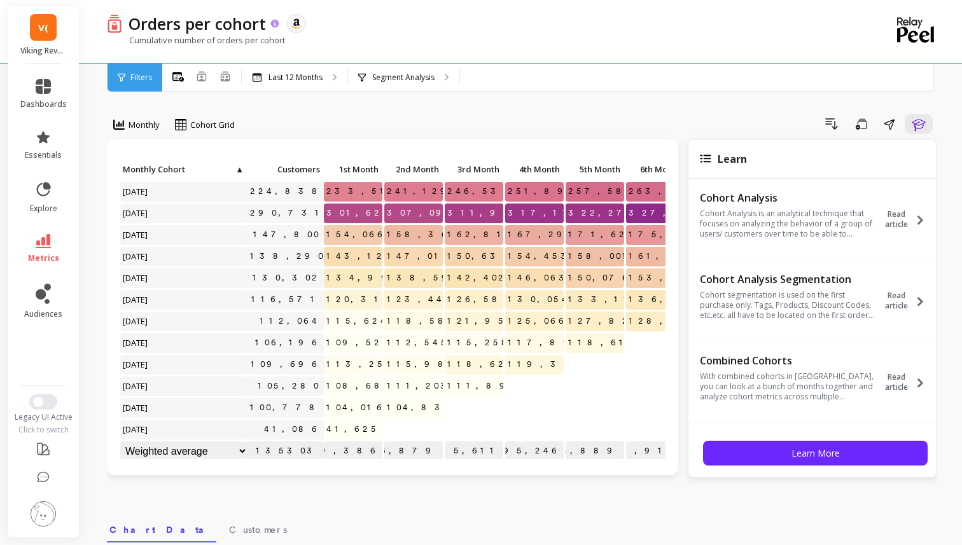
click at [273, 22] on icon at bounding box center [275, 23] width 8 height 8
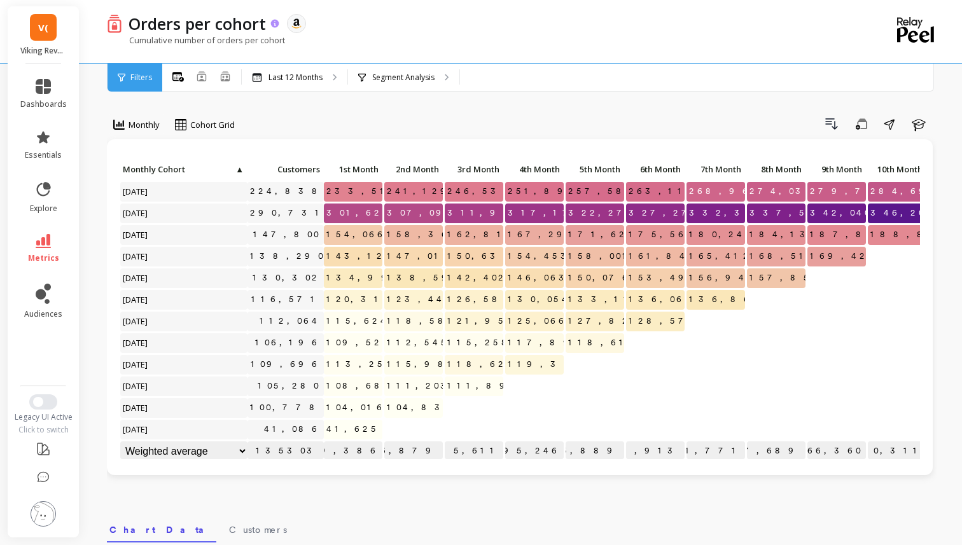
click at [273, 22] on icon at bounding box center [275, 23] width 8 height 8
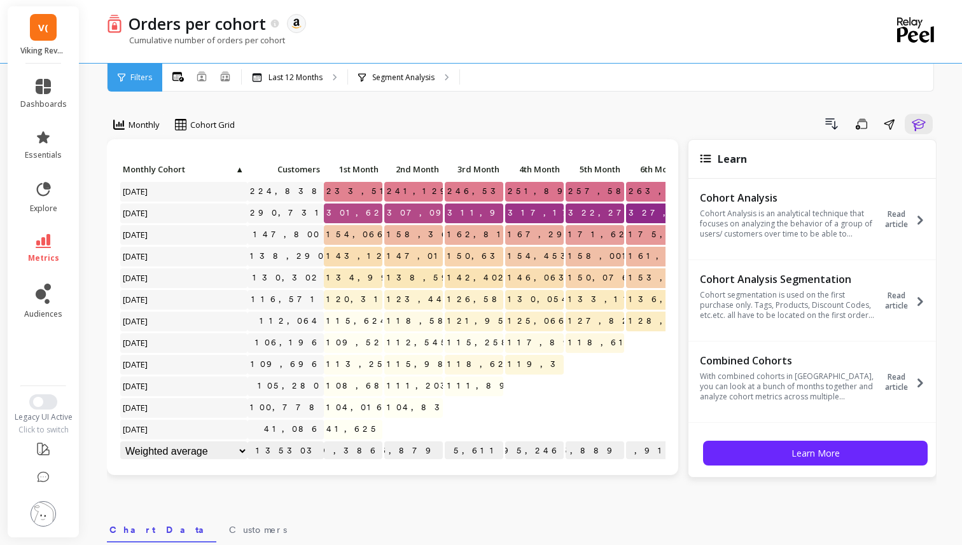
click at [562, 98] on div "Monthly Cohort Grid Drill Down Save Share Learn Click to create an audience 224…" at bounding box center [521, 536] width 829 height 971
click at [48, 236] on icon at bounding box center [43, 241] width 15 height 14
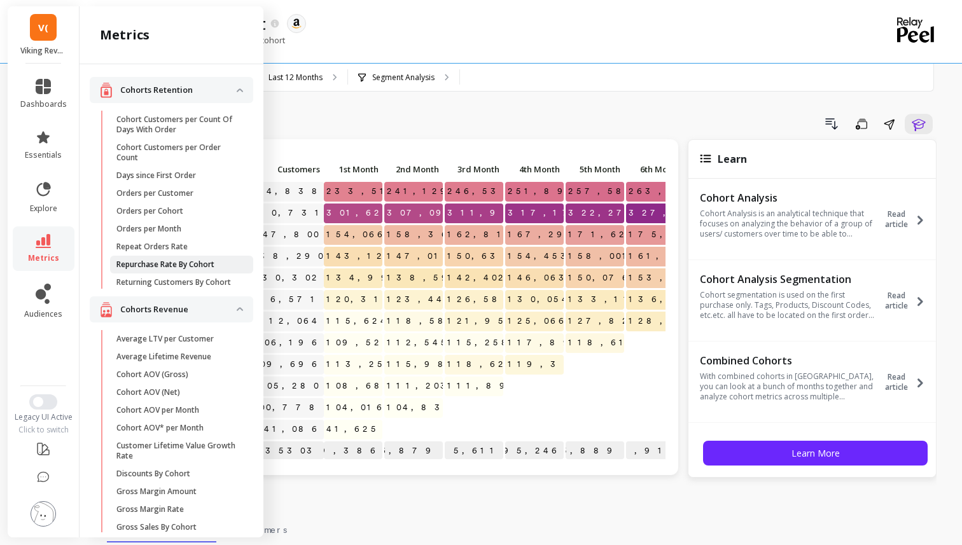
click at [175, 270] on link "Repurchase Rate By Cohort" at bounding box center [181, 265] width 143 height 18
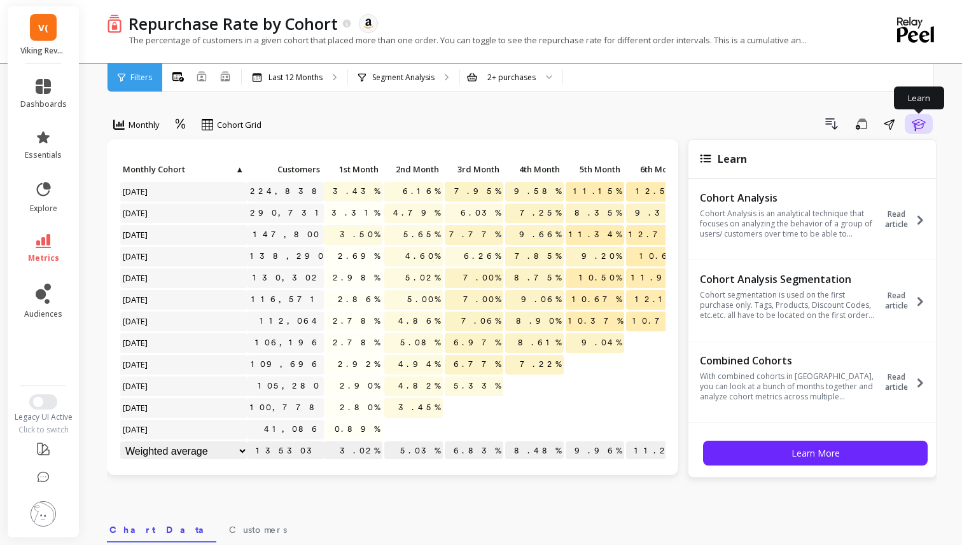
click at [920, 120] on icon "button" at bounding box center [917, 125] width 13 height 12
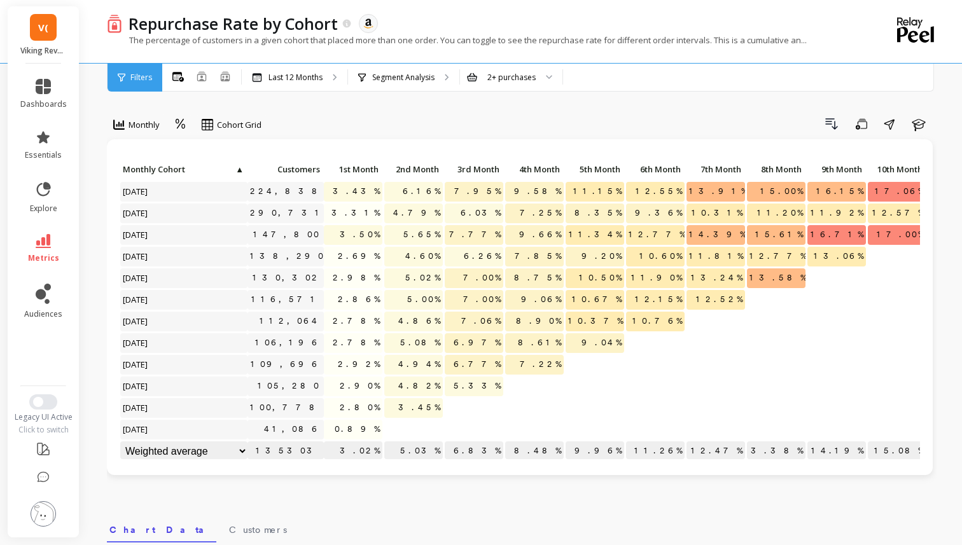
scroll to position [1, 0]
click at [179, 124] on icon at bounding box center [180, 124] width 11 height 12
click at [207, 183] on div "Absolute" at bounding box center [215, 178] width 73 height 12
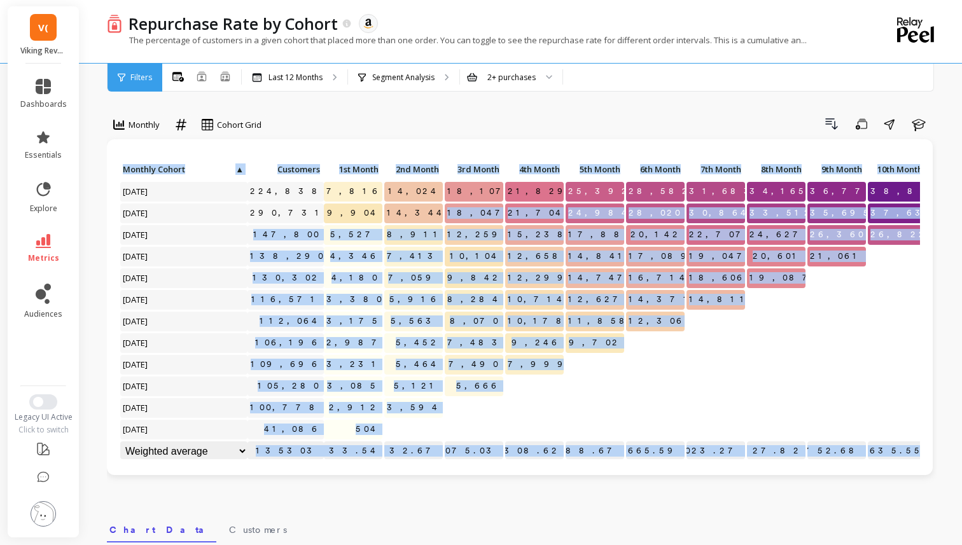
drag, startPoint x: 121, startPoint y: 191, endPoint x: 482, endPoint y: 205, distance: 361.5
click at [482, 205] on div "Click to create an audience 224,838 7,816 14,024 18,107 21,829 25,392 28,582 31…" at bounding box center [570, 311] width 900 height 303
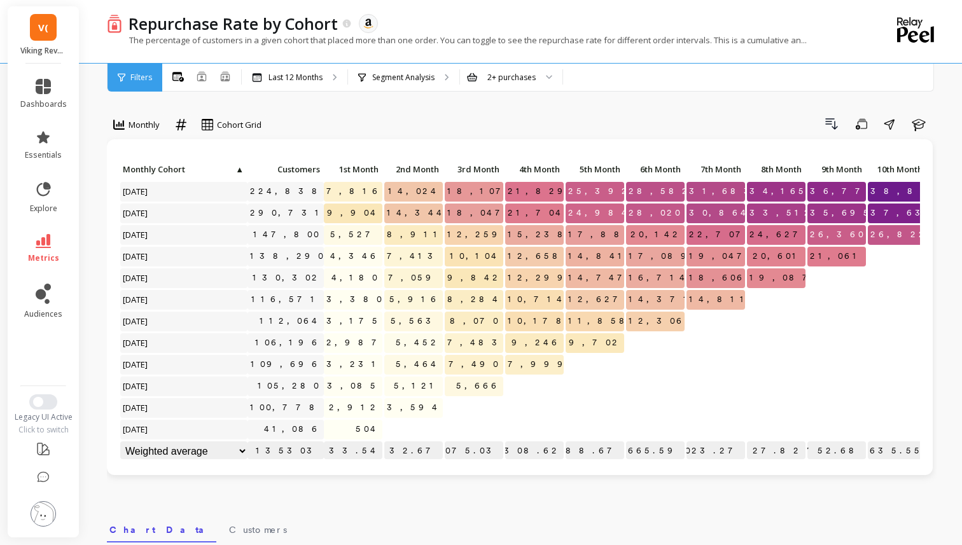
click at [287, 149] on div "Click to create an audience 224,838 7,816 14,024 18,107 21,829 25,392 28,582 31…" at bounding box center [520, 307] width 826 height 336
drag, startPoint x: 125, startPoint y: 191, endPoint x: 167, endPoint y: 192, distance: 41.4
click at [151, 192] on span "[DATE]" at bounding box center [135, 191] width 31 height 19
drag, startPoint x: 271, startPoint y: 193, endPoint x: 323, endPoint y: 193, distance: 52.2
click at [323, 193] on div "Click to create an audience 224,838 7,816 14,024 18,107 21,829 25,392 28,582 31…" at bounding box center [570, 311] width 900 height 303
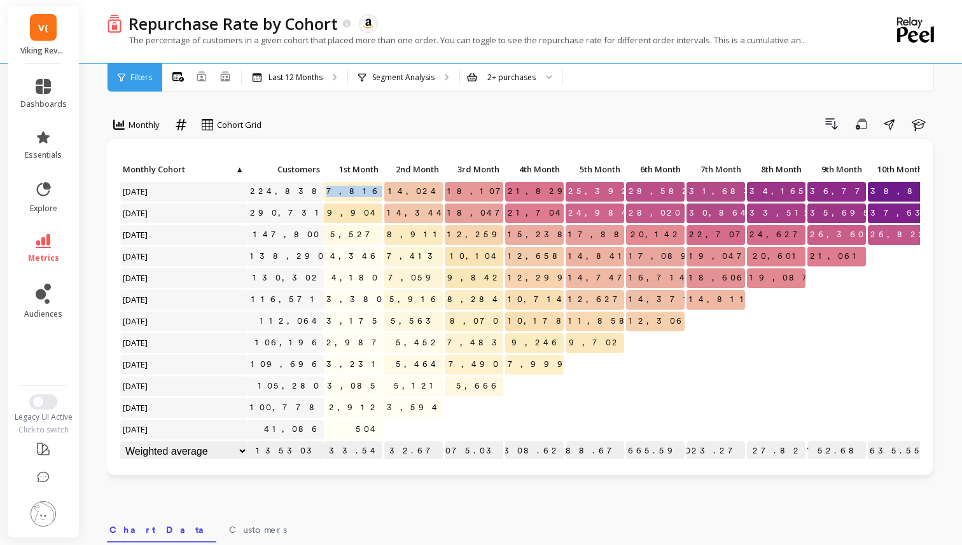
drag, startPoint x: 352, startPoint y: 190, endPoint x: 385, endPoint y: 190, distance: 33.7
click at [385, 190] on div "Click to create an audience 224,838 7,816 14,024 18,107 21,829 25,392 28,582 31…" at bounding box center [570, 311] width 900 height 303
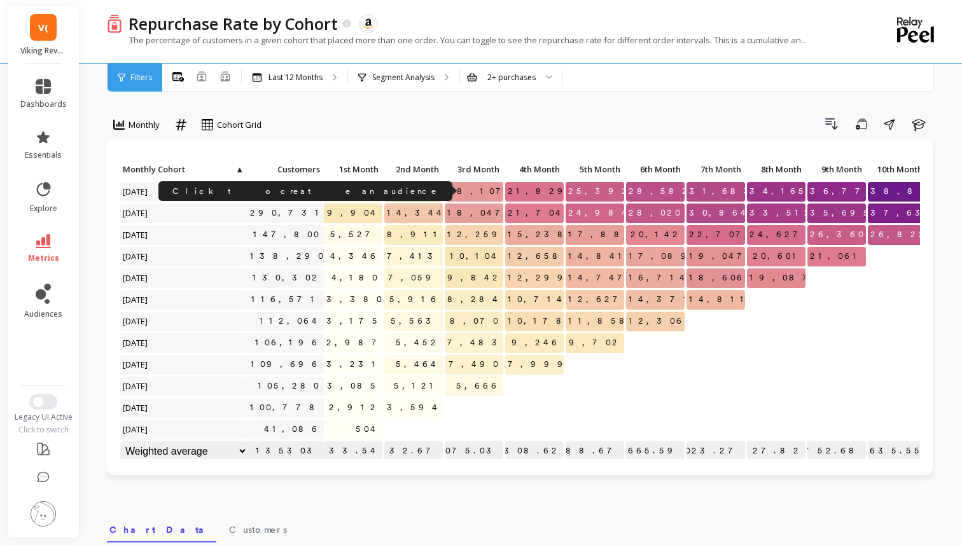
drag, startPoint x: 279, startPoint y: 188, endPoint x: 332, endPoint y: 190, distance: 53.5
click at [332, 190] on div "Click to create an audience 224,838 7,816 14,024 18,107 21,829 25,392 28,582 31…" at bounding box center [570, 311] width 900 height 303
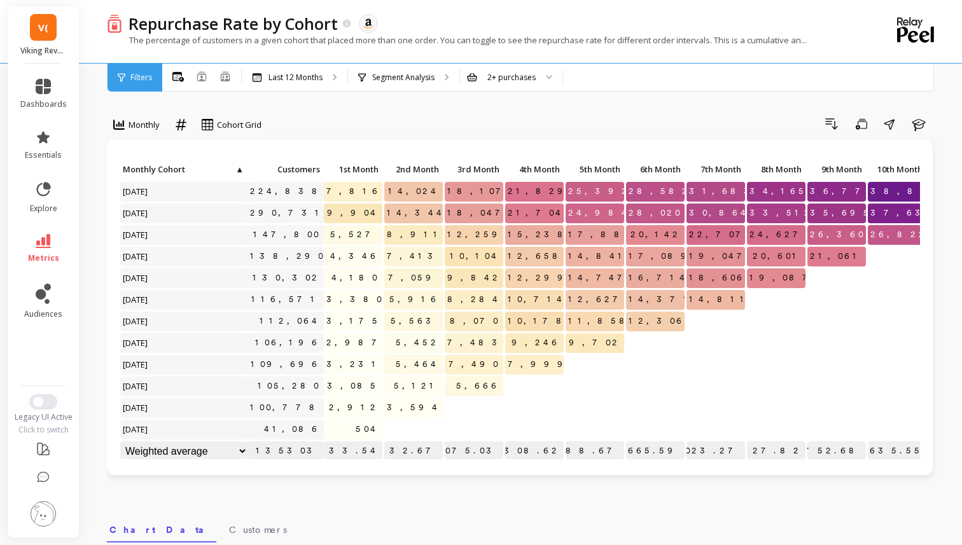
click at [413, 188] on span "14,024" at bounding box center [413, 191] width 57 height 19
drag, startPoint x: 352, startPoint y: 192, endPoint x: 367, endPoint y: 192, distance: 15.3
click at [367, 192] on p "7,816" at bounding box center [353, 191] width 59 height 19
drag, startPoint x: 401, startPoint y: 195, endPoint x: 441, endPoint y: 195, distance: 39.4
click at [441, 195] on p "14,024" at bounding box center [413, 191] width 59 height 19
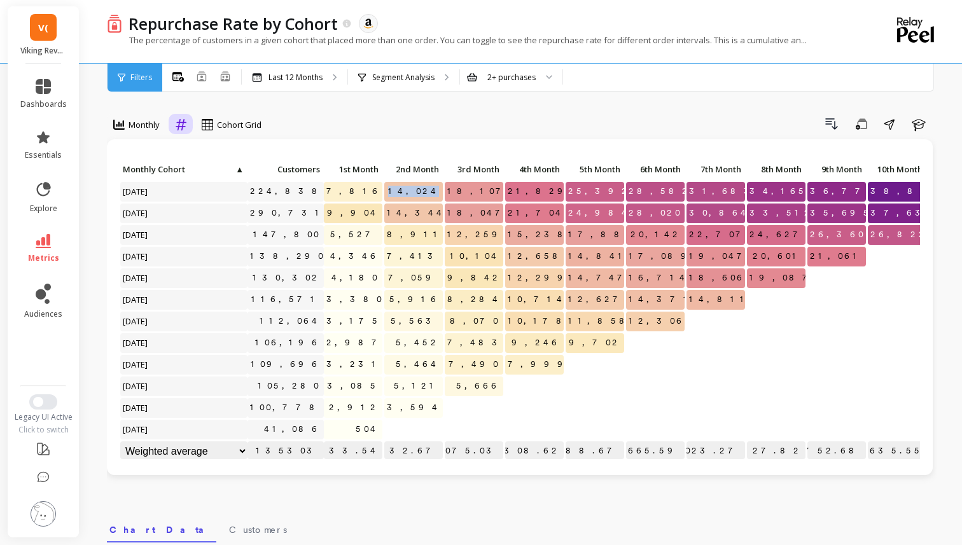
click at [178, 128] on icon at bounding box center [181, 124] width 11 height 11
click at [197, 151] on div "Relative" at bounding box center [215, 154] width 73 height 12
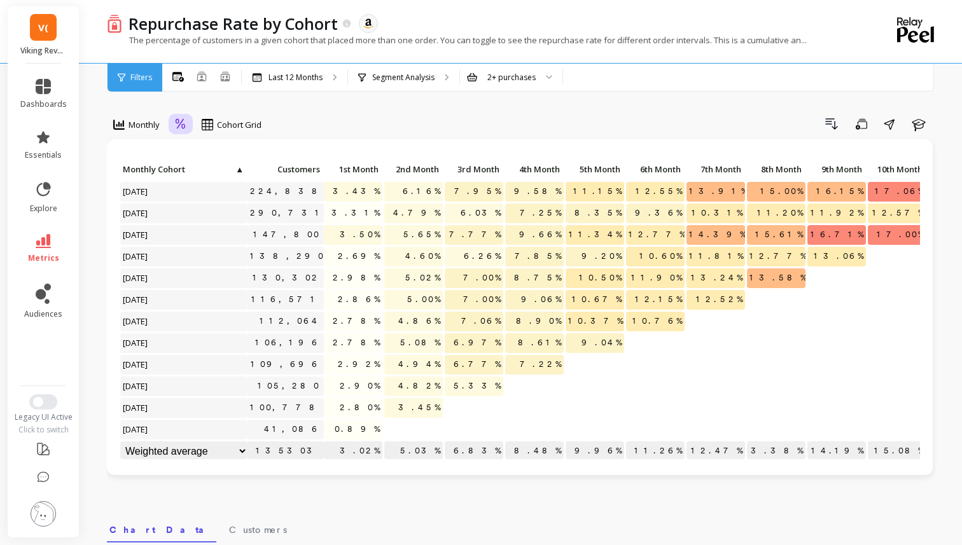
click at [170, 121] on div at bounding box center [181, 125] width 24 height 22
click at [205, 181] on div "Absolute" at bounding box center [215, 178] width 73 height 12
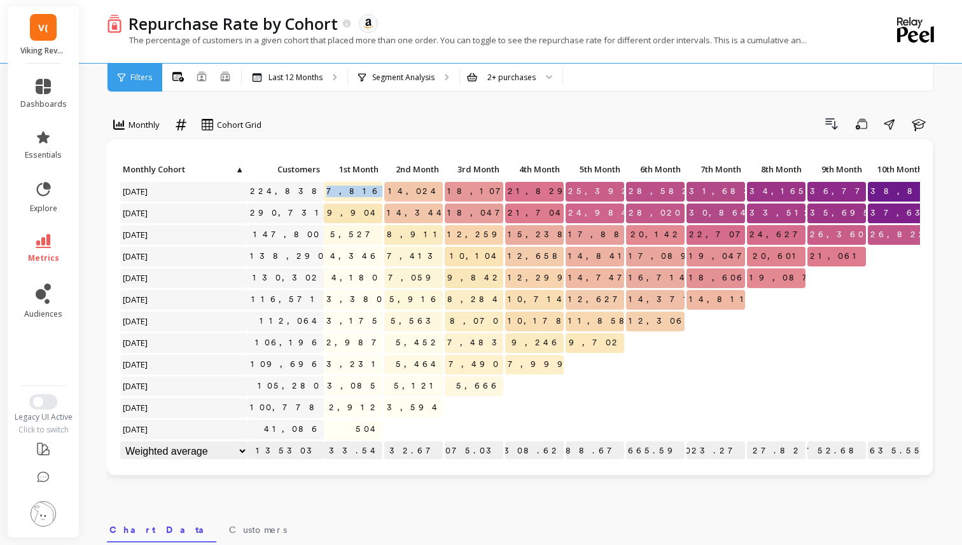
drag, startPoint x: 356, startPoint y: 191, endPoint x: 384, endPoint y: 191, distance: 28.6
click at [384, 191] on div "Click to create an audience 224,838 7,816 14,024 18,107 21,829 25,392 28,582 31…" at bounding box center [570, 311] width 900 height 303
drag, startPoint x: 280, startPoint y: 211, endPoint x: 328, endPoint y: 212, distance: 47.1
click at [328, 212] on div "Click to create an audience 224,838 7,816 14,024 18,107 21,829 25,392 28,582 31…" at bounding box center [570, 311] width 900 height 303
click at [280, 207] on div "Click to create an audience 290,731" at bounding box center [285, 214] width 76 height 20
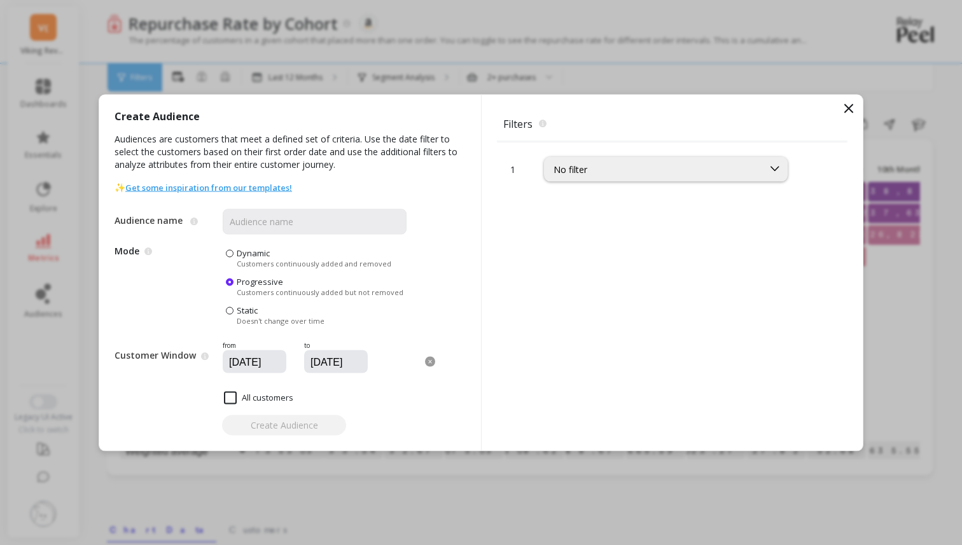
click at [849, 110] on icon at bounding box center [848, 107] width 15 height 15
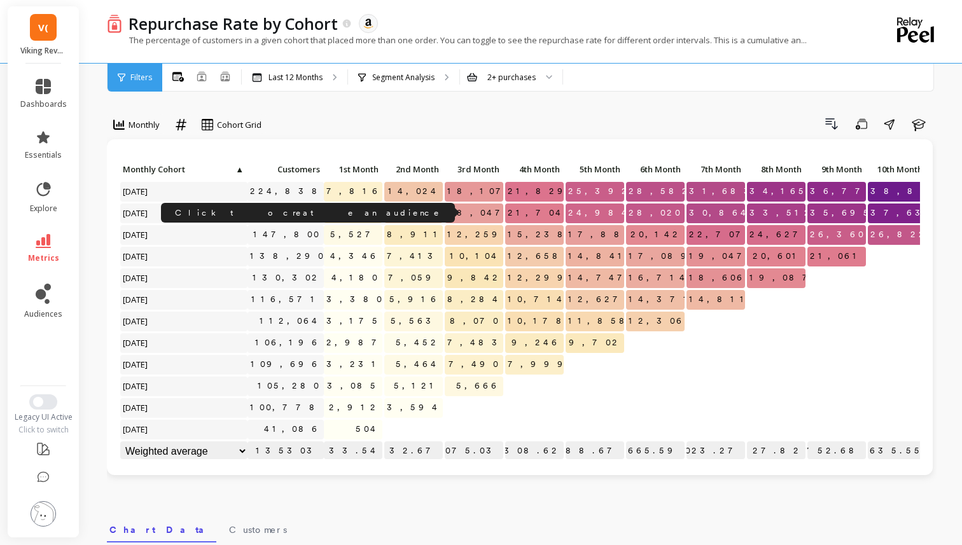
drag, startPoint x: 282, startPoint y: 212, endPoint x: 325, endPoint y: 212, distance: 42.6
click at [325, 212] on div "Click to create an audience 224,838 7,816 14,024 18,107 21,829 25,392 28,582 31…" at bounding box center [570, 311] width 900 height 303
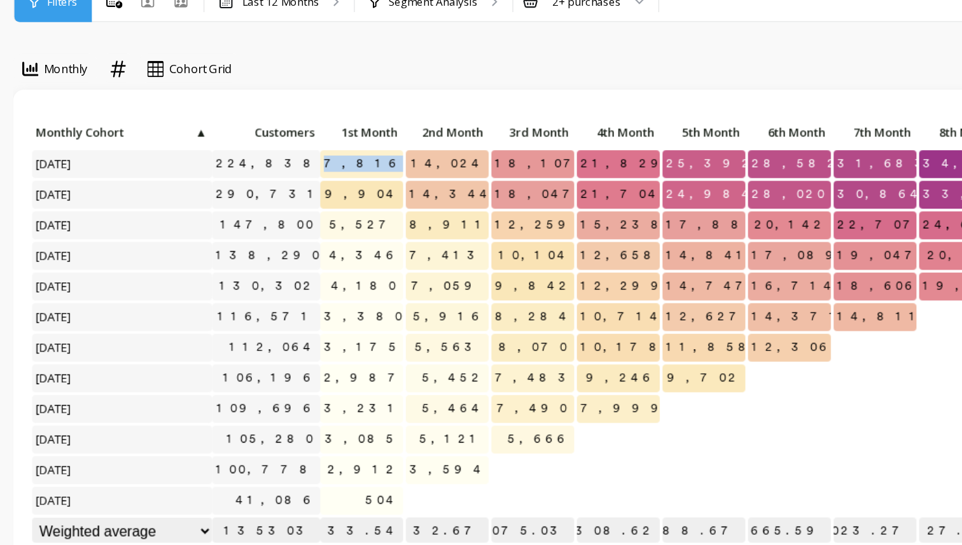
drag, startPoint x: 352, startPoint y: 188, endPoint x: 383, endPoint y: 191, distance: 31.3
click at [384, 191] on div "Click to create an audience 224,838 7,816 14,024 18,107 21,829 25,392 28,582 31…" at bounding box center [570, 311] width 900 height 303
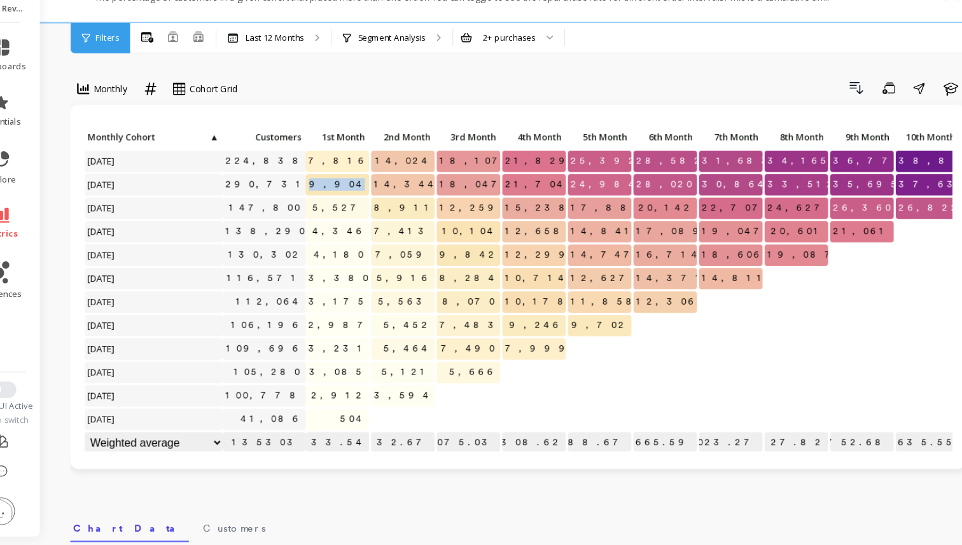
drag, startPoint x: 344, startPoint y: 213, endPoint x: 380, endPoint y: 214, distance: 35.6
click at [380, 214] on p "9,904" at bounding box center [353, 213] width 59 height 19
drag, startPoint x: 276, startPoint y: 212, endPoint x: 324, endPoint y: 219, distance: 48.9
click at [324, 219] on div "Click to create an audience 224,838 7,816 14,024 18,107 21,829 25,392 28,582 31…" at bounding box center [570, 311] width 900 height 303
drag, startPoint x: 349, startPoint y: 191, endPoint x: 384, endPoint y: 191, distance: 35.0
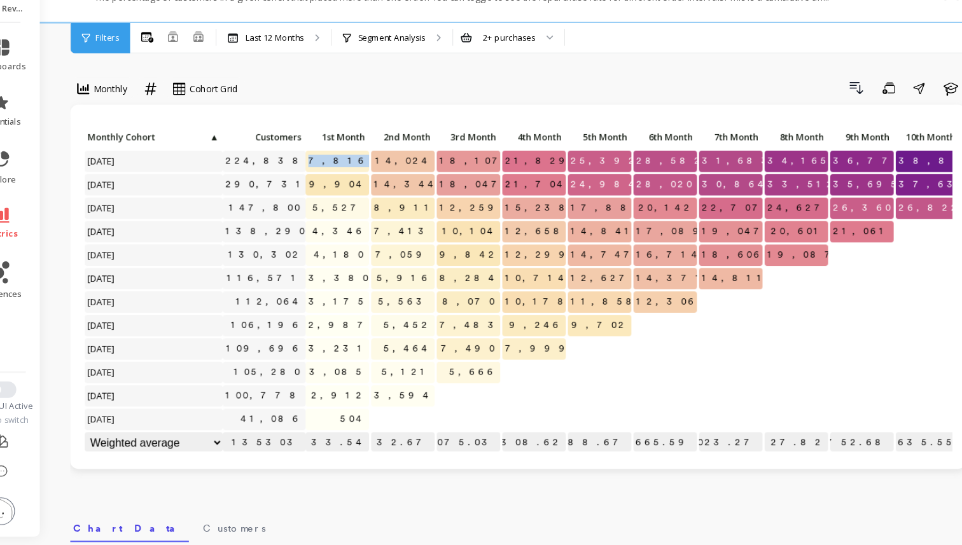
click at [384, 191] on div "Click to create an audience 224,838 7,816 14,024 18,107 21,829 25,392 28,582 31…" at bounding box center [570, 311] width 900 height 303
drag, startPoint x: 351, startPoint y: 214, endPoint x: 382, endPoint y: 214, distance: 31.2
click at [382, 214] on div "9,904" at bounding box center [353, 215] width 60 height 22
click at [380, 191] on span "7,816" at bounding box center [354, 191] width 60 height 19
drag, startPoint x: 381, startPoint y: 191, endPoint x: 347, endPoint y: 192, distance: 34.4
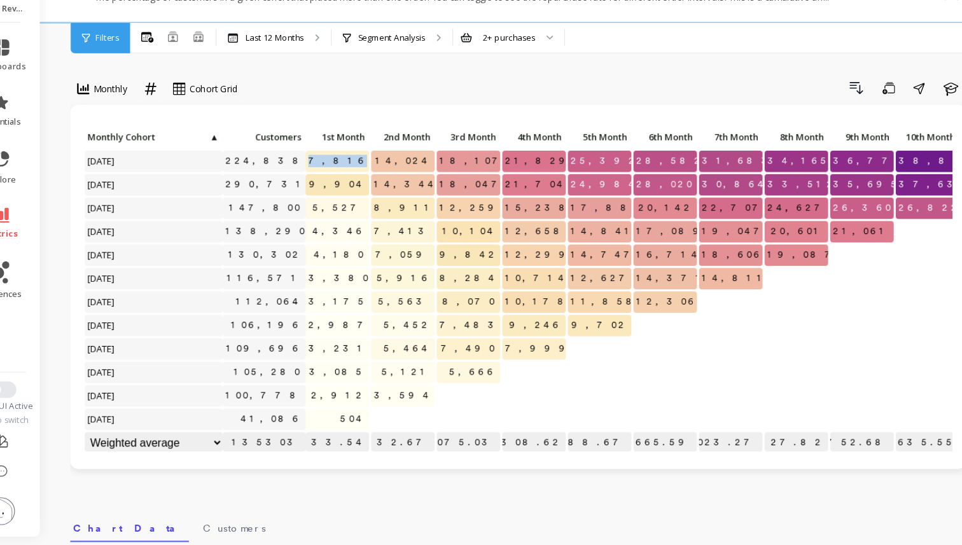
click at [347, 192] on p "7,816" at bounding box center [353, 191] width 59 height 19
click at [277, 151] on div "Click to create an audience 224,838 7,816 14,024 18,107 21,829 25,392 28,582 31…" at bounding box center [520, 307] width 826 height 336
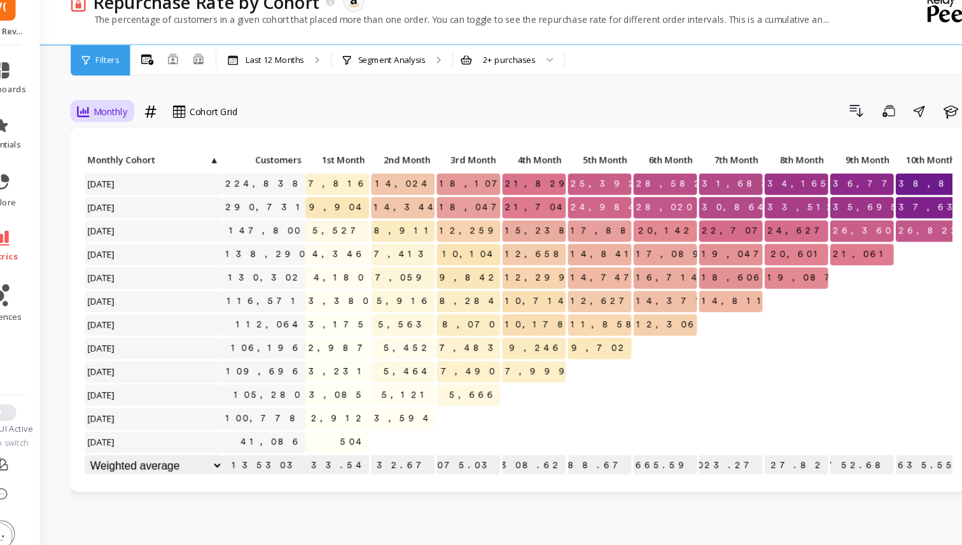
click at [137, 120] on span "Monthly" at bounding box center [143, 125] width 31 height 12
click at [143, 184] on div "Quarterly" at bounding box center [154, 178] width 88 height 22
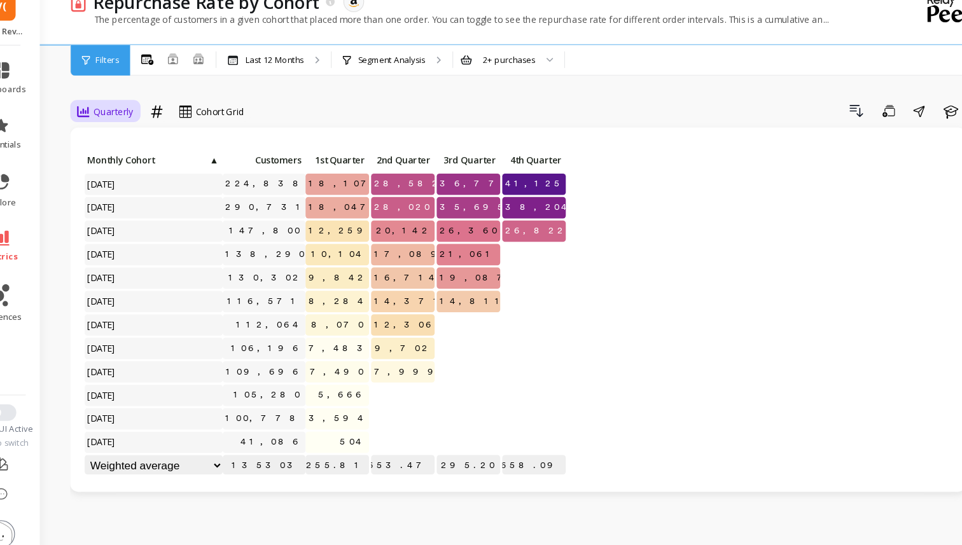
click at [134, 128] on span "Quarterly" at bounding box center [146, 125] width 37 height 12
click at [132, 209] on div "Yearly" at bounding box center [154, 202] width 88 height 22
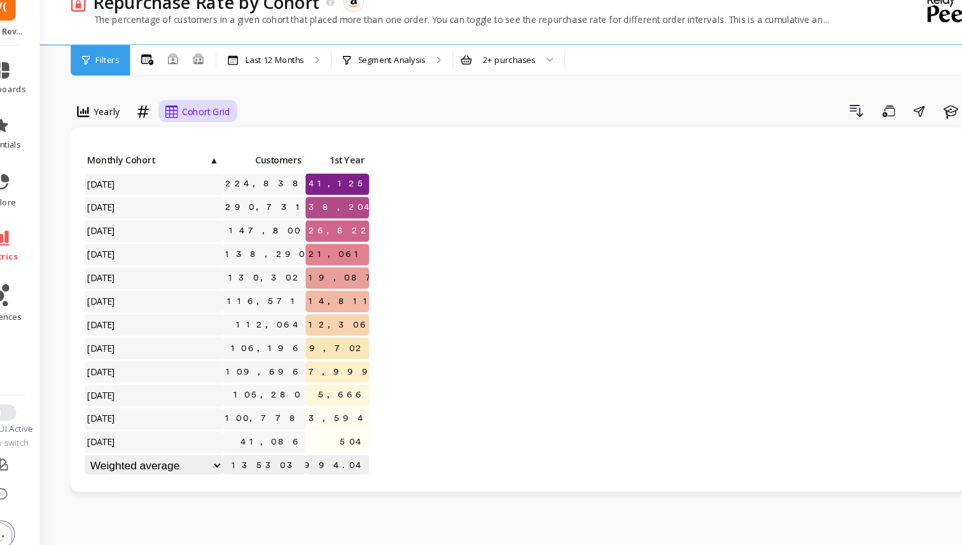
click at [225, 129] on span "Cohort Grid" at bounding box center [232, 125] width 45 height 12
click at [224, 179] on div "Cohort Line" at bounding box center [235, 178] width 73 height 12
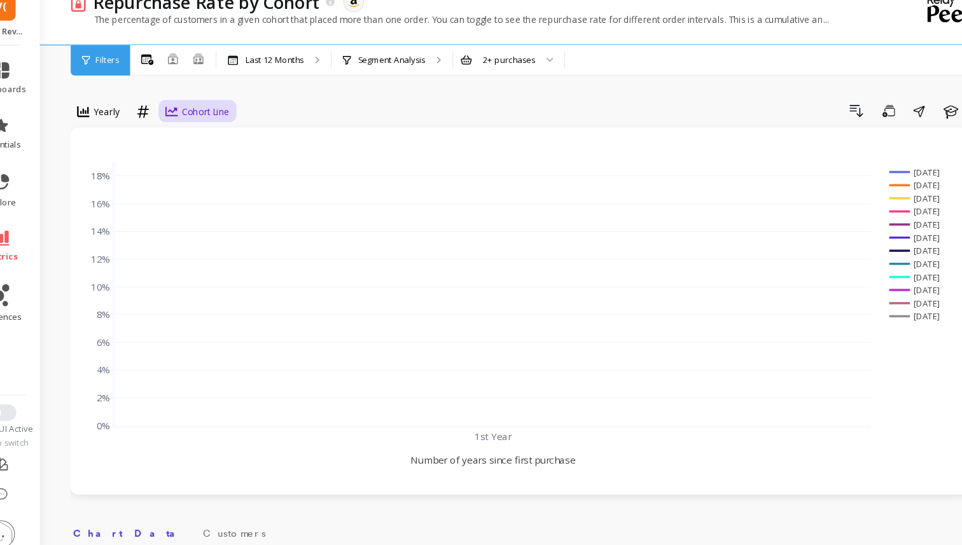
click at [227, 123] on span "Cohort Line" at bounding box center [232, 125] width 44 height 12
click at [226, 155] on div "Cohort Grid" at bounding box center [235, 154] width 73 height 12
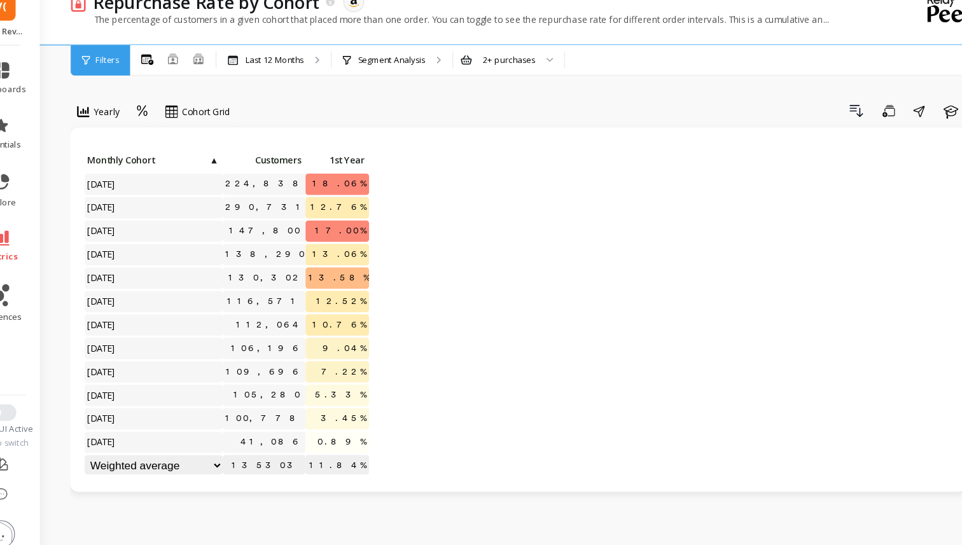
click at [125, 76] on div "Filters" at bounding box center [134, 78] width 55 height 28
click at [398, 68] on div "Segment Analysis" at bounding box center [403, 78] width 111 height 28
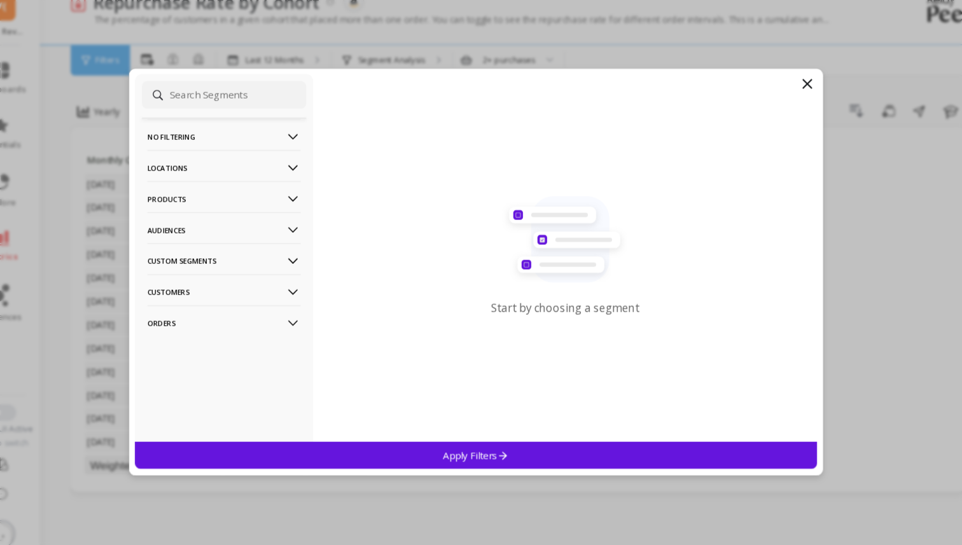
click at [247, 253] on p "Custom Segments" at bounding box center [248, 262] width 141 height 32
click at [253, 285] on div "Monthly Cohort" at bounding box center [248, 287] width 151 height 20
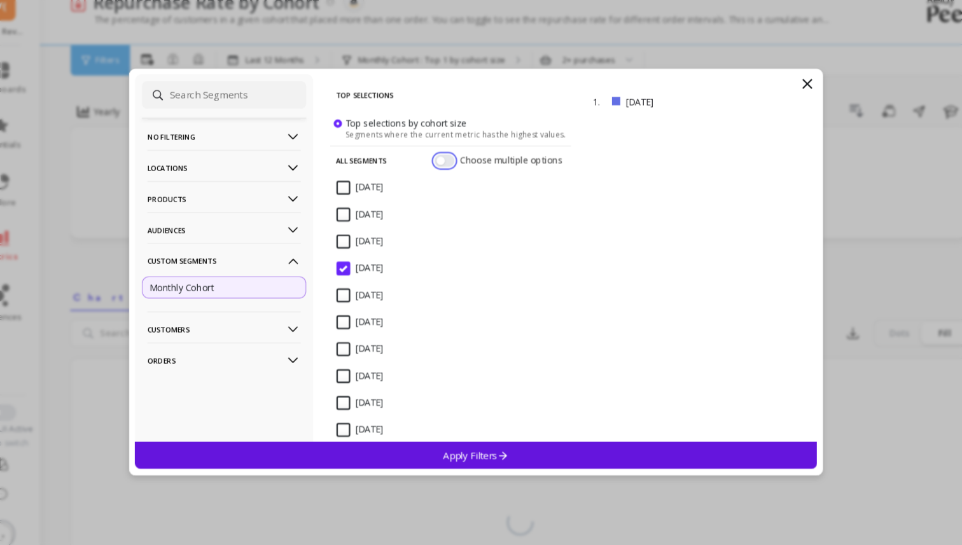
click at [457, 170] on button "button" at bounding box center [452, 169] width 18 height 11
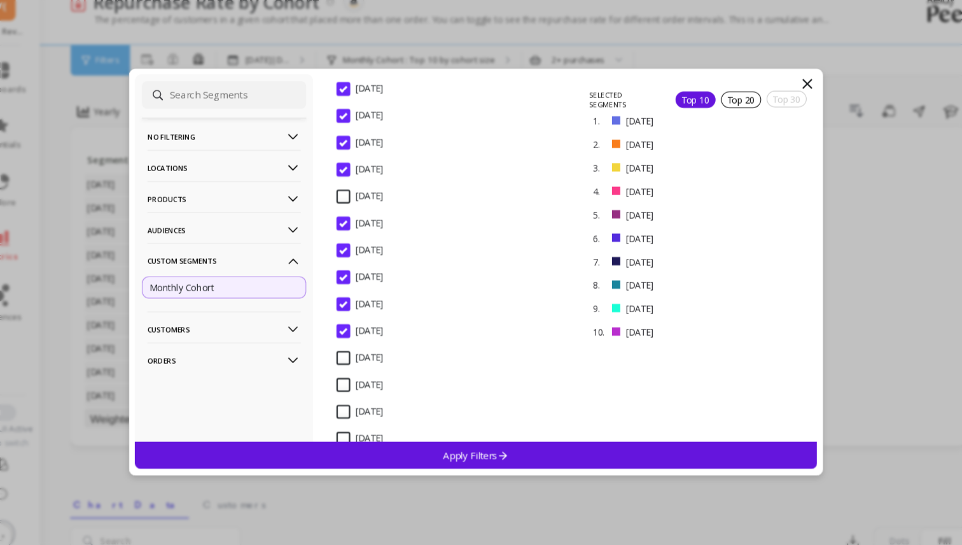
scroll to position [164, 0]
click at [453, 432] on div "Apply Filters" at bounding box center [481, 441] width 628 height 25
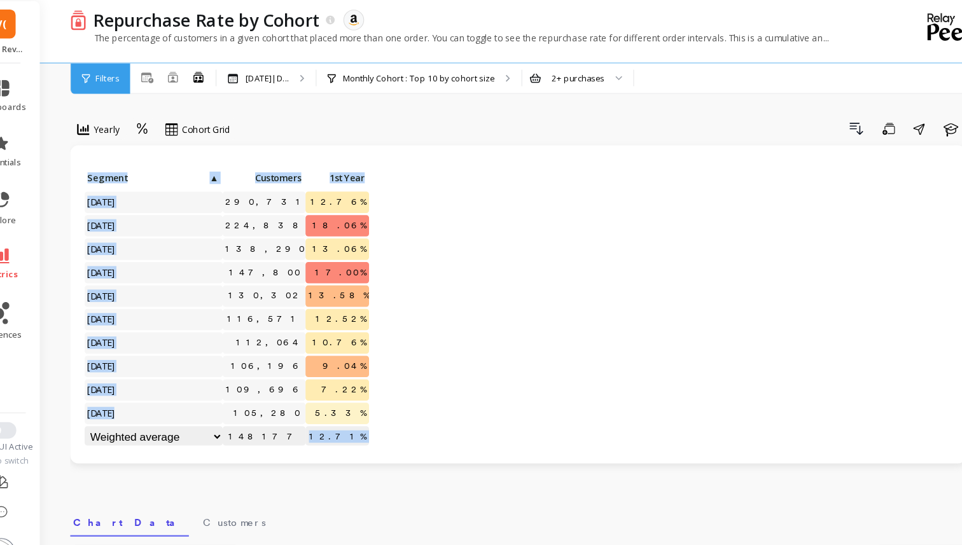
drag, startPoint x: 355, startPoint y: 405, endPoint x: 385, endPoint y: 405, distance: 29.9
click at [385, 405] on div "Click to create an audience 290,731 12.76% Click to create an audience 224,838 …" at bounding box center [520, 289] width 800 height 259
click at [141, 120] on span "Yearly" at bounding box center [140, 125] width 24 height 12
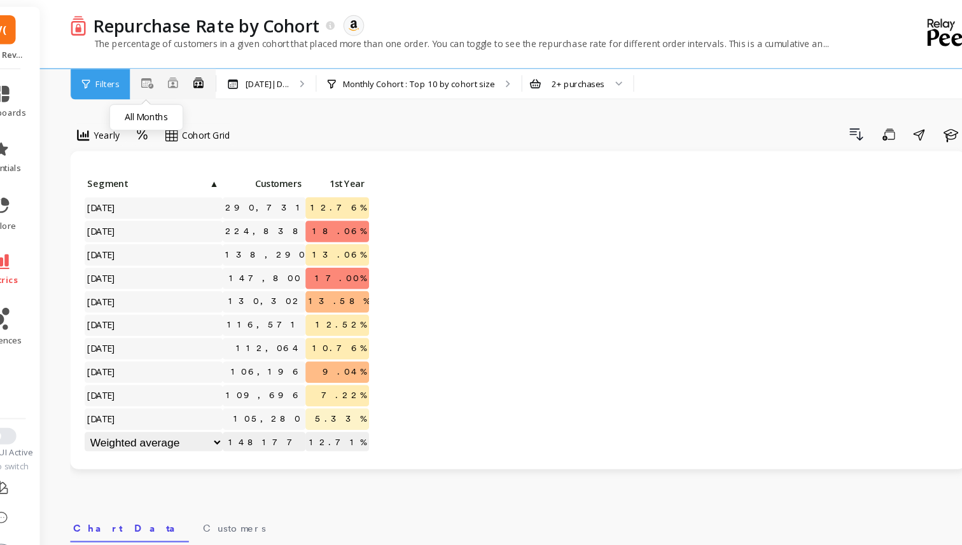
click at [176, 80] on icon at bounding box center [177, 77] width 11 height 10
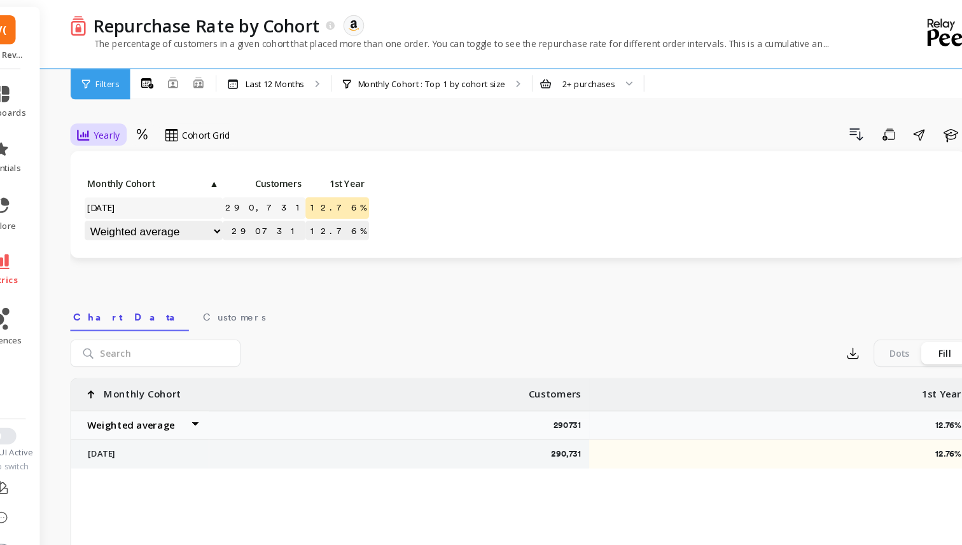
click at [148, 128] on span "Yearly" at bounding box center [140, 125] width 24 height 12
click at [163, 158] on div "Monthly" at bounding box center [154, 154] width 73 height 12
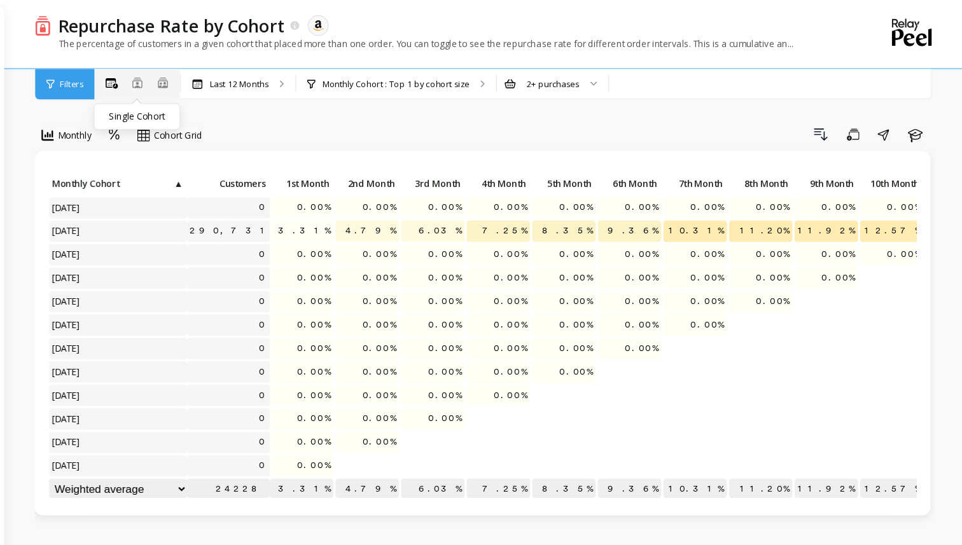
click at [201, 76] on icon at bounding box center [201, 76] width 9 height 10
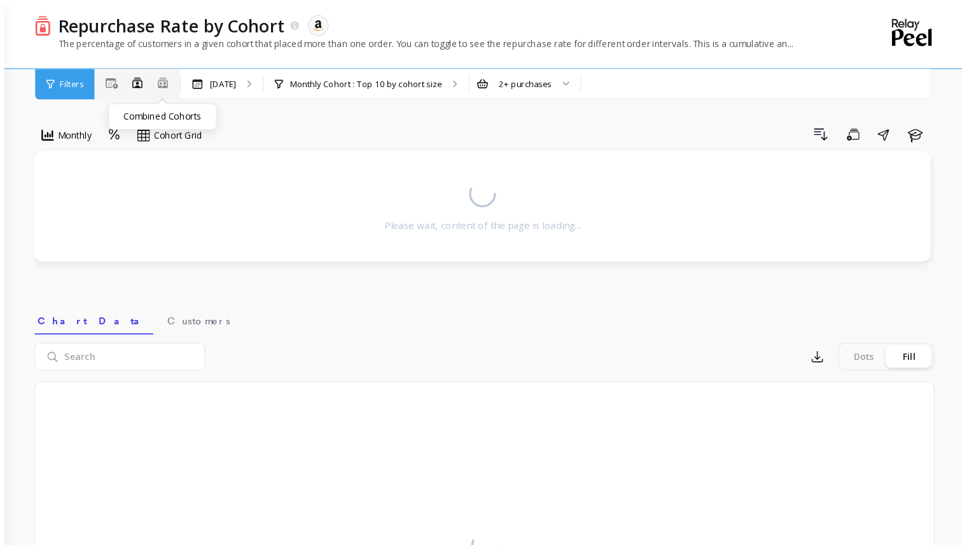
click at [228, 78] on icon at bounding box center [224, 76] width 11 height 11
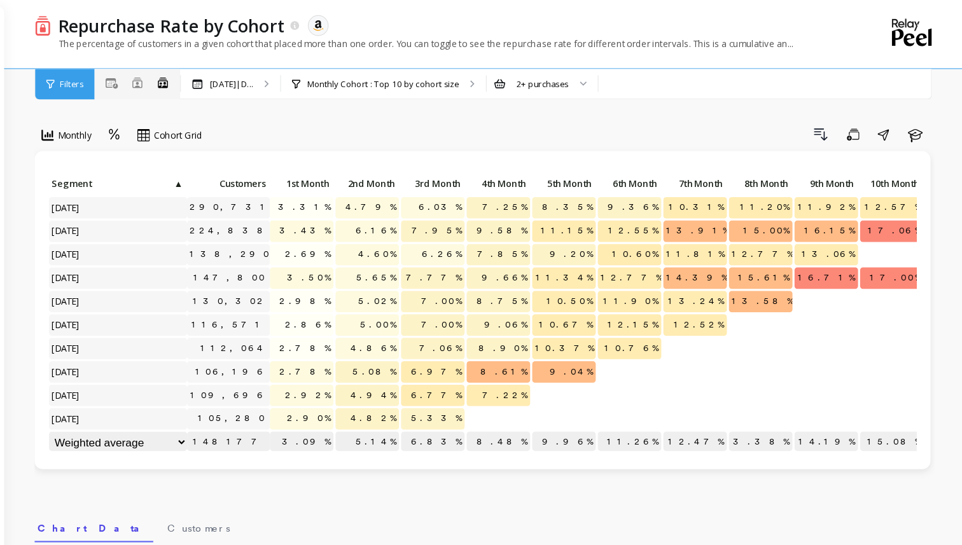
click at [207, 78] on div "All Months Single Cohort Combined Cohorts" at bounding box center [201, 77] width 79 height 17
click at [201, 78] on icon at bounding box center [202, 76] width 10 height 10
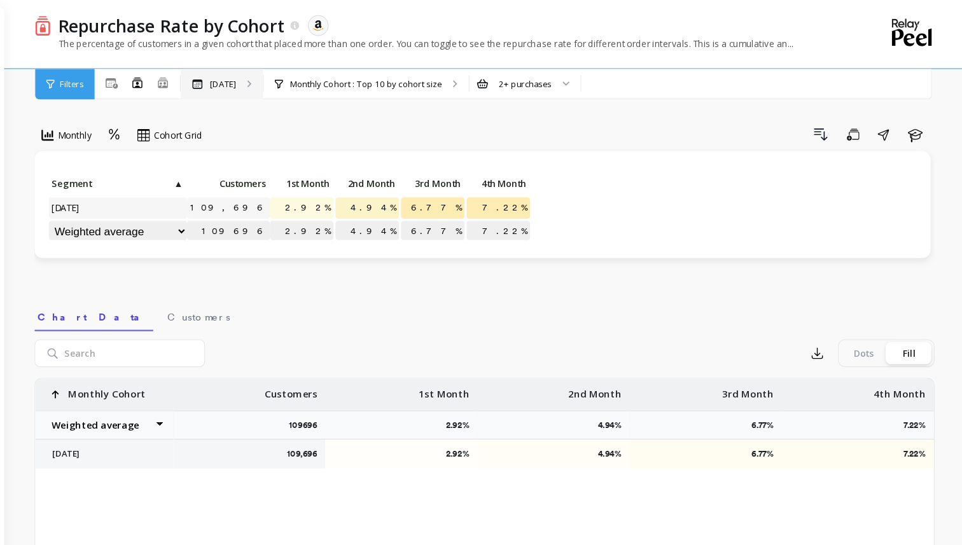
click at [293, 78] on p "[DATE]" at bounding box center [280, 78] width 24 height 10
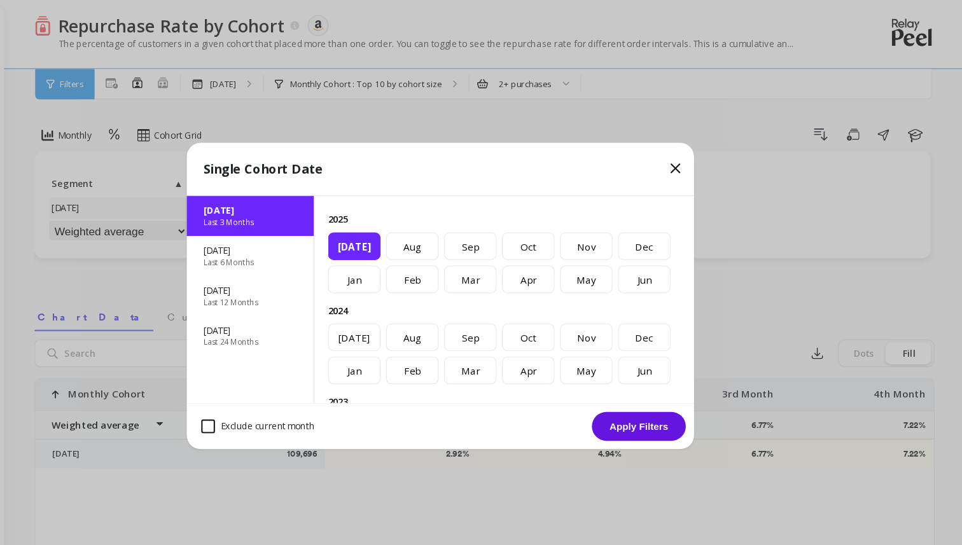
click at [693, 156] on icon at bounding box center [697, 155] width 15 height 15
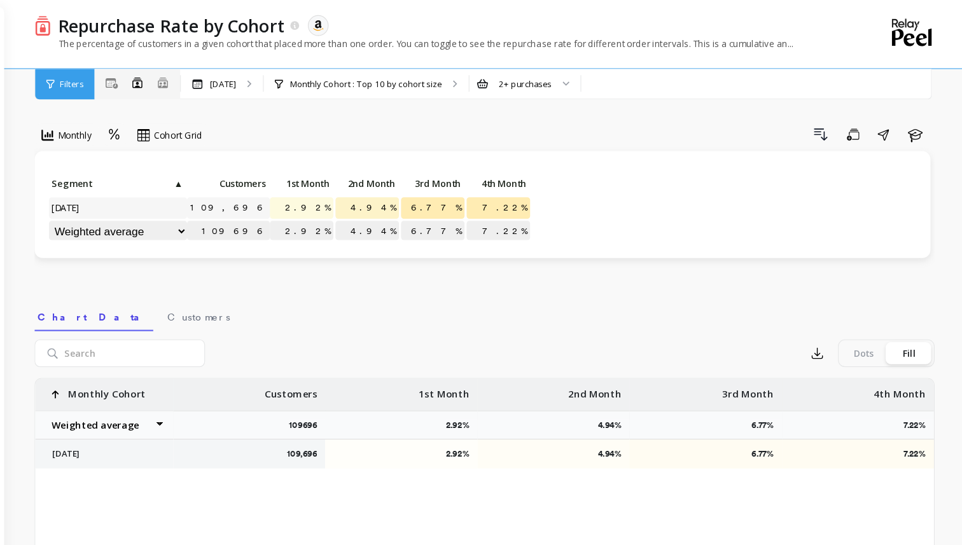
click at [229, 76] on icon at bounding box center [225, 76] width 9 height 10
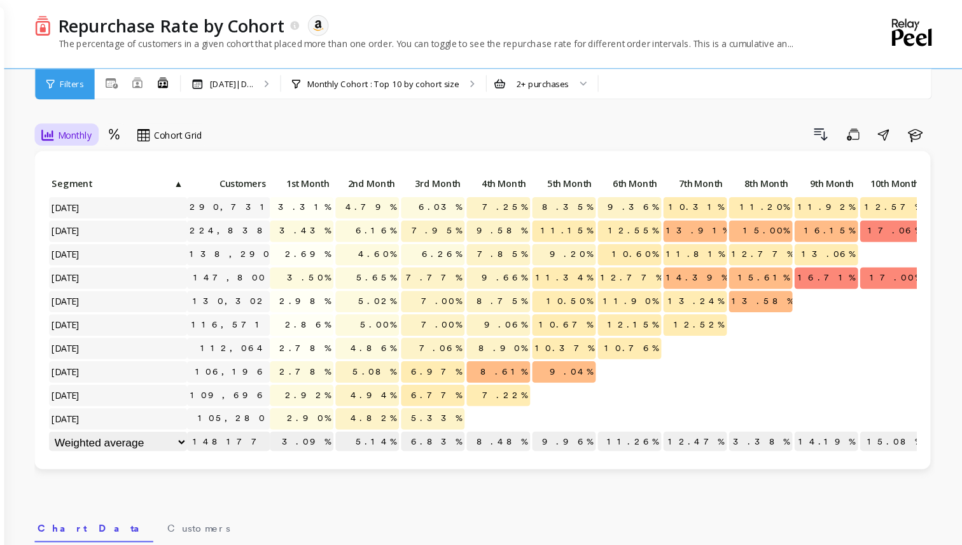
click at [145, 130] on span "Monthly" at bounding box center [143, 125] width 31 height 12
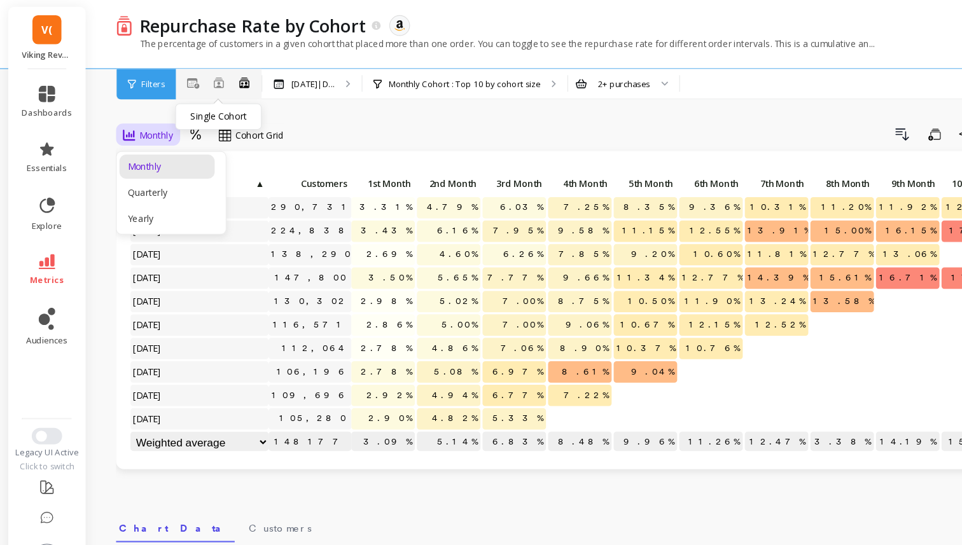
click at [202, 78] on icon at bounding box center [202, 76] width 10 height 10
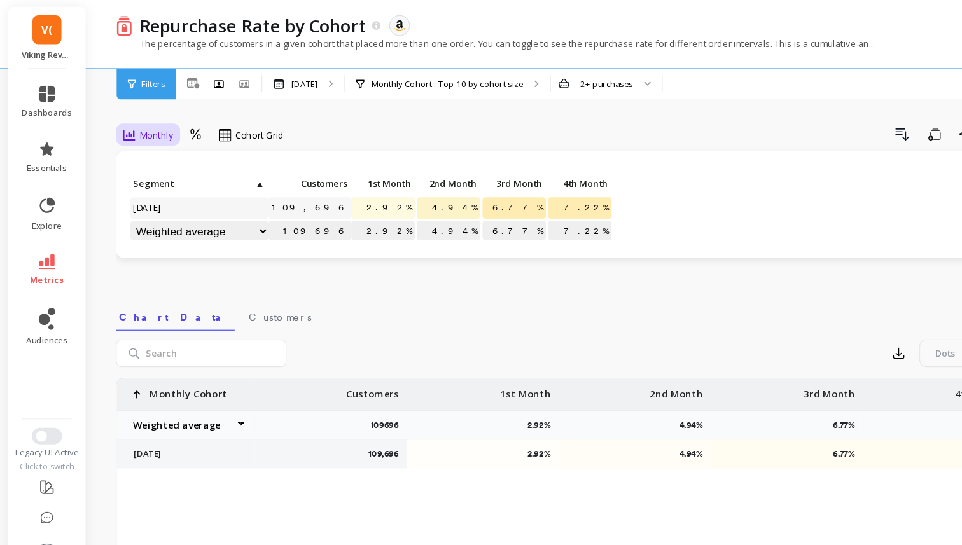
click at [157, 130] on div "Monthly" at bounding box center [136, 124] width 46 height 15
click at [235, 90] on div "All Months Single Cohort Combined Cohorts" at bounding box center [201, 78] width 79 height 28
click at [235, 84] on div "All Months Single Cohort Combined Cohorts" at bounding box center [201, 77] width 79 height 17
click at [227, 78] on icon at bounding box center [224, 76] width 11 height 11
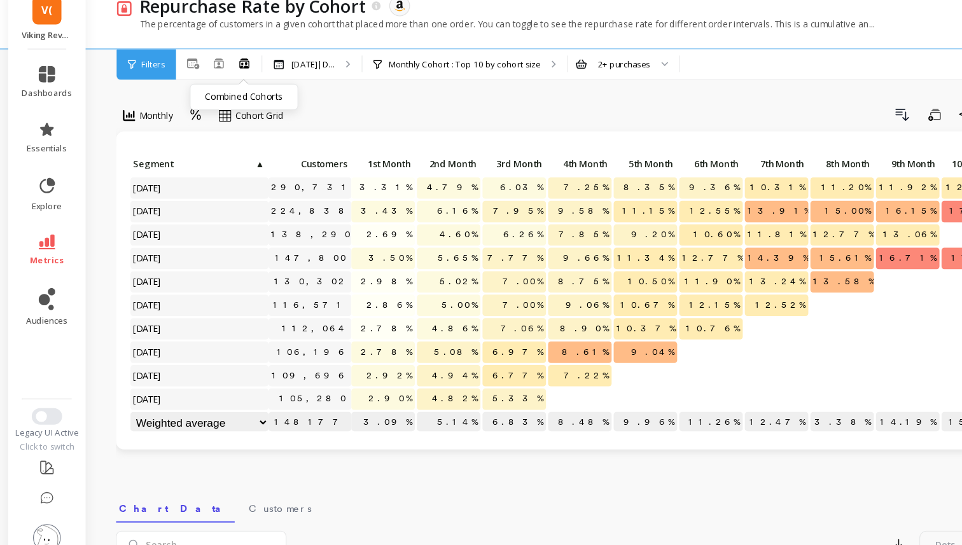
click at [141, 77] on span "Filters" at bounding box center [141, 78] width 22 height 10
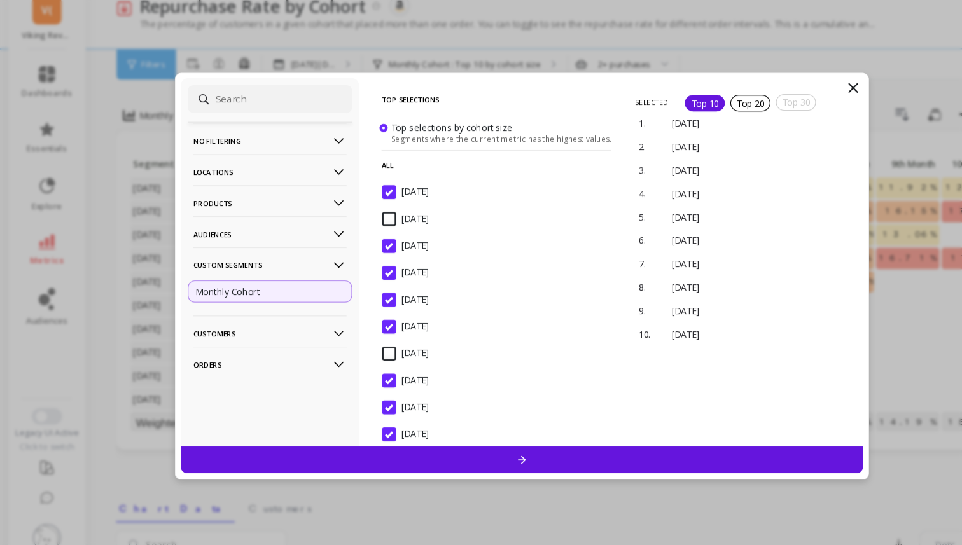
click at [216, 151] on p "No filtering" at bounding box center [248, 148] width 141 height 32
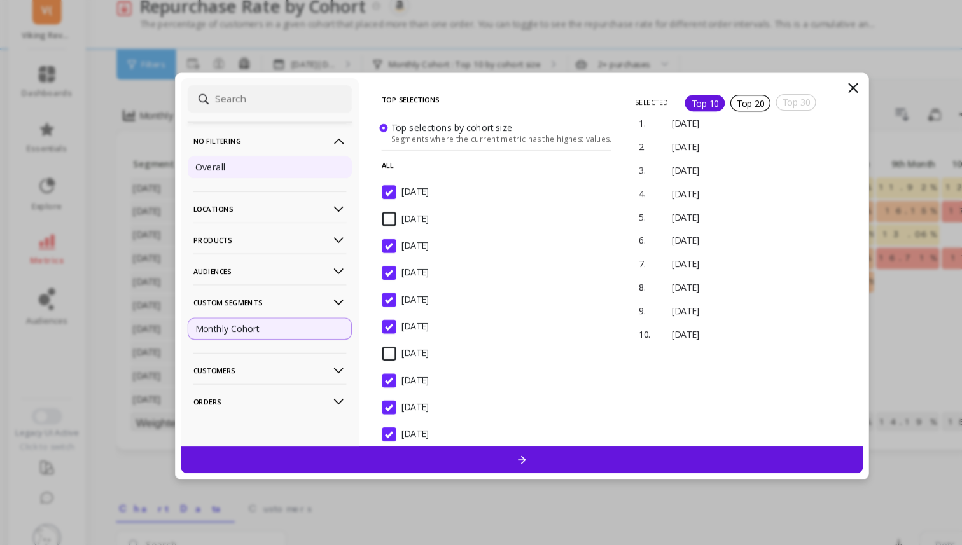
click at [215, 170] on div "Overall" at bounding box center [248, 172] width 151 height 20
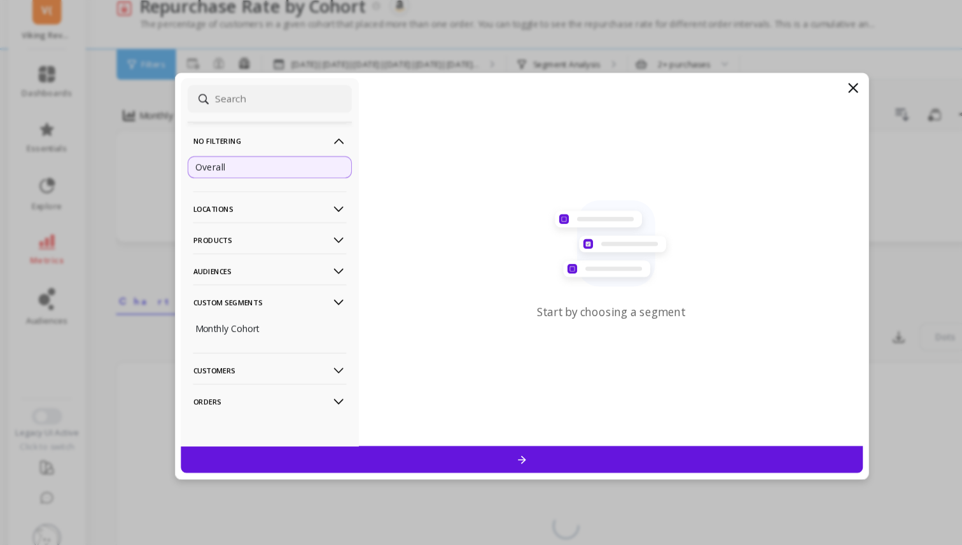
click at [406, 434] on div at bounding box center [481, 441] width 628 height 25
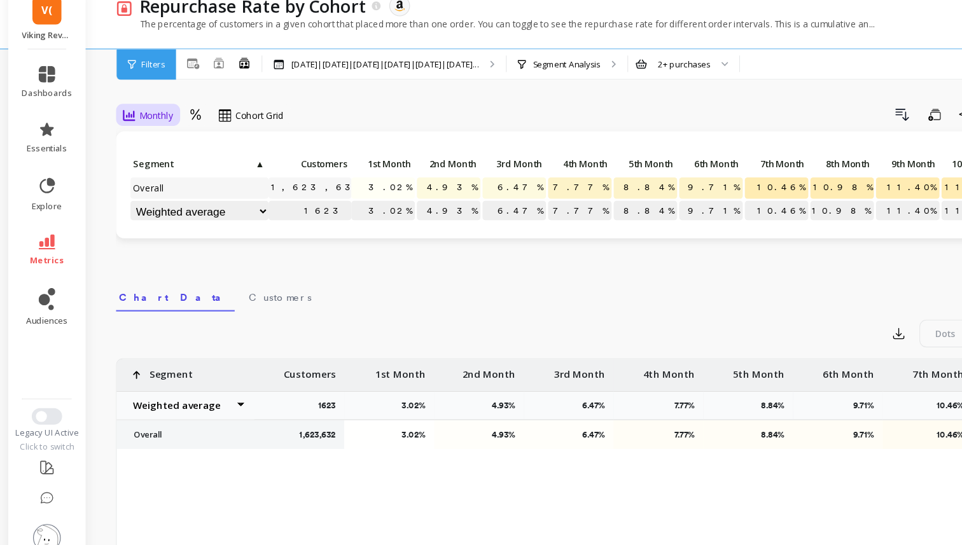
click at [148, 122] on span "Monthly" at bounding box center [143, 125] width 31 height 12
click at [212, 96] on div "option Monthly, selected. Monthly, 1 of 3. 3 results available. Use Up and Down…" at bounding box center [521, 418] width 829 height 734
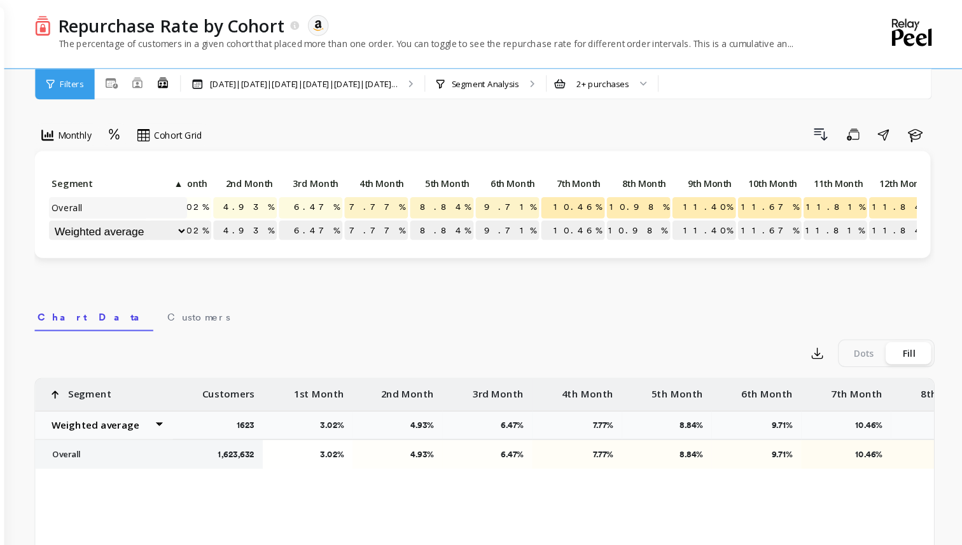
scroll to position [0, 128]
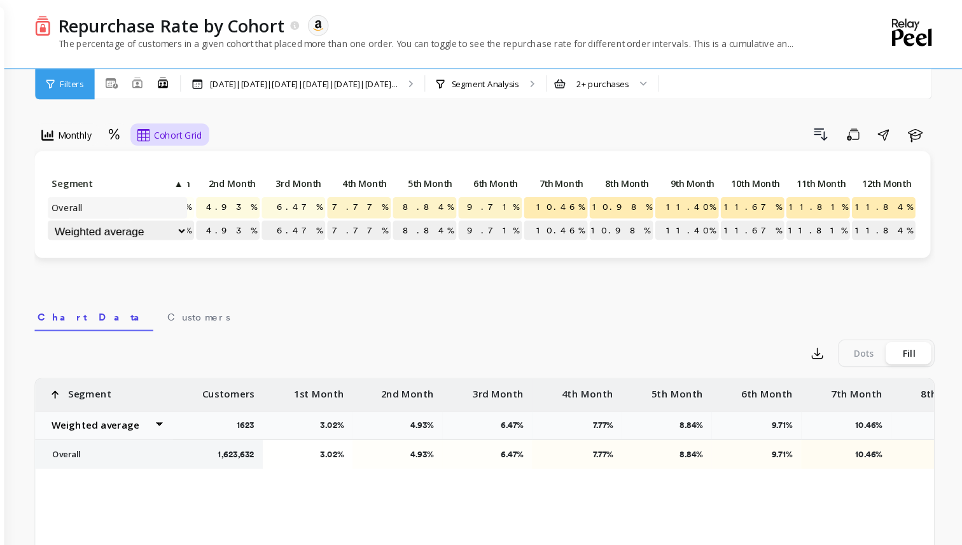
click at [217, 127] on span "Cohort Grid" at bounding box center [239, 125] width 45 height 12
click at [223, 177] on div "Cohort Line" at bounding box center [242, 178] width 73 height 12
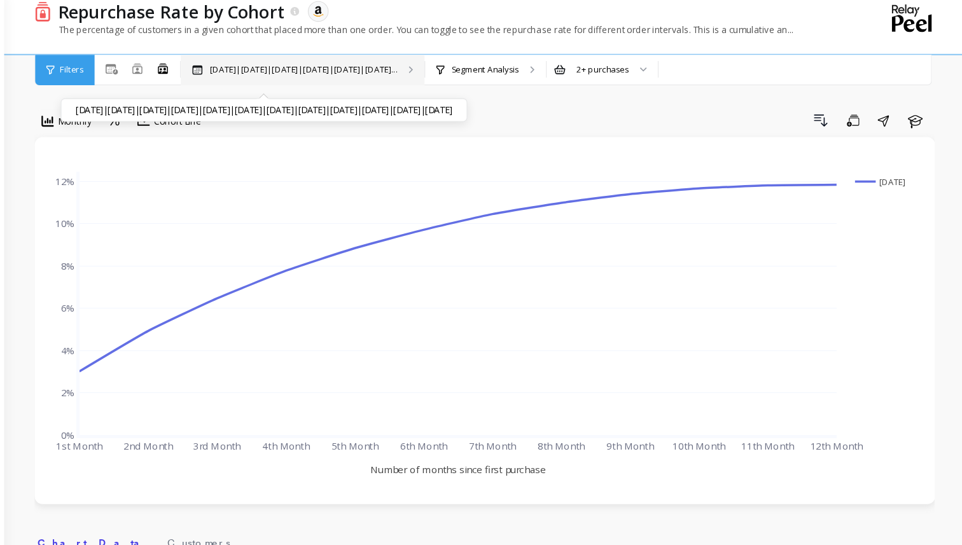
click at [364, 76] on p "[DATE]|[DATE]|[DATE]|[DATE]|[DATE]|[DATE]..." at bounding box center [354, 78] width 173 height 10
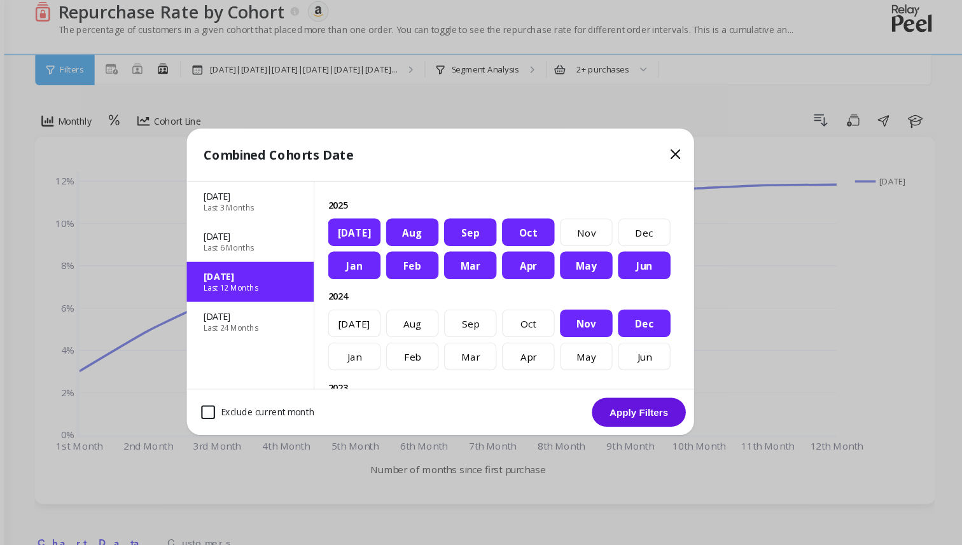
click at [693, 155] on icon at bounding box center [697, 155] width 15 height 15
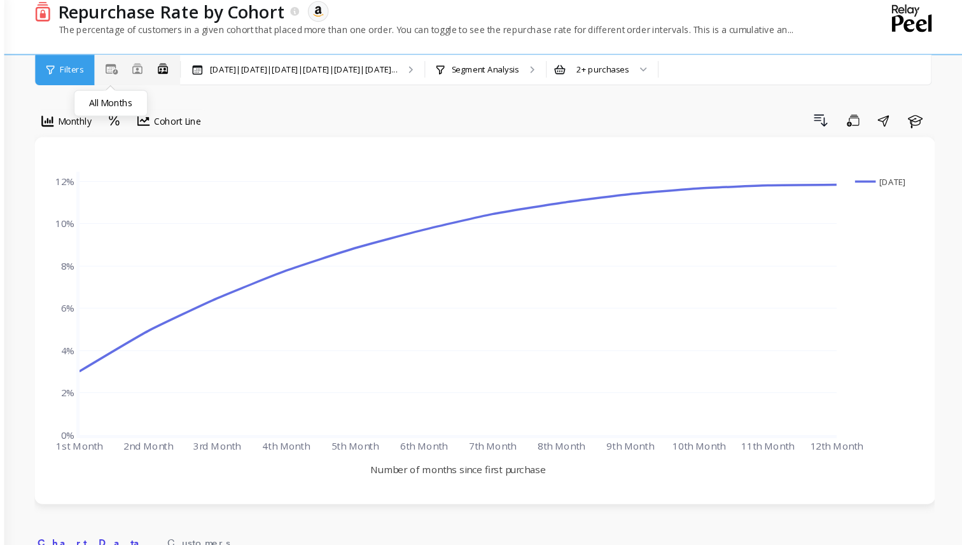
click at [180, 77] on icon at bounding box center [177, 77] width 11 height 10
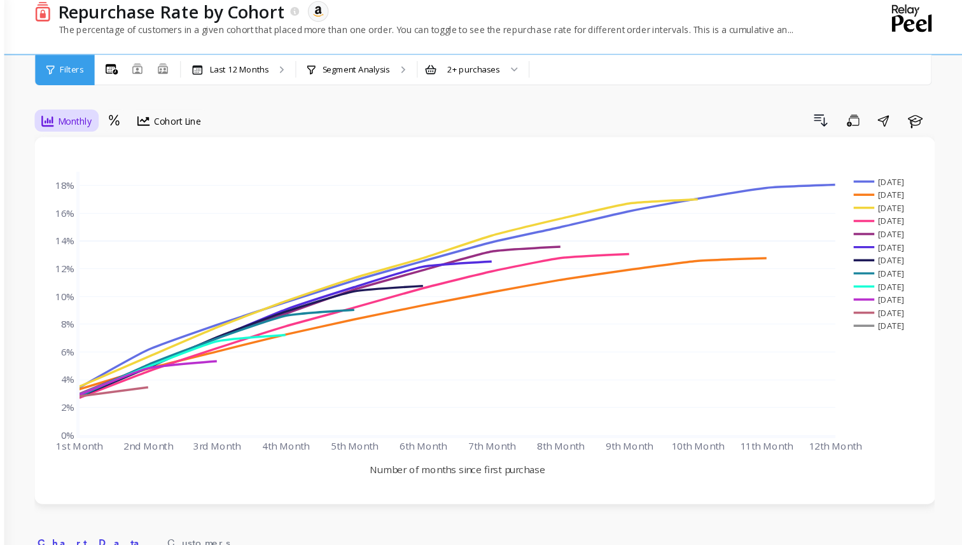
click at [139, 128] on span "Monthly" at bounding box center [143, 125] width 31 height 12
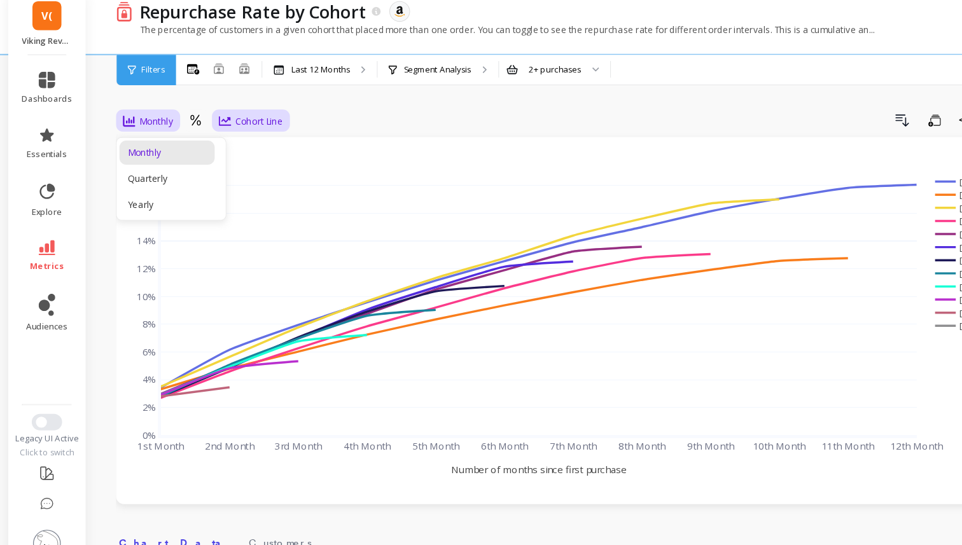
click at [210, 126] on icon at bounding box center [207, 124] width 11 height 9
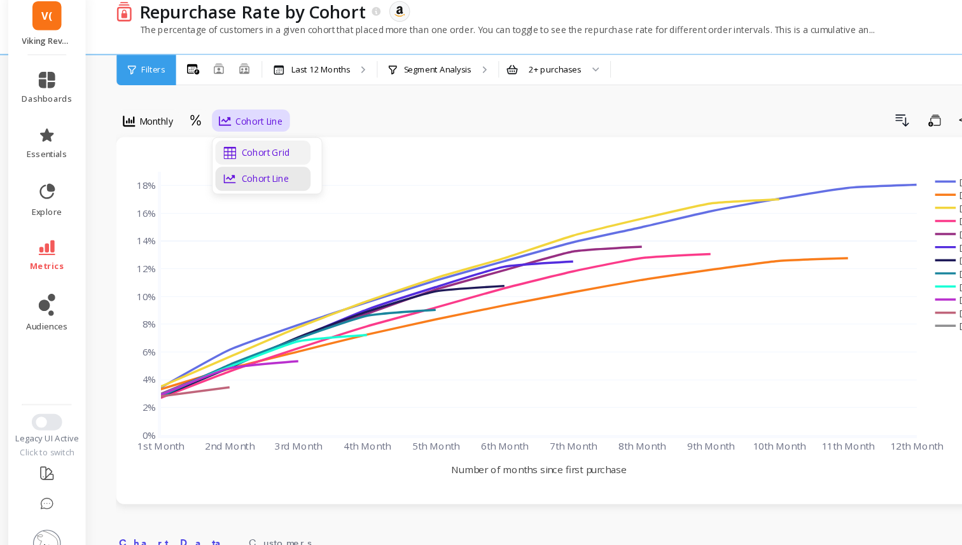
click at [218, 144] on div "Cohort Grid" at bounding box center [242, 153] width 88 height 22
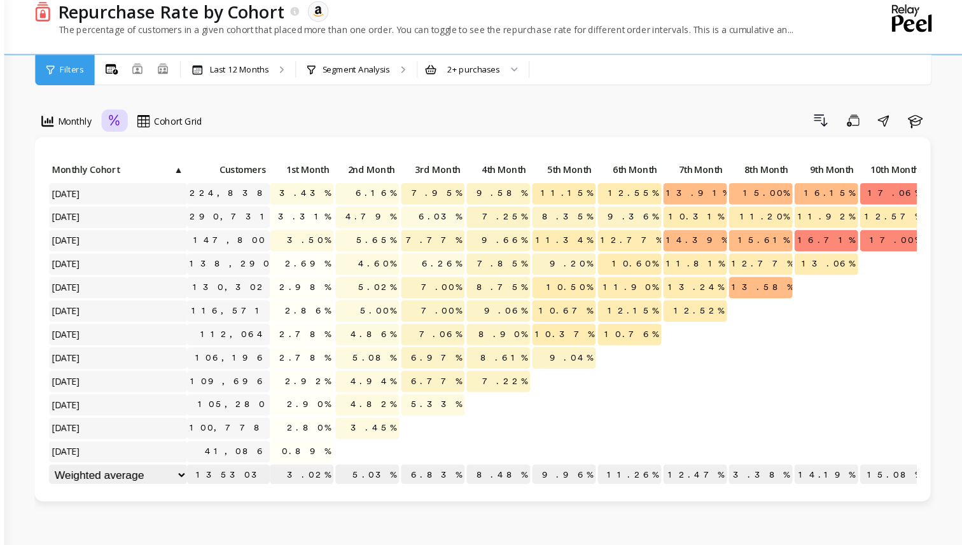
click at [177, 125] on icon at bounding box center [180, 124] width 11 height 12
click at [202, 169] on div "Absolute" at bounding box center [216, 178] width 88 height 22
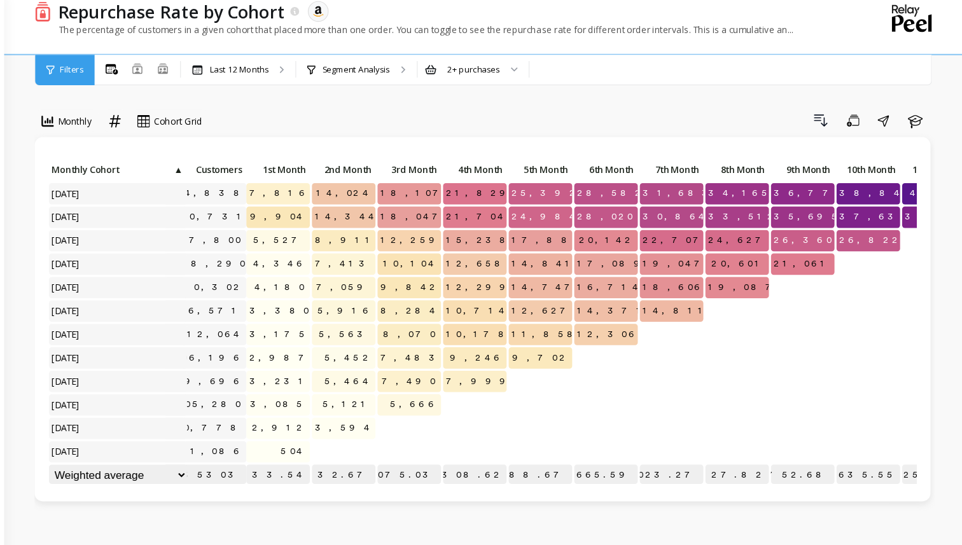
scroll to position [0, 128]
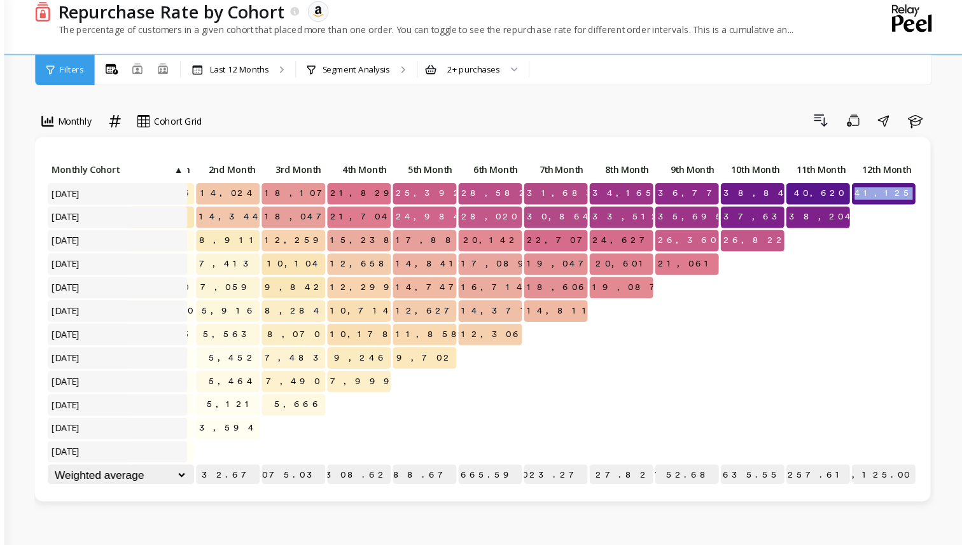
drag, startPoint x: 892, startPoint y: 189, endPoint x: 915, endPoint y: 189, distance: 22.3
click at [915, 189] on span "41,125" at bounding box center [890, 191] width 60 height 19
drag, startPoint x: 818, startPoint y: 190, endPoint x: 857, endPoint y: 193, distance: 39.6
click at [857, 193] on p "40,620" at bounding box center [828, 191] width 59 height 19
drag, startPoint x: 890, startPoint y: 192, endPoint x: 922, endPoint y: 193, distance: 32.4
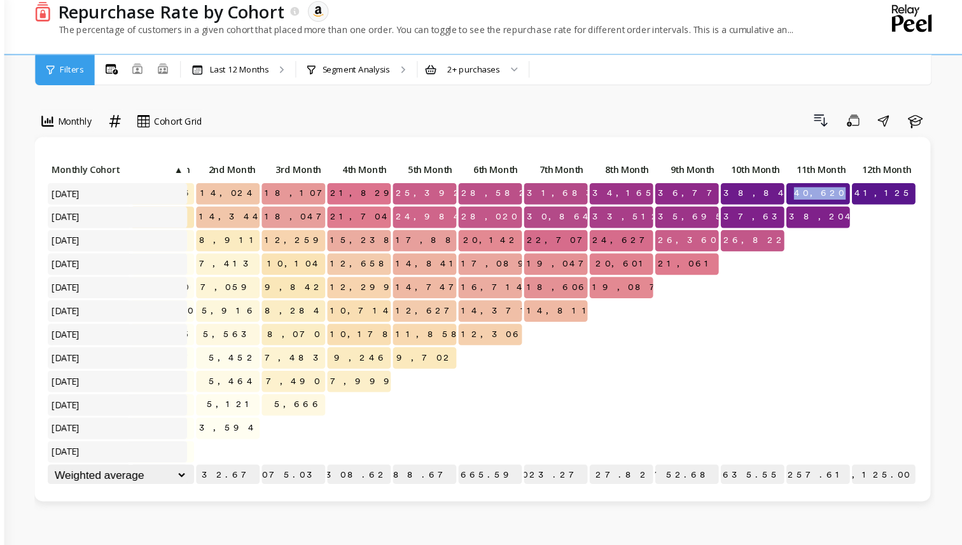
click at [922, 193] on div "Click to create an audience 224,838 7,816 14,024 18,107 21,829 25,392 28,582 31…" at bounding box center [520, 307] width 826 height 336
click at [887, 191] on p "41,125" at bounding box center [889, 191] width 59 height 19
drag, startPoint x: 825, startPoint y: 184, endPoint x: 848, endPoint y: 184, distance: 22.9
click at [848, 184] on p "40,620" at bounding box center [828, 191] width 59 height 19
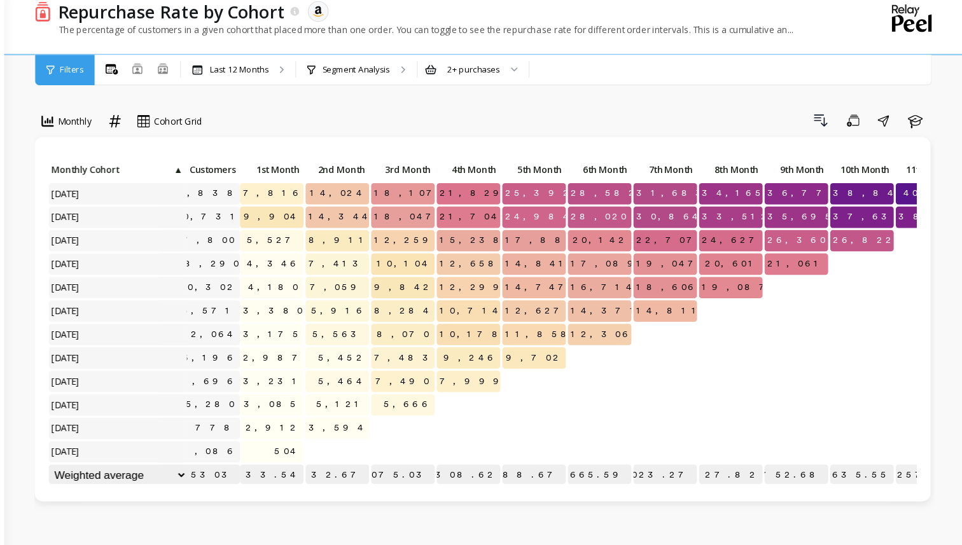
scroll to position [0, 0]
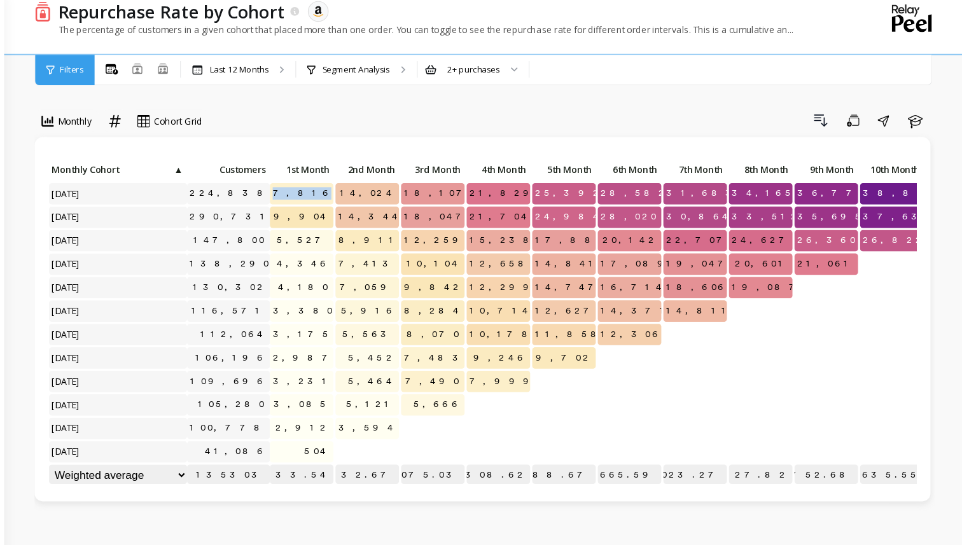
drag, startPoint x: 381, startPoint y: 191, endPoint x: 349, endPoint y: 191, distance: 31.8
click at [349, 191] on p "7,816" at bounding box center [353, 191] width 59 height 19
drag, startPoint x: 376, startPoint y: 216, endPoint x: 352, endPoint y: 216, distance: 23.5
click at [352, 216] on p "9,904" at bounding box center [353, 213] width 59 height 19
drag, startPoint x: 444, startPoint y: 189, endPoint x: 403, endPoint y: 188, distance: 41.3
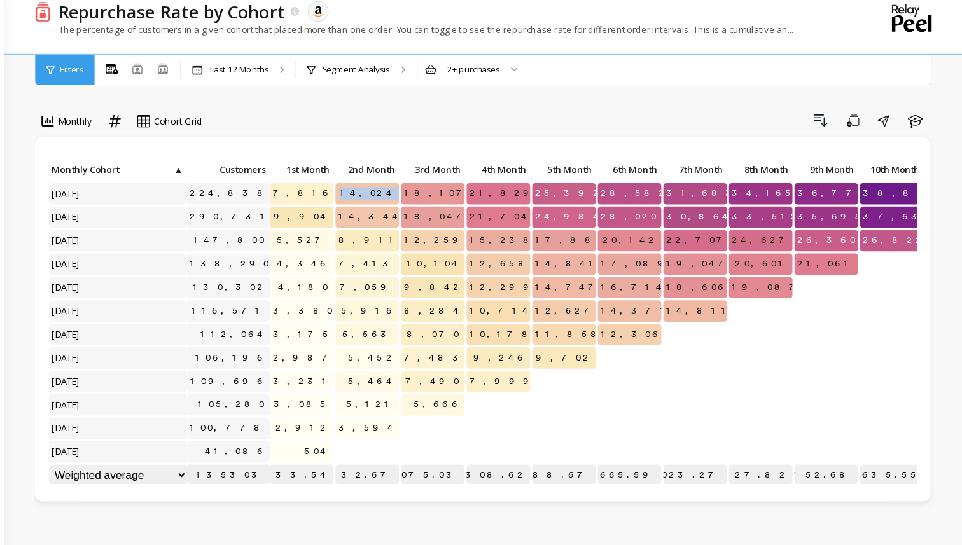
click at [403, 188] on div "Click to create an audience 224,838 7,816 14,024 18,107 21,829 25,392 28,582 31…" at bounding box center [584, 311] width 929 height 303
drag, startPoint x: 441, startPoint y: 216, endPoint x: 397, endPoint y: 216, distance: 44.5
click at [397, 216] on p "14,344" at bounding box center [413, 213] width 59 height 19
drag, startPoint x: 500, startPoint y: 190, endPoint x: 458, endPoint y: 190, distance: 42.0
click at [458, 190] on p "18,107" at bounding box center [474, 191] width 59 height 19
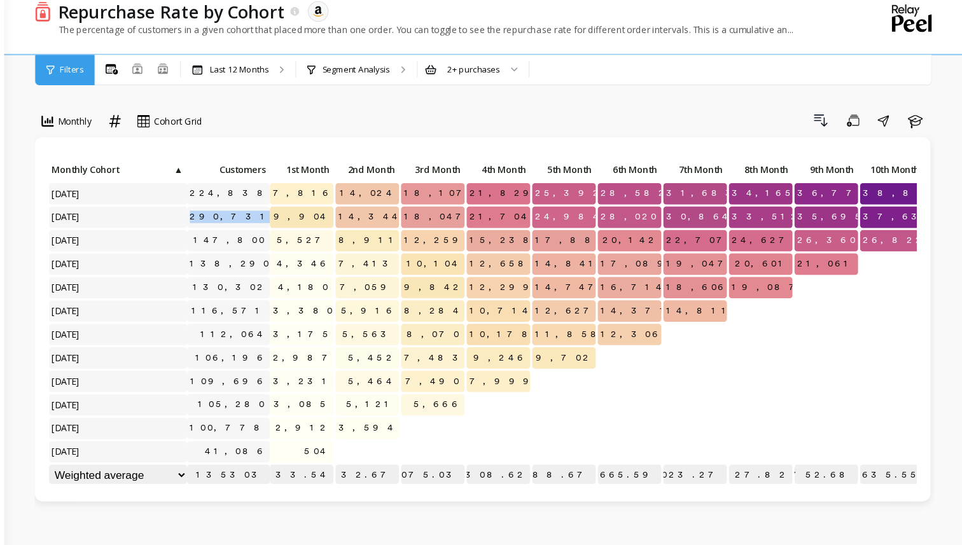
drag, startPoint x: 284, startPoint y: 209, endPoint x: 332, endPoint y: 209, distance: 48.3
click at [332, 209] on div "Click to create an audience 224,838 7,816 14,024 18,107 21,829 25,392 28,582 31…" at bounding box center [584, 311] width 929 height 303
drag, startPoint x: 352, startPoint y: 191, endPoint x: 382, endPoint y: 193, distance: 30.6
click at [381, 193] on p "7,816" at bounding box center [353, 191] width 59 height 19
drag, startPoint x: 286, startPoint y: 209, endPoint x: 333, endPoint y: 212, distance: 46.5
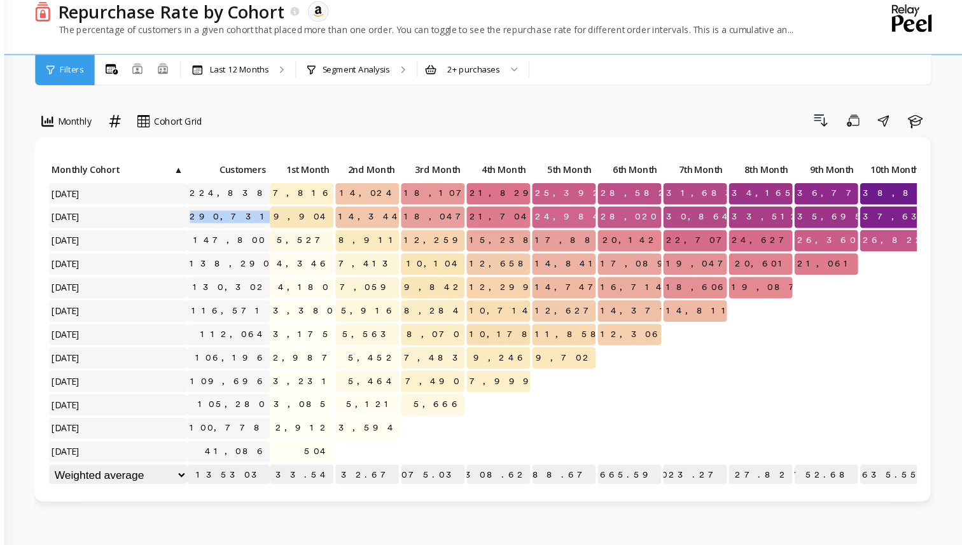
click at [333, 212] on div "Click to create an audience 224,838 7,816 14,024 18,107 21,829 25,392 28,582 31…" at bounding box center [584, 311] width 929 height 303
drag, startPoint x: 349, startPoint y: 211, endPoint x: 373, endPoint y: 211, distance: 23.5
click at [373, 211] on p "9,904" at bounding box center [353, 213] width 59 height 19
click at [350, 213] on p "9,904" at bounding box center [353, 213] width 59 height 19
drag, startPoint x: 350, startPoint y: 213, endPoint x: 378, endPoint y: 213, distance: 28.0
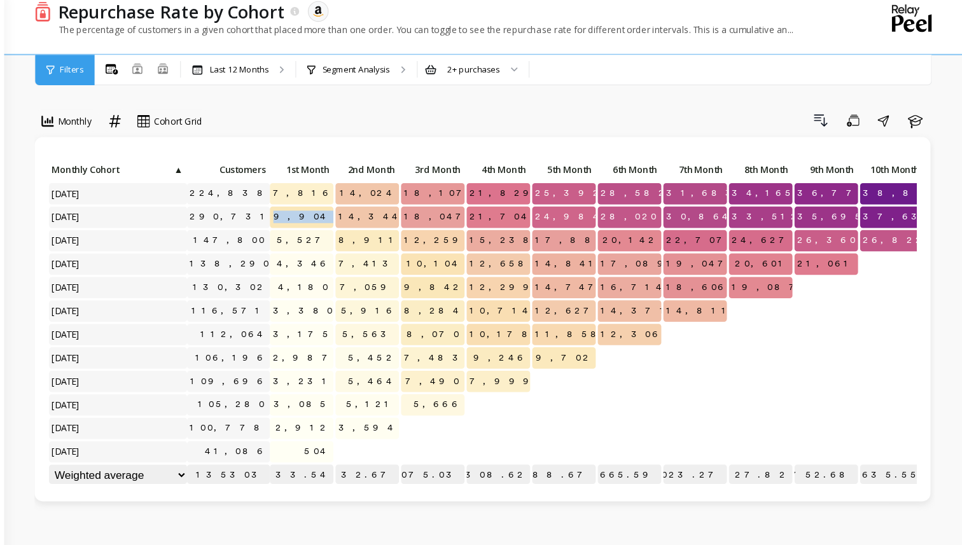
click at [378, 213] on p "9,904" at bounding box center [353, 213] width 59 height 19
drag, startPoint x: 412, startPoint y: 191, endPoint x: 448, endPoint y: 192, distance: 36.3
click at [448, 192] on div "Click to create an audience 224,838 7,816 14,024 18,107 21,829 25,392 28,582 31…" at bounding box center [584, 311] width 929 height 303
drag, startPoint x: 352, startPoint y: 212, endPoint x: 382, endPoint y: 212, distance: 29.9
click at [382, 212] on p "9,904" at bounding box center [353, 213] width 59 height 19
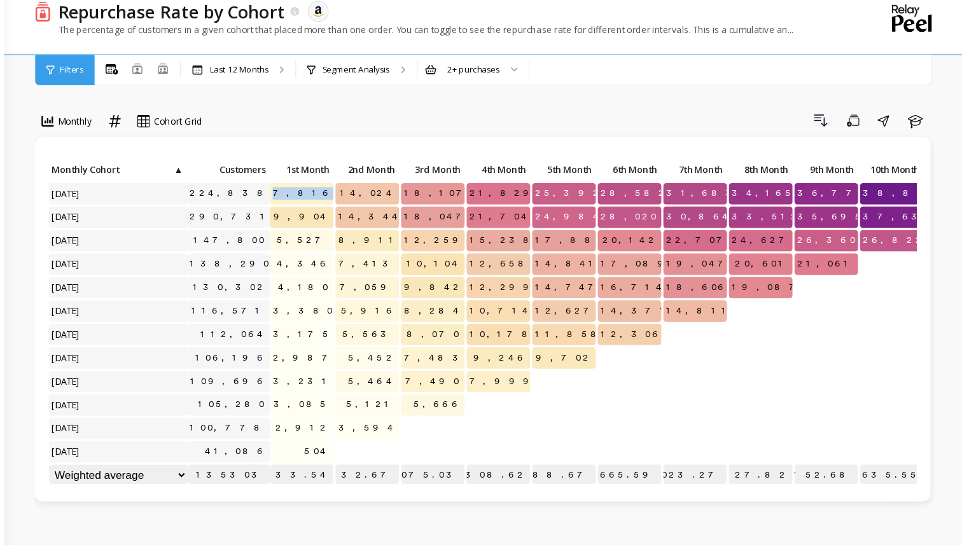
drag, startPoint x: 354, startPoint y: 189, endPoint x: 409, endPoint y: 190, distance: 55.3
click at [409, 190] on div "Click to create an audience 224,838 7,816 14,024 18,107 21,829 25,392 28,582 31…" at bounding box center [584, 311] width 929 height 303
drag, startPoint x: 408, startPoint y: 188, endPoint x: 459, endPoint y: 188, distance: 50.9
click at [459, 188] on div "Click to create an audience 224,838 7,816 14,024 18,107 21,829 25,392 28,582 31…" at bounding box center [584, 311] width 929 height 303
